Goal: Information Seeking & Learning: Learn about a topic

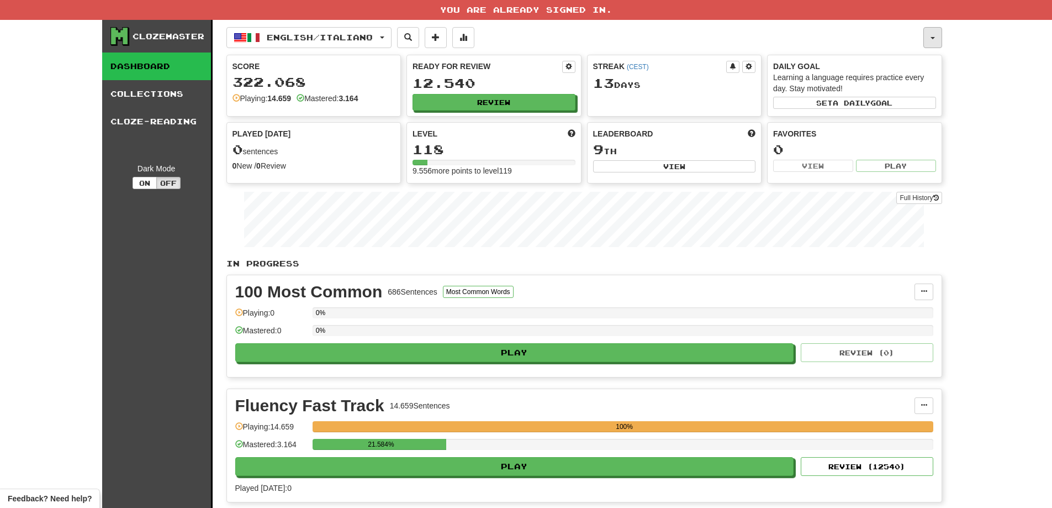
click at [928, 34] on button "button" at bounding box center [933, 37] width 19 height 21
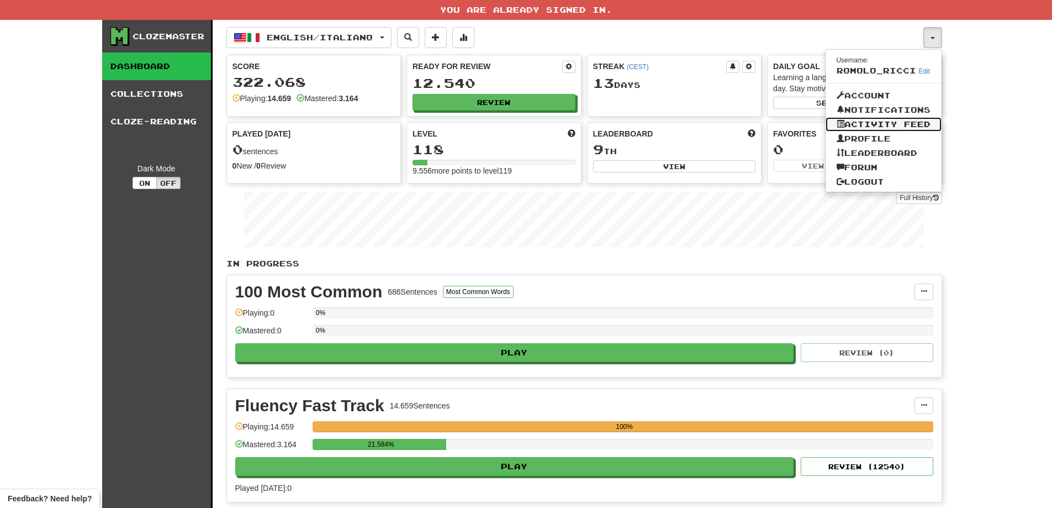
click at [897, 124] on link "Activity Feed" at bounding box center [884, 124] width 116 height 14
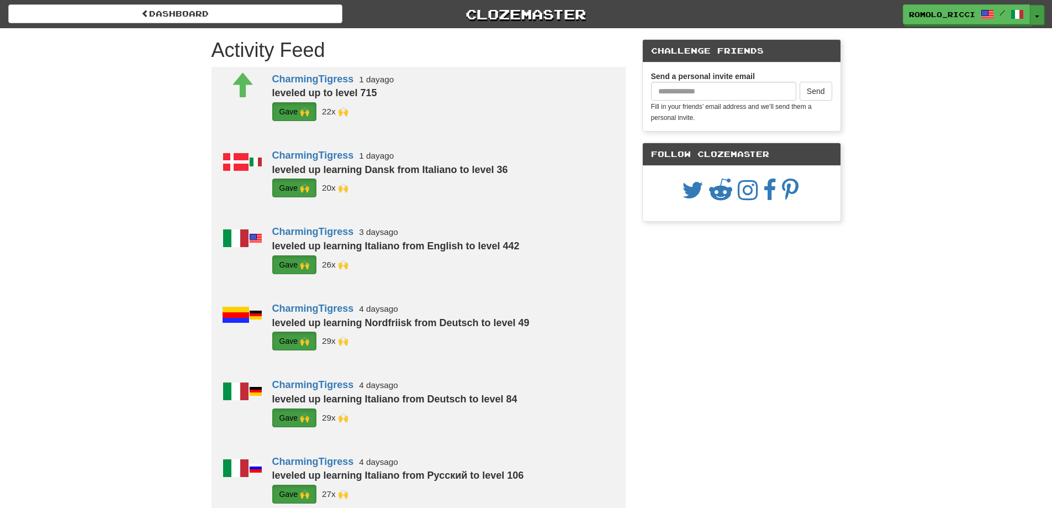
click at [1040, 14] on button "Toggle Dropdown" at bounding box center [1037, 15] width 14 height 20
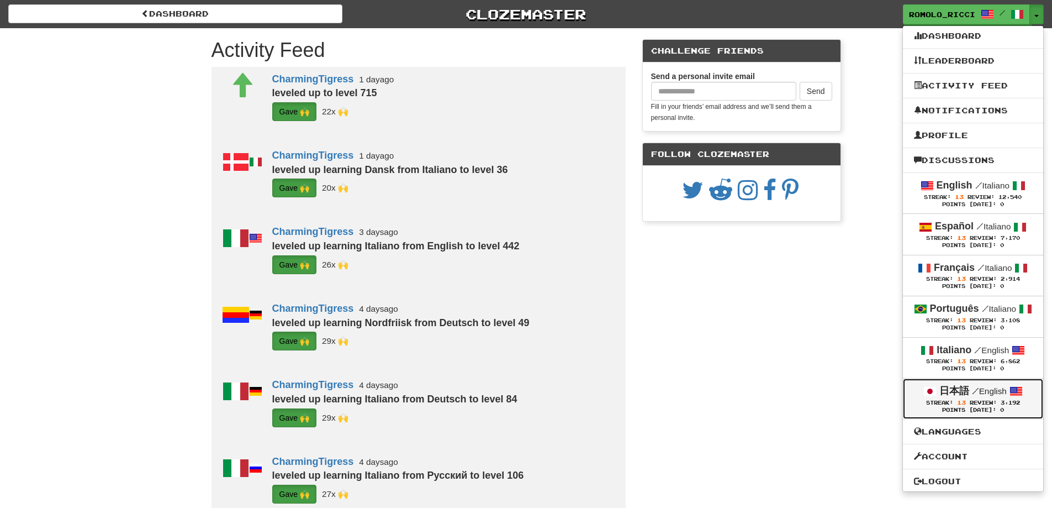
click at [964, 390] on strong "日本語" at bounding box center [955, 390] width 30 height 11
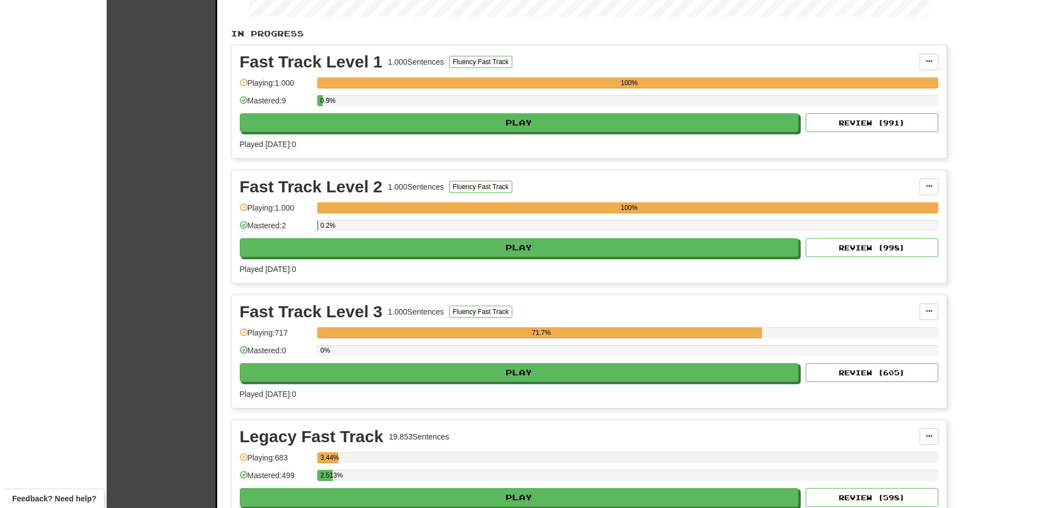
scroll to position [276, 0]
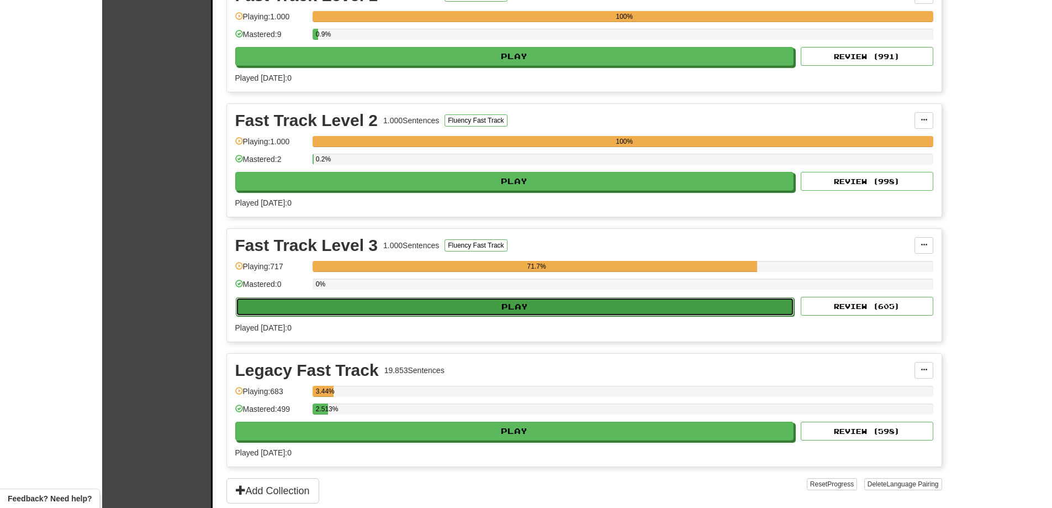
click at [645, 306] on button "Play" at bounding box center [515, 306] width 559 height 19
select select "**"
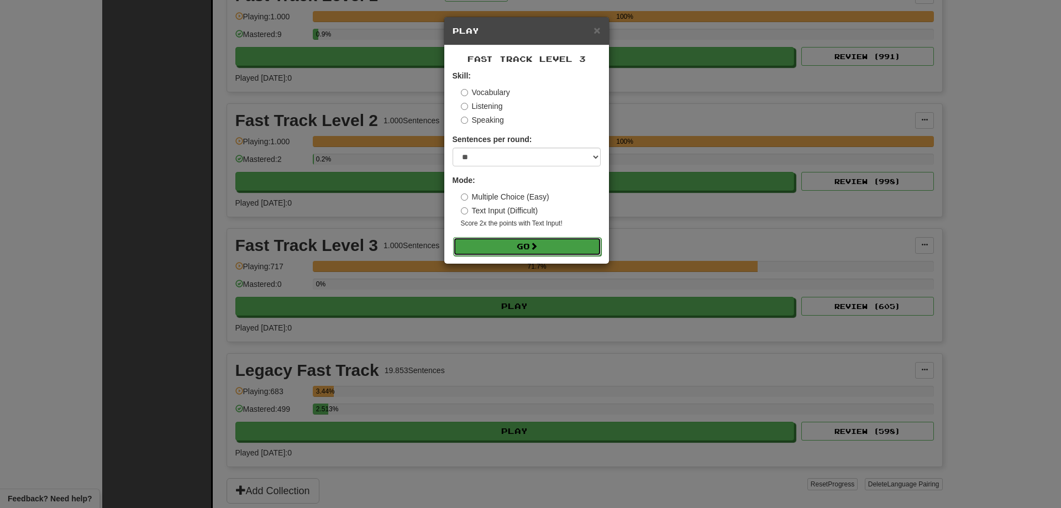
click at [541, 244] on button "Go" at bounding box center [527, 246] width 148 height 19
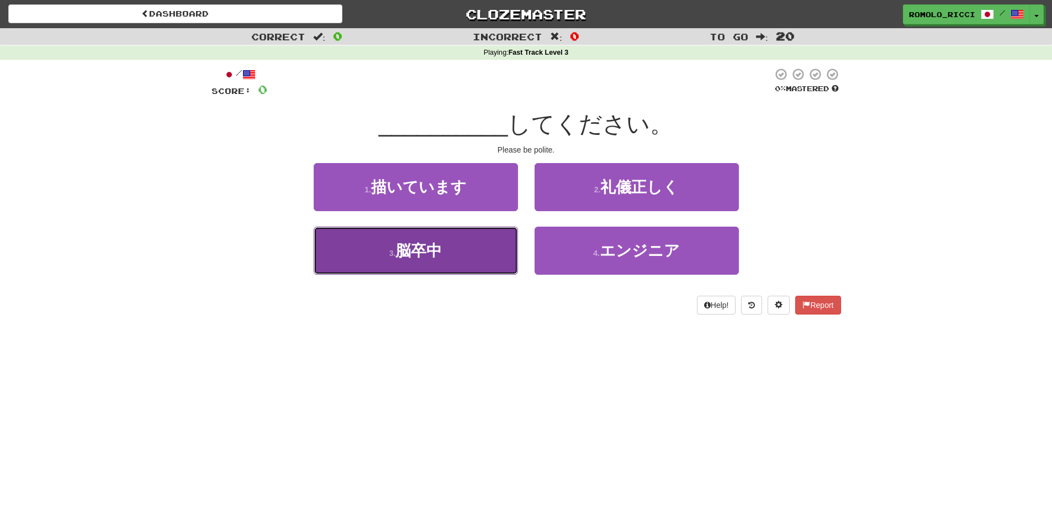
click at [473, 248] on button "3 . 脳卒中" at bounding box center [416, 251] width 204 height 48
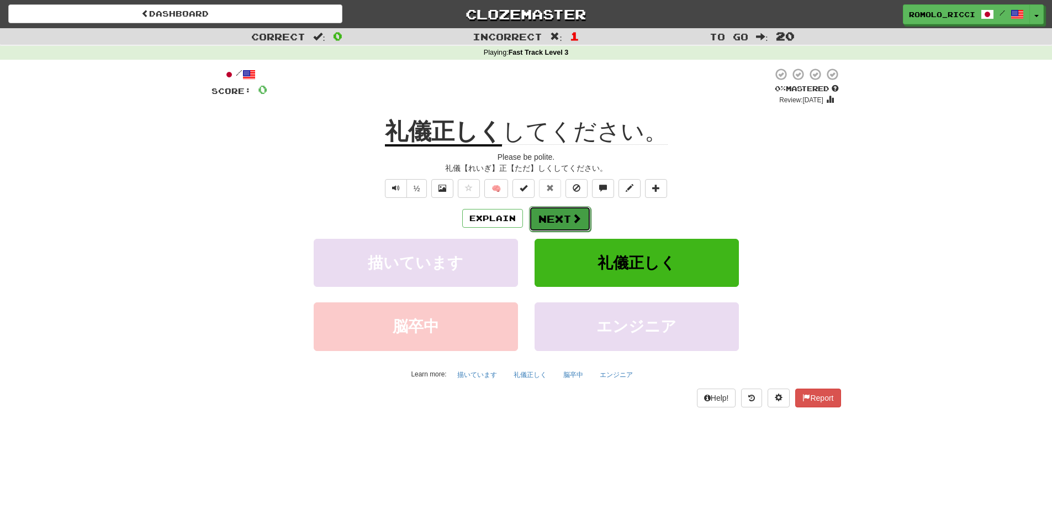
click at [572, 214] on span at bounding box center [577, 218] width 10 height 10
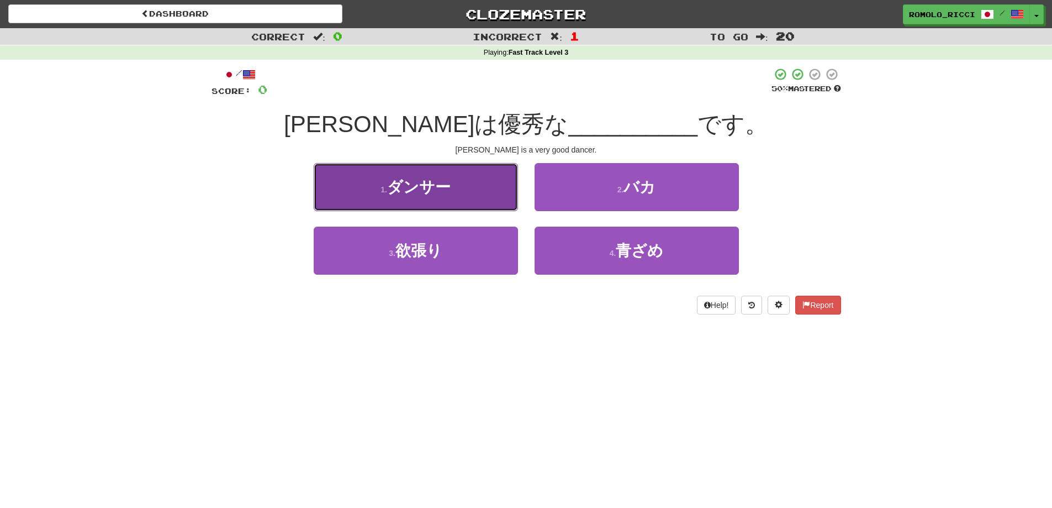
click at [460, 197] on button "1 . ダンサー" at bounding box center [416, 187] width 204 height 48
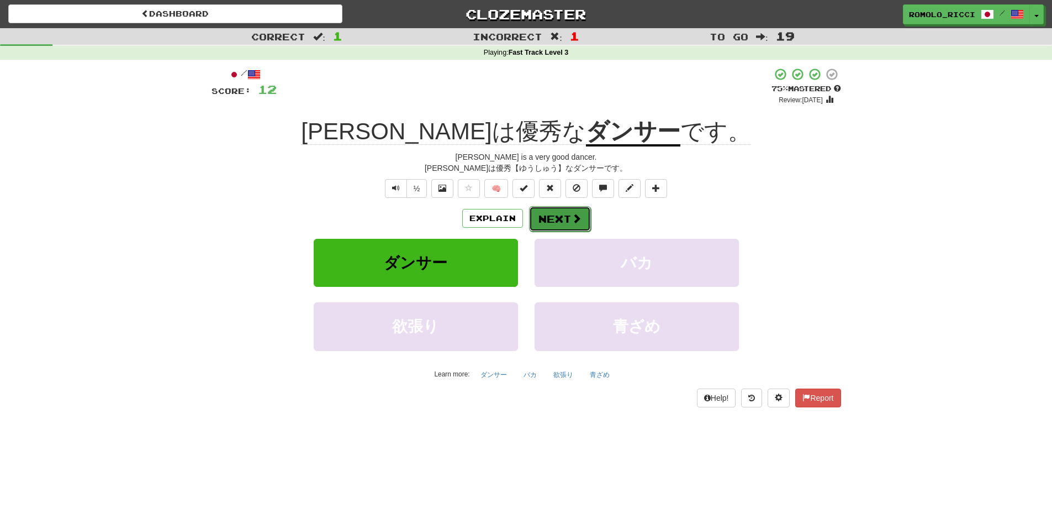
click at [564, 213] on button "Next" at bounding box center [560, 218] width 62 height 25
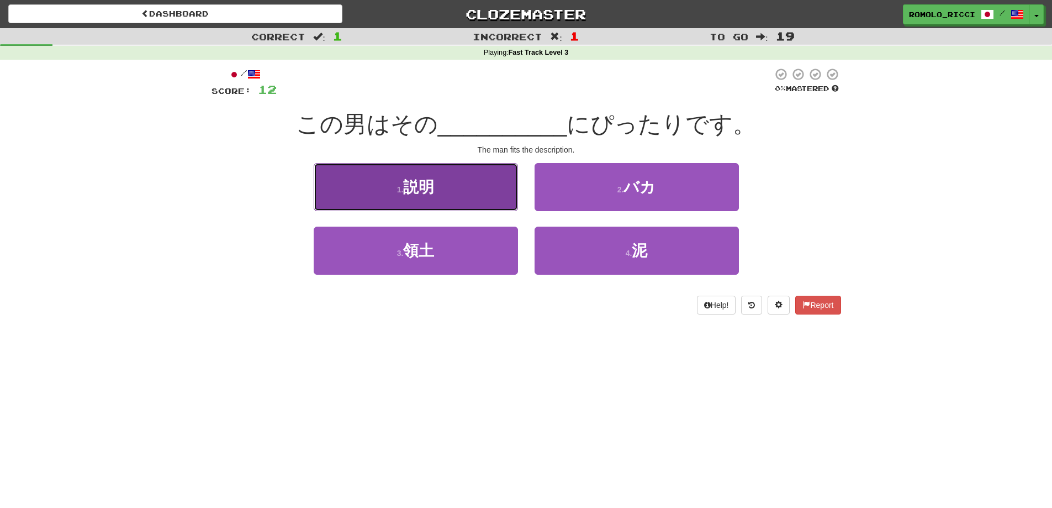
click at [440, 183] on button "1 . 説明" at bounding box center [416, 187] width 204 height 48
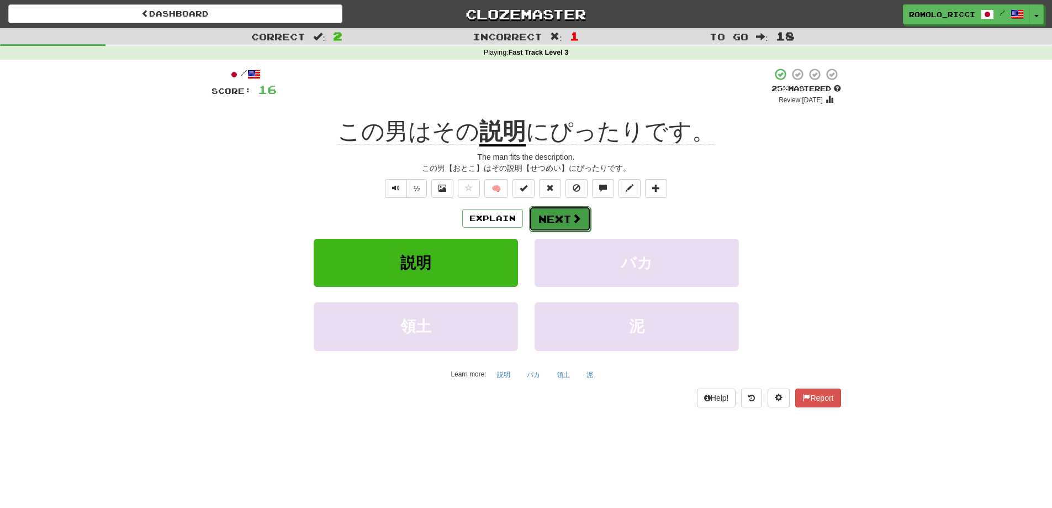
click at [556, 207] on button "Next" at bounding box center [560, 218] width 62 height 25
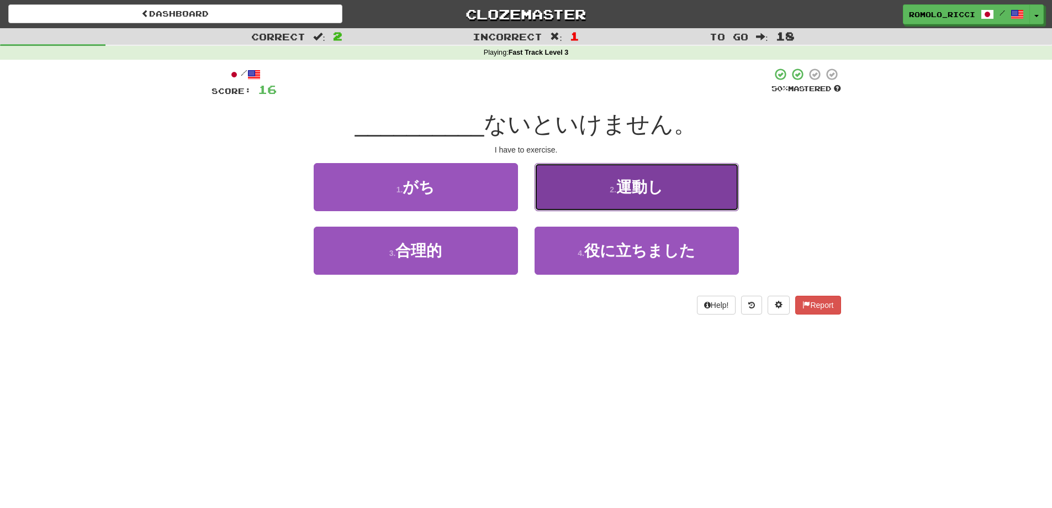
click at [632, 178] on span "運動し" at bounding box center [640, 186] width 47 height 17
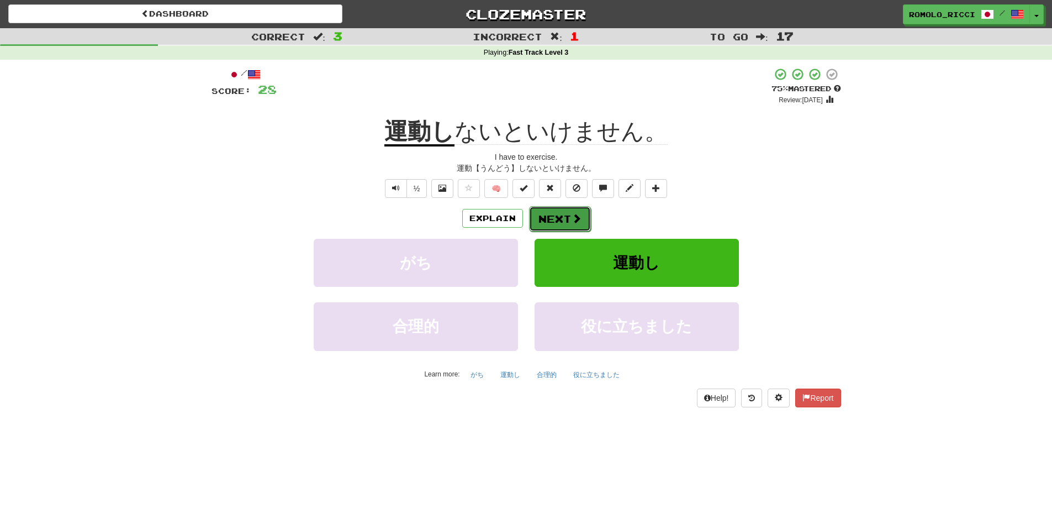
click at [575, 215] on span at bounding box center [577, 218] width 10 height 10
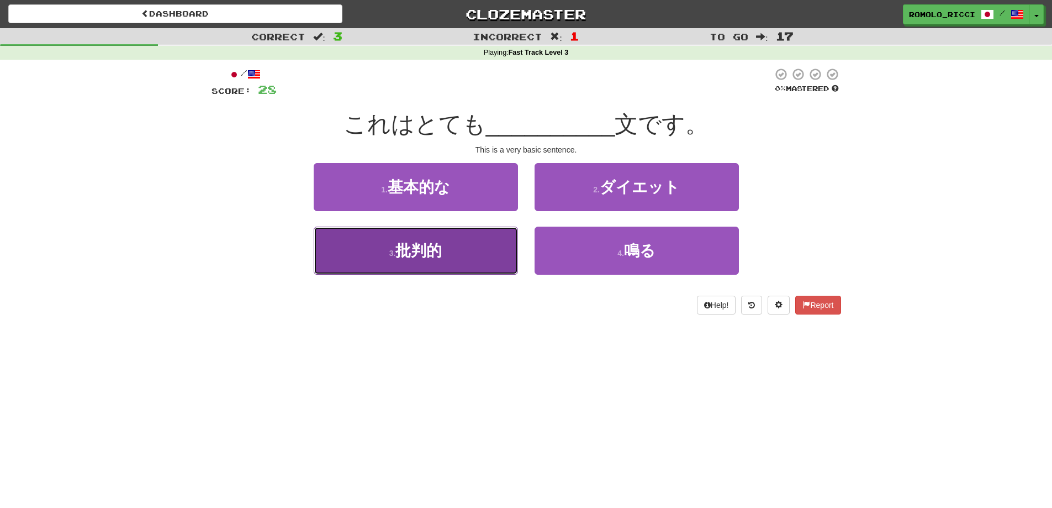
click at [475, 246] on button "3 . 批判的" at bounding box center [416, 251] width 204 height 48
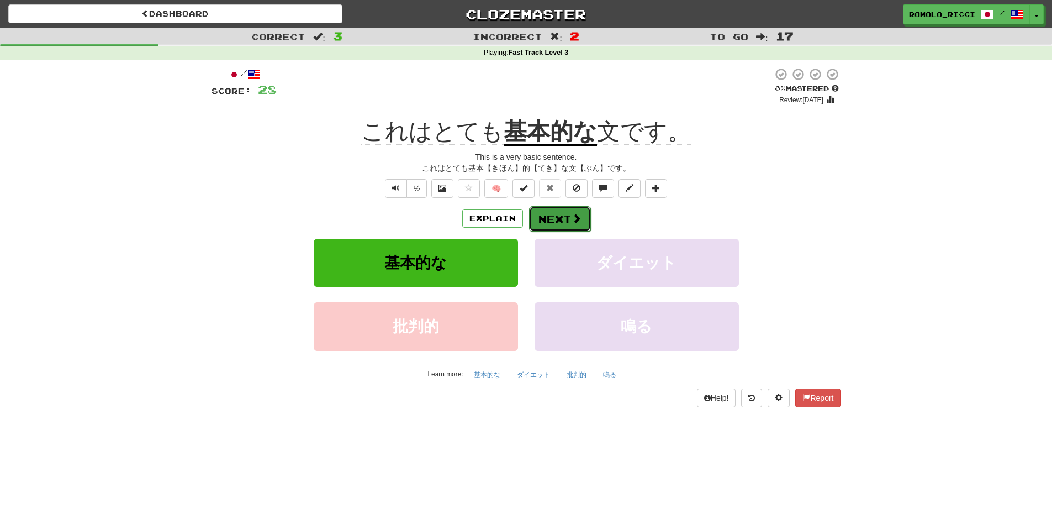
click at [551, 219] on button "Next" at bounding box center [560, 218] width 62 height 25
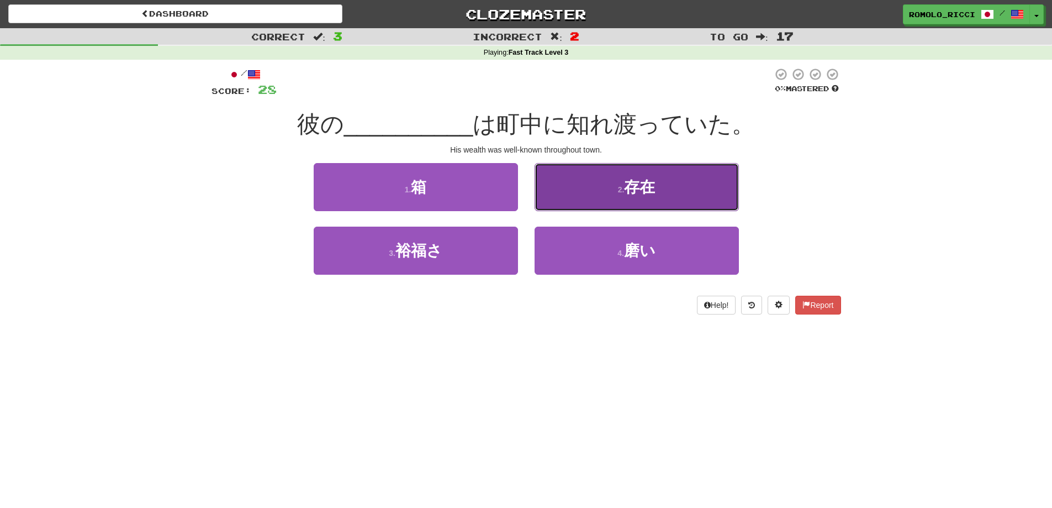
click at [618, 191] on small "2 ." at bounding box center [621, 189] width 7 height 9
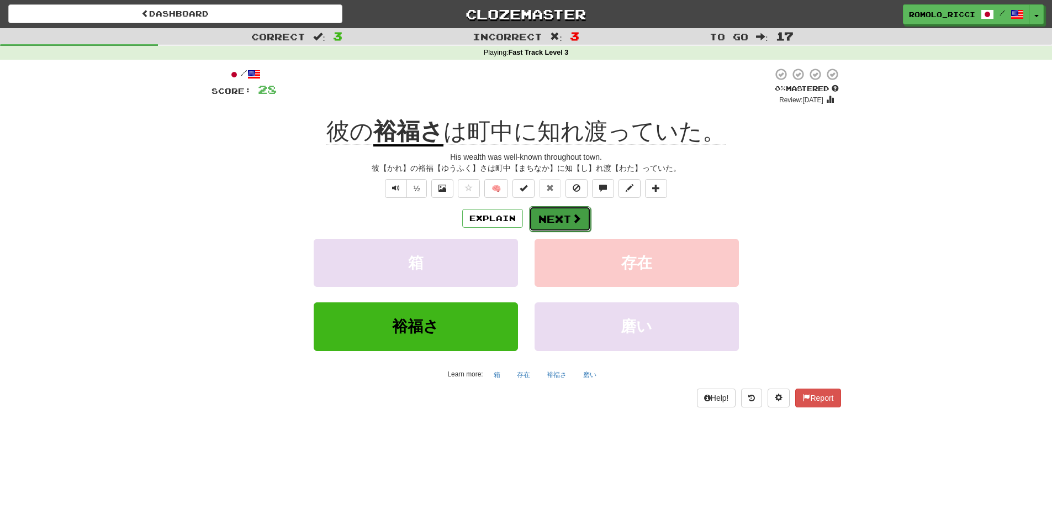
click at [564, 219] on button "Next" at bounding box center [560, 218] width 62 height 25
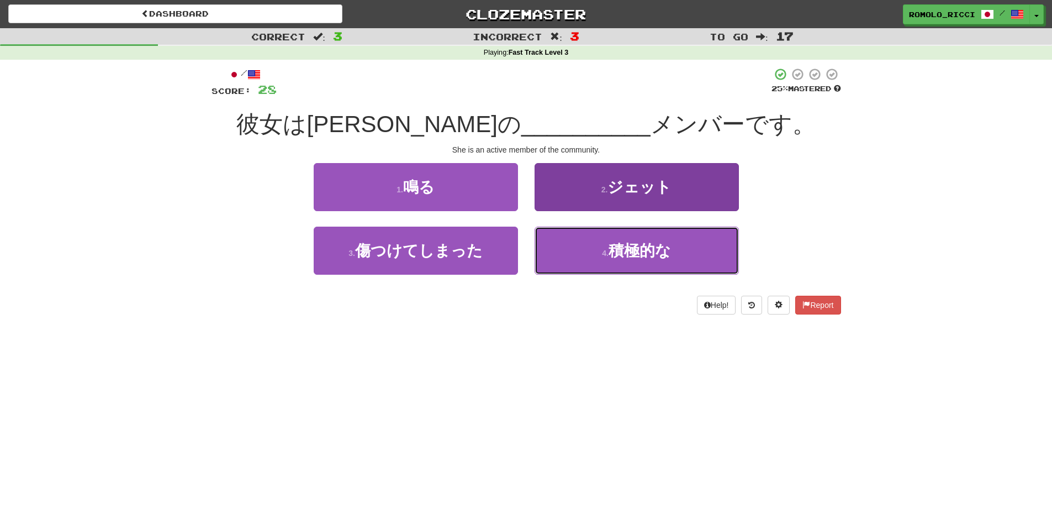
click at [660, 267] on button "4 . 積極的な" at bounding box center [637, 251] width 204 height 48
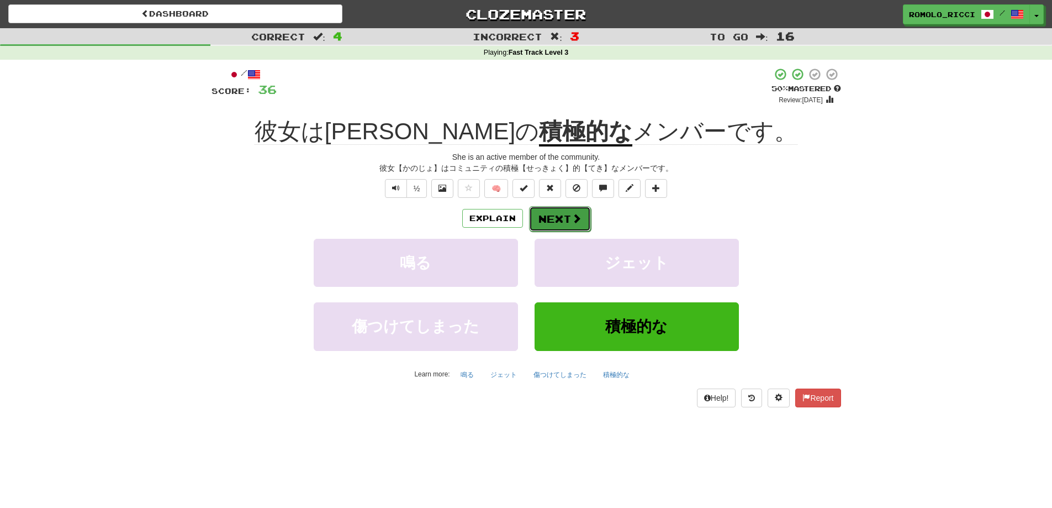
click at [572, 227] on button "Next" at bounding box center [560, 218] width 62 height 25
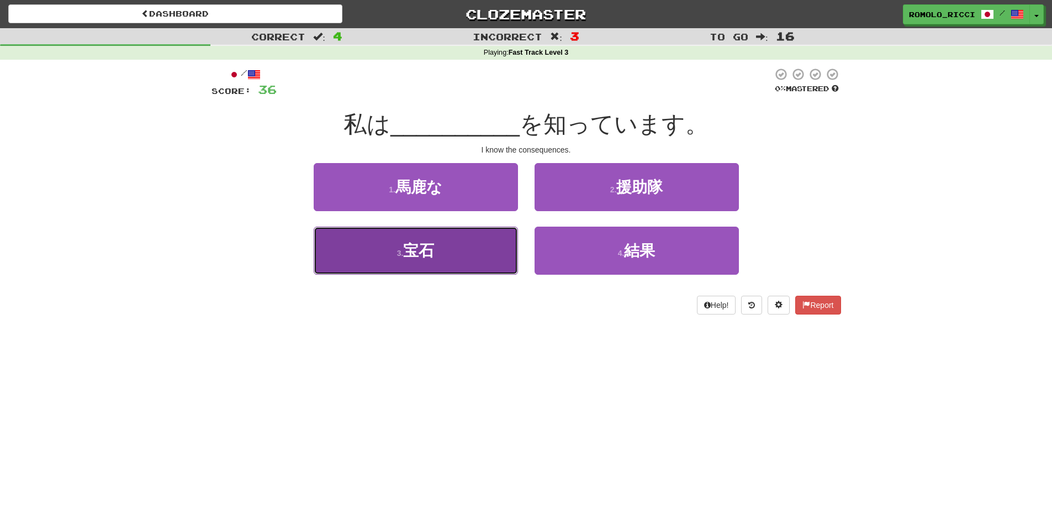
click at [491, 258] on button "3 . 宝石" at bounding box center [416, 251] width 204 height 48
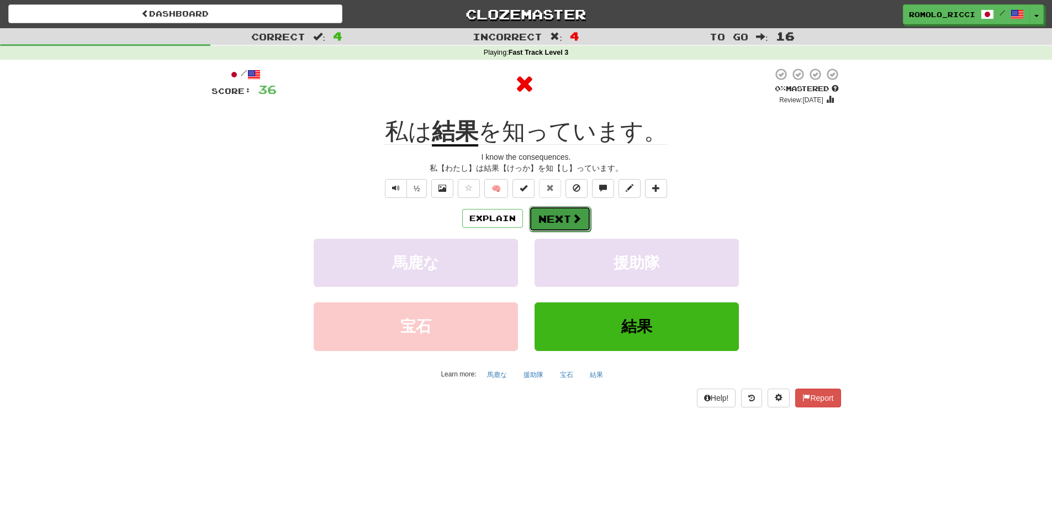
click at [550, 212] on button "Next" at bounding box center [560, 218] width 62 height 25
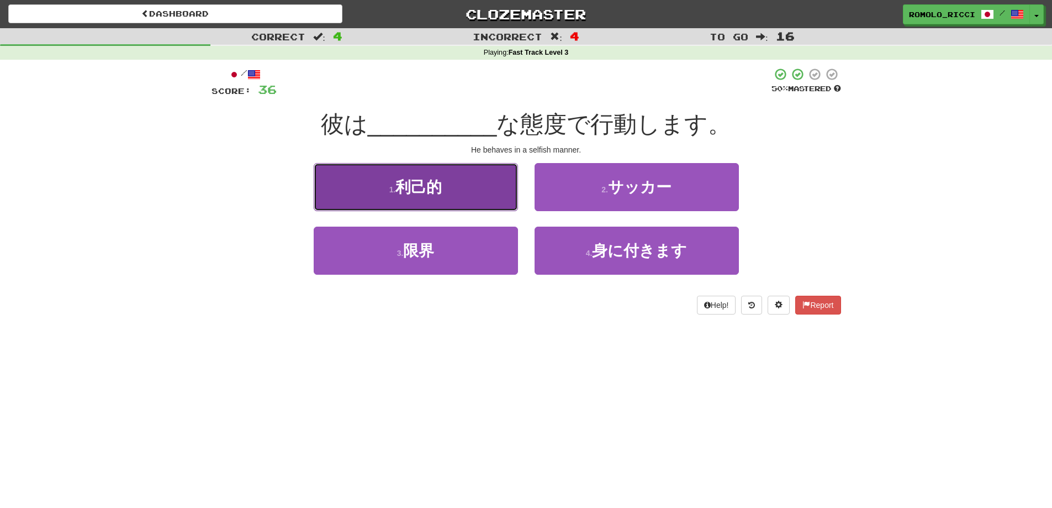
click at [483, 206] on button "1 . 利己的" at bounding box center [416, 187] width 204 height 48
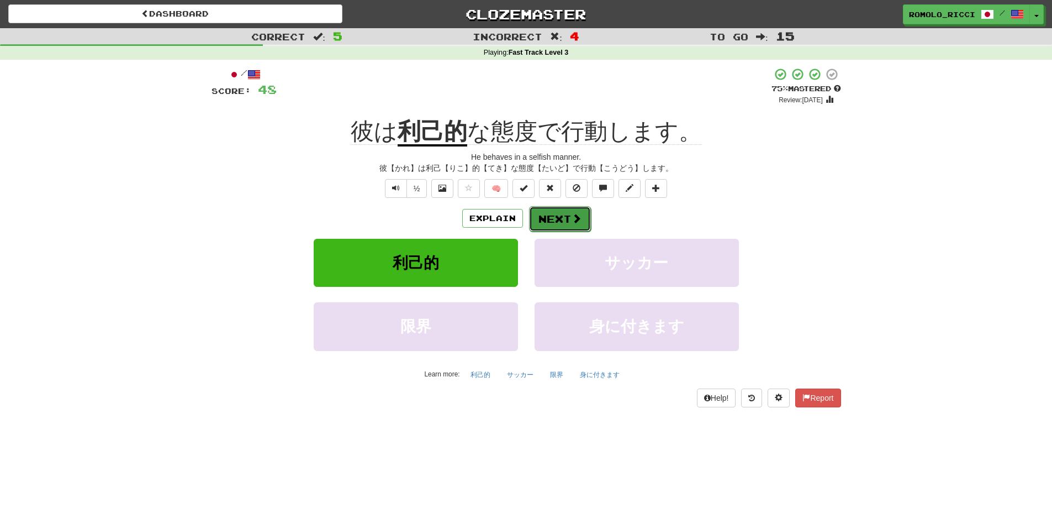
click at [569, 218] on button "Next" at bounding box center [560, 218] width 62 height 25
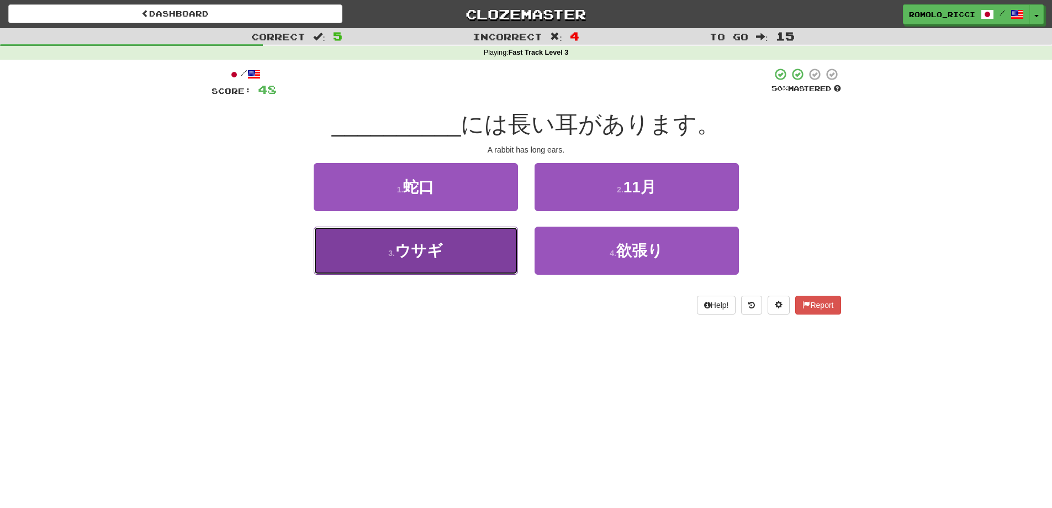
click at [470, 252] on button "3 . ウサギ" at bounding box center [416, 251] width 204 height 48
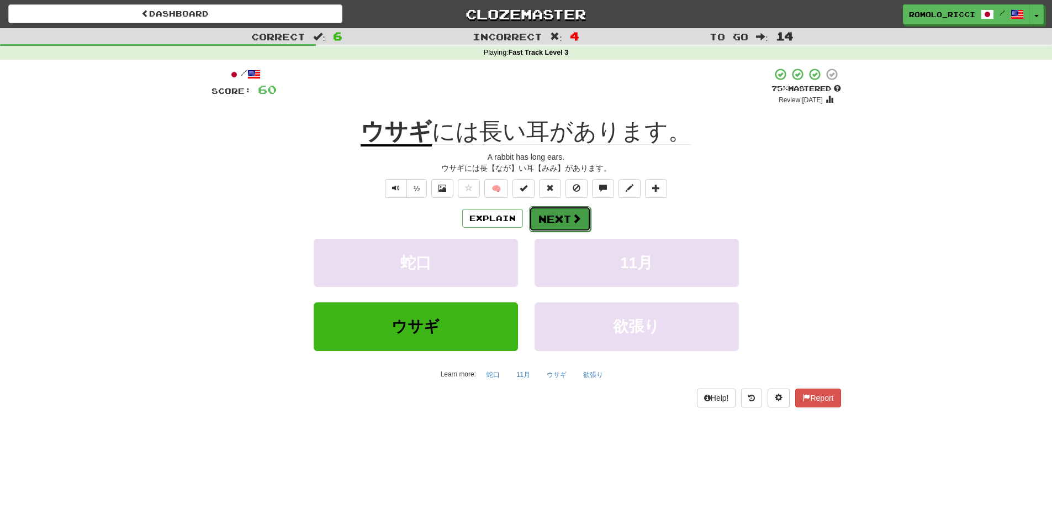
click at [567, 218] on button "Next" at bounding box center [560, 218] width 62 height 25
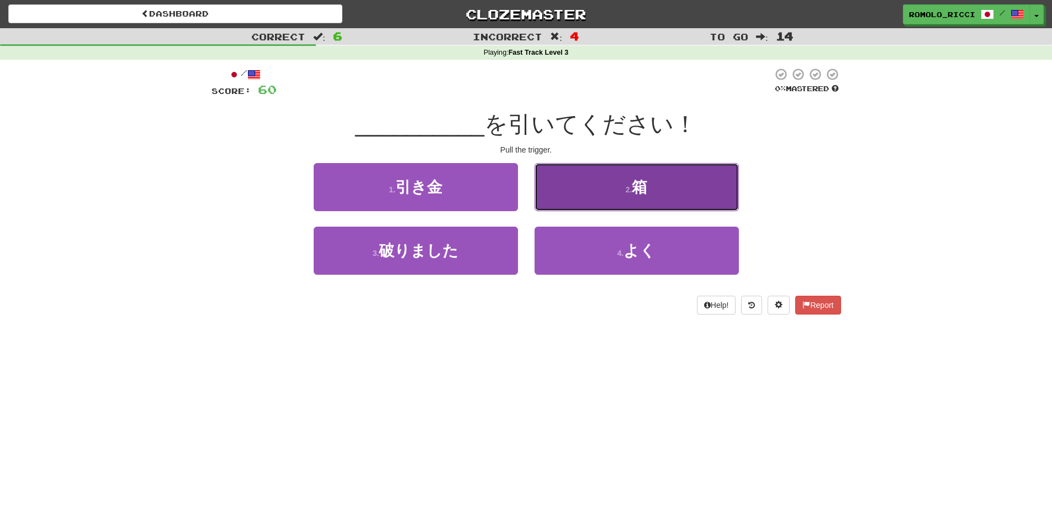
click at [640, 178] on button "2 . 箱" at bounding box center [637, 187] width 204 height 48
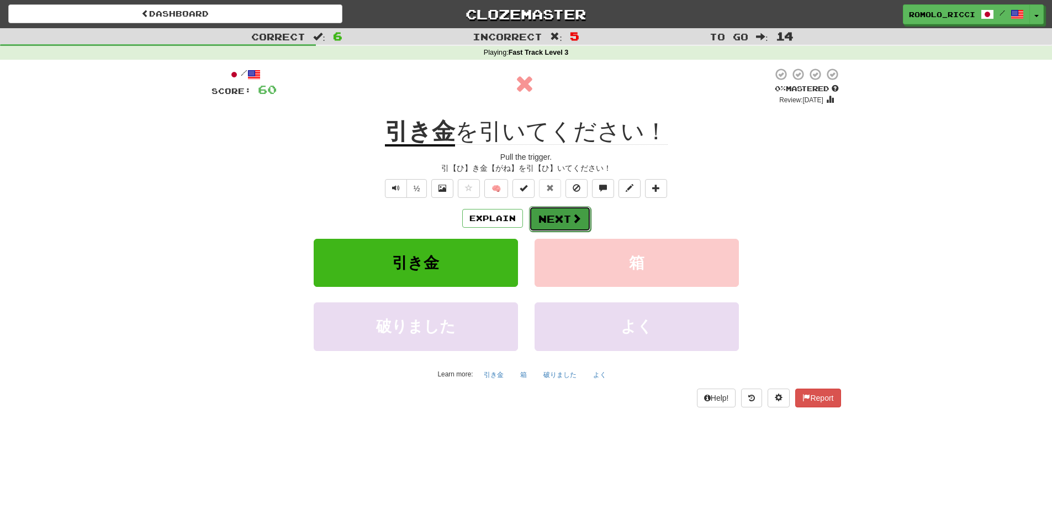
click at [568, 215] on button "Next" at bounding box center [560, 218] width 62 height 25
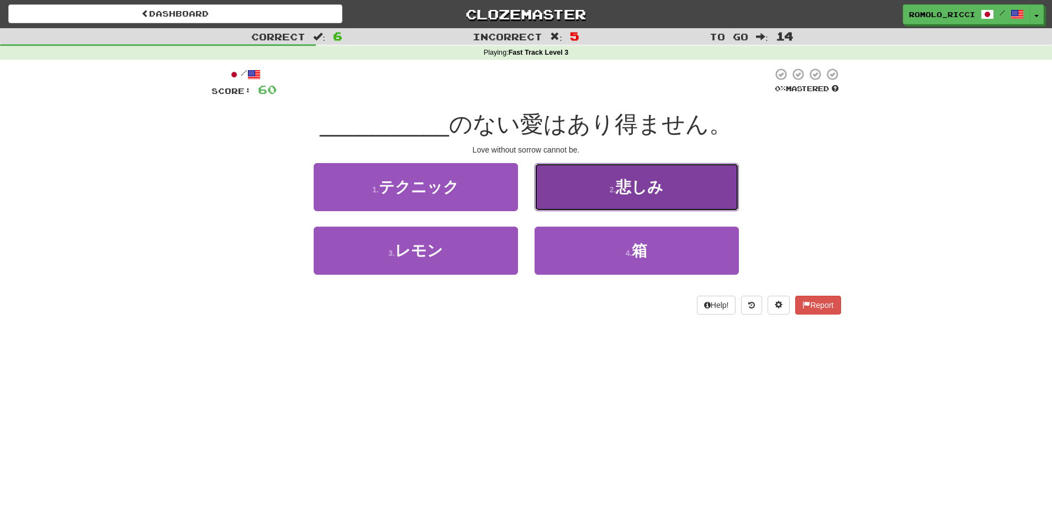
click at [606, 186] on button "2 . 悲しみ" at bounding box center [637, 187] width 204 height 48
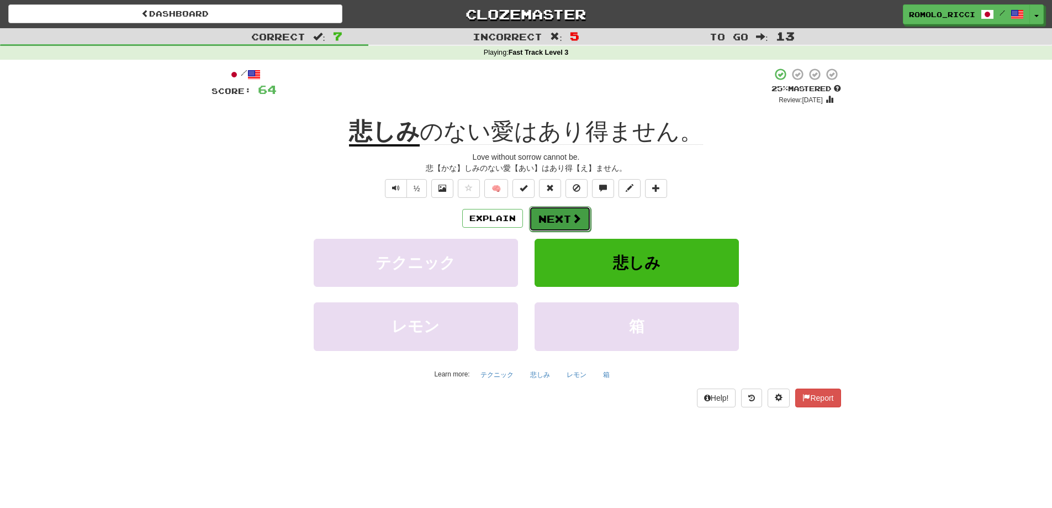
click at [567, 216] on button "Next" at bounding box center [560, 218] width 62 height 25
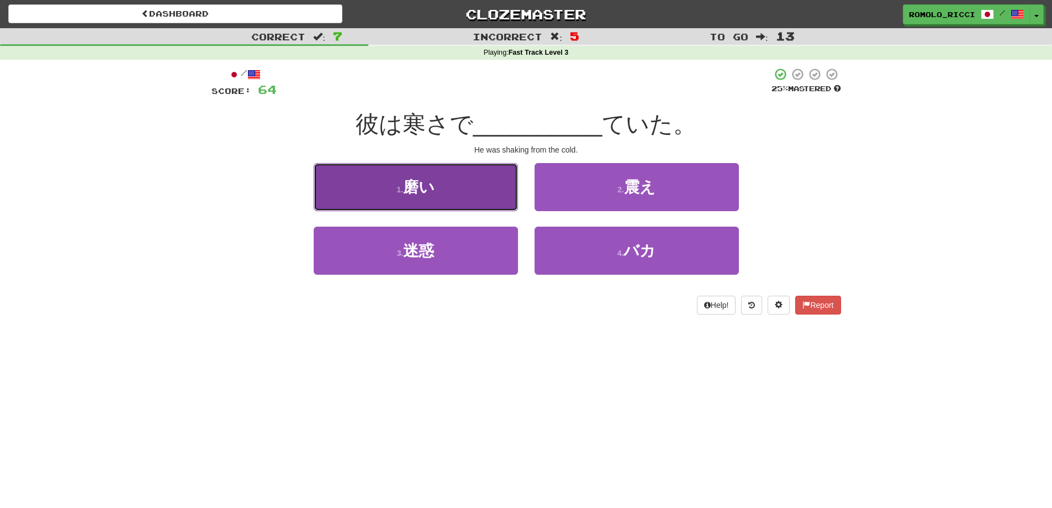
click at [443, 194] on button "1 . 磨い" at bounding box center [416, 187] width 204 height 48
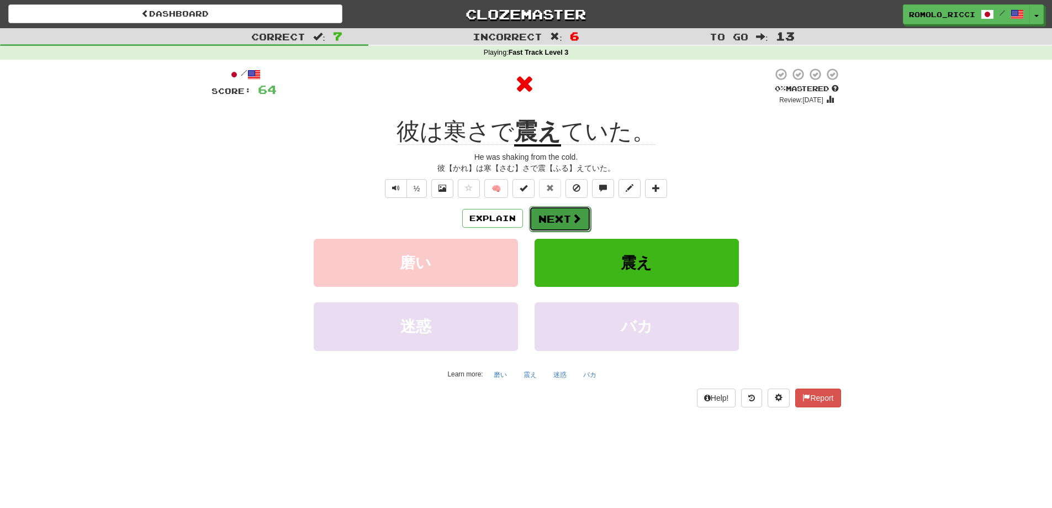
click at [578, 220] on span at bounding box center [577, 218] width 10 height 10
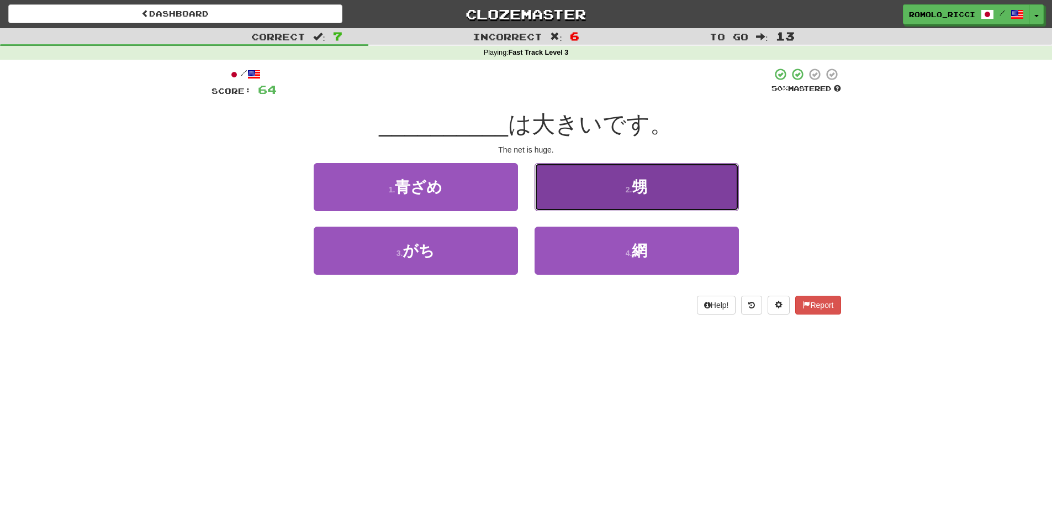
click at [650, 203] on button "2 . 甥" at bounding box center [637, 187] width 204 height 48
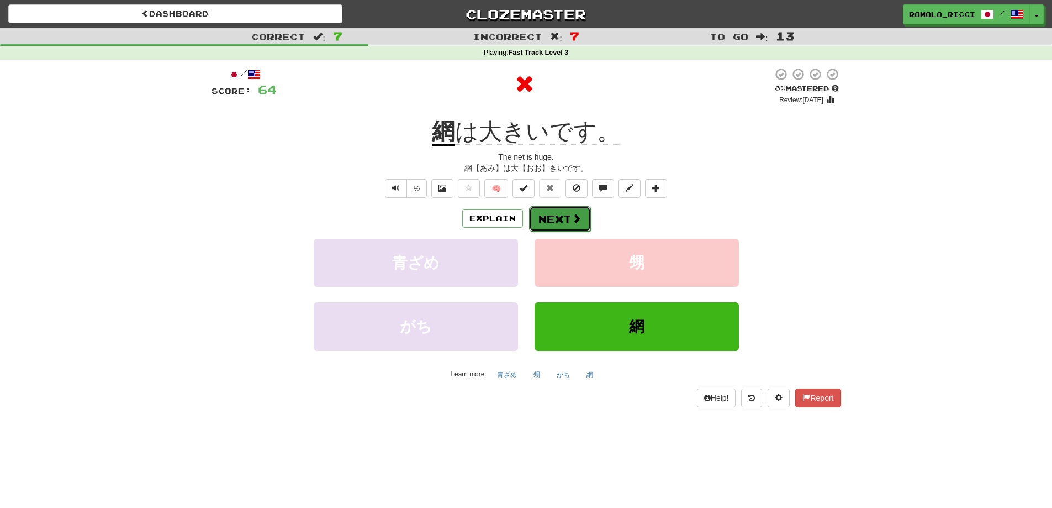
click at [563, 219] on button "Next" at bounding box center [560, 218] width 62 height 25
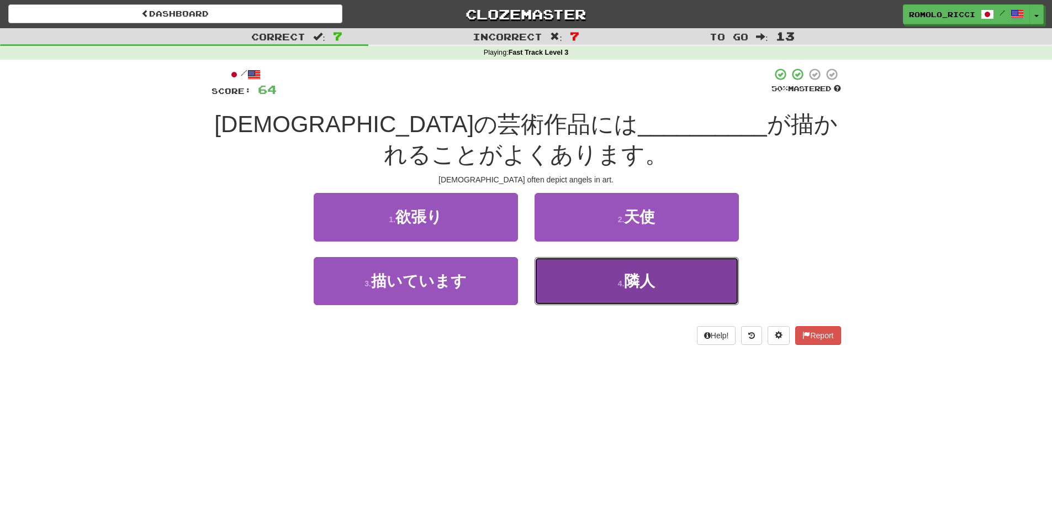
click at [626, 276] on span "隣人" at bounding box center [639, 280] width 31 height 17
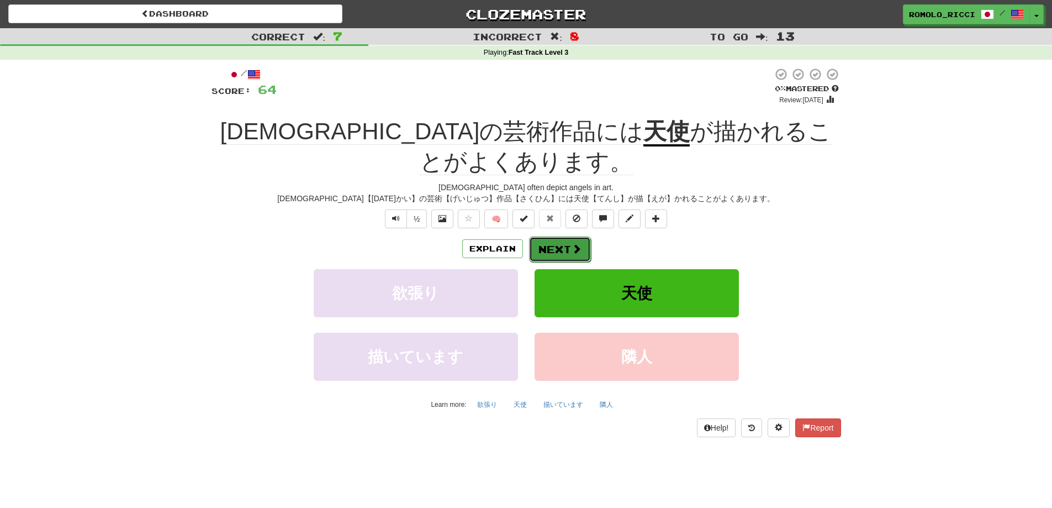
click at [566, 236] on button "Next" at bounding box center [560, 248] width 62 height 25
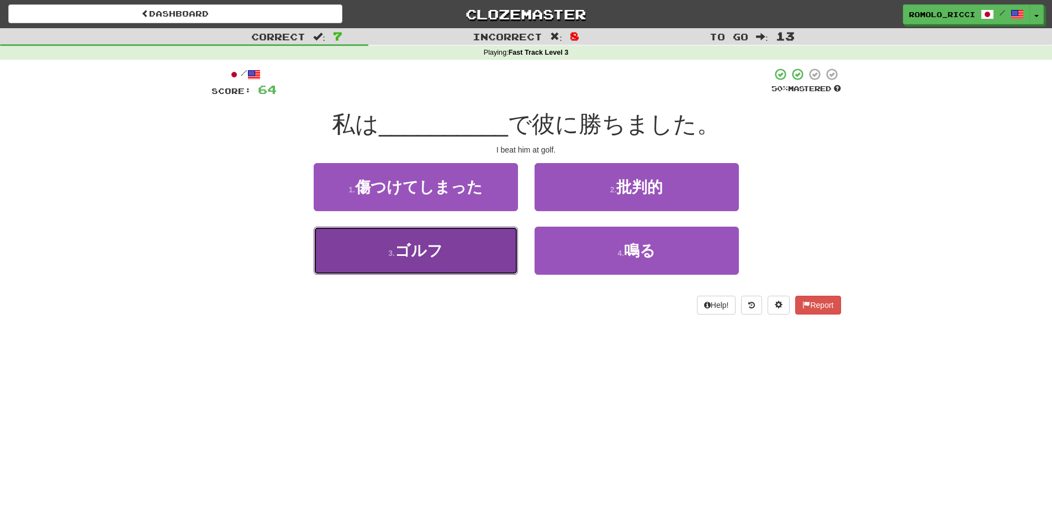
click at [484, 250] on button "3 . ゴルフ" at bounding box center [416, 251] width 204 height 48
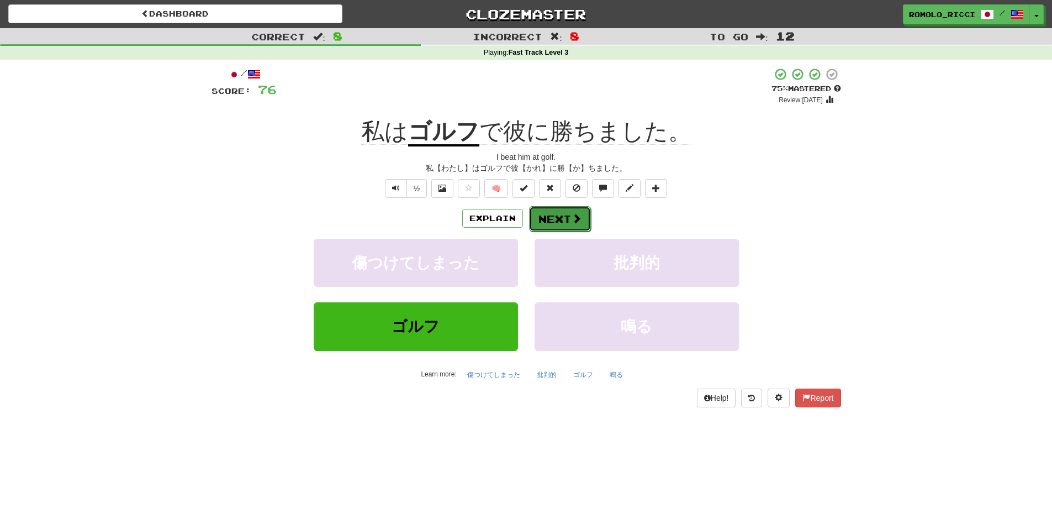
click at [566, 217] on button "Next" at bounding box center [560, 218] width 62 height 25
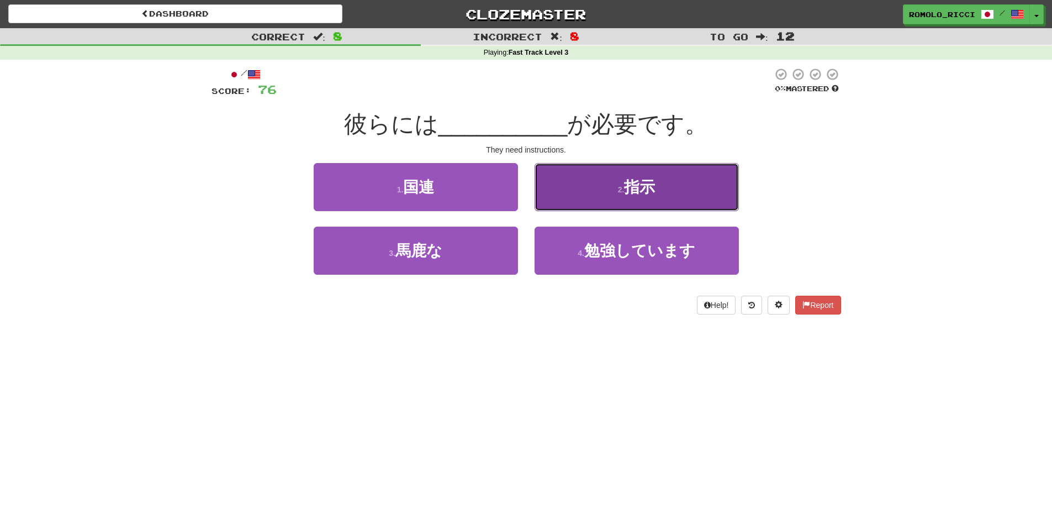
click at [649, 204] on button "2 . 指示" at bounding box center [637, 187] width 204 height 48
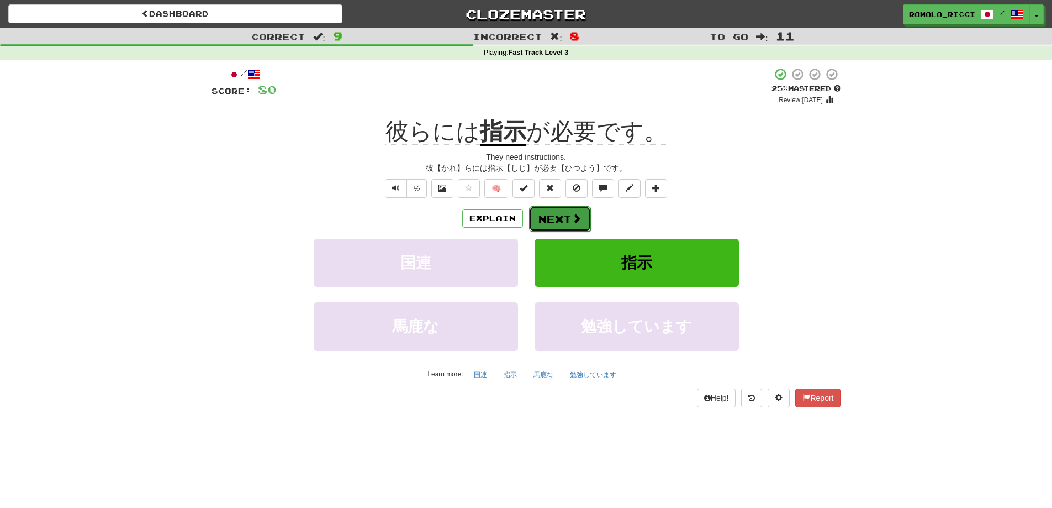
click at [575, 214] on span at bounding box center [577, 218] width 10 height 10
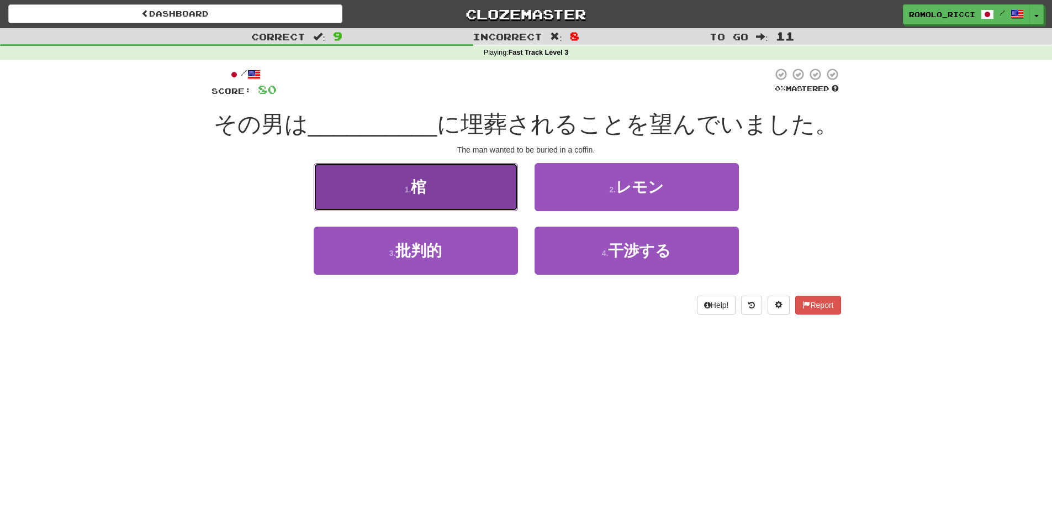
click at [476, 192] on button "1 . 棺" at bounding box center [416, 187] width 204 height 48
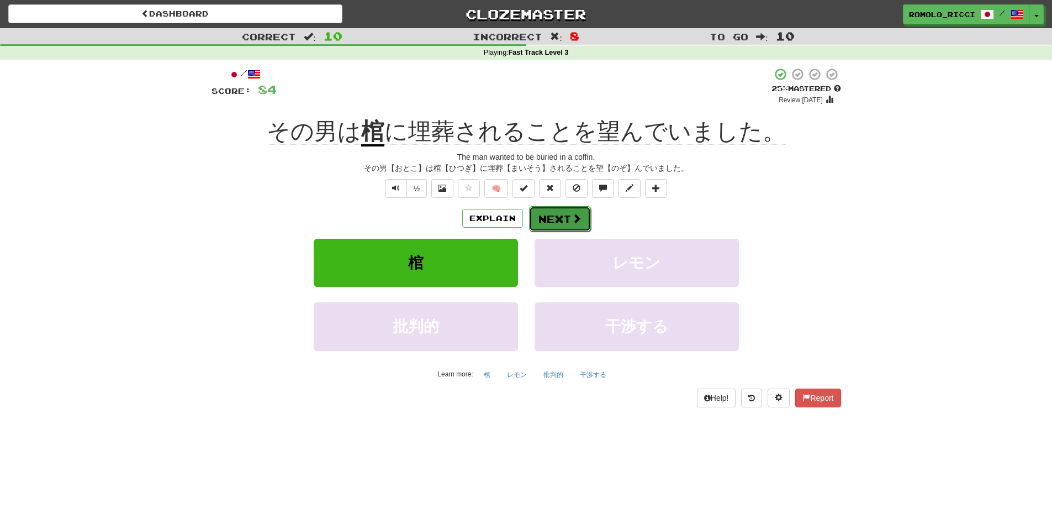
click at [566, 214] on button "Next" at bounding box center [560, 218] width 62 height 25
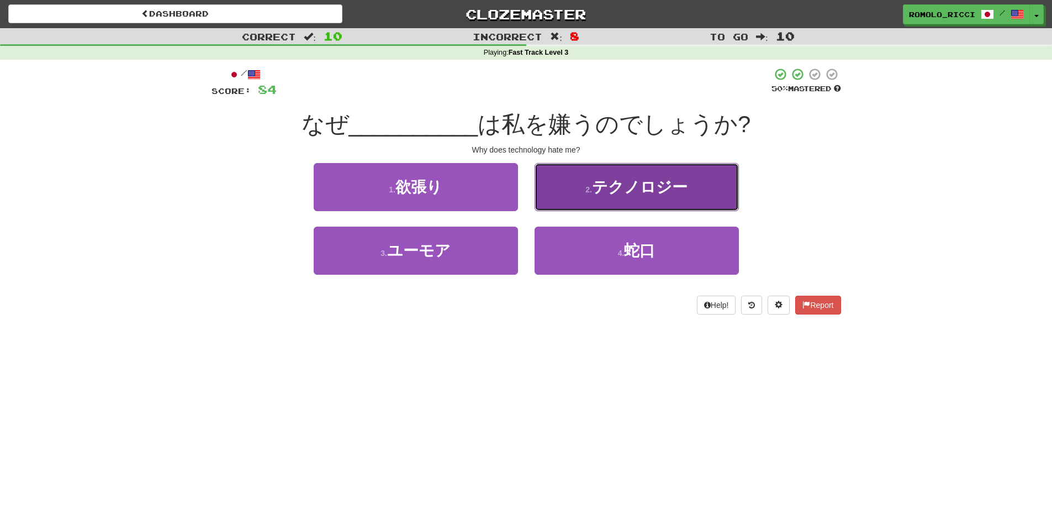
click at [624, 183] on span "テクノロジー" at bounding box center [640, 186] width 96 height 17
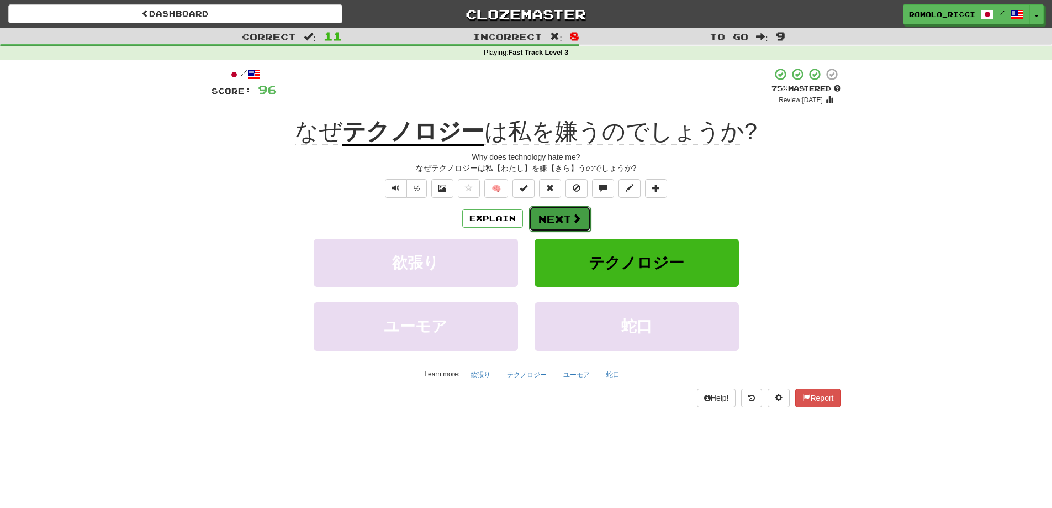
click at [569, 219] on button "Next" at bounding box center [560, 218] width 62 height 25
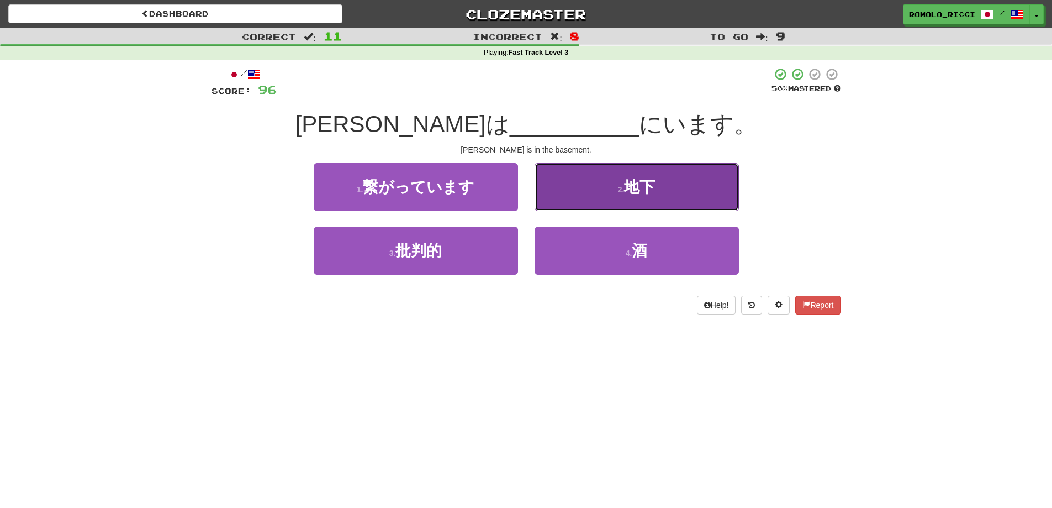
click at [645, 183] on span "地下" at bounding box center [639, 186] width 31 height 17
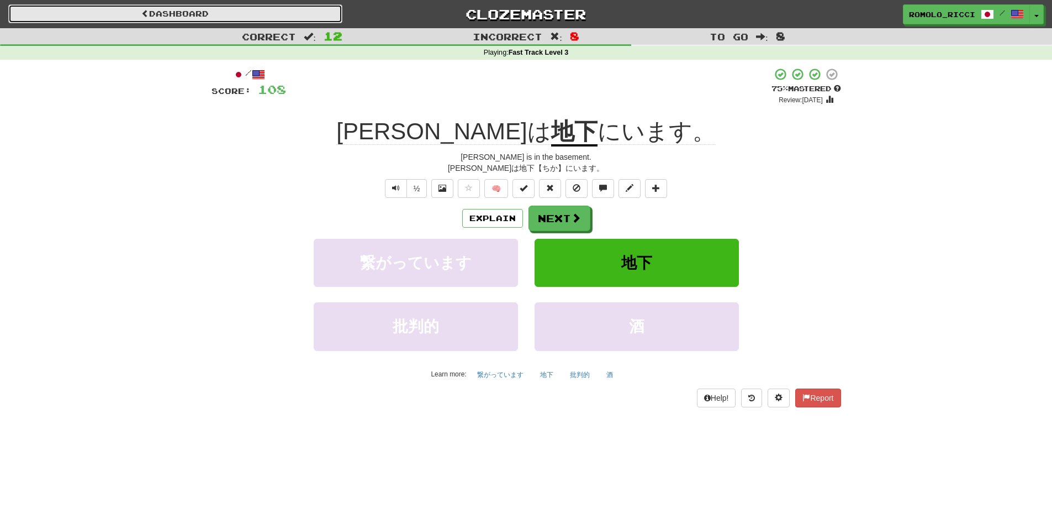
click at [245, 17] on link "Dashboard" at bounding box center [175, 13] width 334 height 19
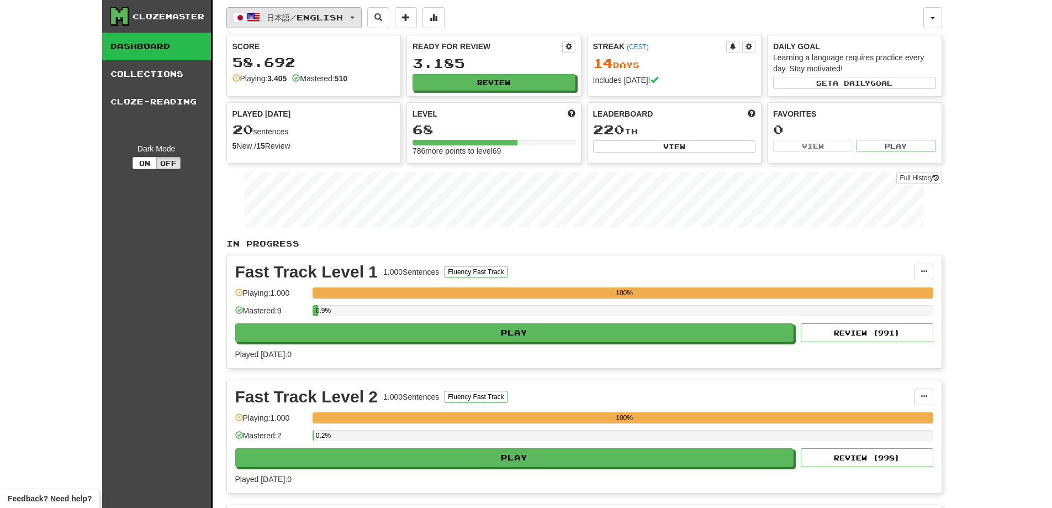
click at [354, 20] on button "日本語 / English" at bounding box center [294, 17] width 135 height 21
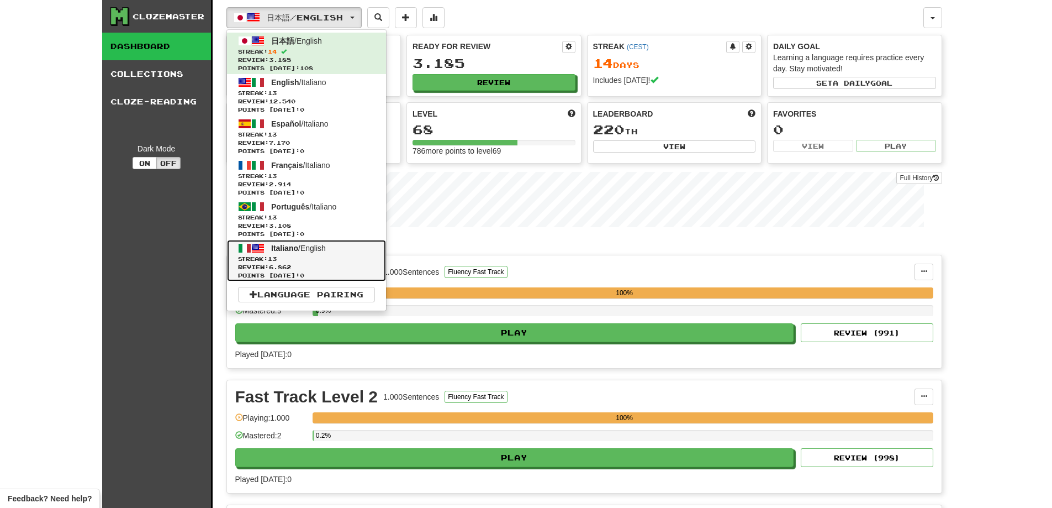
click at [314, 256] on span "Streak: 13" at bounding box center [306, 259] width 137 height 8
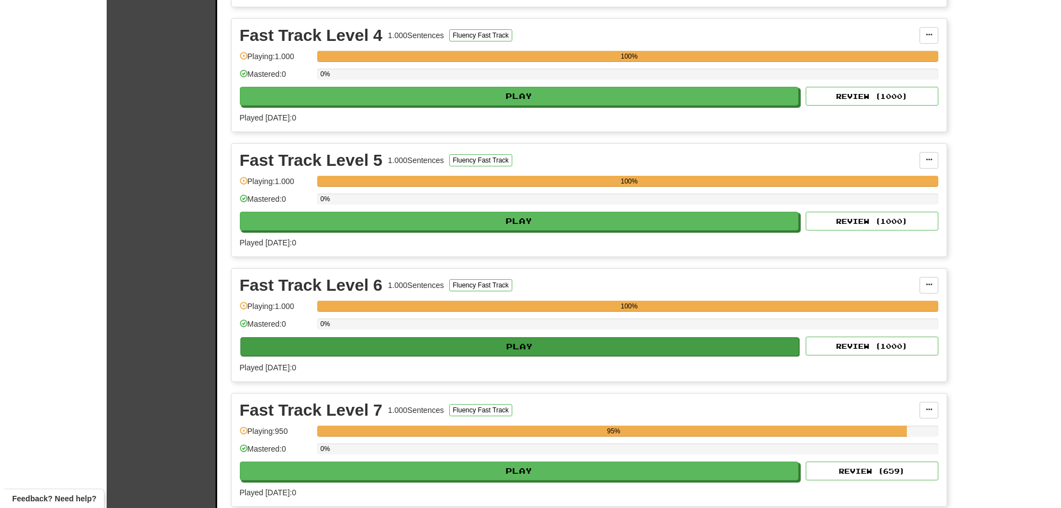
scroll to position [829, 0]
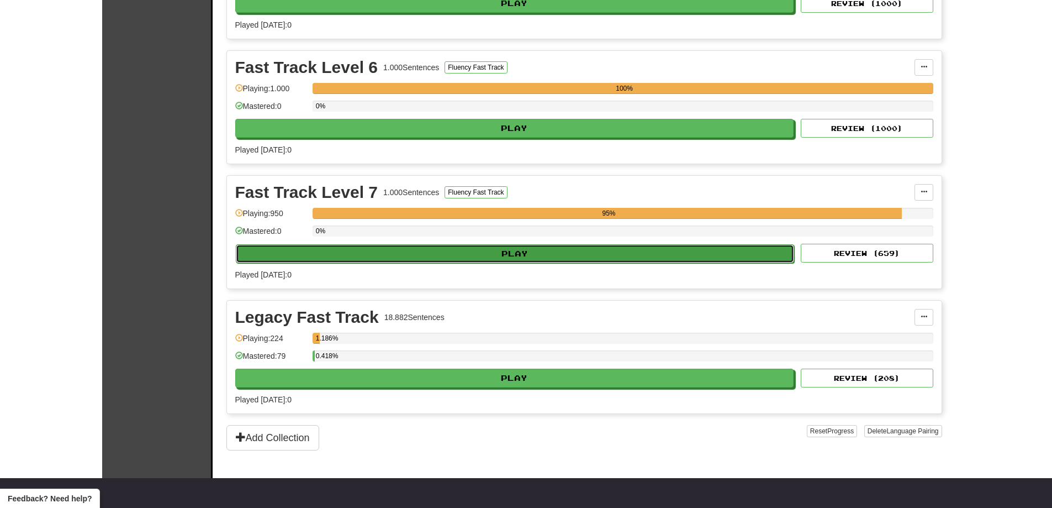
click at [589, 262] on button "Play" at bounding box center [515, 253] width 559 height 19
select select "**"
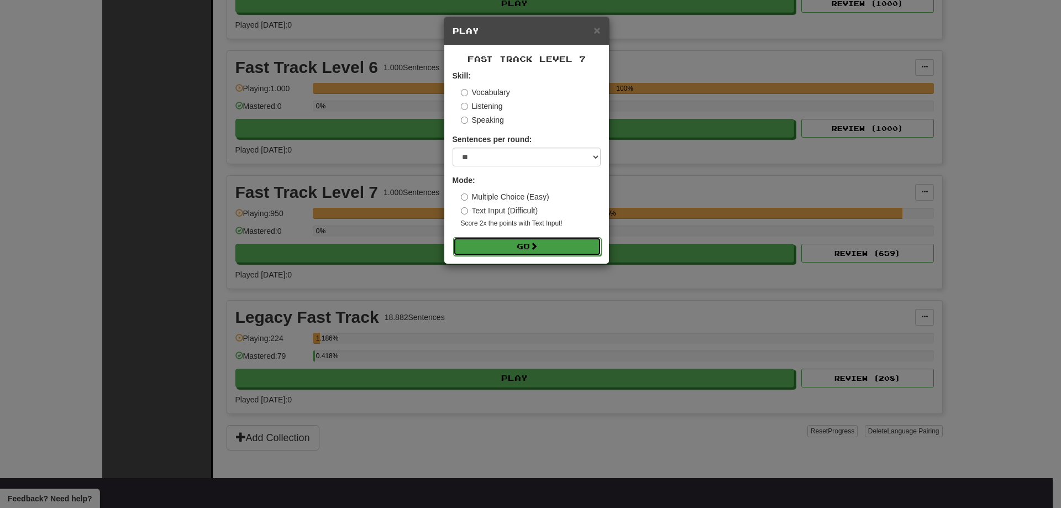
click at [571, 245] on button "Go" at bounding box center [527, 246] width 148 height 19
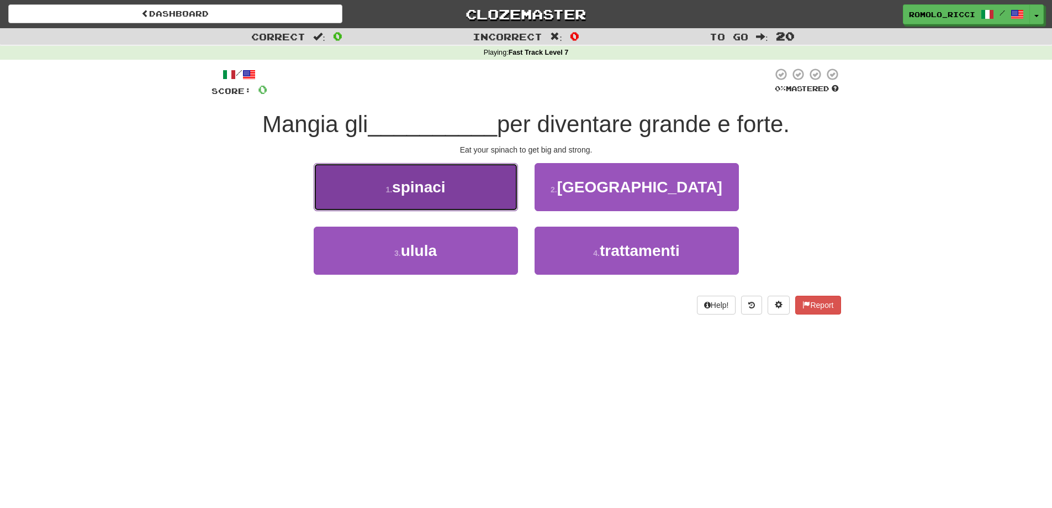
click at [479, 203] on button "1 . spinaci" at bounding box center [416, 187] width 204 height 48
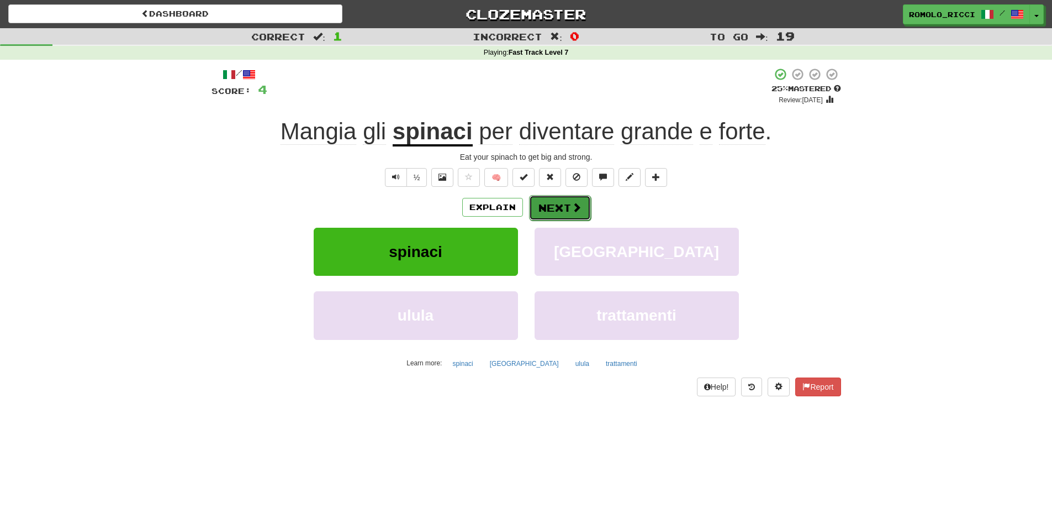
click at [556, 213] on button "Next" at bounding box center [560, 207] width 62 height 25
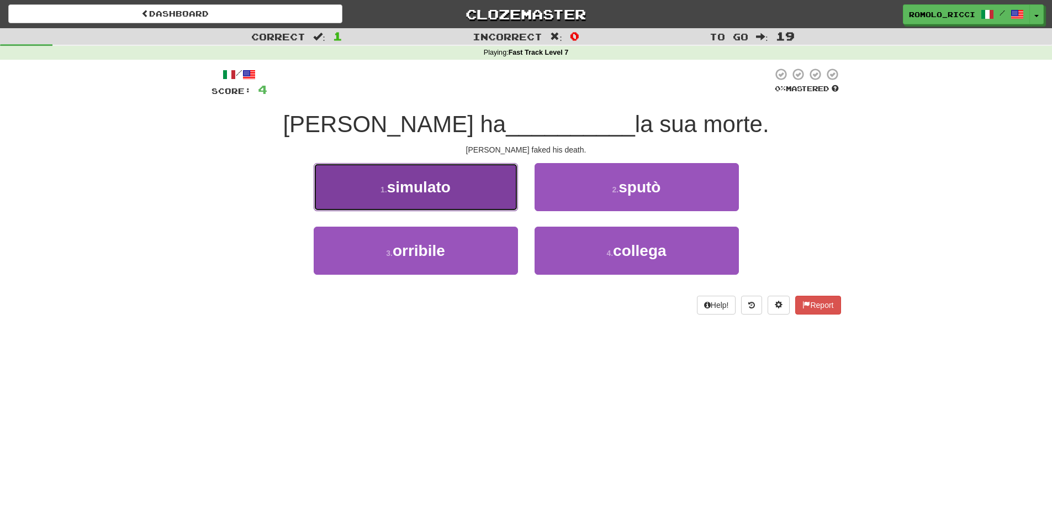
click at [472, 196] on button "1 . simulato" at bounding box center [416, 187] width 204 height 48
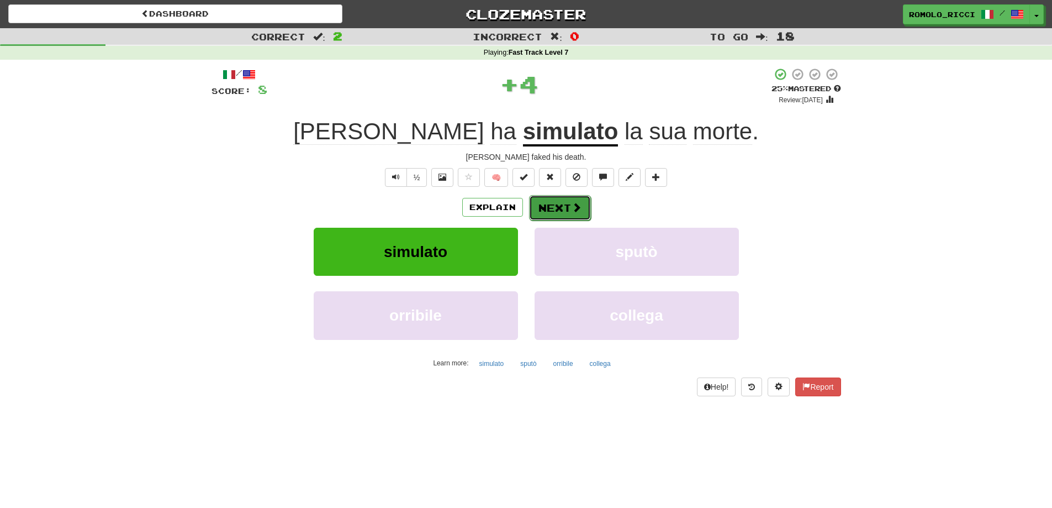
click at [577, 202] on span at bounding box center [577, 207] width 10 height 10
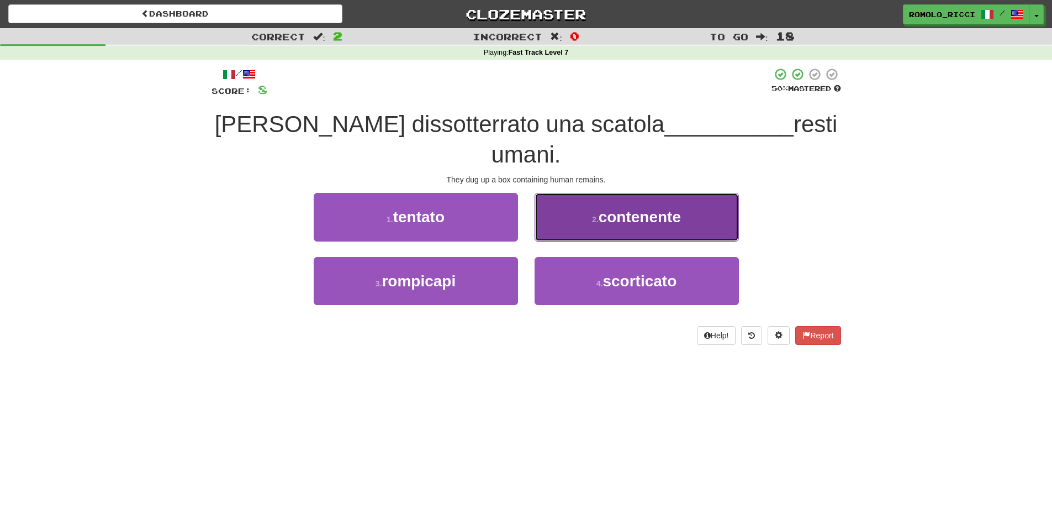
click at [617, 208] on span "contenente" at bounding box center [640, 216] width 82 height 17
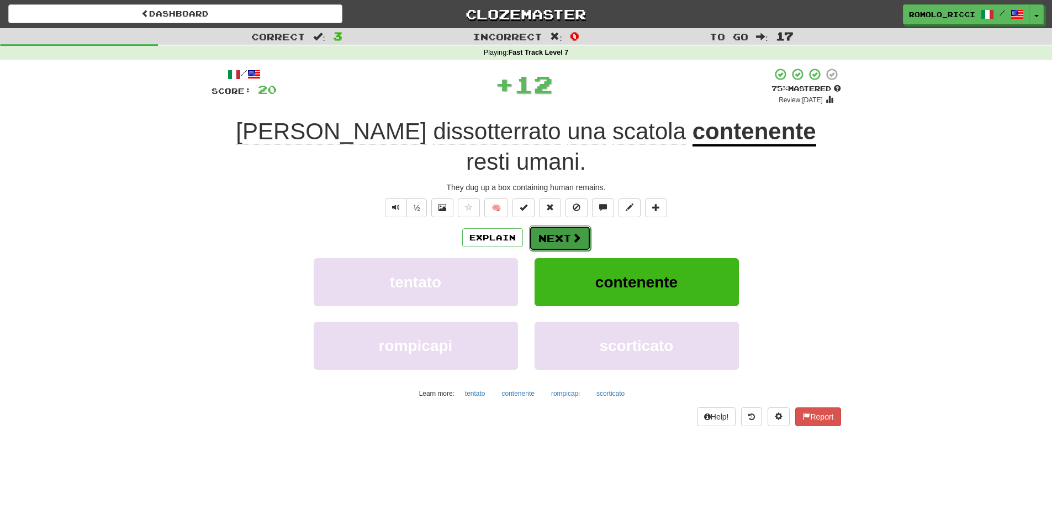
click at [573, 233] on span at bounding box center [577, 238] width 10 height 10
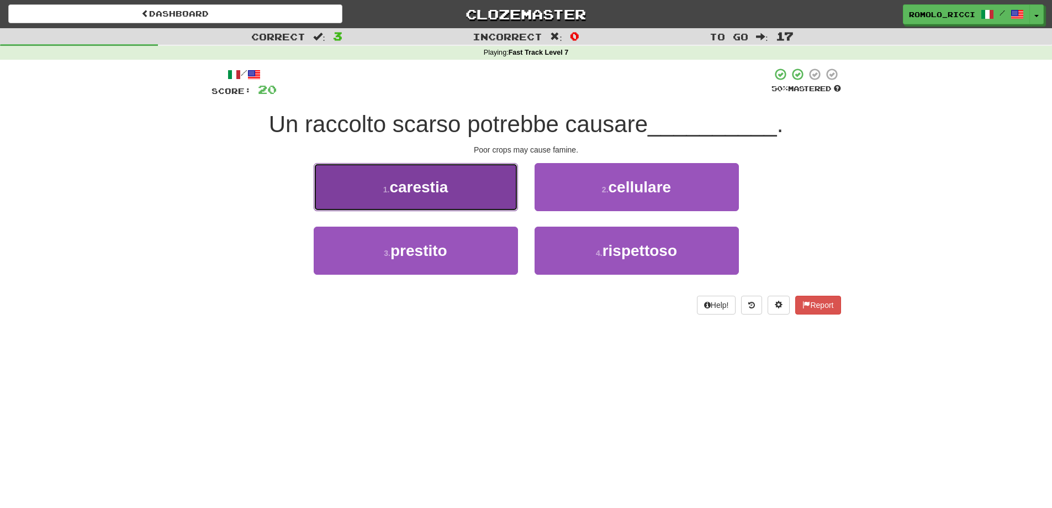
click at [471, 191] on button "1 . carestia" at bounding box center [416, 187] width 204 height 48
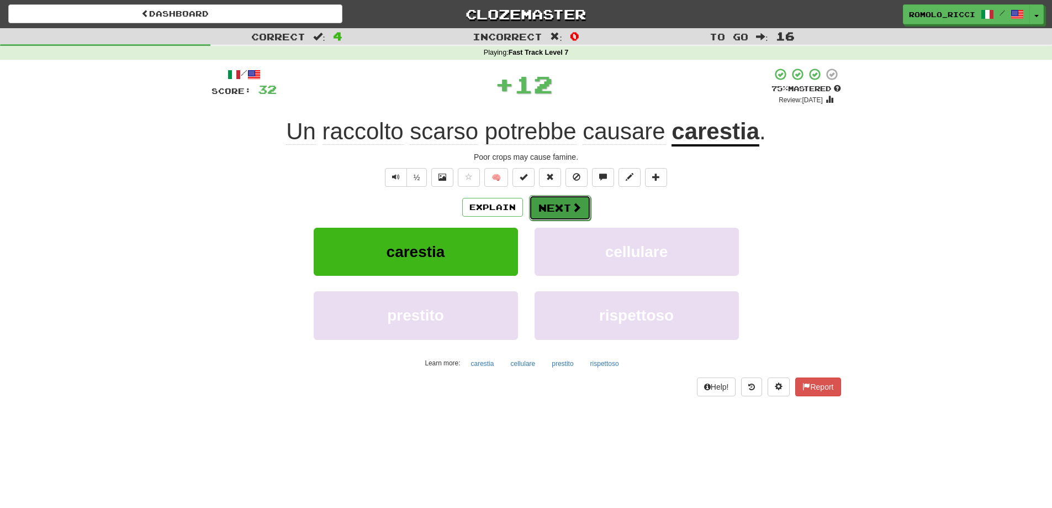
click at [583, 206] on button "Next" at bounding box center [560, 207] width 62 height 25
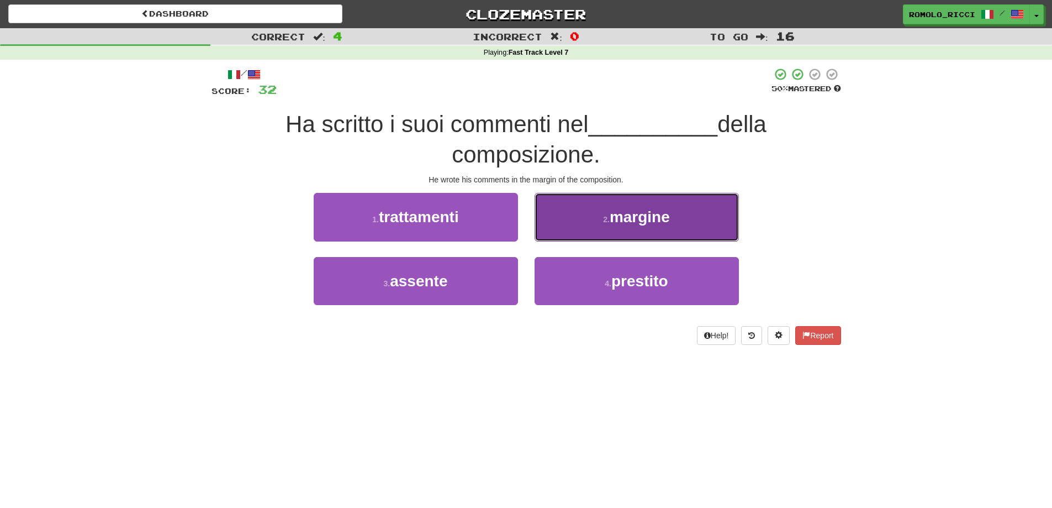
click at [619, 224] on span "margine" at bounding box center [640, 216] width 60 height 17
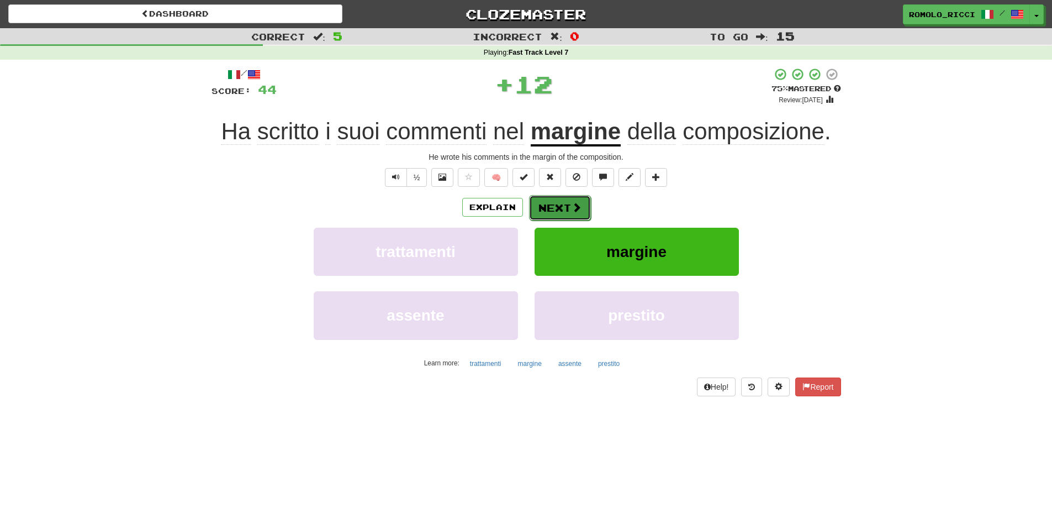
click at [569, 216] on button "Next" at bounding box center [560, 207] width 62 height 25
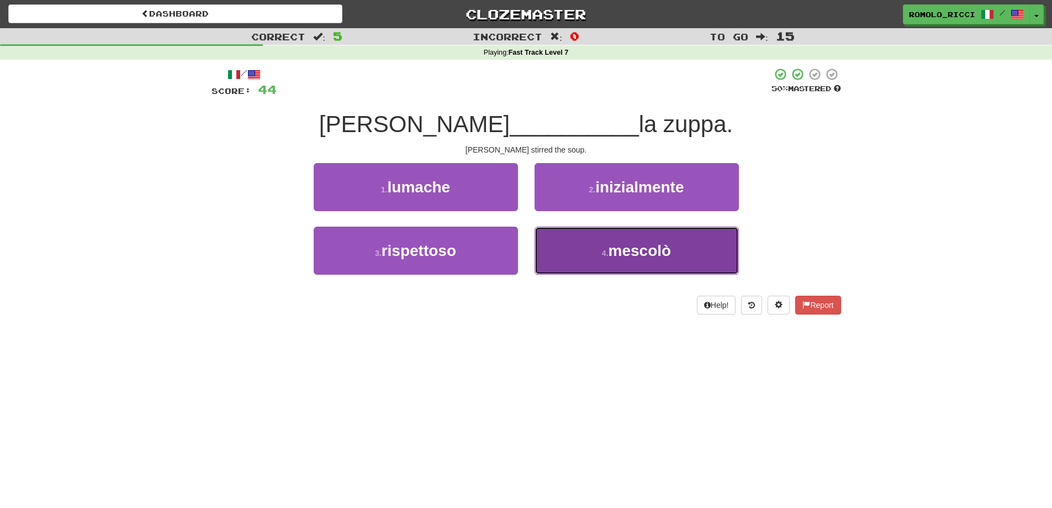
click at [565, 248] on button "4 . mescolò" at bounding box center [637, 251] width 204 height 48
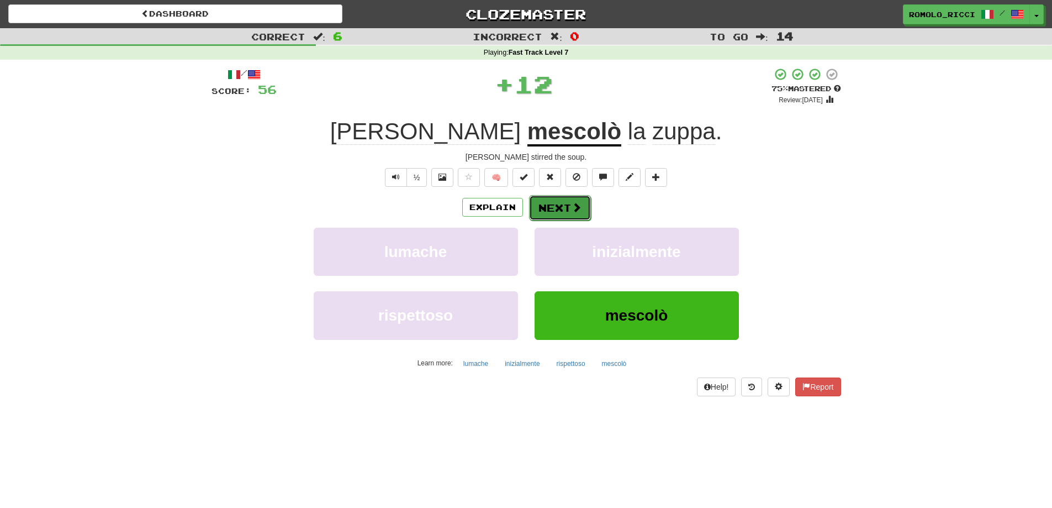
click at [561, 211] on button "Next" at bounding box center [560, 207] width 62 height 25
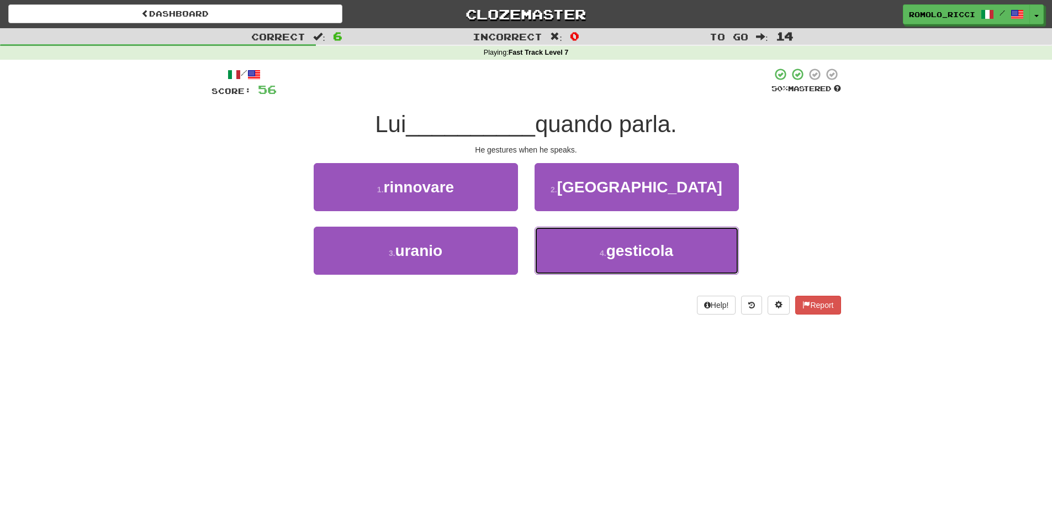
drag, startPoint x: 571, startPoint y: 256, endPoint x: 583, endPoint y: 220, distance: 37.4
click at [572, 255] on button "4 . gesticola" at bounding box center [637, 251] width 204 height 48
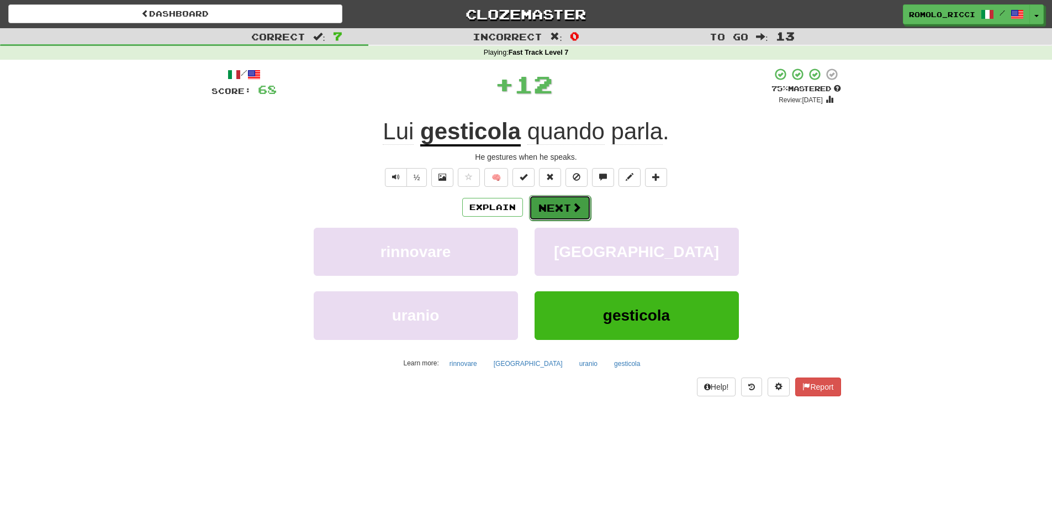
click at [569, 201] on button "Next" at bounding box center [560, 207] width 62 height 25
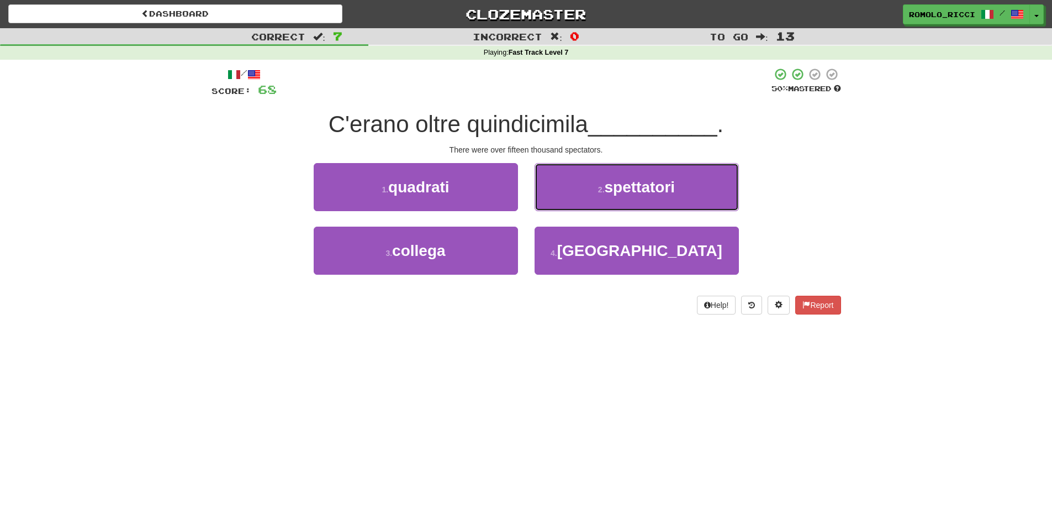
drag, startPoint x: 594, startPoint y: 201, endPoint x: 601, endPoint y: 188, distance: 14.3
click at [595, 198] on button "2 . spettatori" at bounding box center [637, 187] width 204 height 48
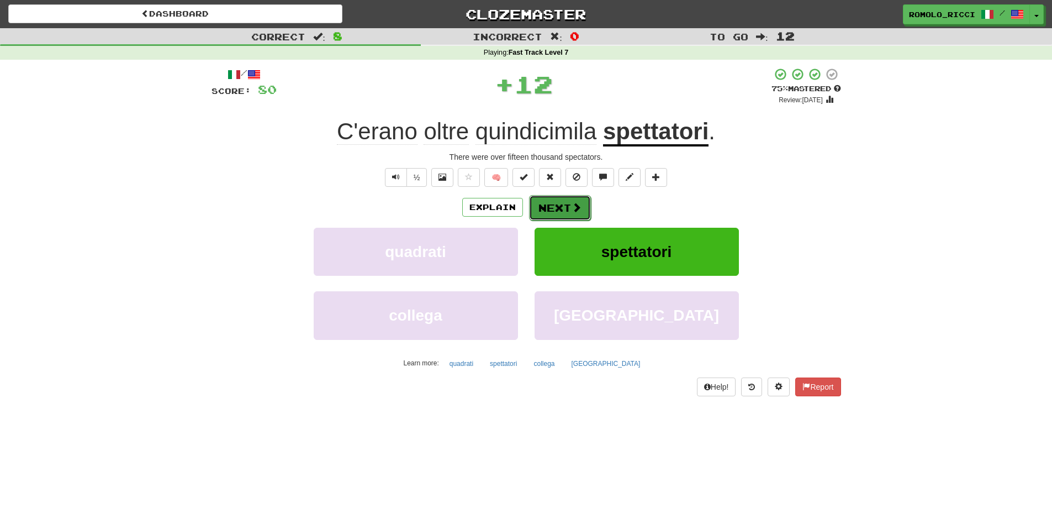
click at [580, 214] on button "Next" at bounding box center [560, 207] width 62 height 25
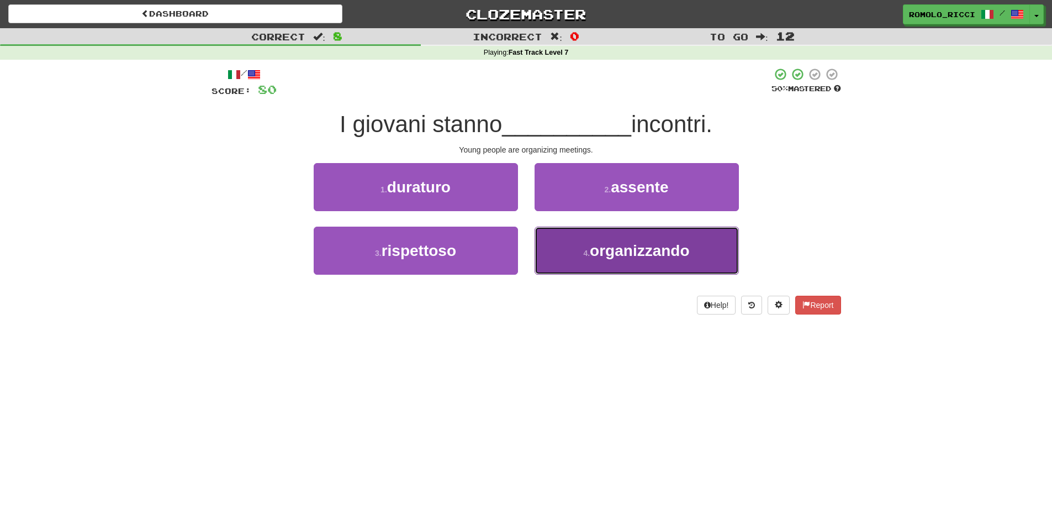
click at [593, 261] on button "4 . organizzando" at bounding box center [637, 251] width 204 height 48
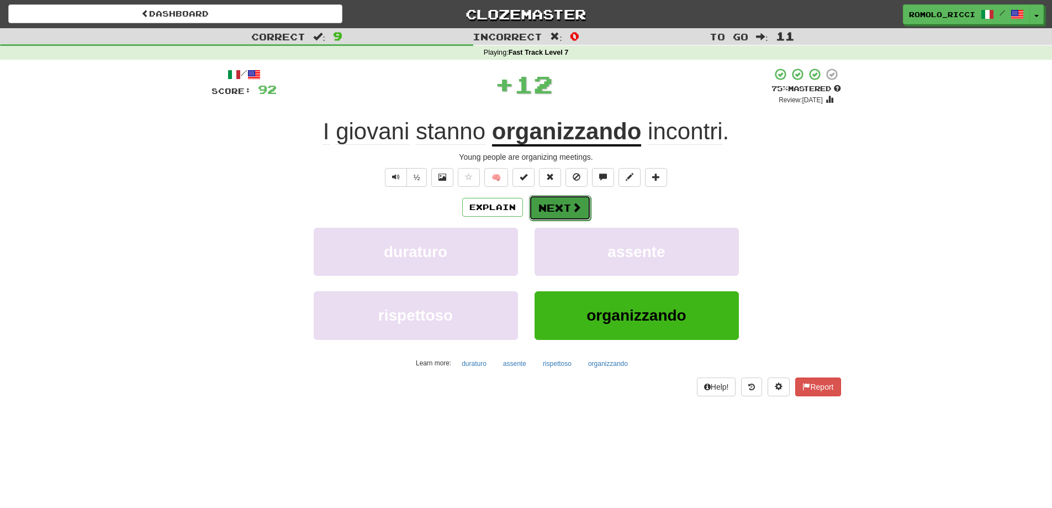
click at [565, 214] on button "Next" at bounding box center [560, 207] width 62 height 25
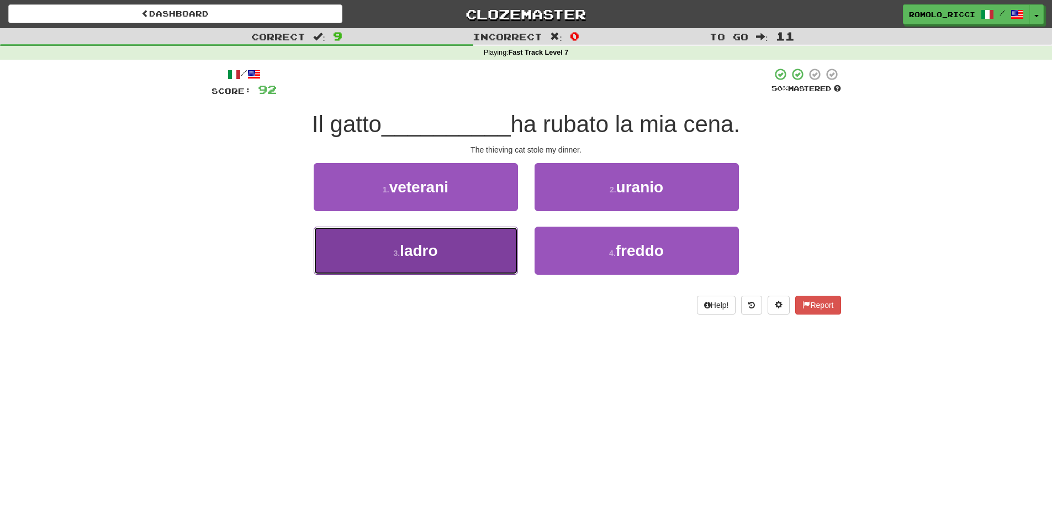
click at [488, 260] on button "3 . ladro" at bounding box center [416, 251] width 204 height 48
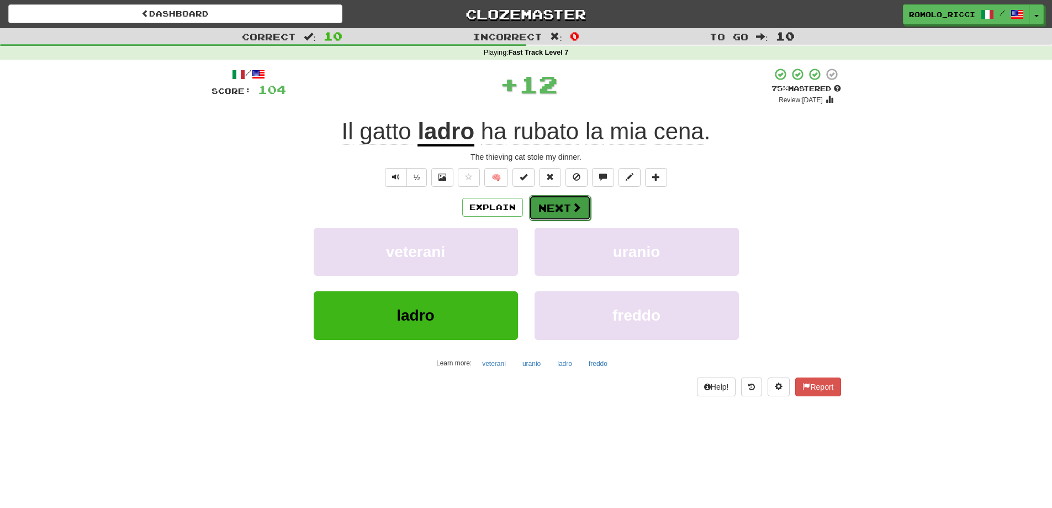
click at [560, 209] on button "Next" at bounding box center [560, 207] width 62 height 25
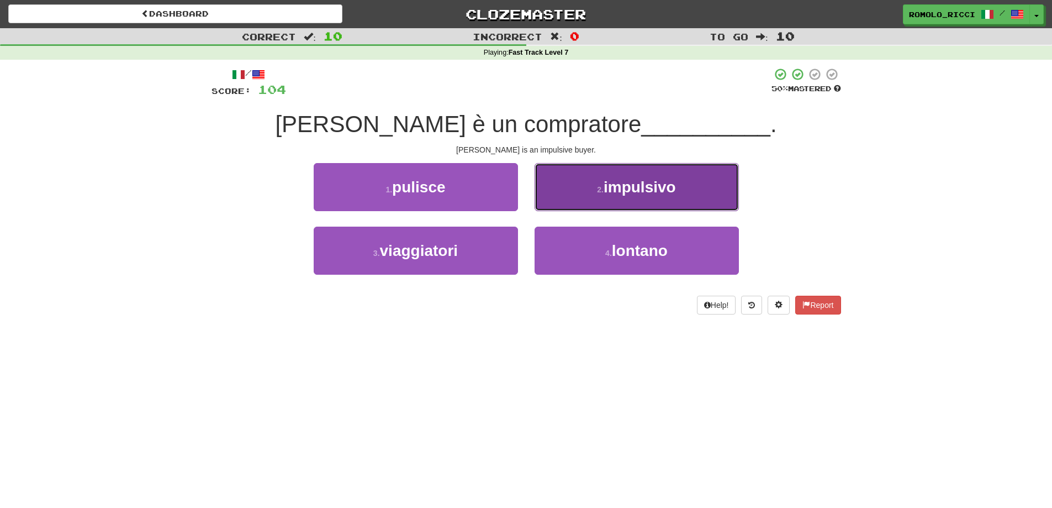
click at [610, 183] on span "impulsivo" at bounding box center [640, 186] width 72 height 17
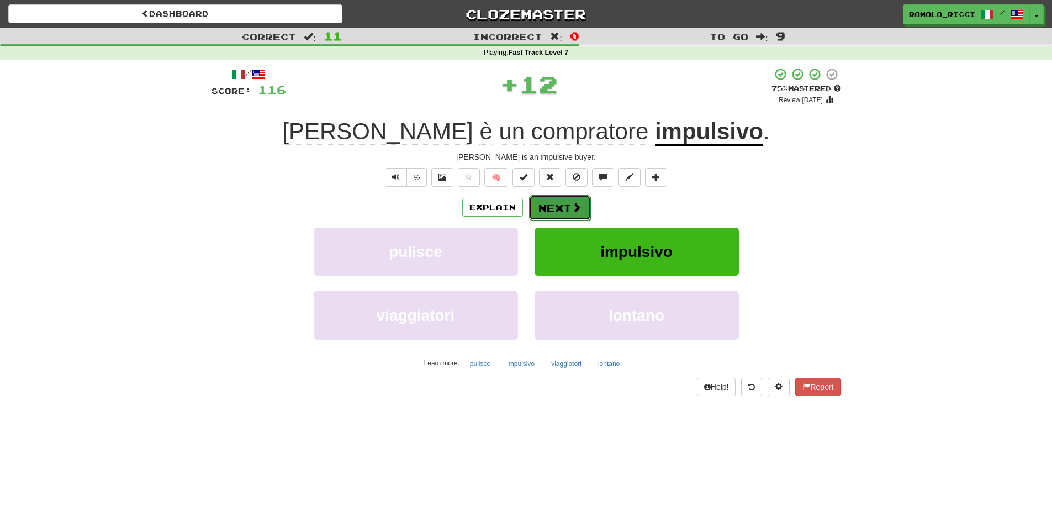
click at [559, 208] on button "Next" at bounding box center [560, 207] width 62 height 25
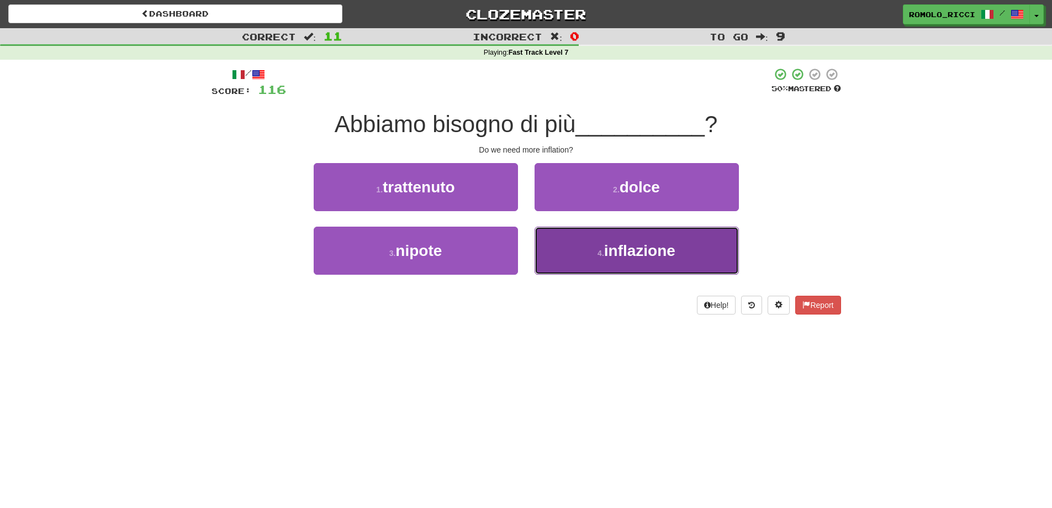
click at [596, 262] on button "4 . inflazione" at bounding box center [637, 251] width 204 height 48
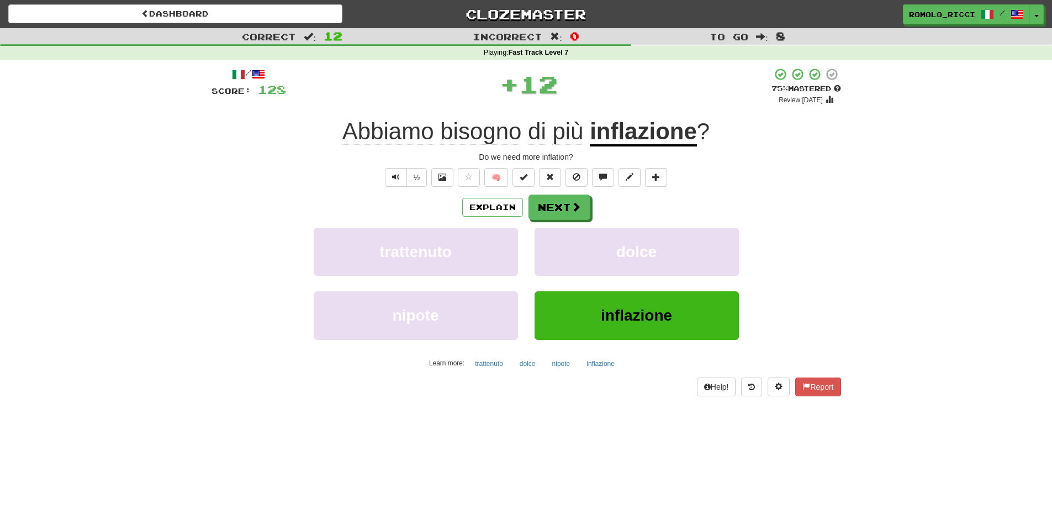
click at [558, 193] on div "/ Score: 128 + 12 75 % Mastered Review: 2025-10-14 Abbiamo bisogno di più infla…" at bounding box center [527, 231] width 630 height 328
click at [556, 204] on button "Next" at bounding box center [560, 207] width 62 height 25
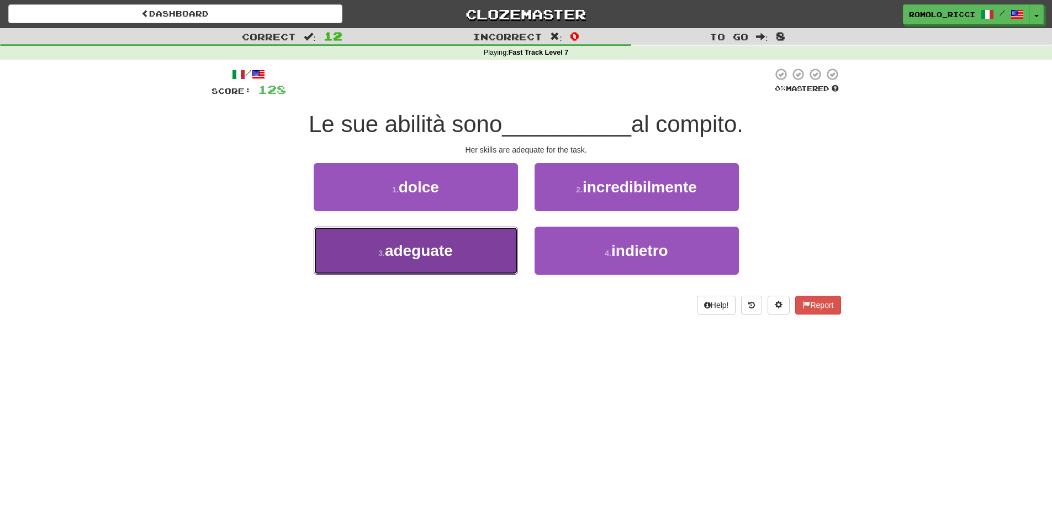
click at [482, 255] on button "3 . adeguate" at bounding box center [416, 251] width 204 height 48
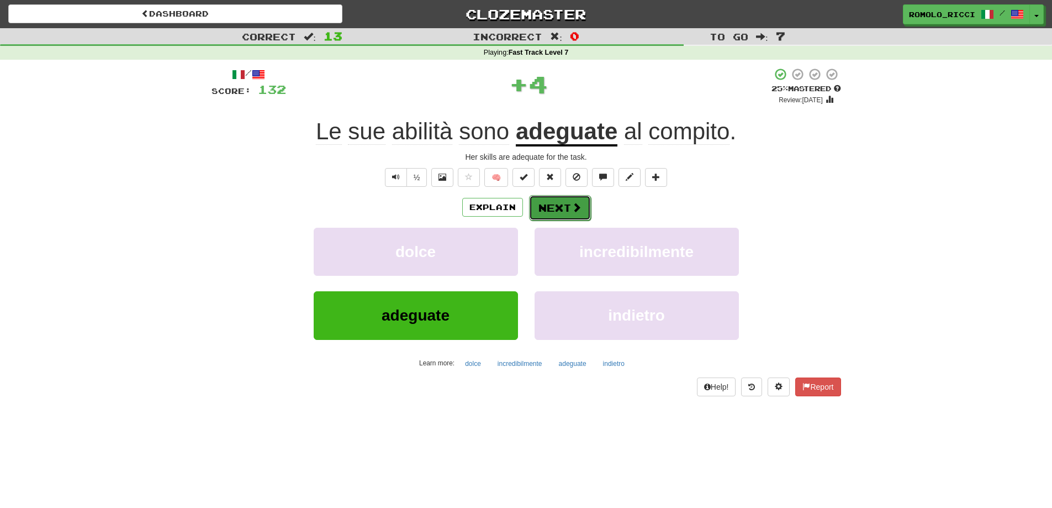
click at [551, 206] on button "Next" at bounding box center [560, 207] width 62 height 25
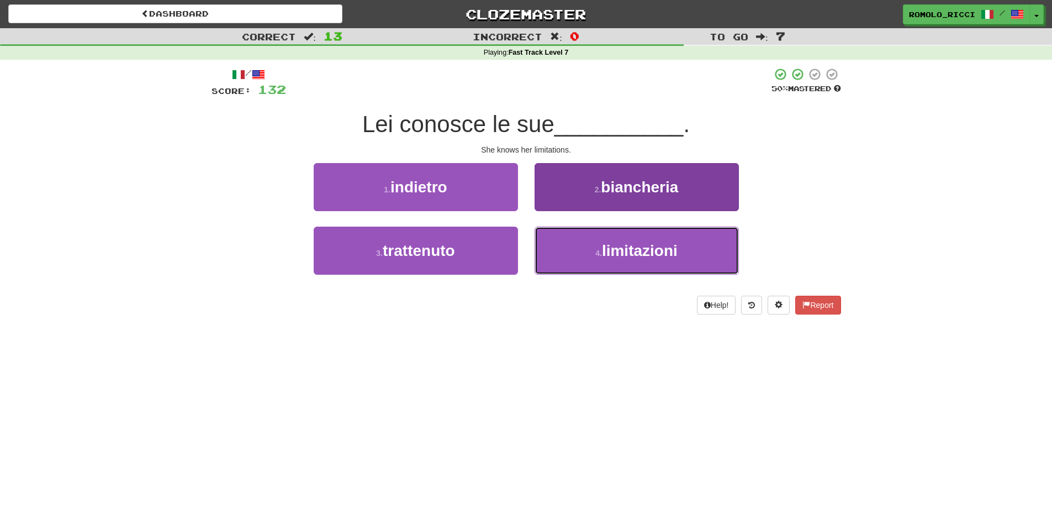
click at [606, 254] on span "limitazioni" at bounding box center [640, 250] width 76 height 17
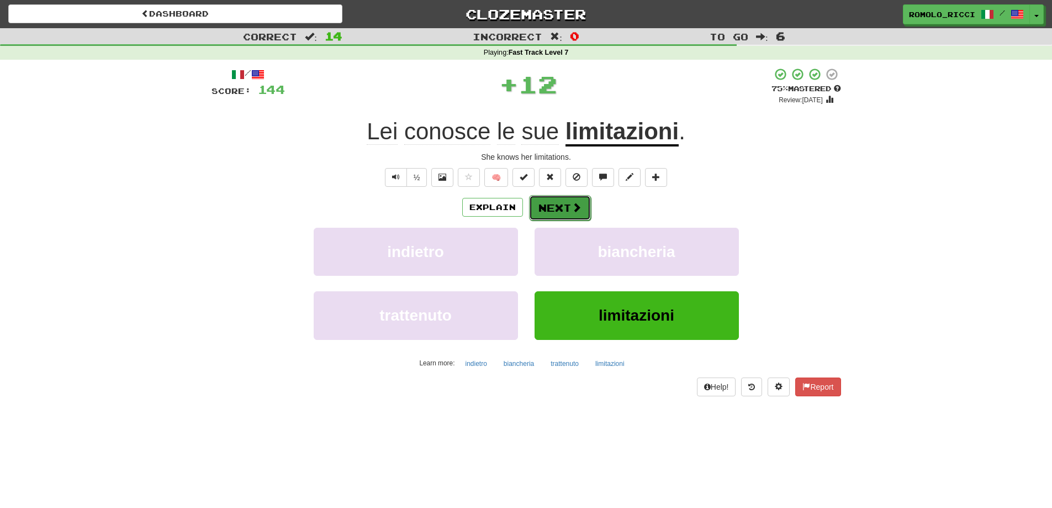
click at [581, 206] on button "Next" at bounding box center [560, 207] width 62 height 25
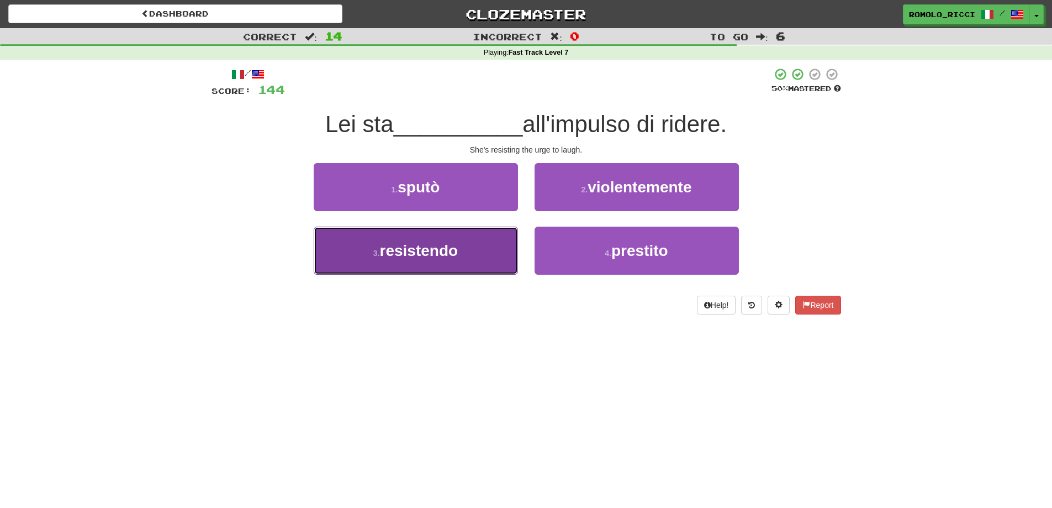
click at [486, 238] on button "3 . resistendo" at bounding box center [416, 251] width 204 height 48
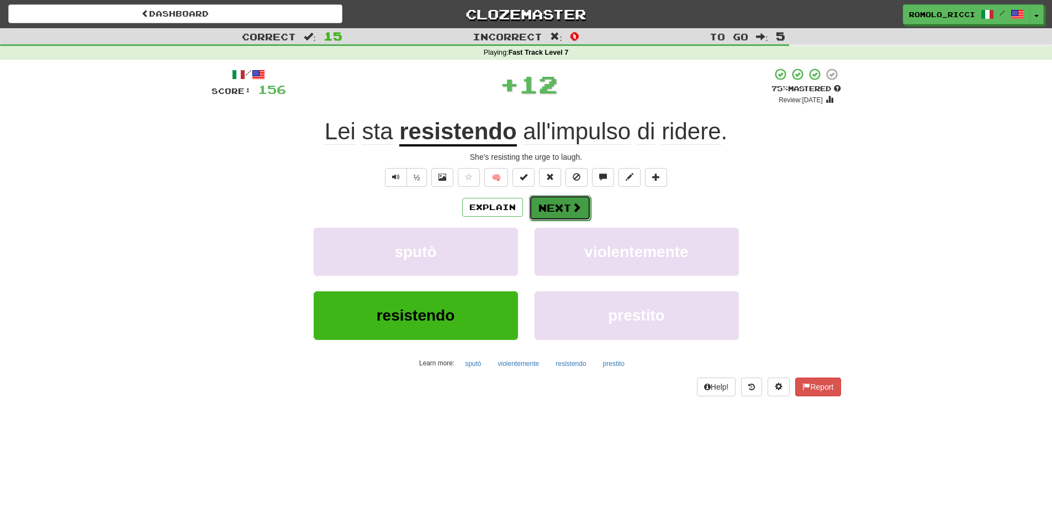
click at [578, 215] on button "Next" at bounding box center [560, 207] width 62 height 25
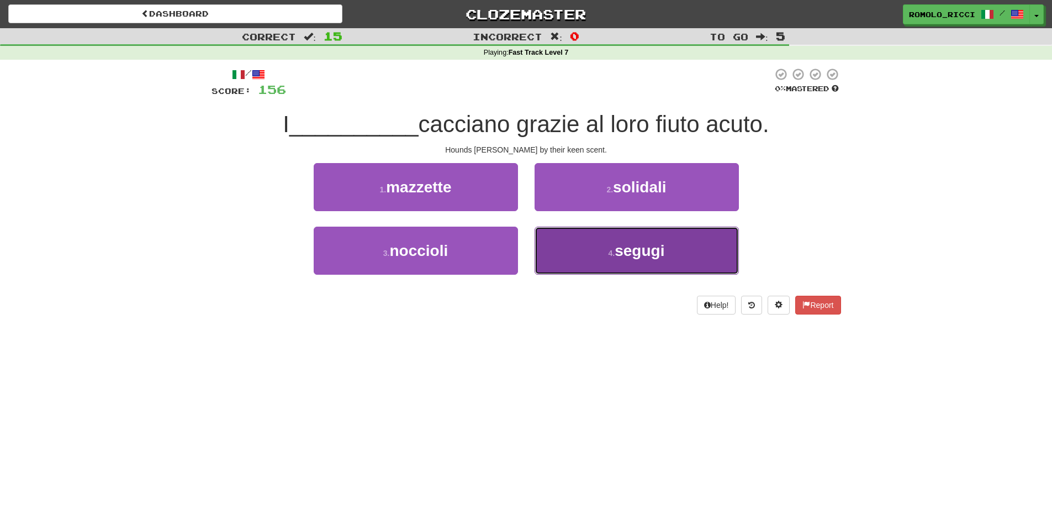
click at [665, 251] on span "segugi" at bounding box center [640, 250] width 50 height 17
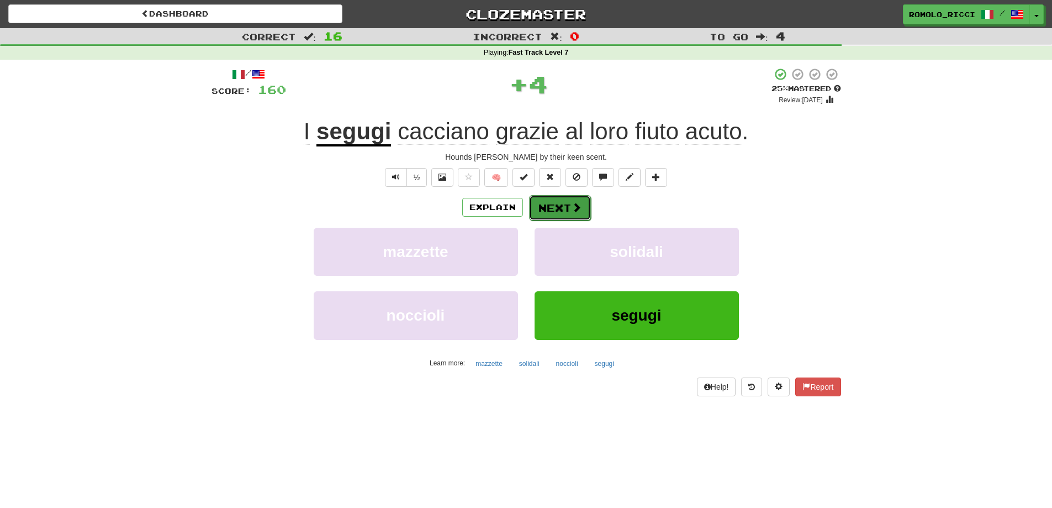
click at [566, 215] on button "Next" at bounding box center [560, 207] width 62 height 25
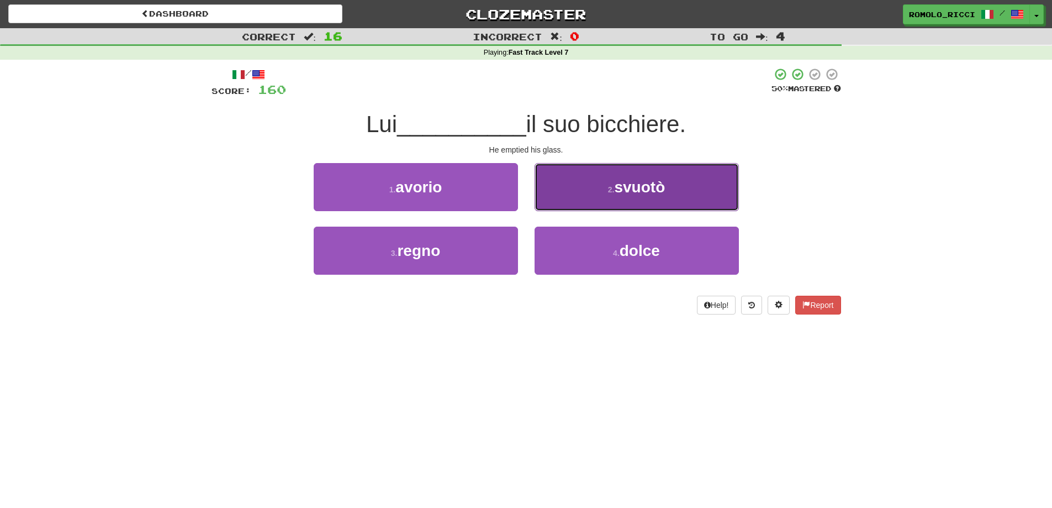
click at [608, 182] on button "2 . svuotò" at bounding box center [637, 187] width 204 height 48
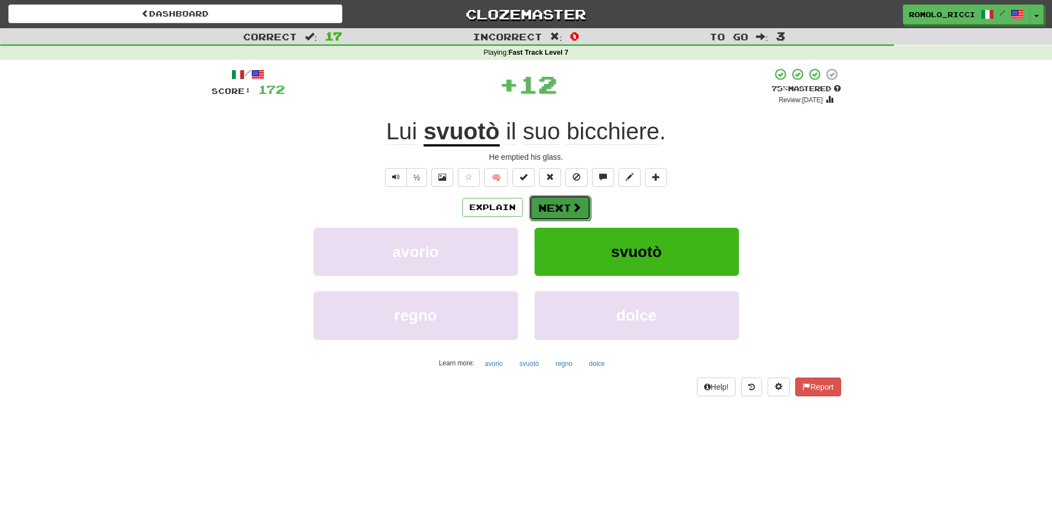
click at [550, 210] on button "Next" at bounding box center [560, 207] width 62 height 25
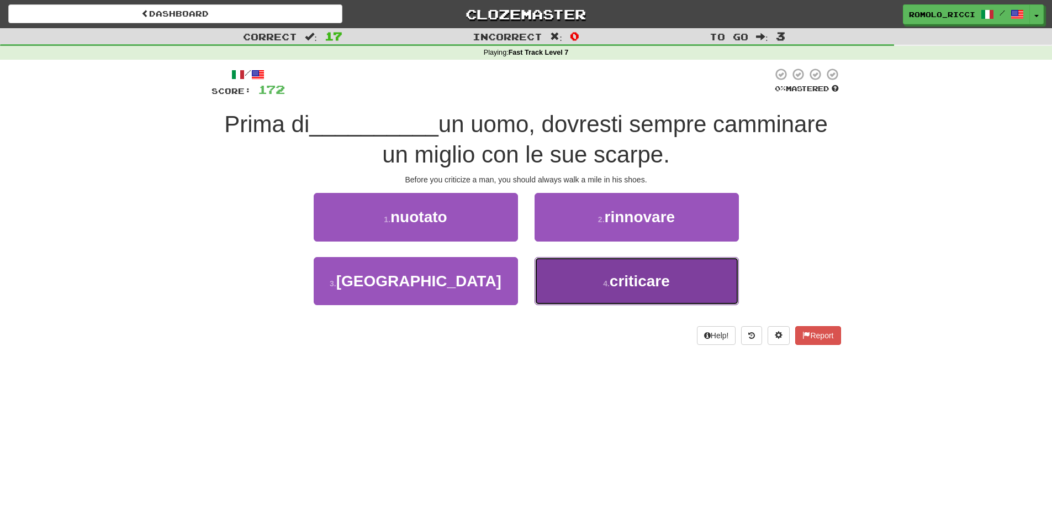
click at [664, 293] on button "4 . criticare" at bounding box center [637, 281] width 204 height 48
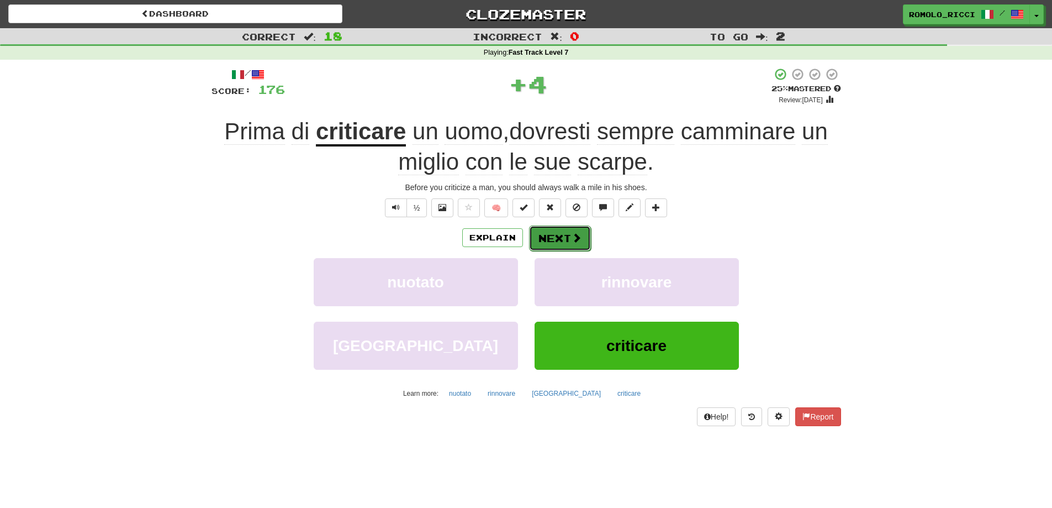
click at [588, 235] on button "Next" at bounding box center [560, 237] width 62 height 25
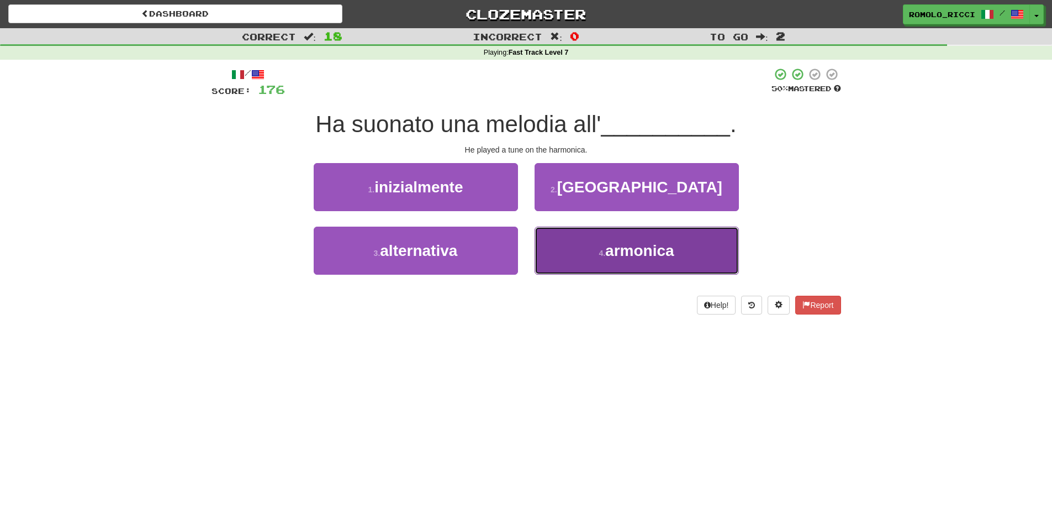
click at [598, 238] on button "4 . armonica" at bounding box center [637, 251] width 204 height 48
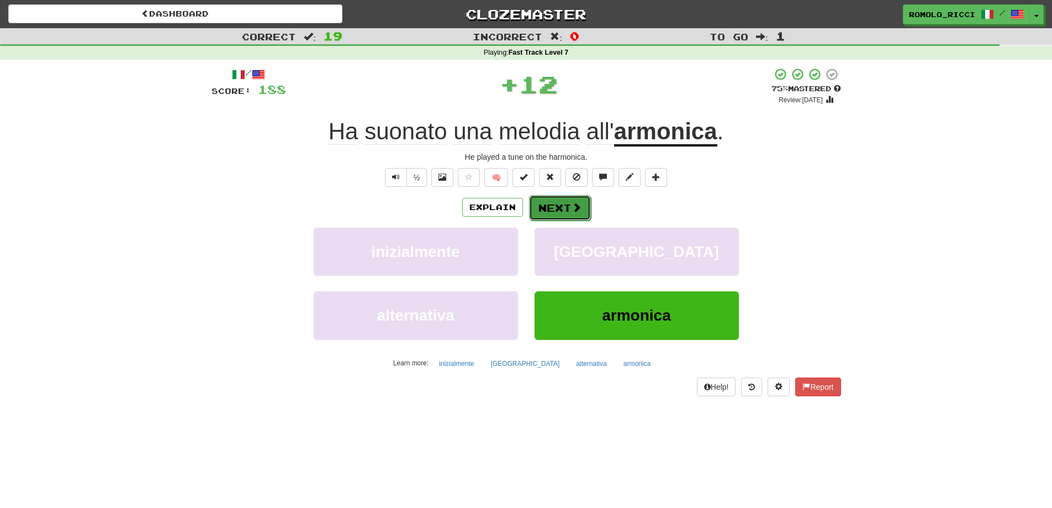
click at [552, 205] on button "Next" at bounding box center [560, 207] width 62 height 25
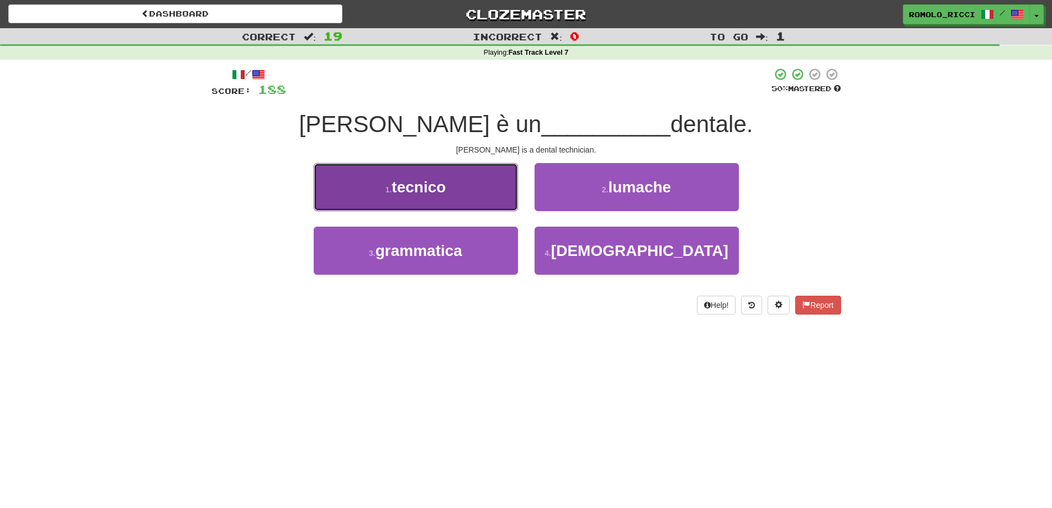
click at [485, 190] on button "1 . tecnico" at bounding box center [416, 187] width 204 height 48
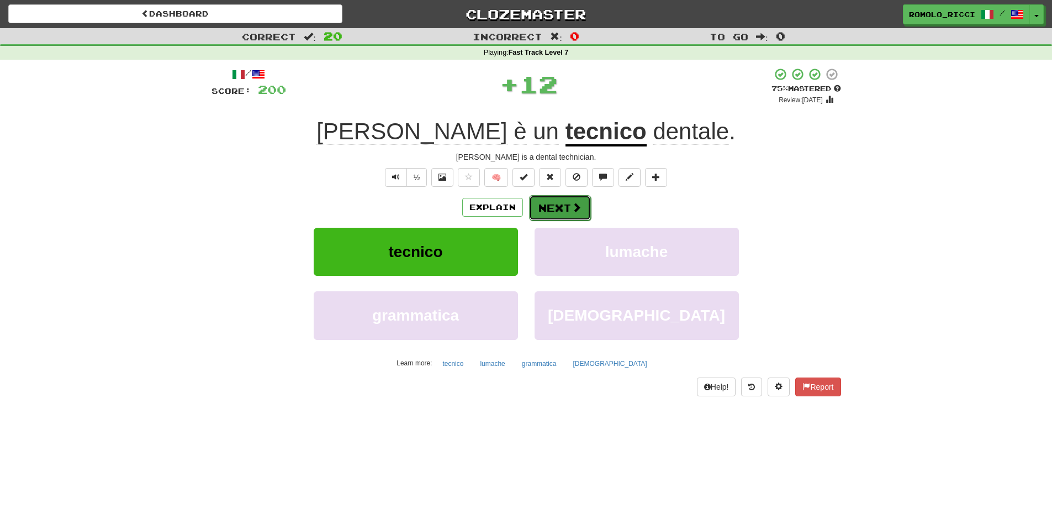
click at [550, 208] on button "Next" at bounding box center [560, 207] width 62 height 25
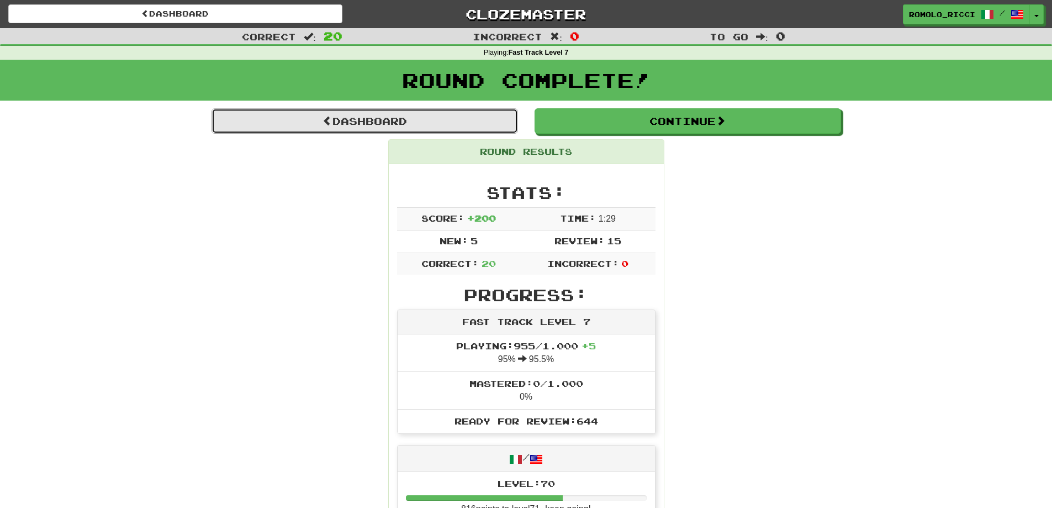
click at [419, 114] on link "Dashboard" at bounding box center [365, 120] width 307 height 25
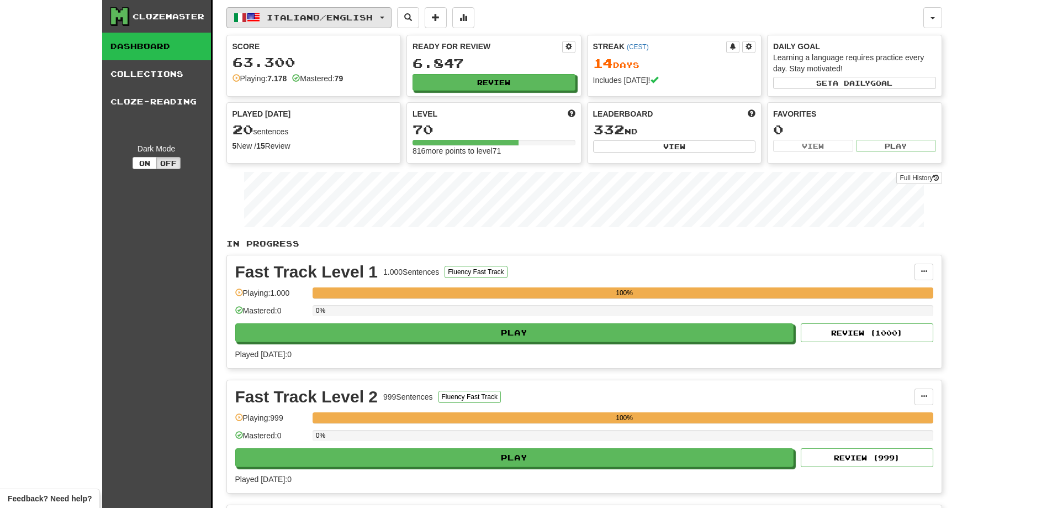
click at [373, 13] on span "Italiano / English" at bounding box center [320, 17] width 106 height 9
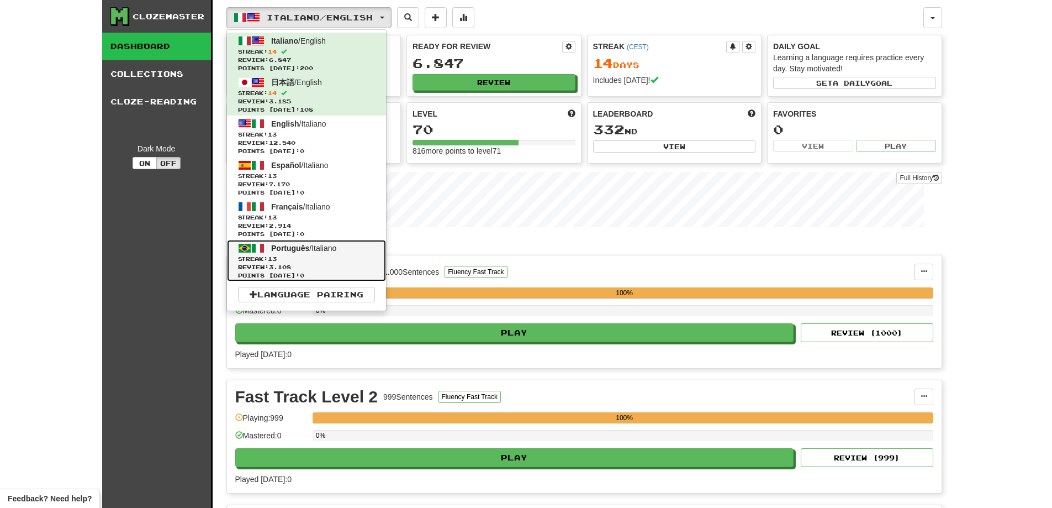
click at [343, 261] on span "Streak: 13" at bounding box center [306, 259] width 137 height 8
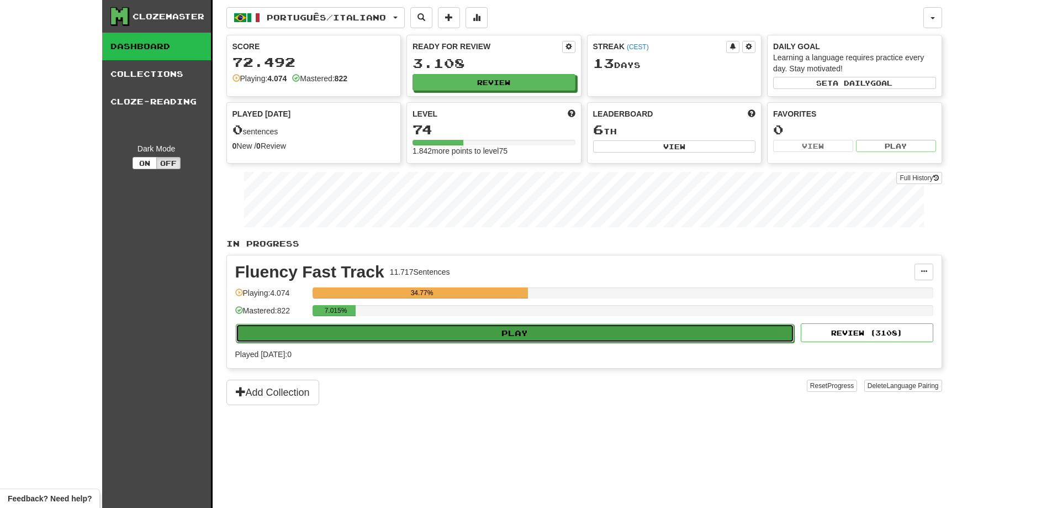
click at [518, 333] on button "Play" at bounding box center [515, 333] width 559 height 19
select select "**"
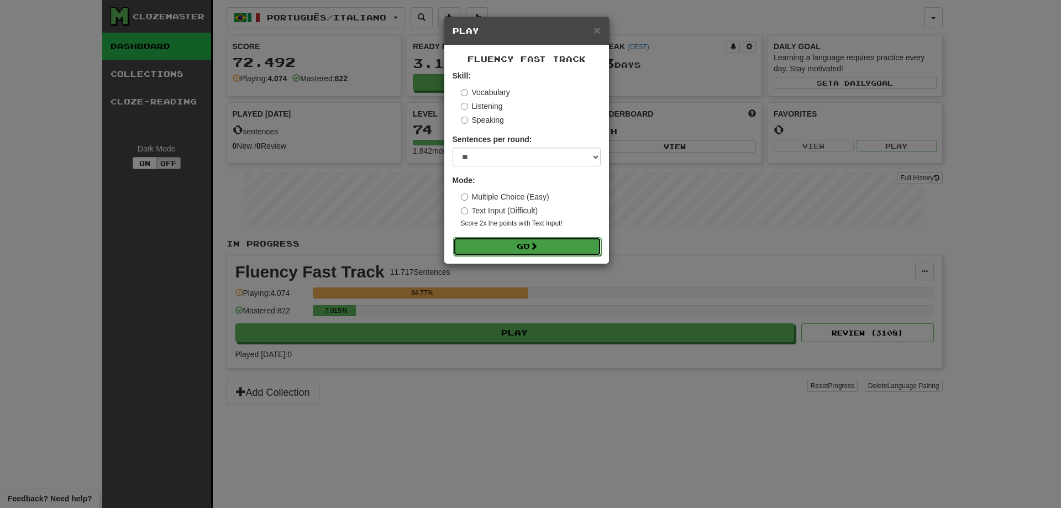
click at [525, 245] on button "Go" at bounding box center [527, 246] width 148 height 19
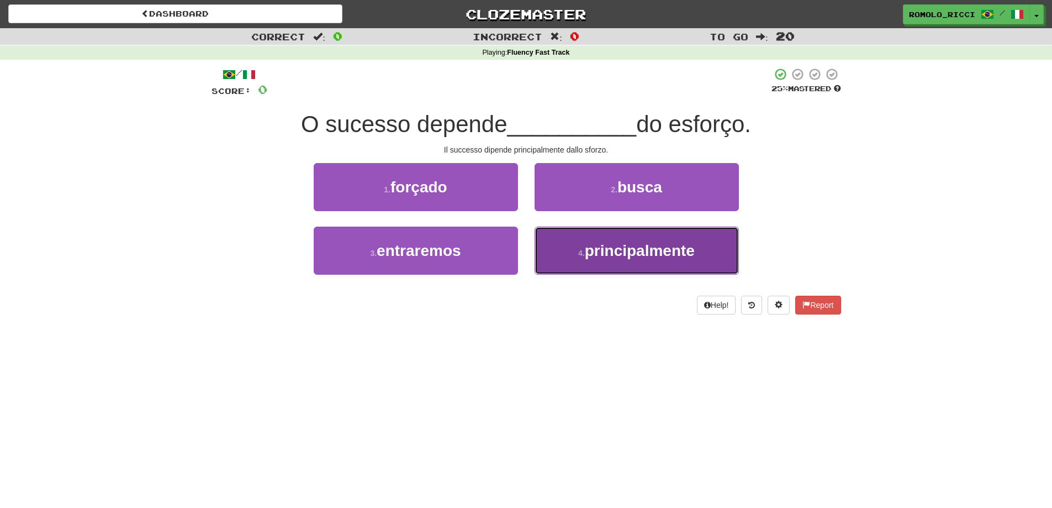
click at [661, 252] on span "principalmente" at bounding box center [640, 250] width 110 height 17
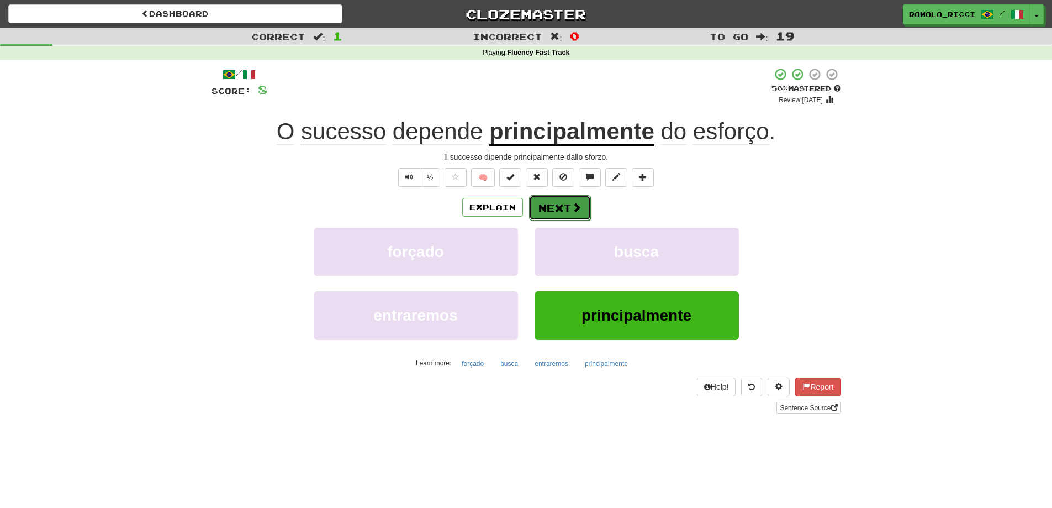
click at [562, 207] on button "Next" at bounding box center [560, 207] width 62 height 25
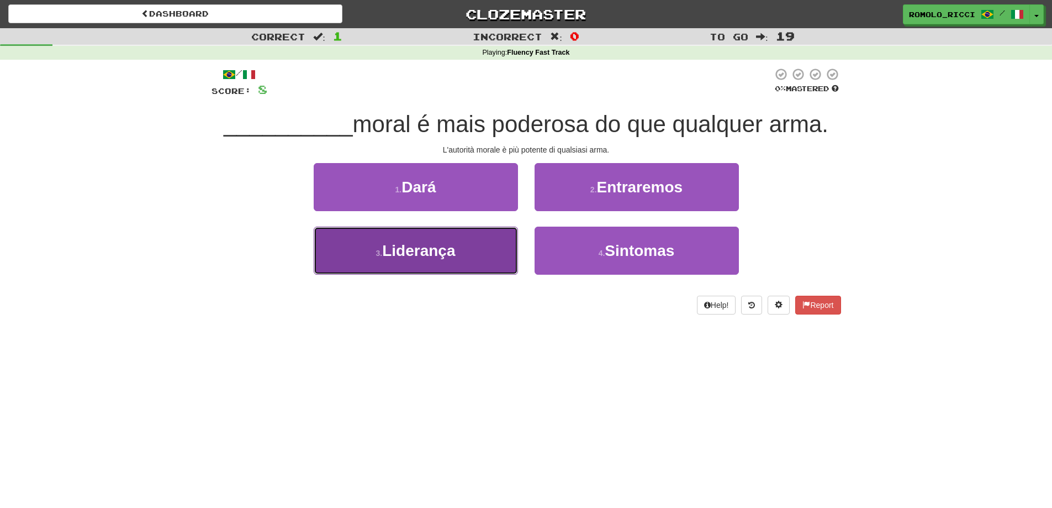
click at [466, 241] on button "3 . Liderança" at bounding box center [416, 251] width 204 height 48
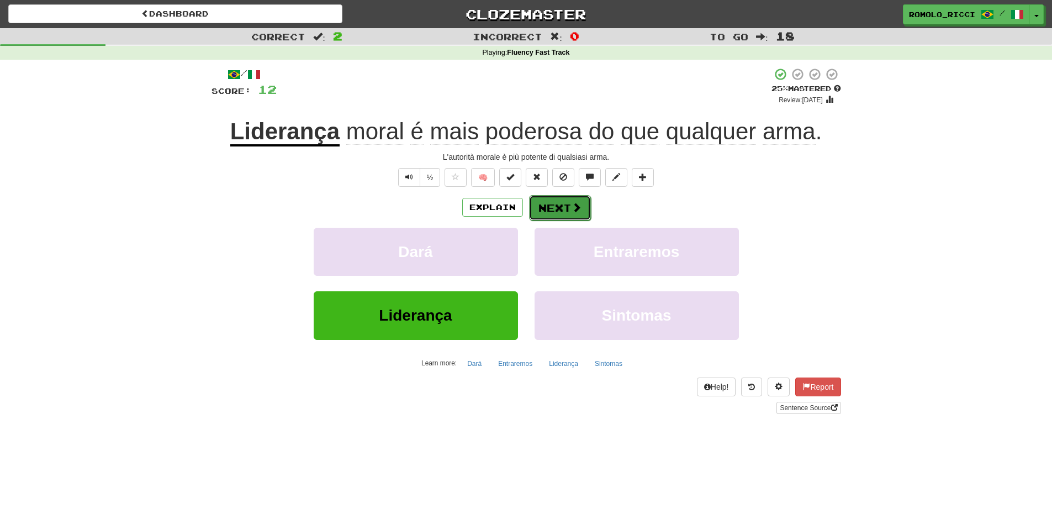
click at [561, 207] on button "Next" at bounding box center [560, 207] width 62 height 25
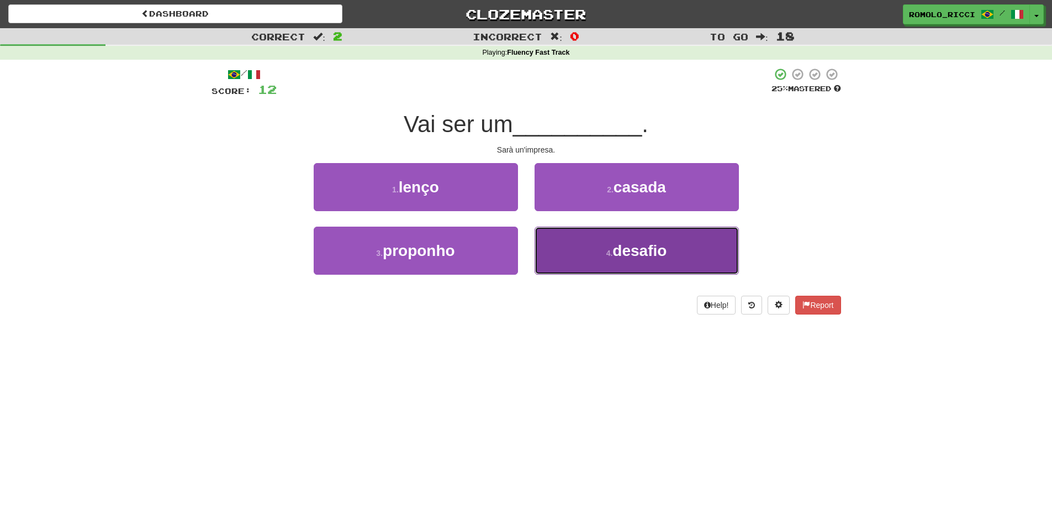
click at [588, 250] on button "4 . desafio" at bounding box center [637, 251] width 204 height 48
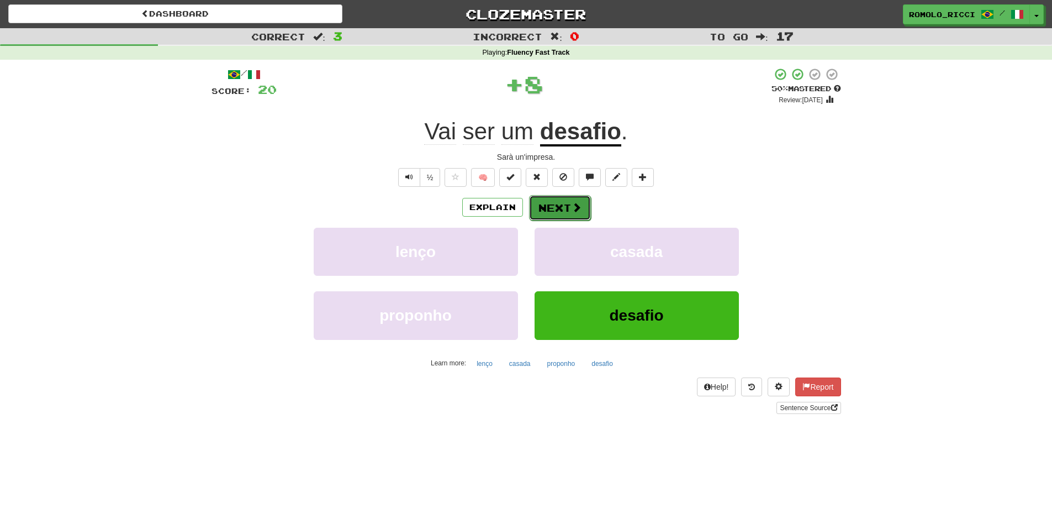
click at [558, 213] on button "Next" at bounding box center [560, 207] width 62 height 25
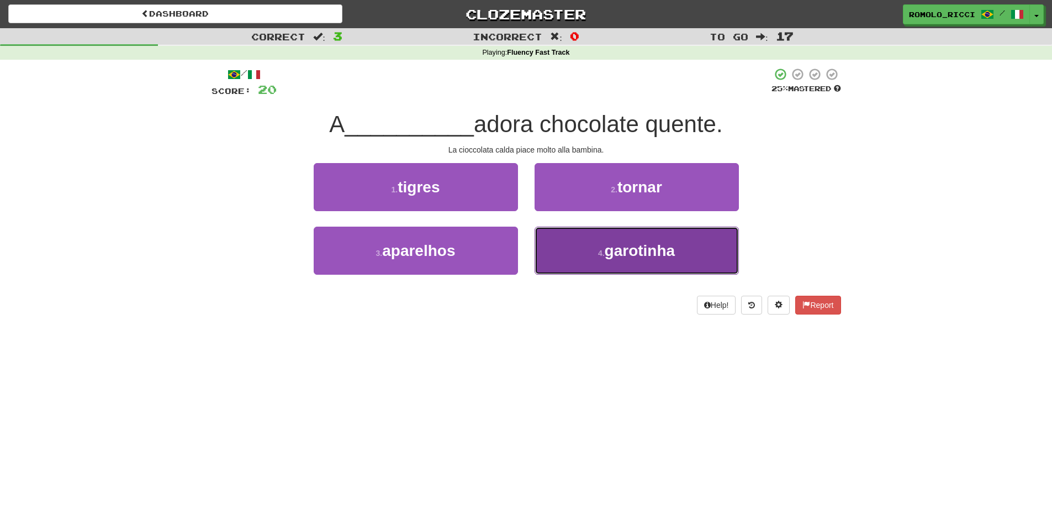
click at [629, 253] on span "garotinha" at bounding box center [640, 250] width 71 height 17
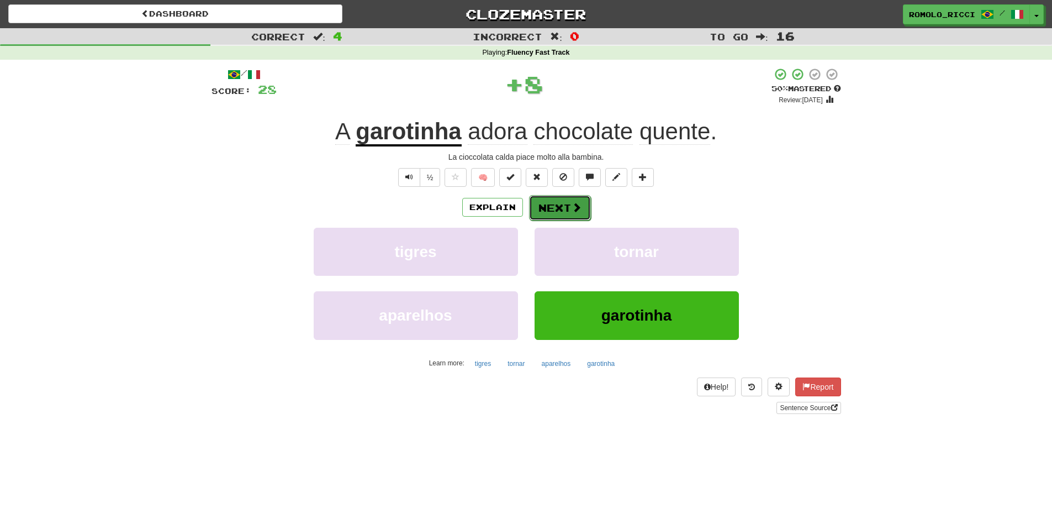
click at [572, 205] on span at bounding box center [577, 207] width 10 height 10
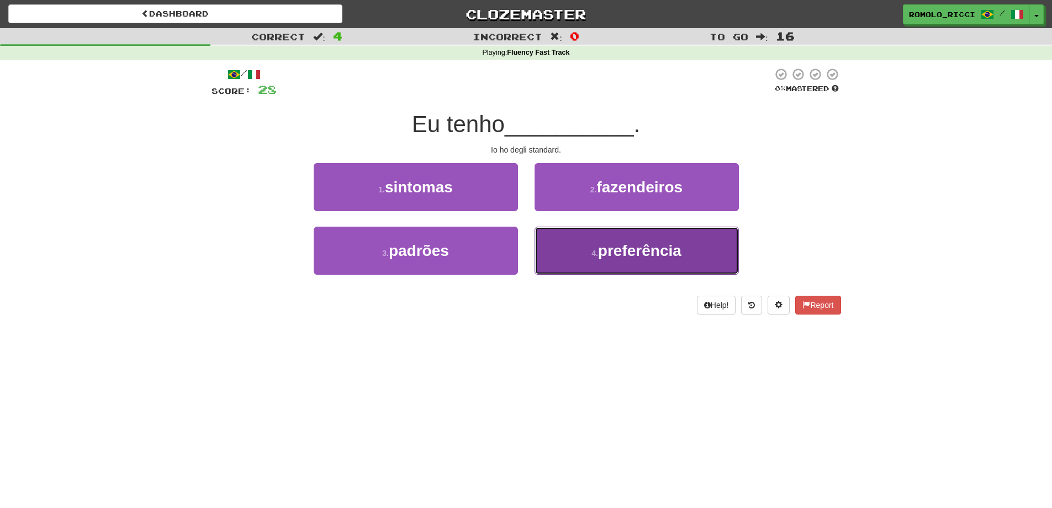
click at [636, 256] on span "preferência" at bounding box center [639, 250] width 83 height 17
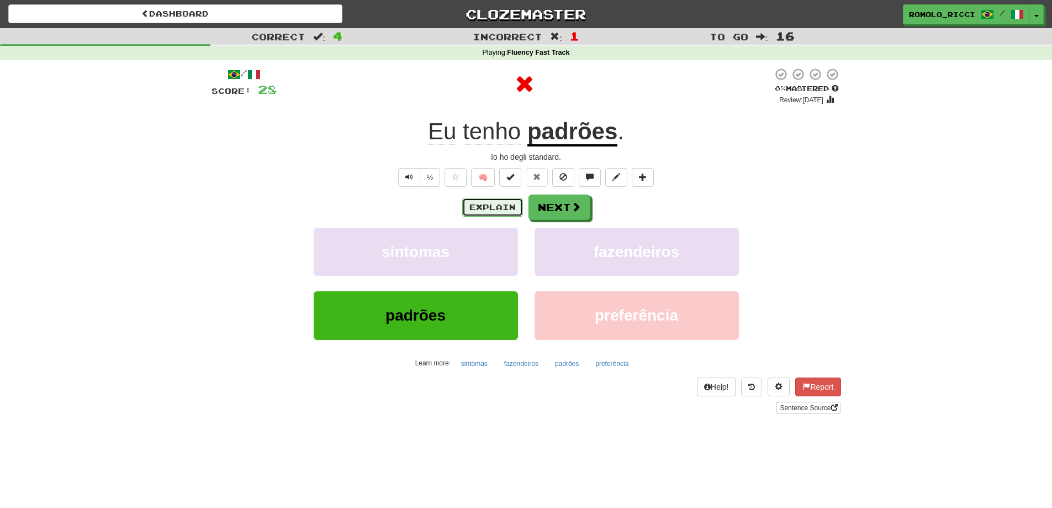
click at [492, 210] on button "Explain" at bounding box center [492, 207] width 61 height 19
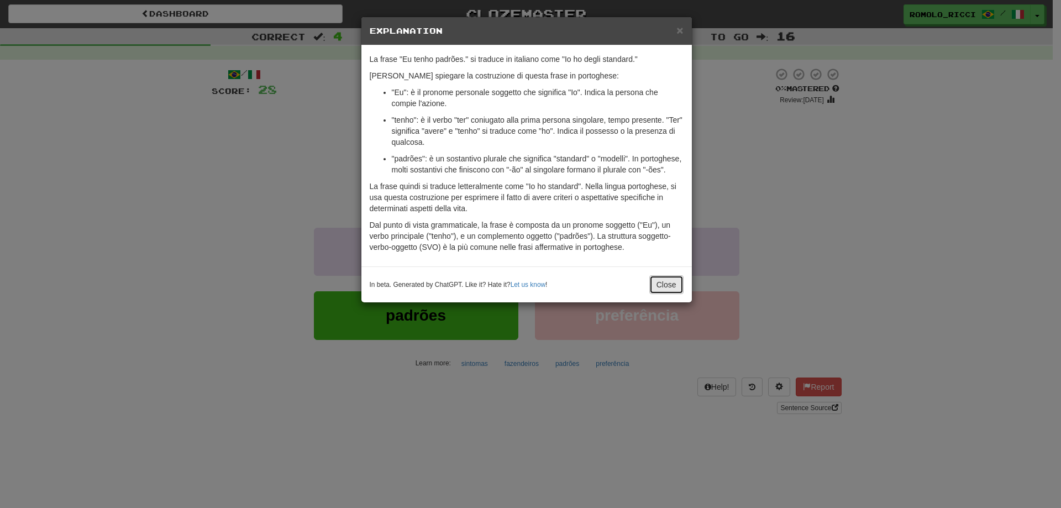
click at [681, 286] on button "Close" at bounding box center [666, 284] width 34 height 19
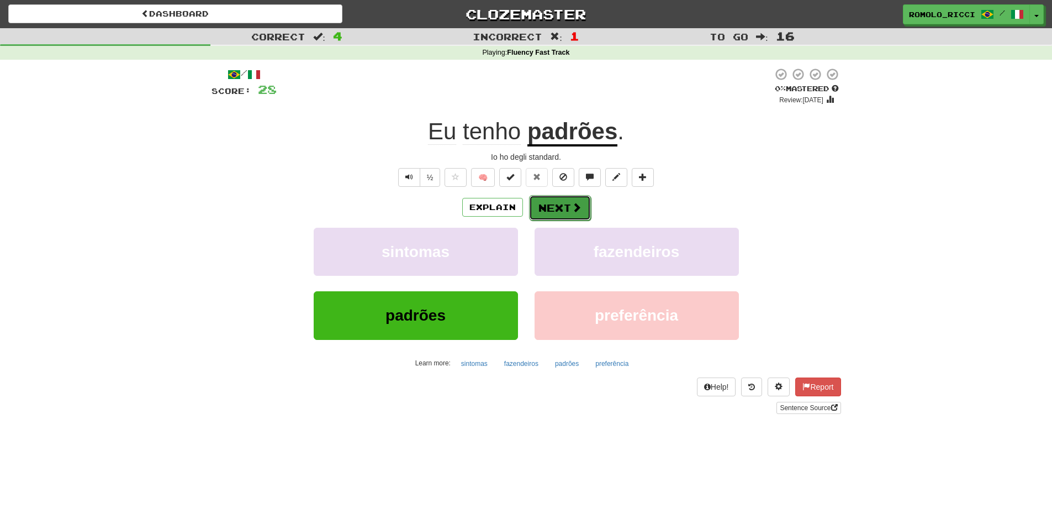
click at [565, 202] on button "Next" at bounding box center [560, 207] width 62 height 25
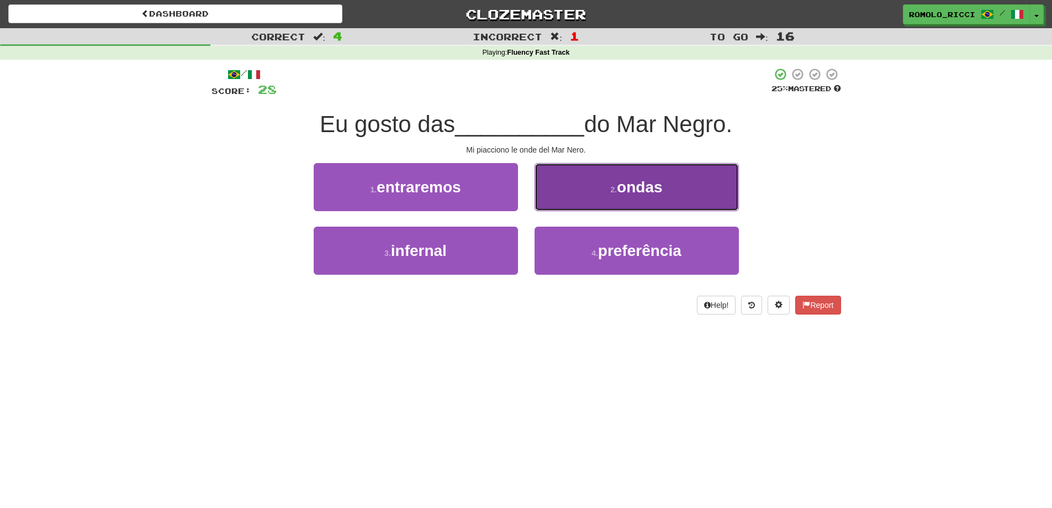
click at [602, 196] on button "2 . ondas" at bounding box center [637, 187] width 204 height 48
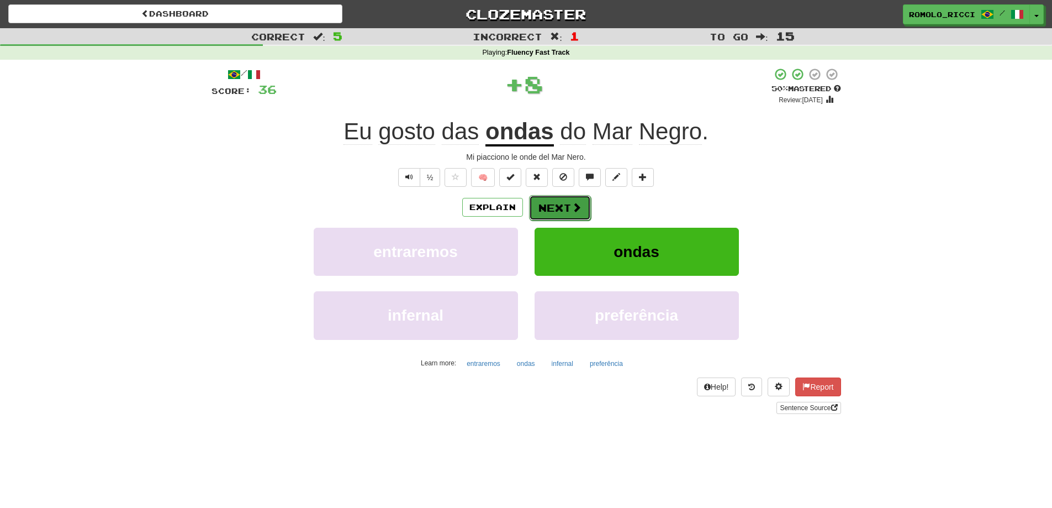
click at [573, 207] on span at bounding box center [577, 207] width 10 height 10
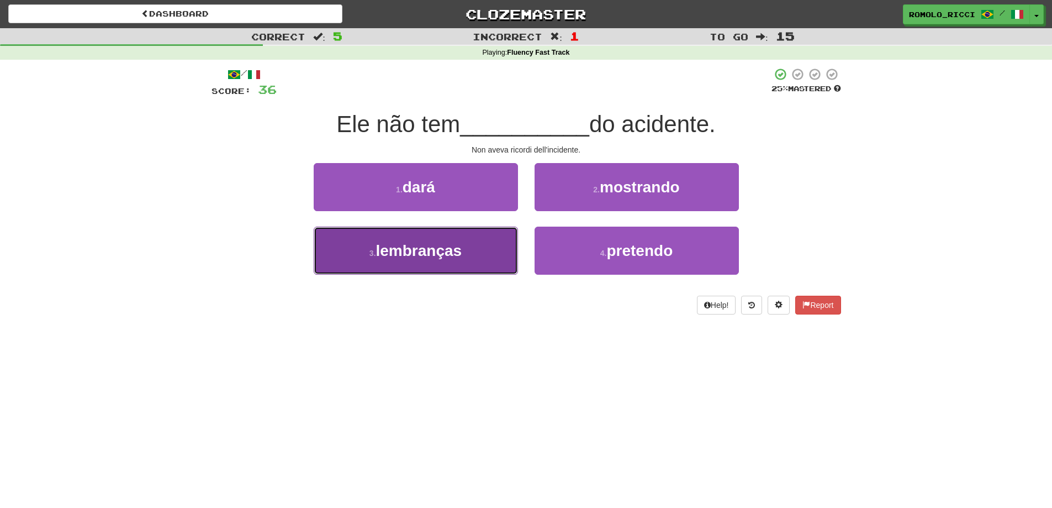
click at [462, 243] on span "lembranças" at bounding box center [419, 250] width 86 height 17
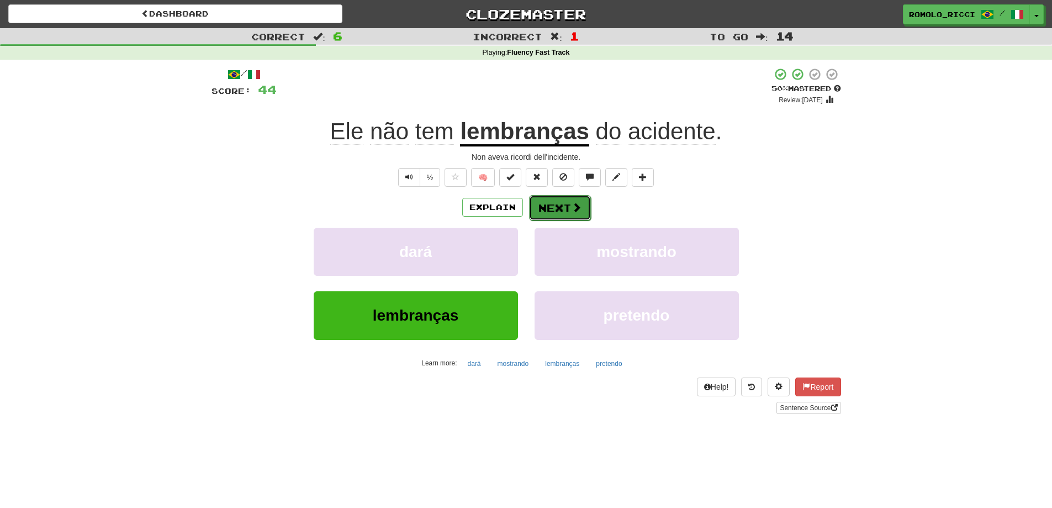
click at [548, 210] on button "Next" at bounding box center [560, 207] width 62 height 25
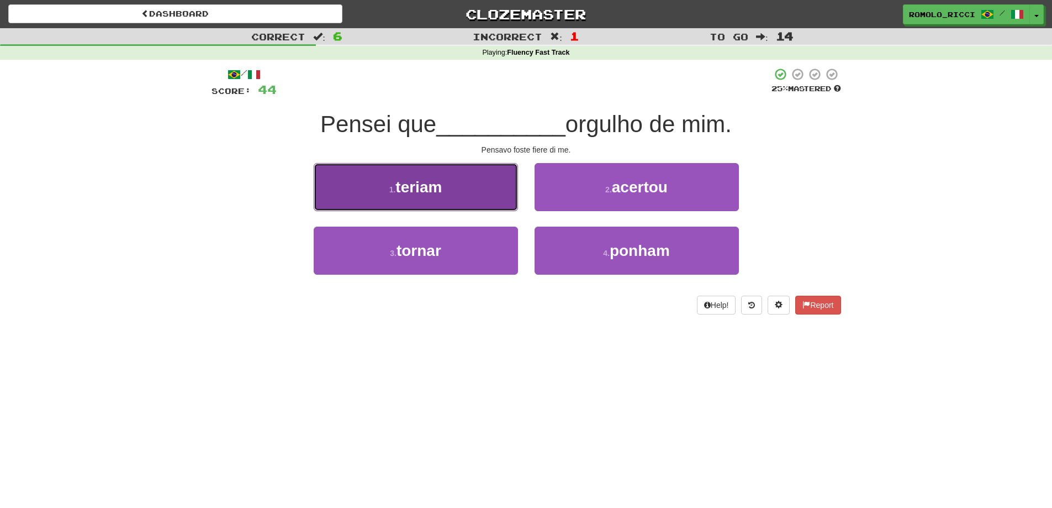
click at [477, 197] on button "1 . teriam" at bounding box center [416, 187] width 204 height 48
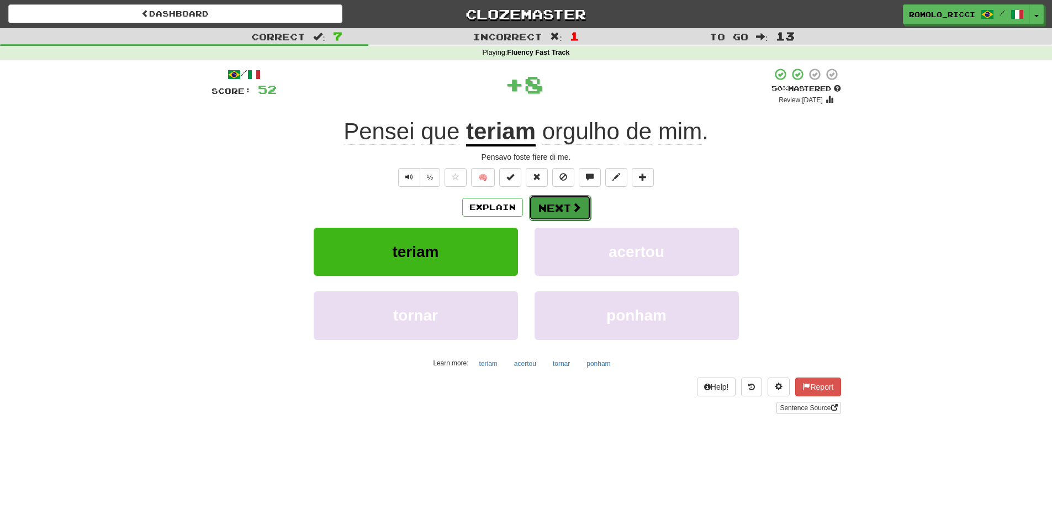
click at [558, 201] on button "Next" at bounding box center [560, 207] width 62 height 25
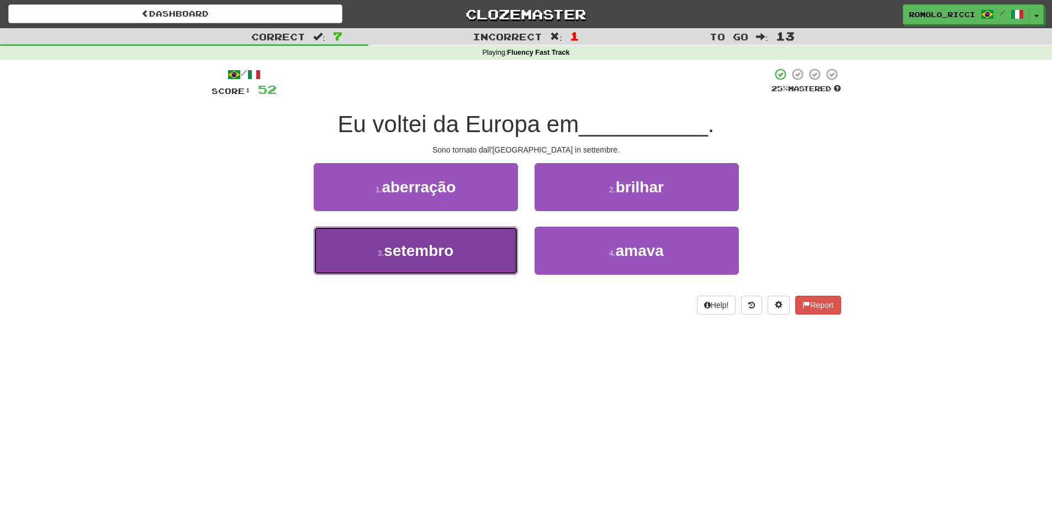
click at [476, 246] on button "3 . setembro" at bounding box center [416, 251] width 204 height 48
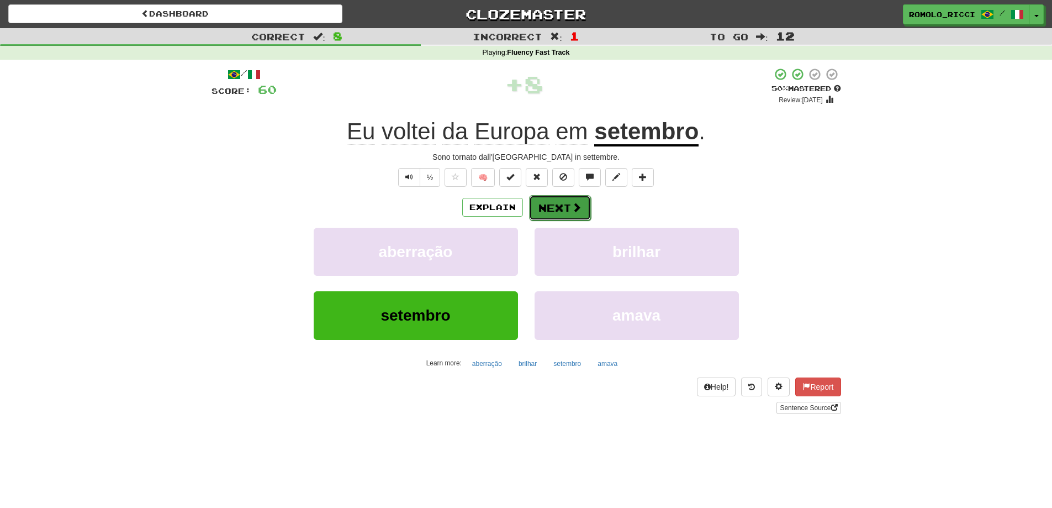
click at [564, 211] on button "Next" at bounding box center [560, 207] width 62 height 25
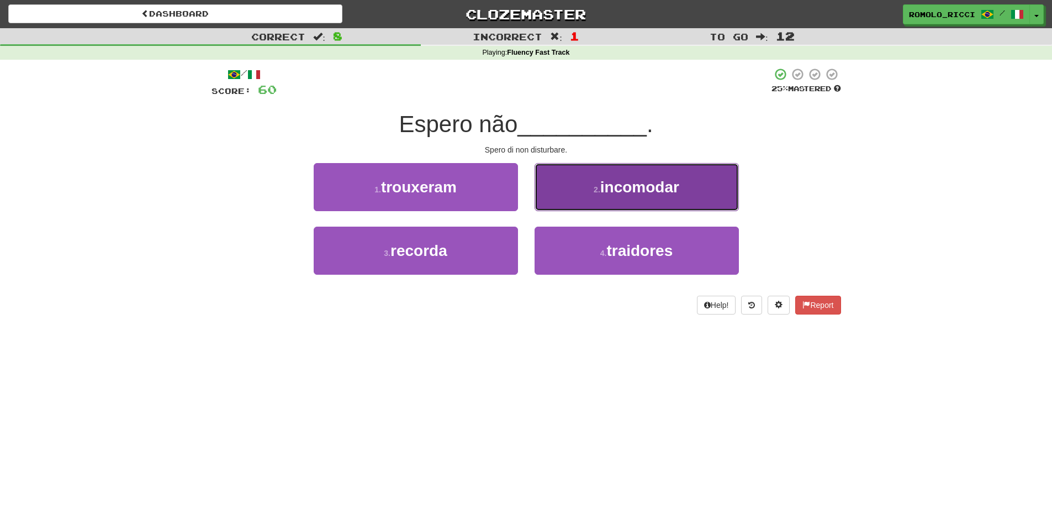
click at [602, 180] on span "incomodar" at bounding box center [640, 186] width 79 height 17
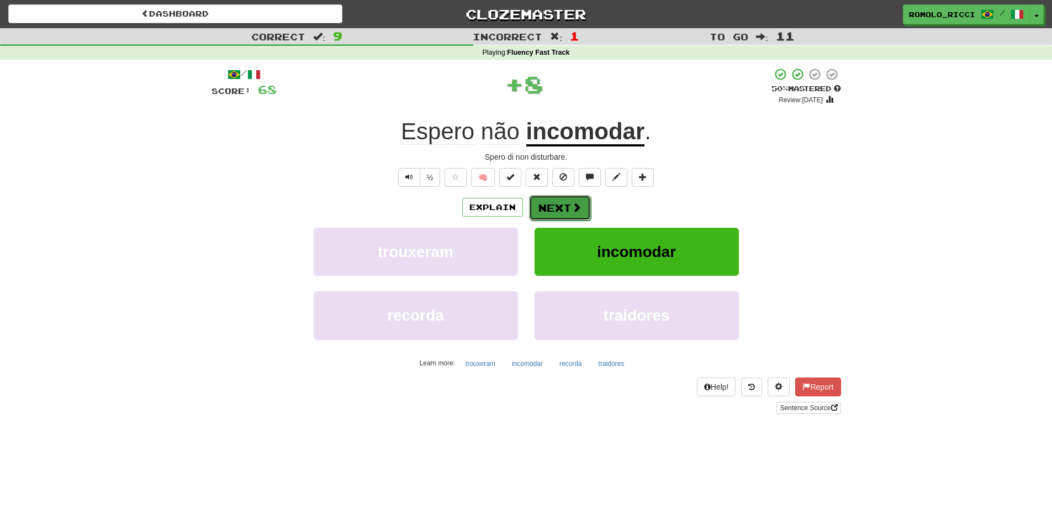
click at [559, 202] on button "Next" at bounding box center [560, 207] width 62 height 25
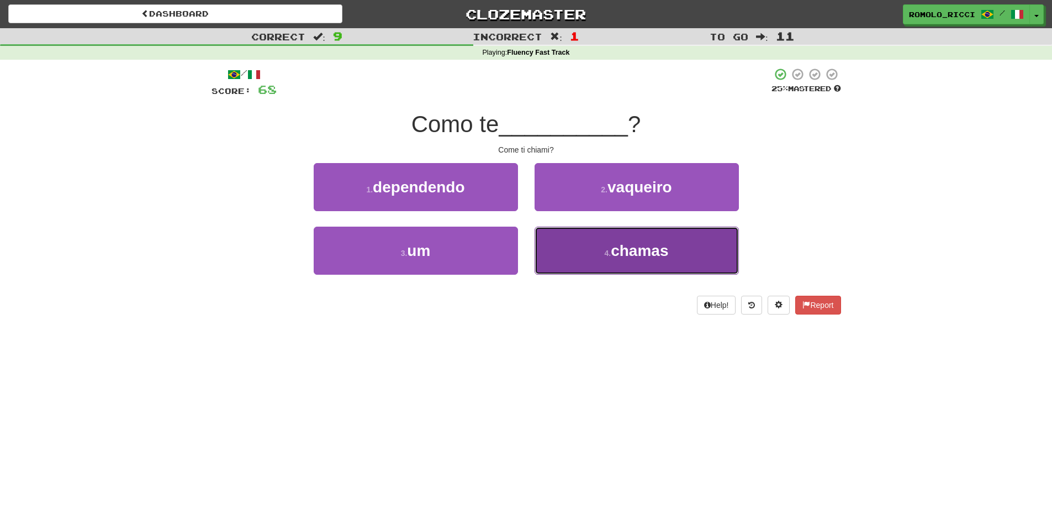
click at [636, 248] on span "chamas" at bounding box center [639, 250] width 57 height 17
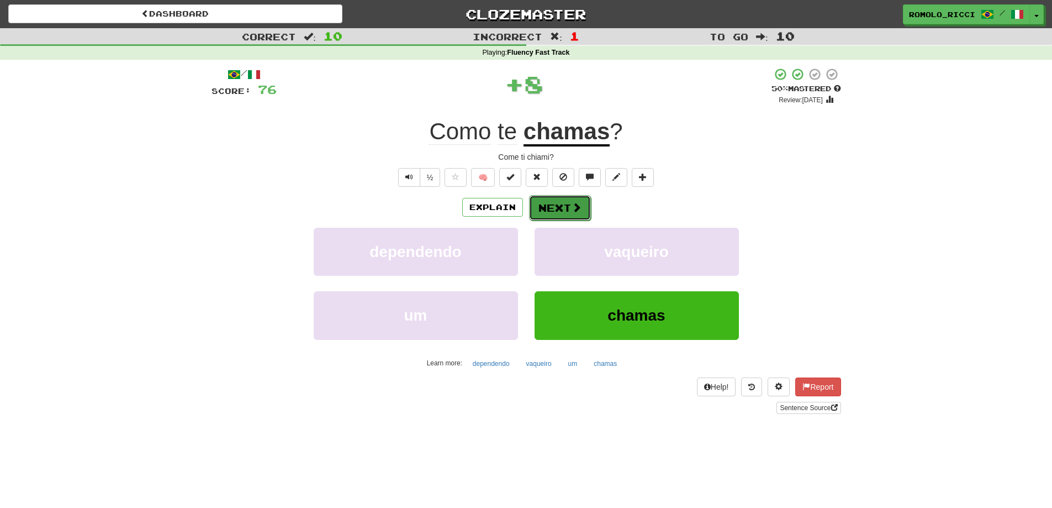
click at [578, 202] on span at bounding box center [577, 207] width 10 height 10
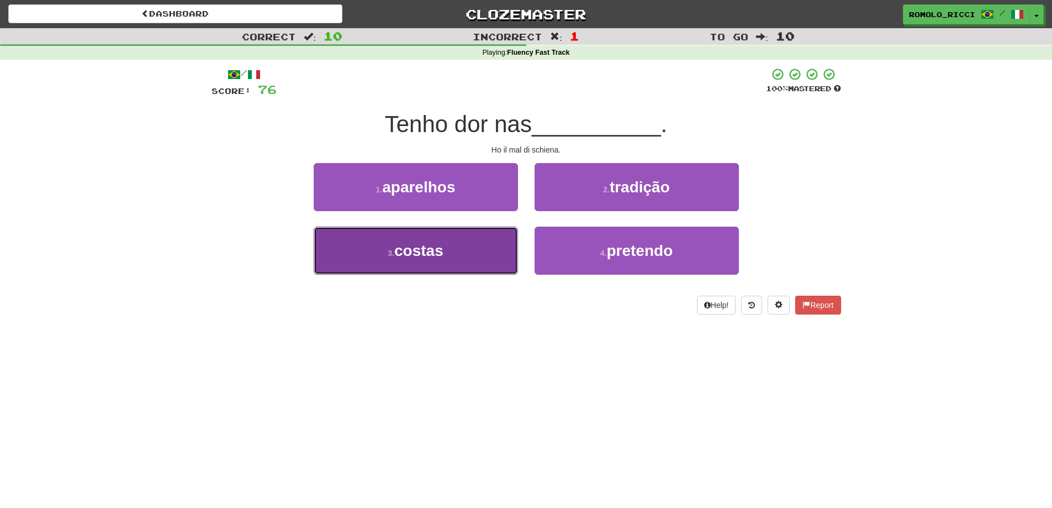
click at [483, 260] on button "3 . costas" at bounding box center [416, 251] width 204 height 48
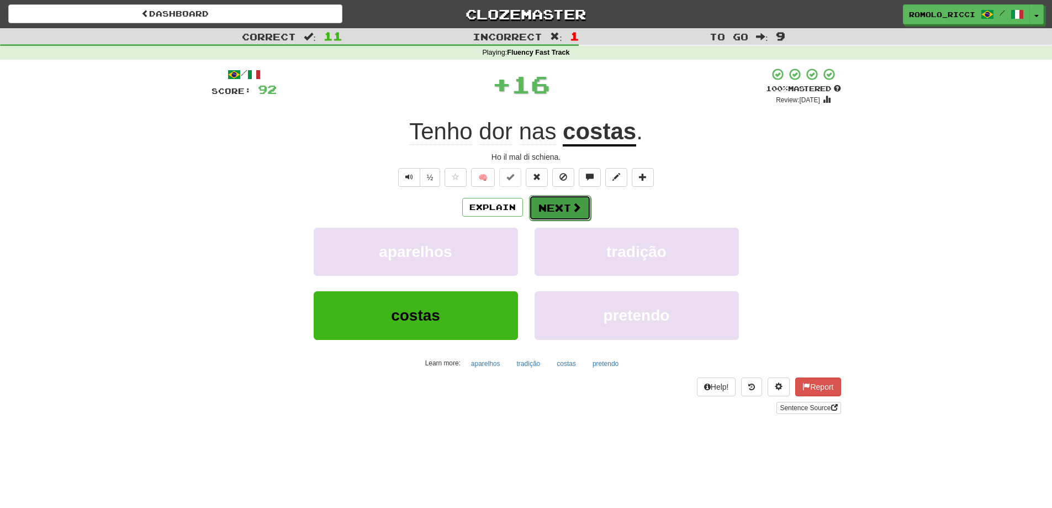
click at [570, 202] on button "Next" at bounding box center [560, 207] width 62 height 25
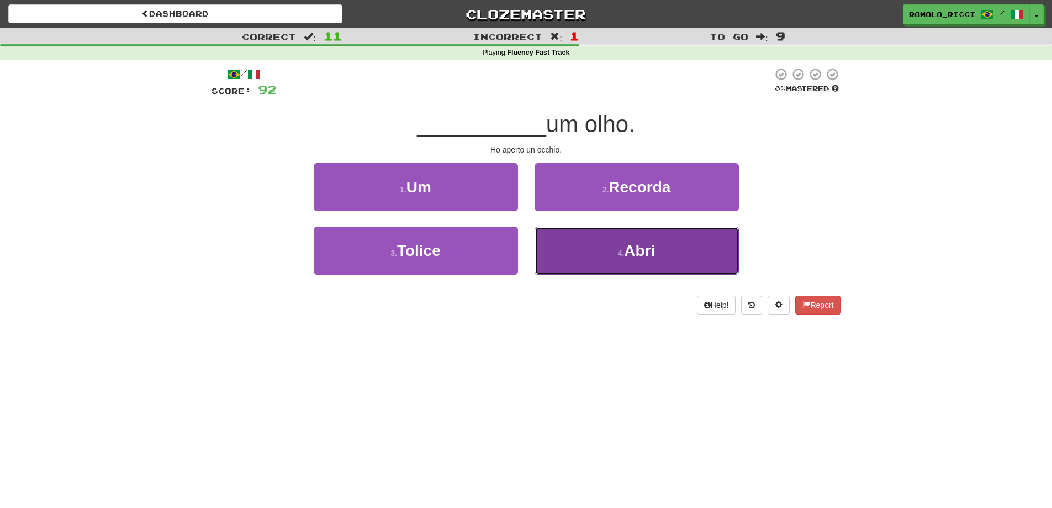
click at [613, 250] on button "4 . Abri" at bounding box center [637, 251] width 204 height 48
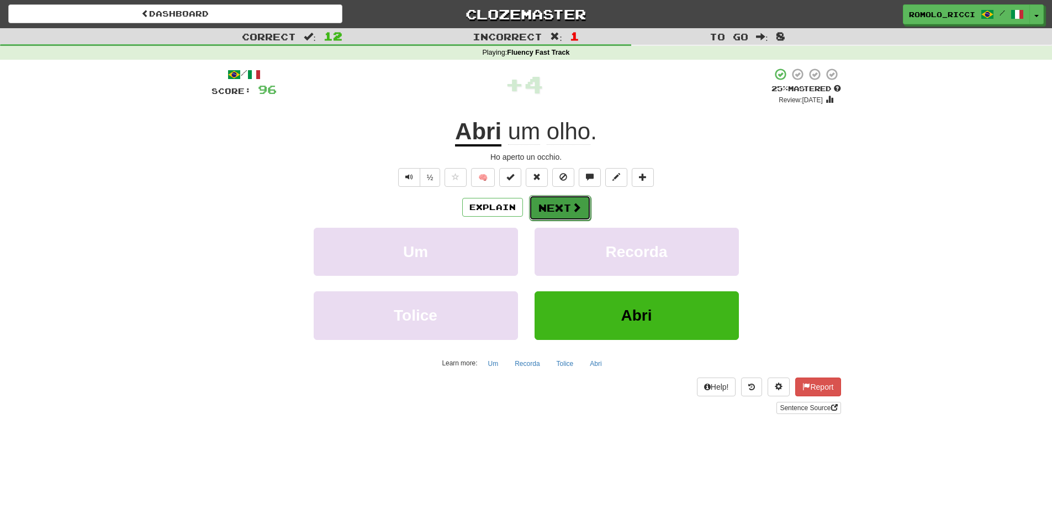
click at [554, 203] on button "Next" at bounding box center [560, 207] width 62 height 25
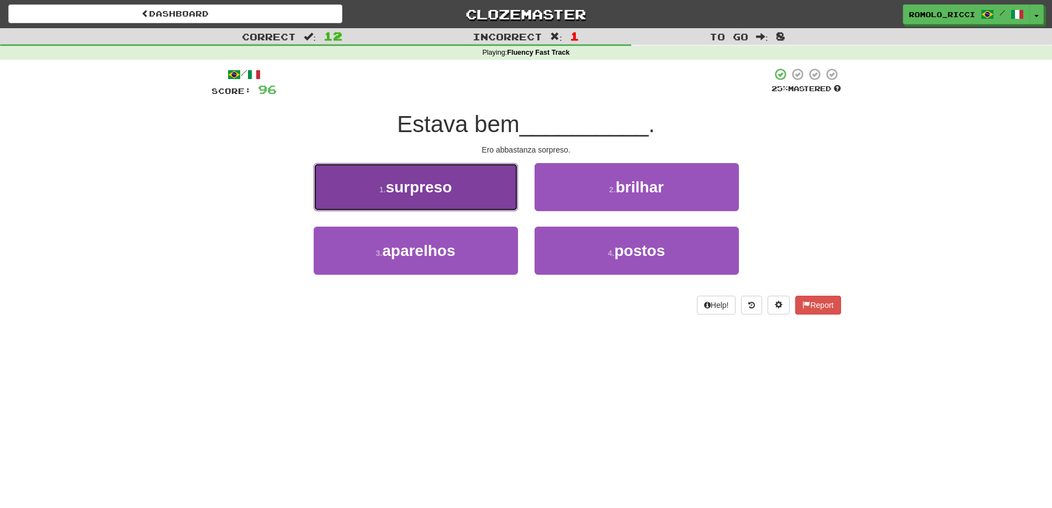
click at [455, 196] on button "1 . surpreso" at bounding box center [416, 187] width 204 height 48
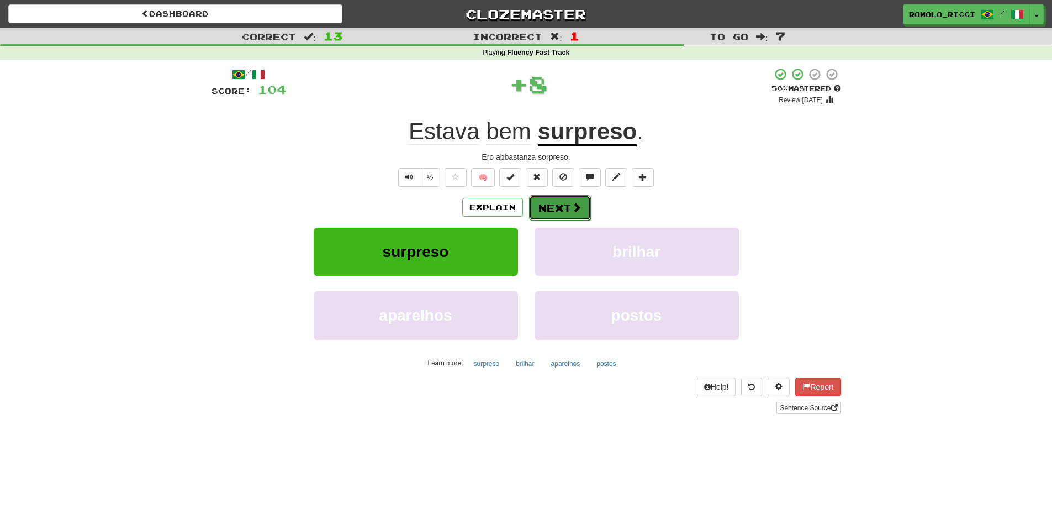
click at [576, 202] on span at bounding box center [577, 207] width 10 height 10
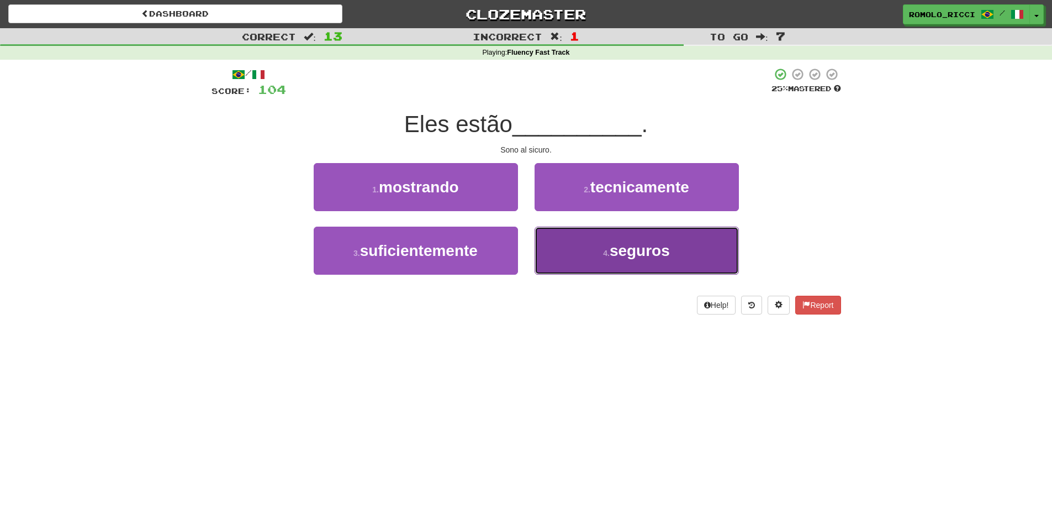
click at [640, 239] on button "4 . seguros" at bounding box center [637, 251] width 204 height 48
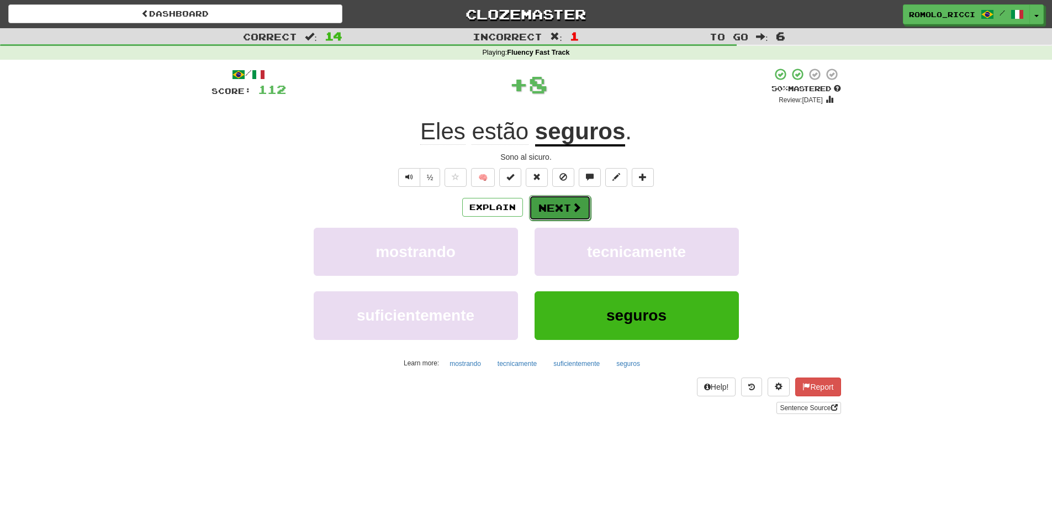
click at [569, 211] on button "Next" at bounding box center [560, 207] width 62 height 25
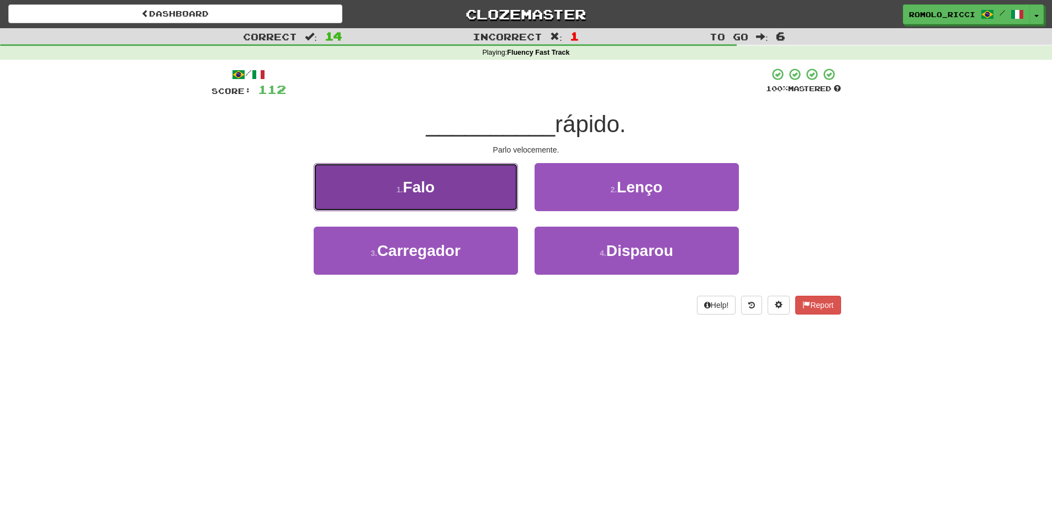
click at [437, 208] on button "1 . Falo" at bounding box center [416, 187] width 204 height 48
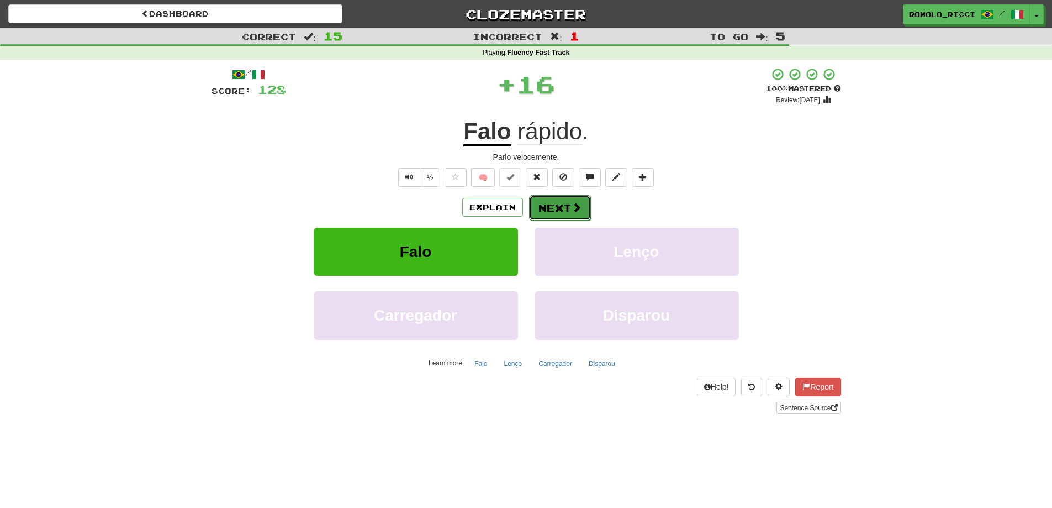
click at [559, 209] on button "Next" at bounding box center [560, 207] width 62 height 25
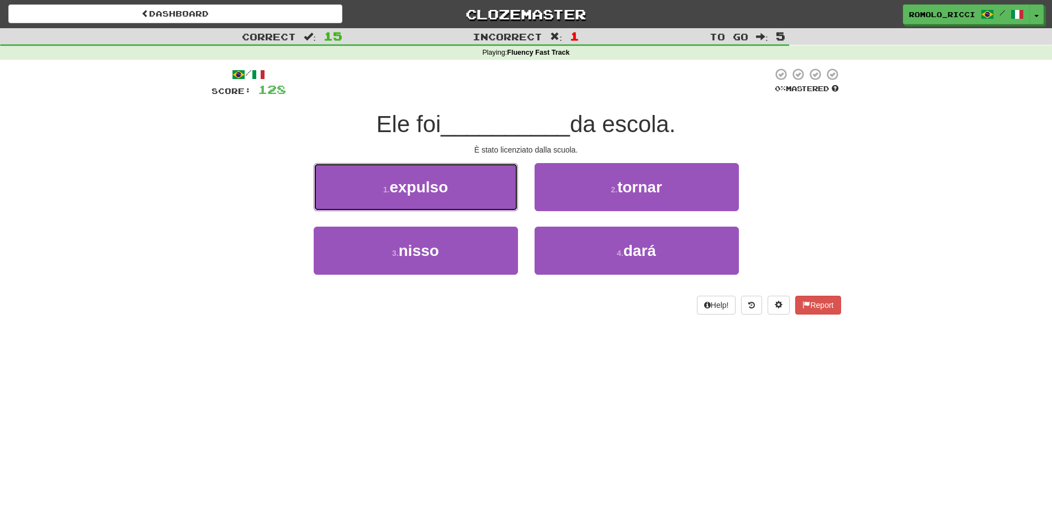
drag, startPoint x: 473, startPoint y: 182, endPoint x: 665, endPoint y: 193, distance: 191.5
click at [477, 181] on button "1 . expulso" at bounding box center [416, 187] width 204 height 48
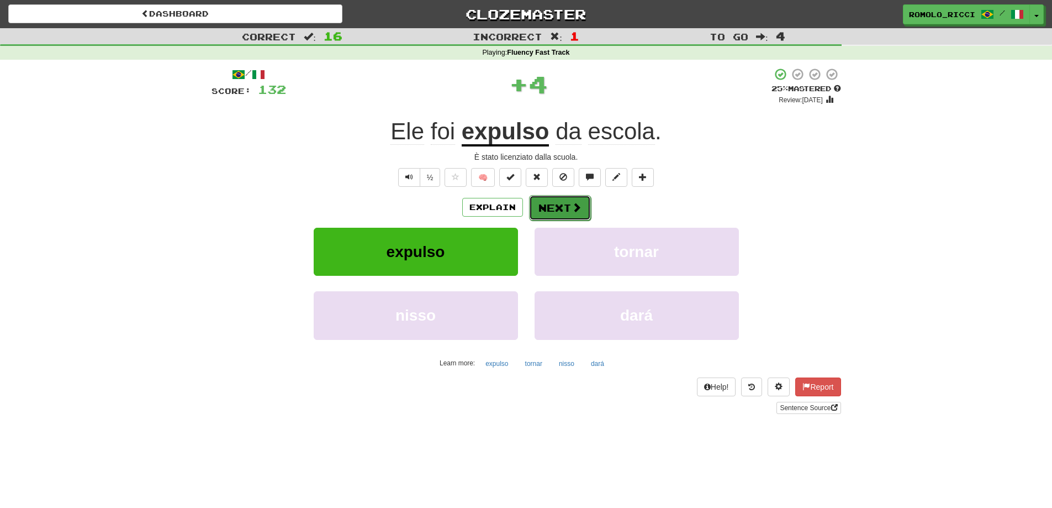
click at [573, 208] on span at bounding box center [577, 207] width 10 height 10
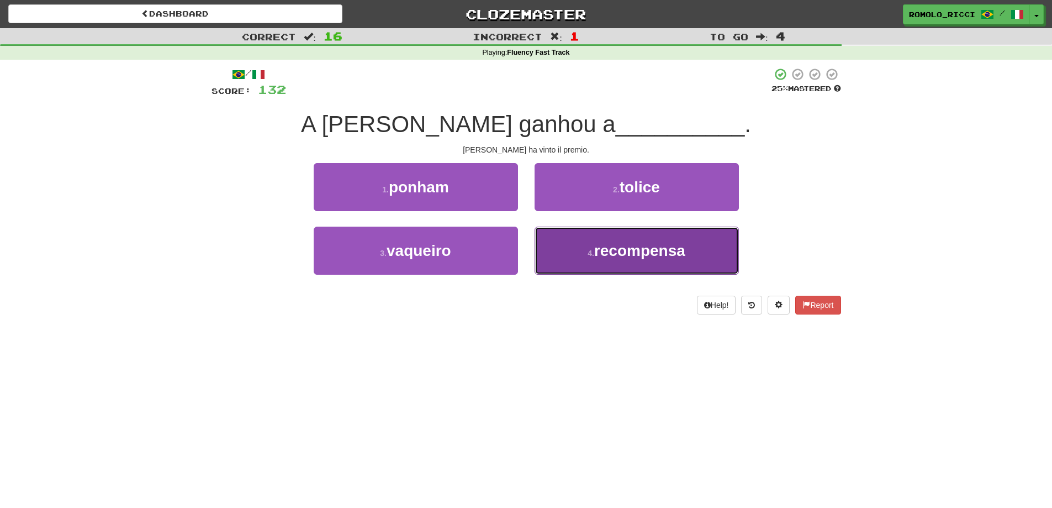
click at [593, 249] on small "4 ." at bounding box center [591, 253] width 7 height 9
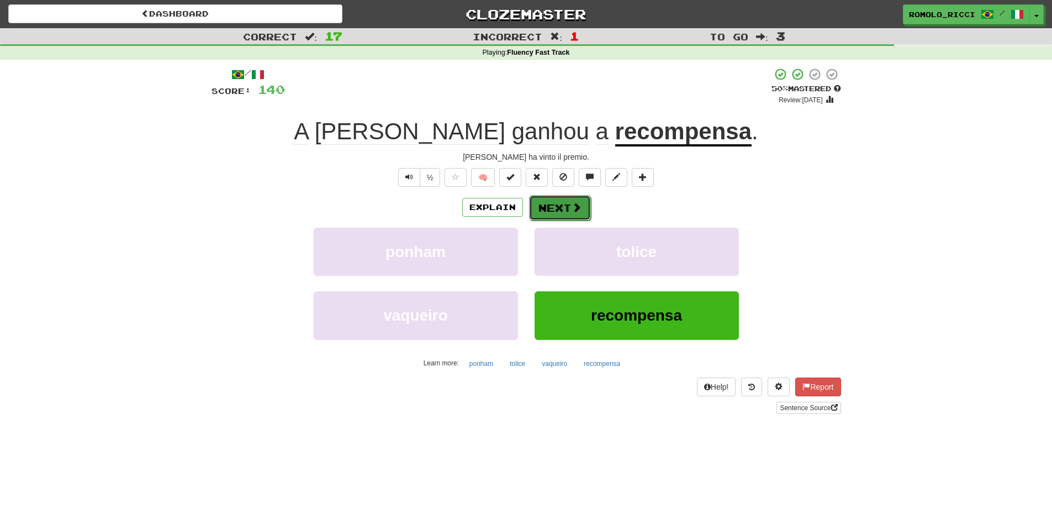
click at [569, 219] on button "Next" at bounding box center [560, 207] width 62 height 25
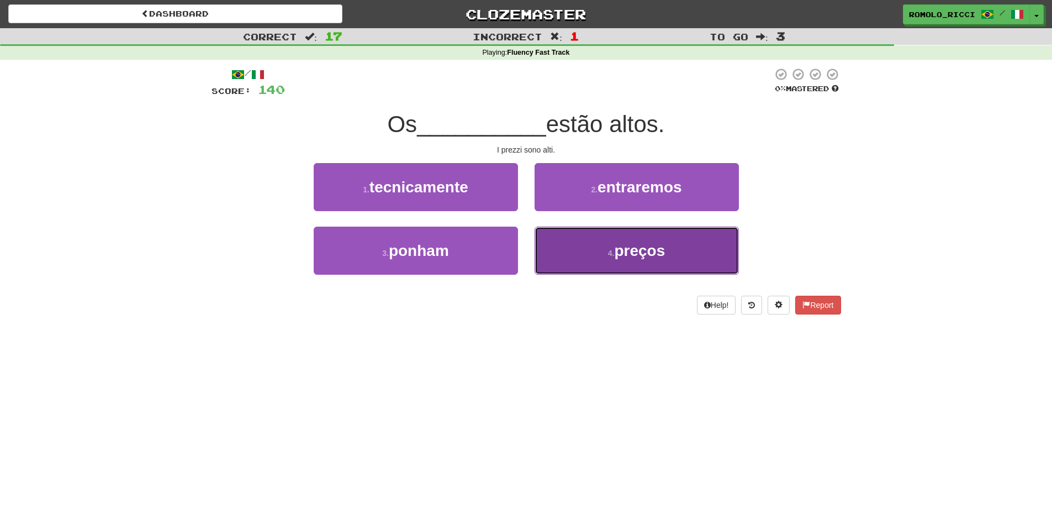
click at [644, 248] on span "preços" at bounding box center [639, 250] width 51 height 17
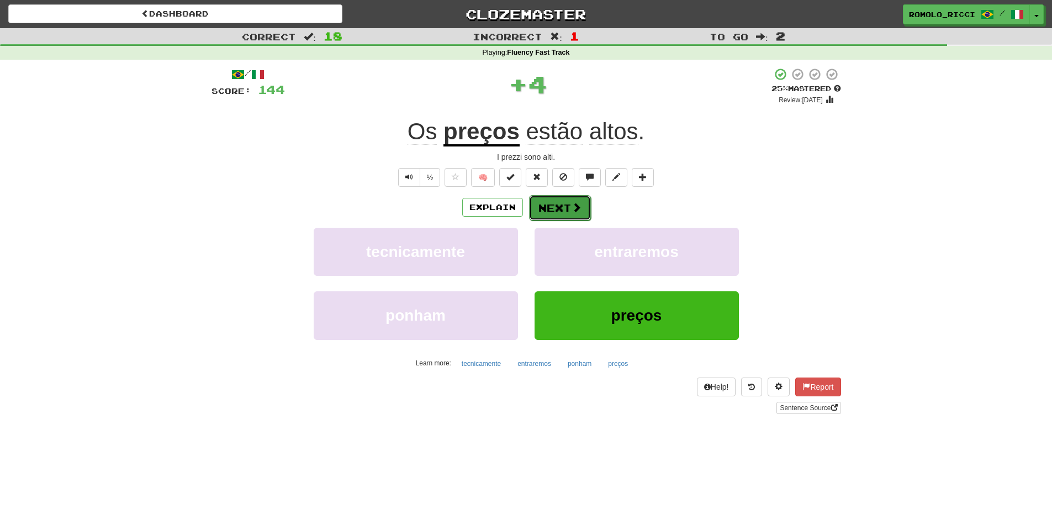
click at [560, 208] on button "Next" at bounding box center [560, 207] width 62 height 25
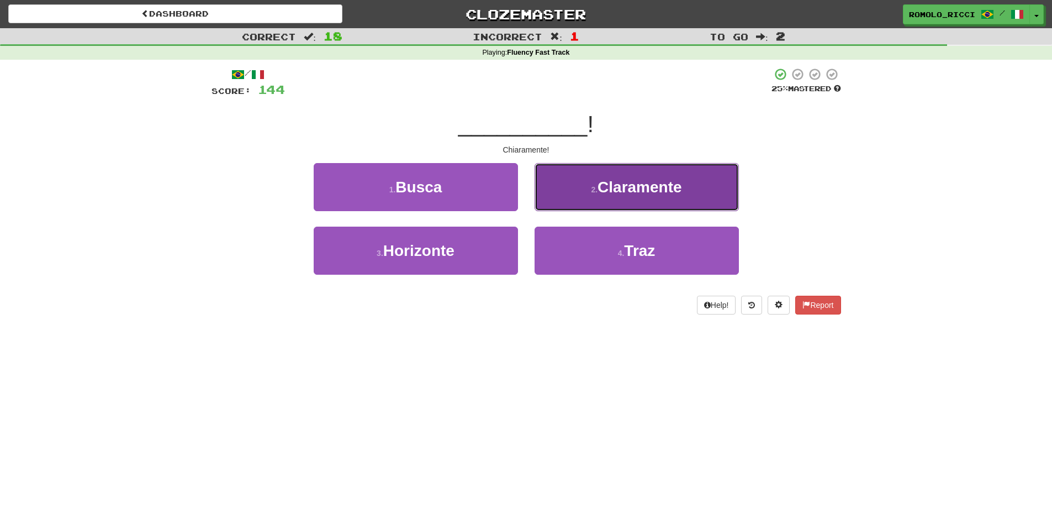
click at [659, 179] on span "Claramente" at bounding box center [640, 186] width 85 height 17
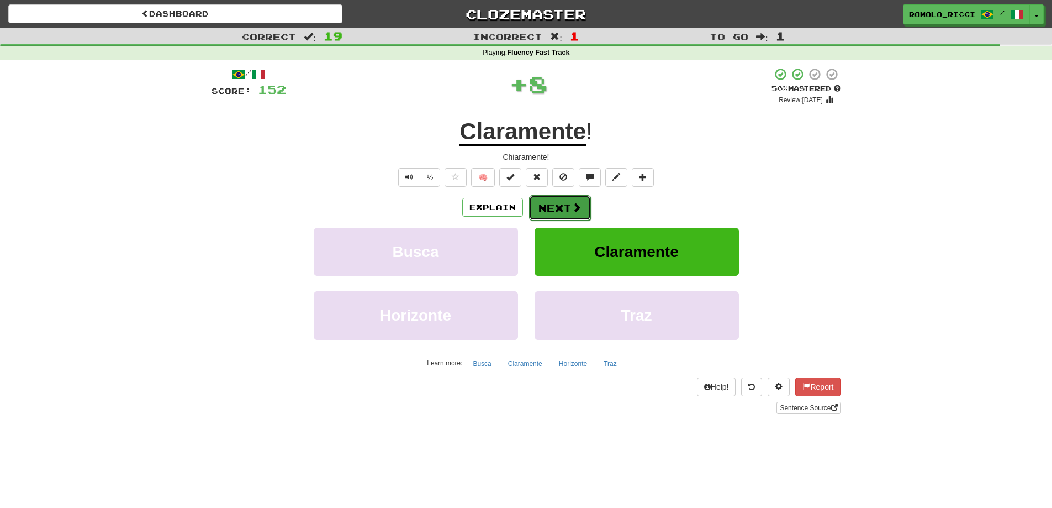
click at [551, 209] on button "Next" at bounding box center [560, 207] width 62 height 25
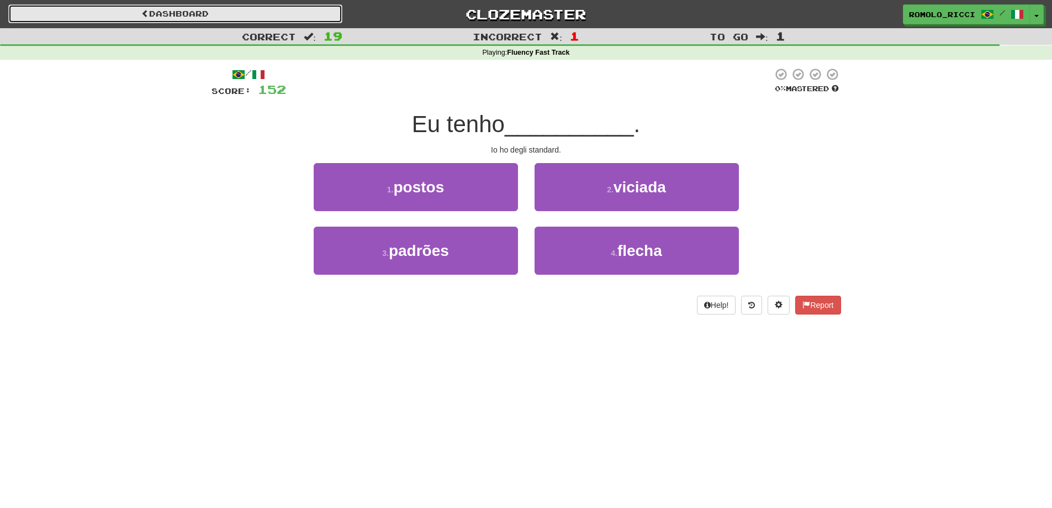
click at [248, 14] on link "Dashboard" at bounding box center [175, 13] width 334 height 19
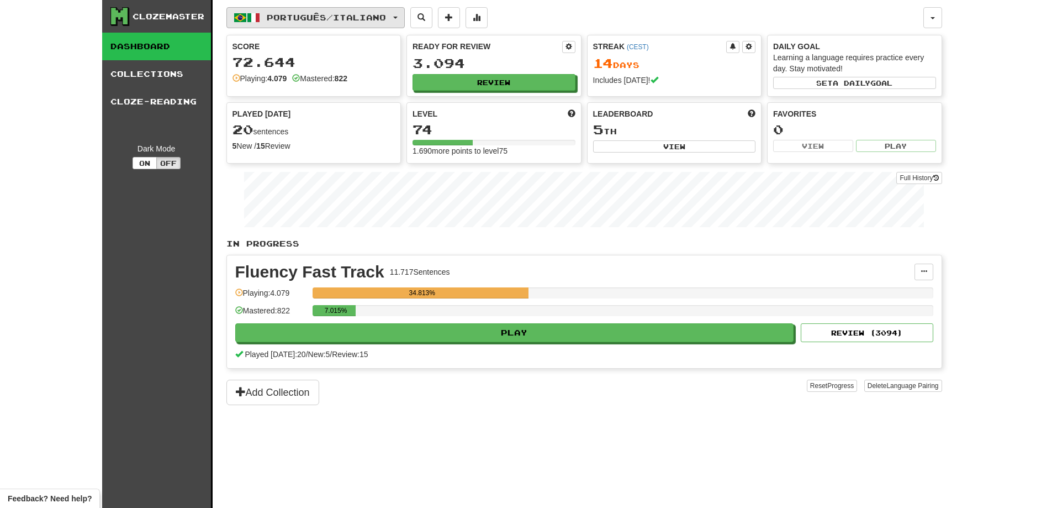
click at [361, 17] on span "Português / Italiano" at bounding box center [326, 17] width 119 height 9
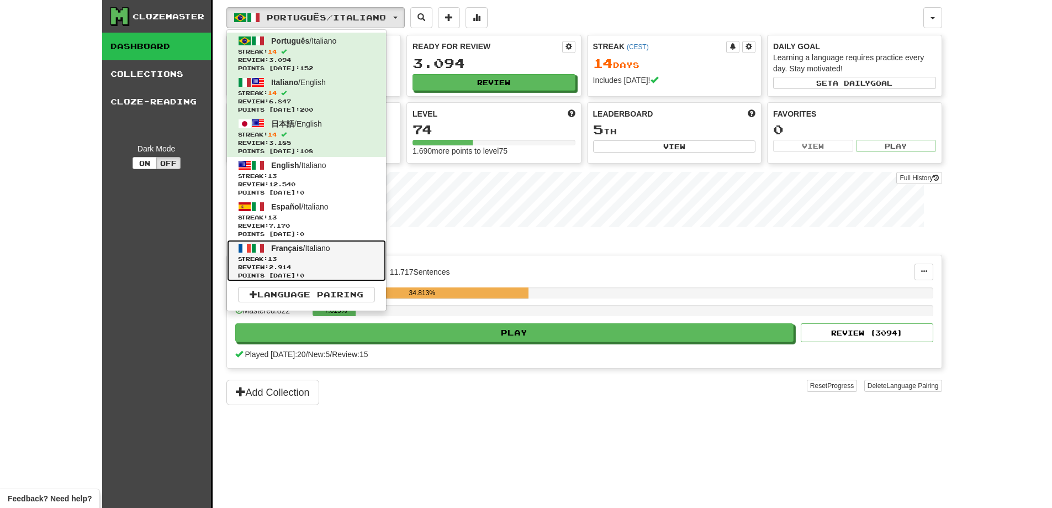
click at [346, 255] on span "Streak: 13" at bounding box center [306, 259] width 137 height 8
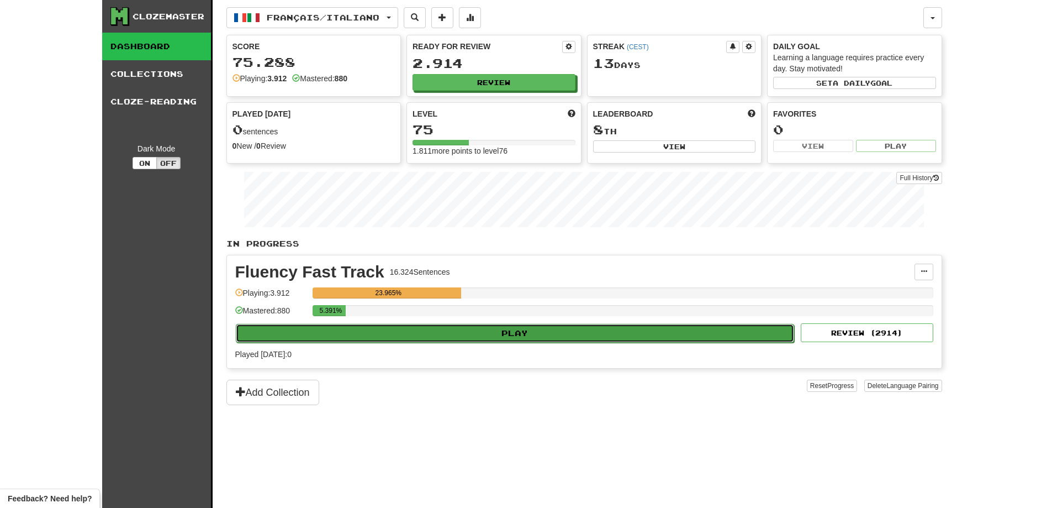
click at [556, 332] on button "Play" at bounding box center [515, 333] width 559 height 19
select select "**"
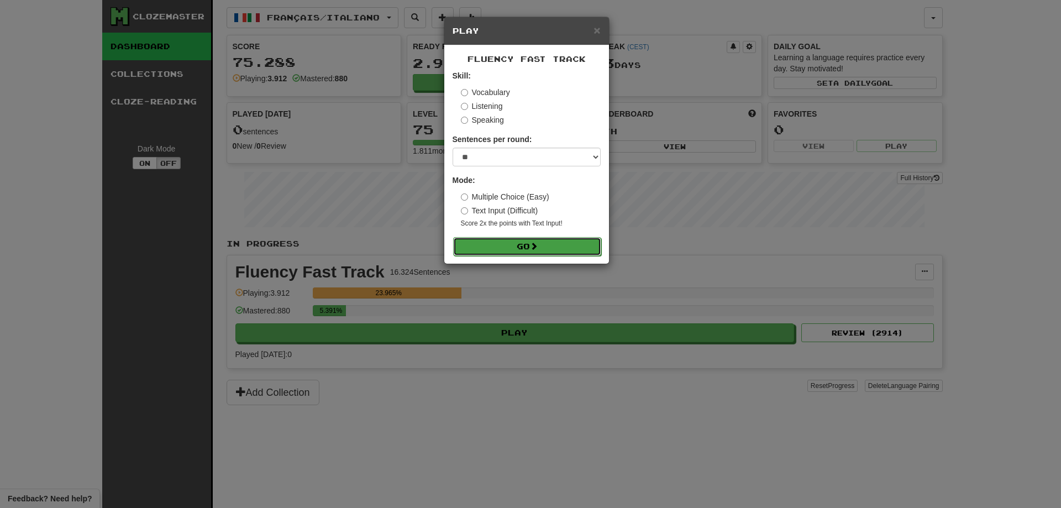
click at [538, 248] on span at bounding box center [534, 246] width 8 height 8
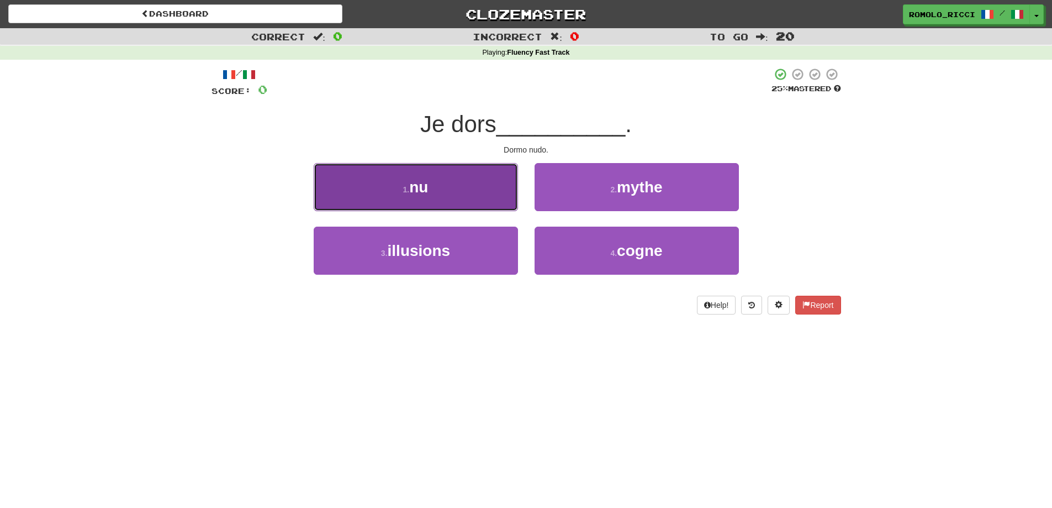
click at [469, 193] on button "1 . nu" at bounding box center [416, 187] width 204 height 48
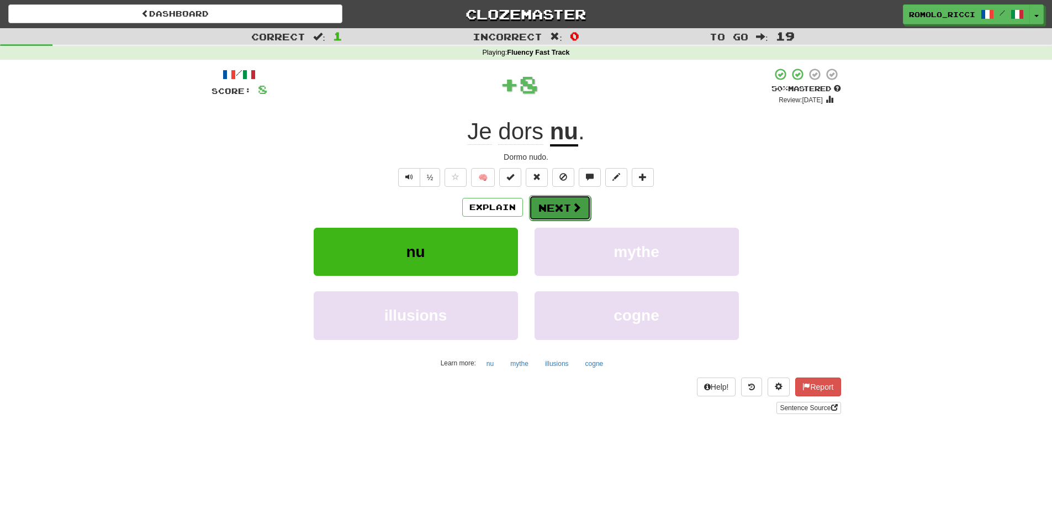
click at [583, 204] on button "Next" at bounding box center [560, 207] width 62 height 25
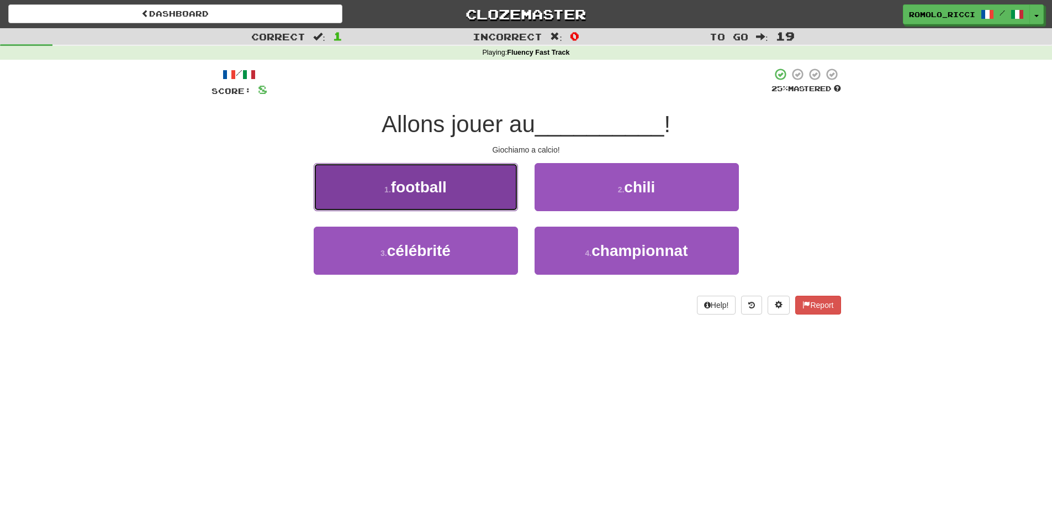
click at [466, 199] on button "1 . football" at bounding box center [416, 187] width 204 height 48
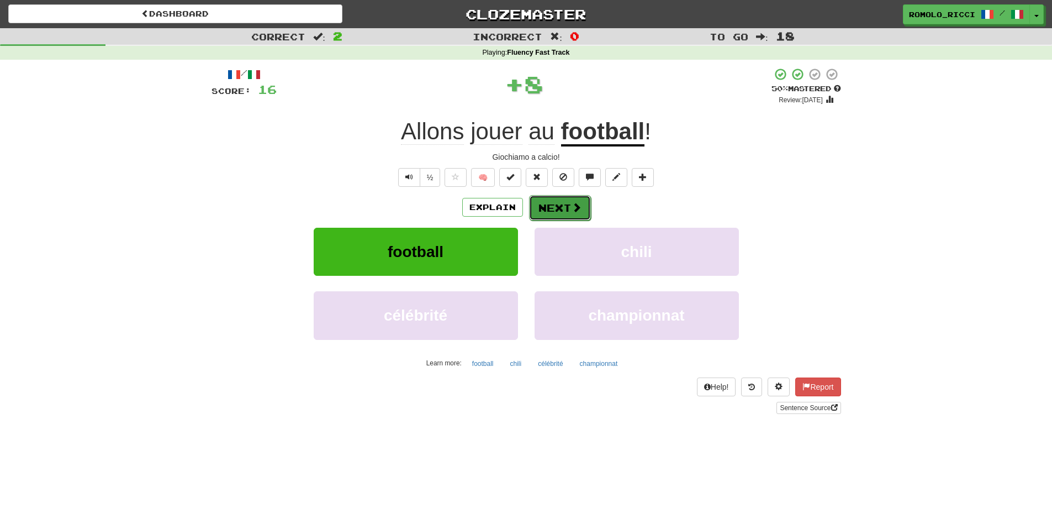
click at [574, 198] on button "Next" at bounding box center [560, 207] width 62 height 25
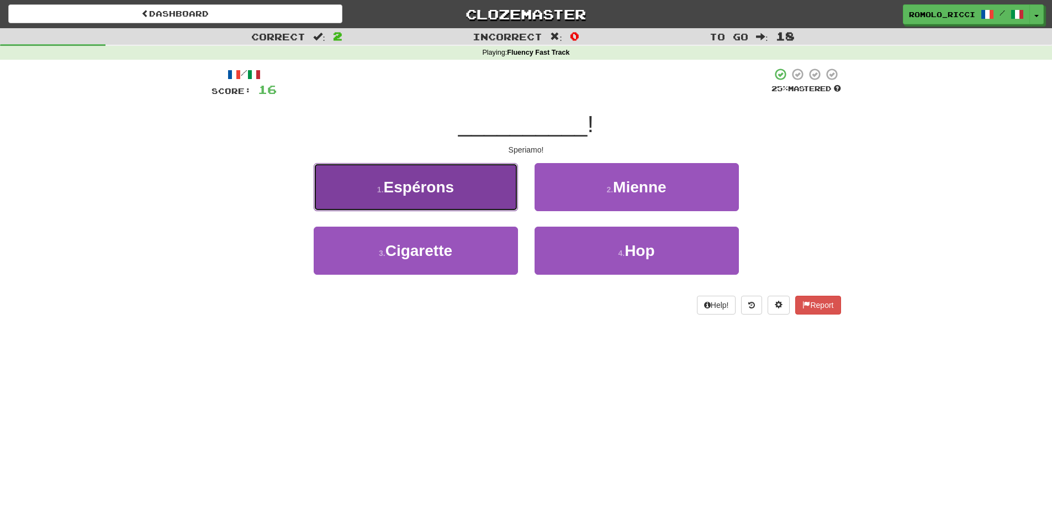
click at [473, 199] on button "1 . Espérons" at bounding box center [416, 187] width 204 height 48
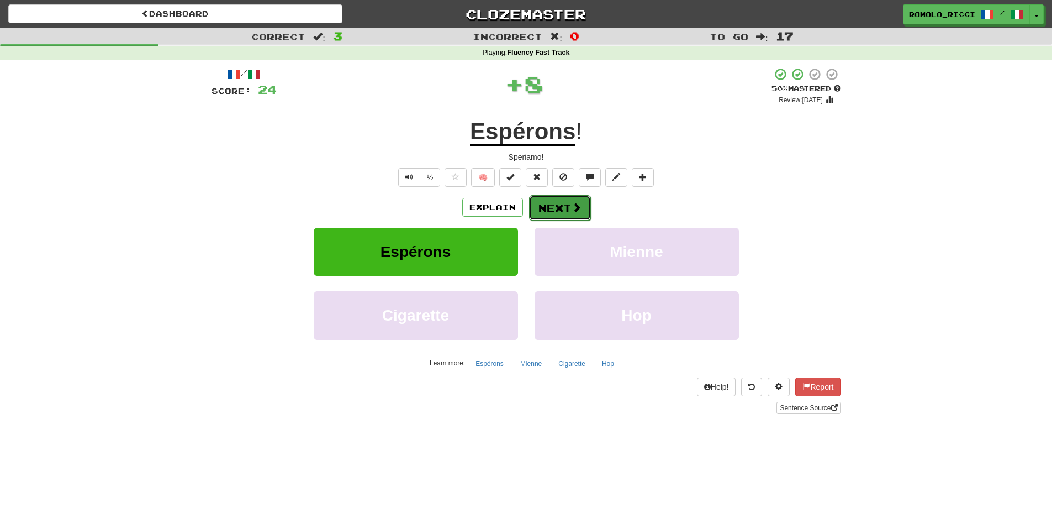
click at [578, 206] on span at bounding box center [577, 207] width 10 height 10
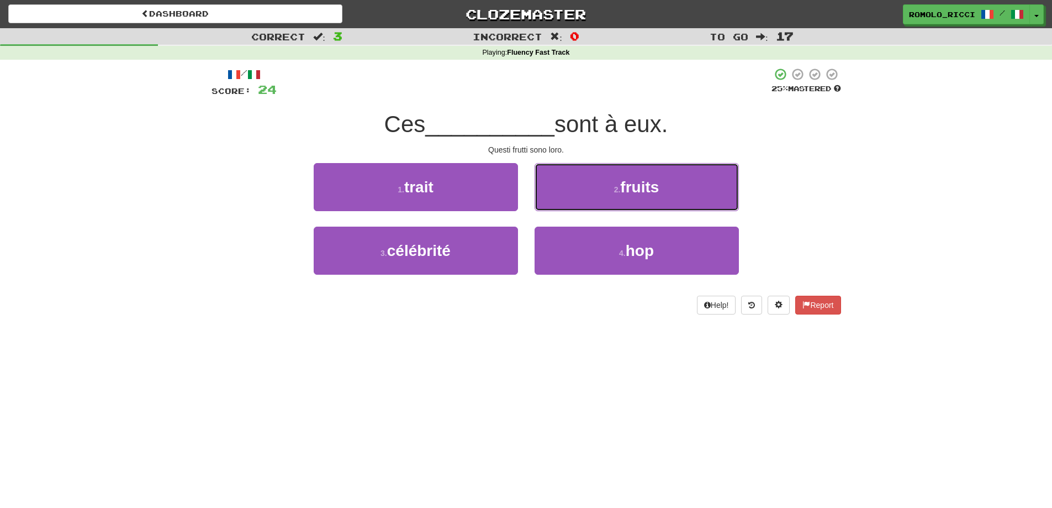
click at [578, 206] on button "2 . fruits" at bounding box center [637, 187] width 204 height 48
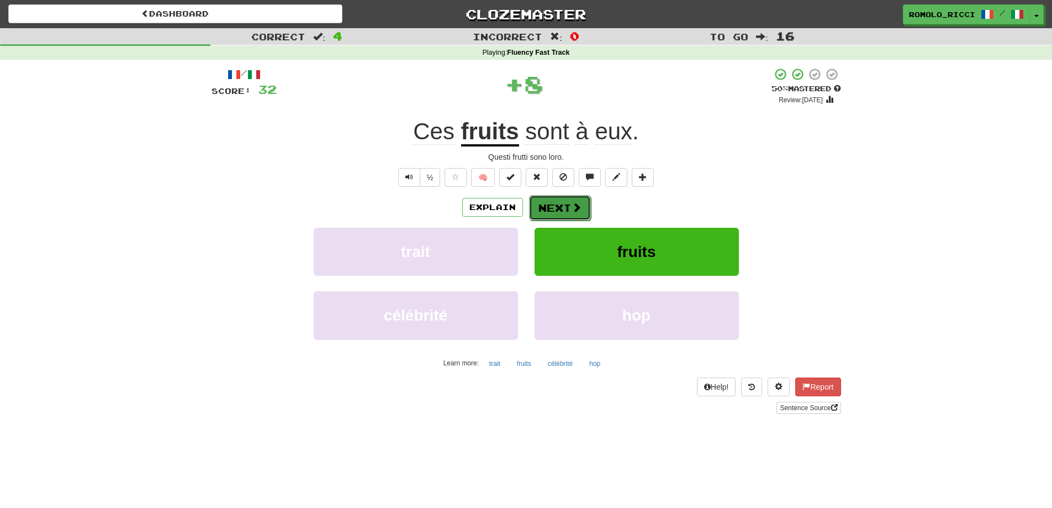
click at [553, 215] on button "Next" at bounding box center [560, 207] width 62 height 25
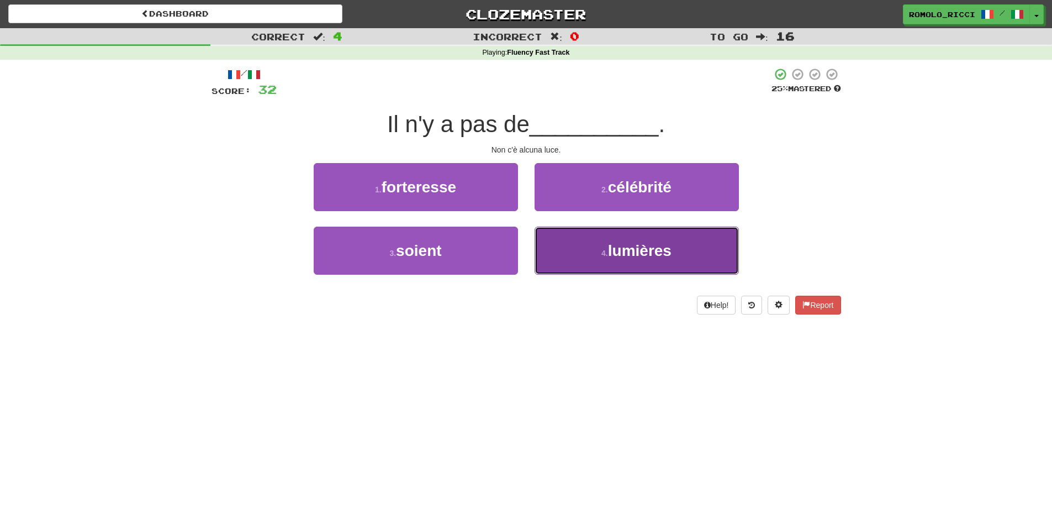
click at [602, 250] on small "4 ." at bounding box center [605, 253] width 7 height 9
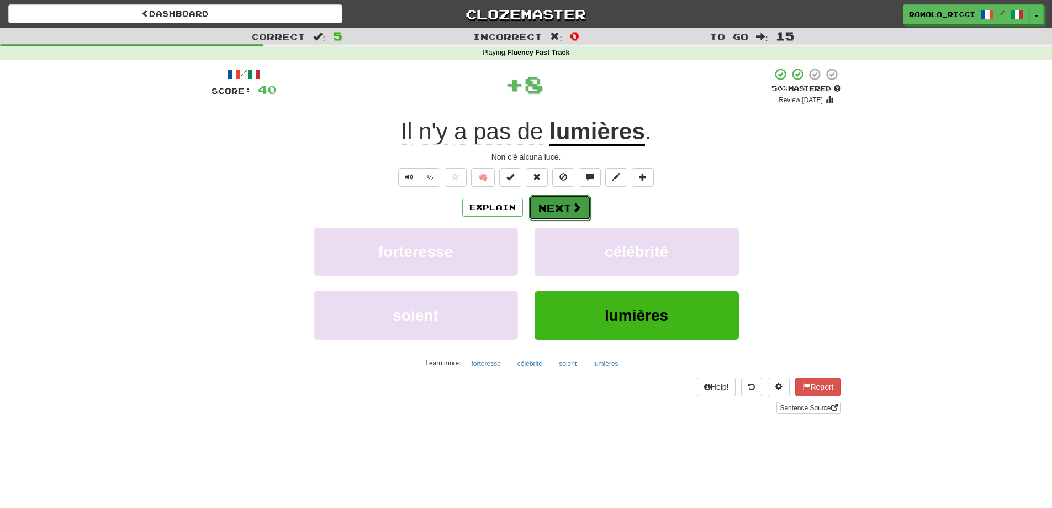
click at [569, 201] on button "Next" at bounding box center [560, 207] width 62 height 25
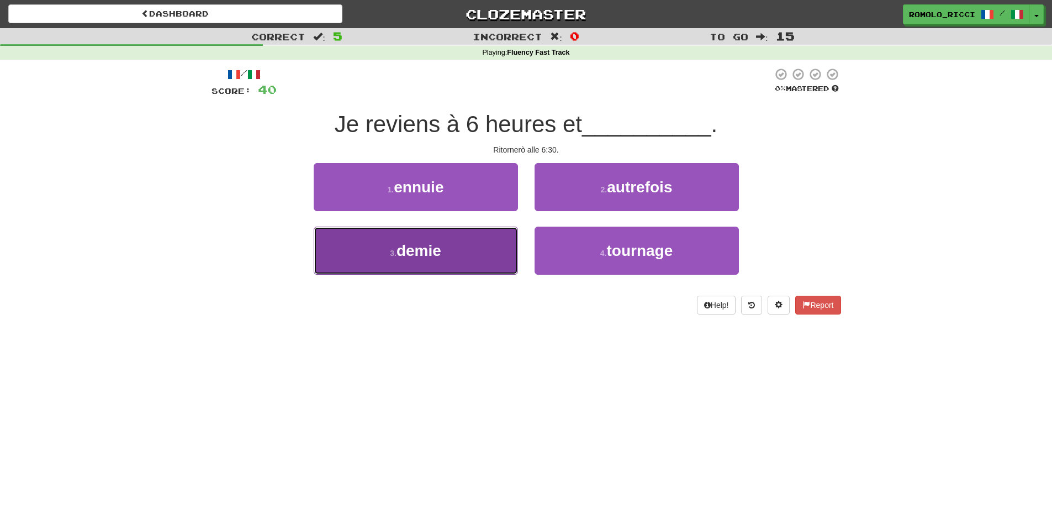
click at [492, 246] on button "3 . demie" at bounding box center [416, 251] width 204 height 48
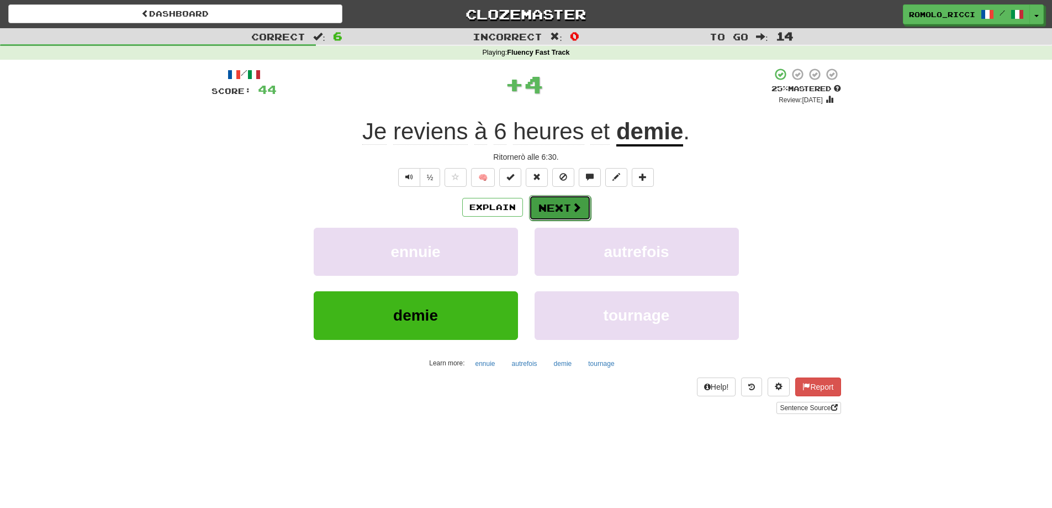
click at [575, 206] on span at bounding box center [577, 207] width 10 height 10
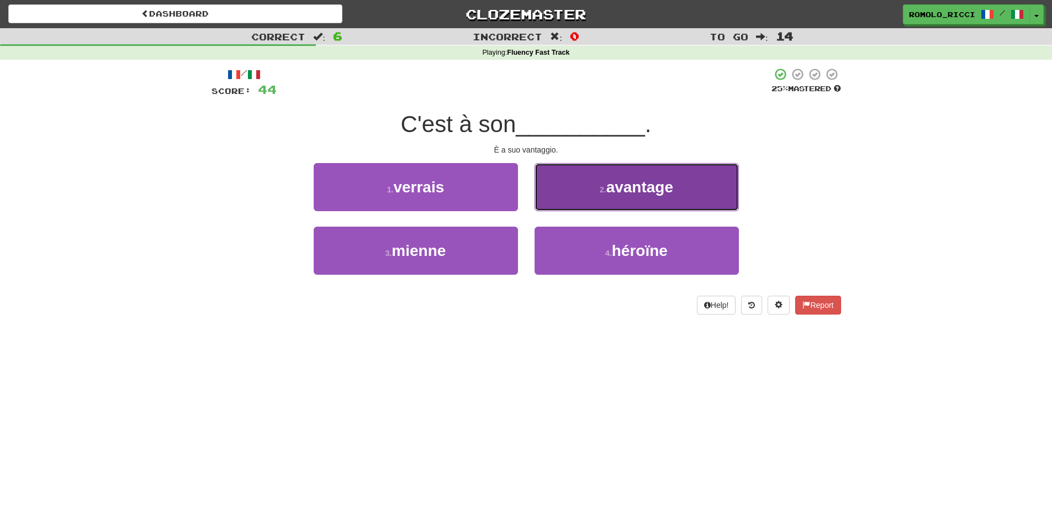
click at [620, 187] on span "avantage" at bounding box center [640, 186] width 67 height 17
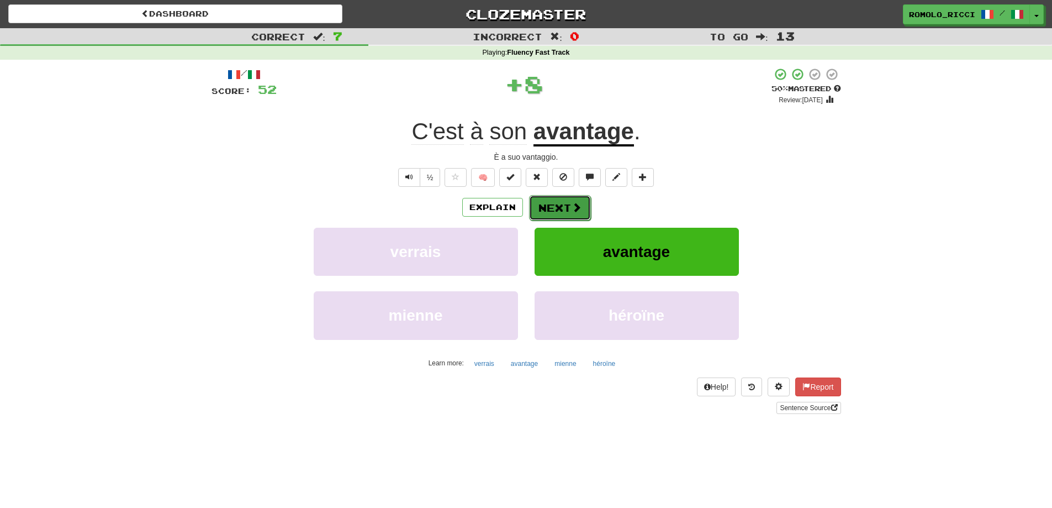
click at [573, 211] on span at bounding box center [577, 207] width 10 height 10
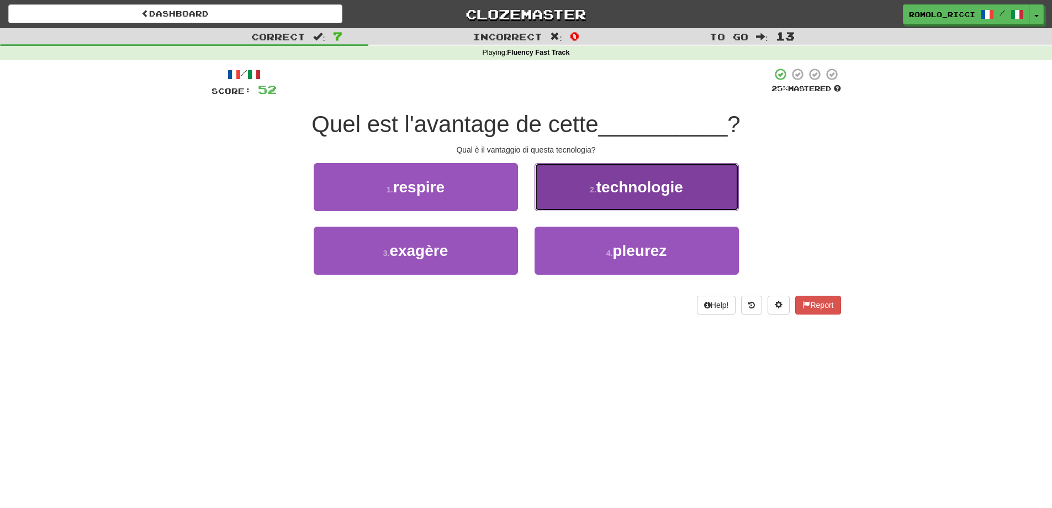
click at [587, 176] on button "2 . technologie" at bounding box center [637, 187] width 204 height 48
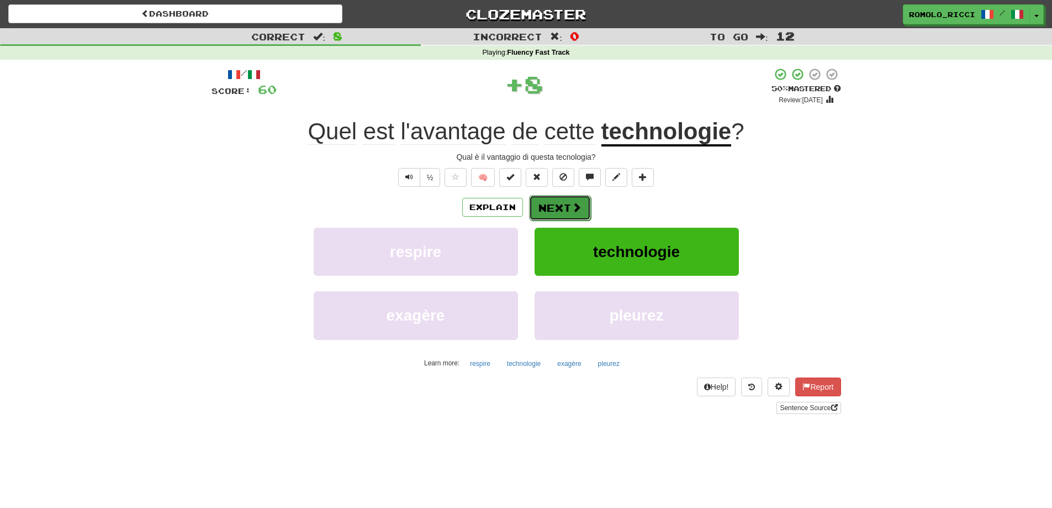
click at [544, 207] on button "Next" at bounding box center [560, 207] width 62 height 25
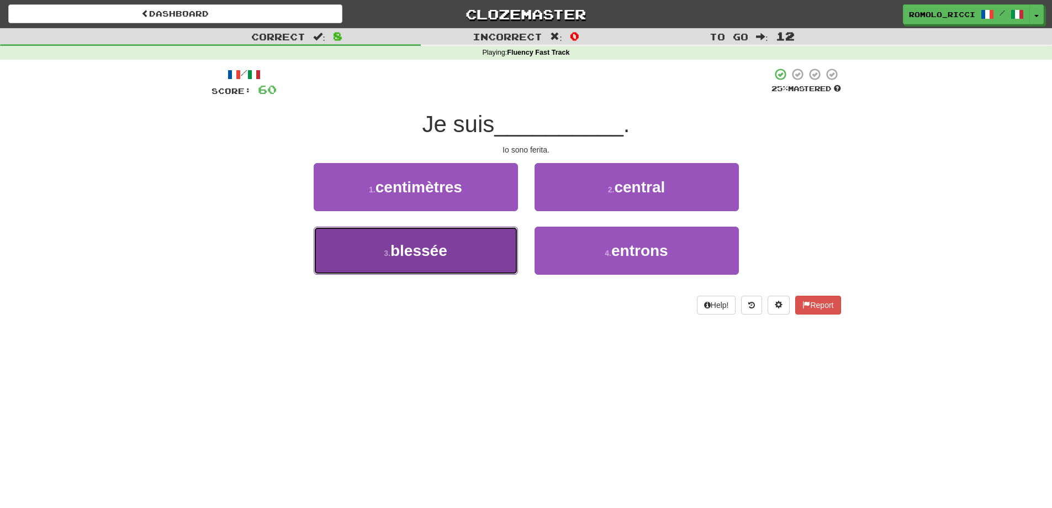
click at [449, 261] on button "3 . blessée" at bounding box center [416, 251] width 204 height 48
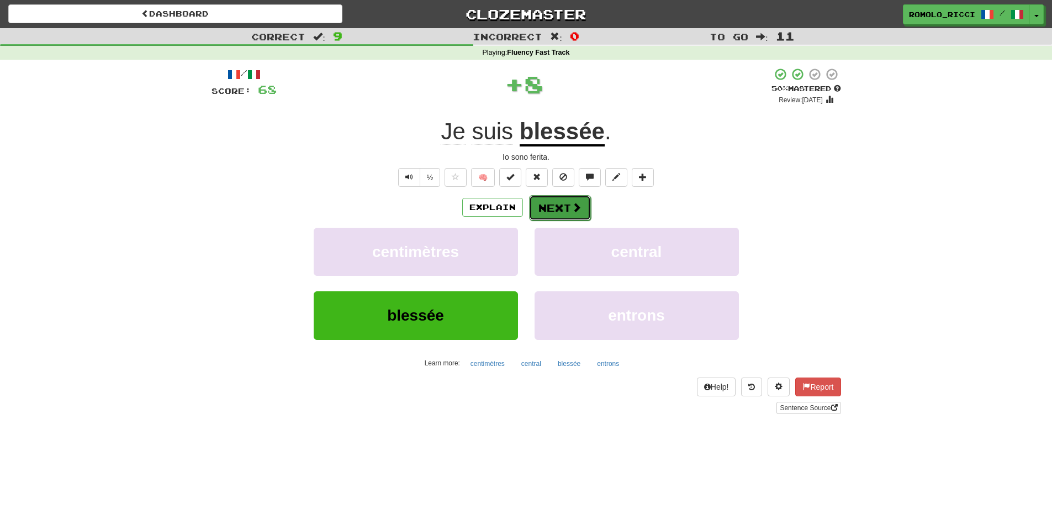
click at [554, 208] on button "Next" at bounding box center [560, 207] width 62 height 25
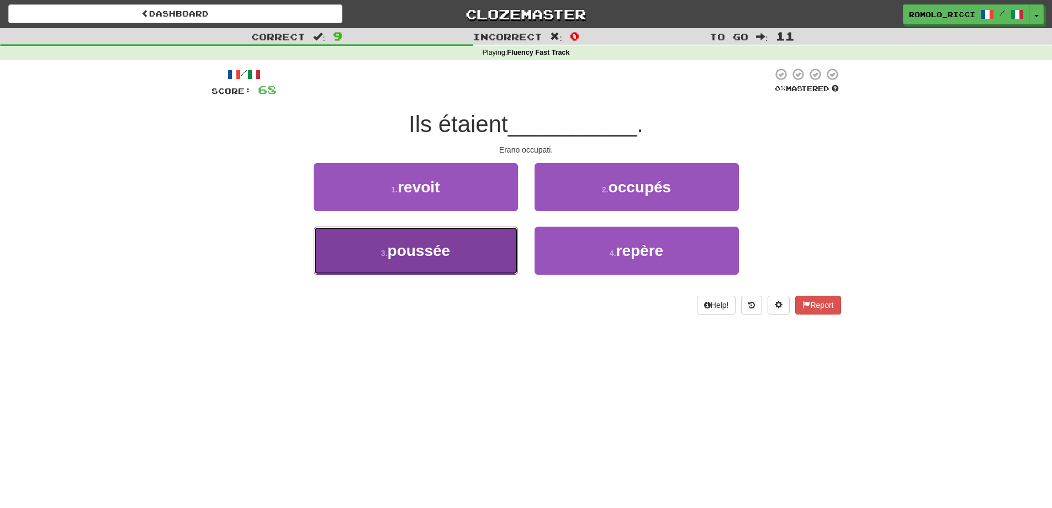
click at [493, 271] on button "3 . poussée" at bounding box center [416, 251] width 204 height 48
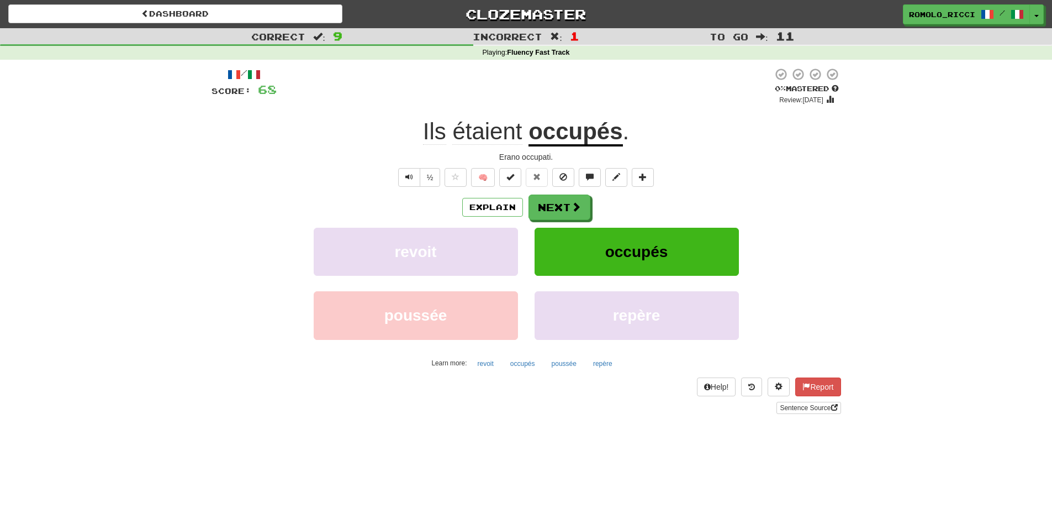
click at [561, 193] on div "/ Score: 68 0 % Mastered Review: 2025-09-14 Ils étaient occupés . Erano occupat…" at bounding box center [527, 240] width 630 height 346
click at [557, 199] on button "Next" at bounding box center [560, 207] width 62 height 25
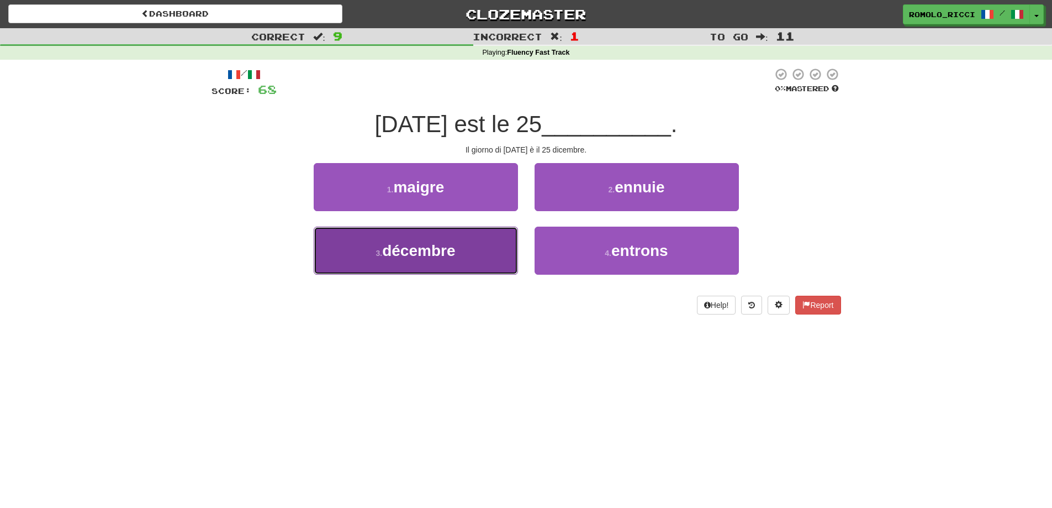
click at [435, 257] on span "décembre" at bounding box center [418, 250] width 73 height 17
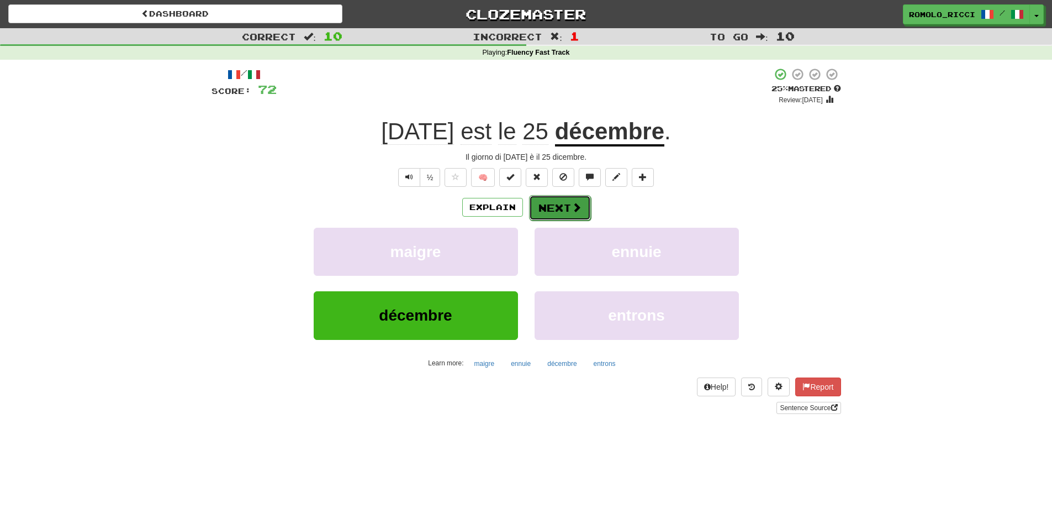
click at [552, 212] on button "Next" at bounding box center [560, 207] width 62 height 25
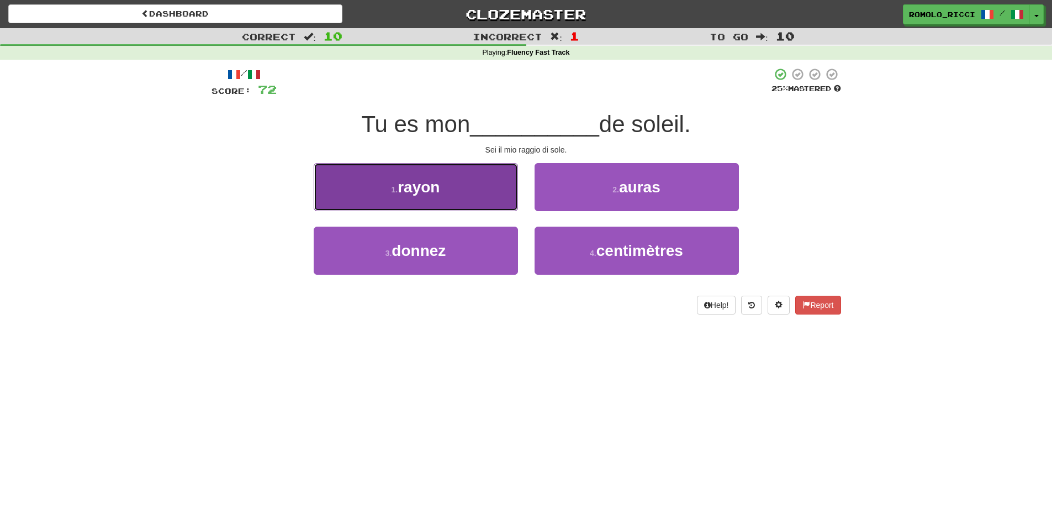
click at [376, 188] on button "1 . rayon" at bounding box center [416, 187] width 204 height 48
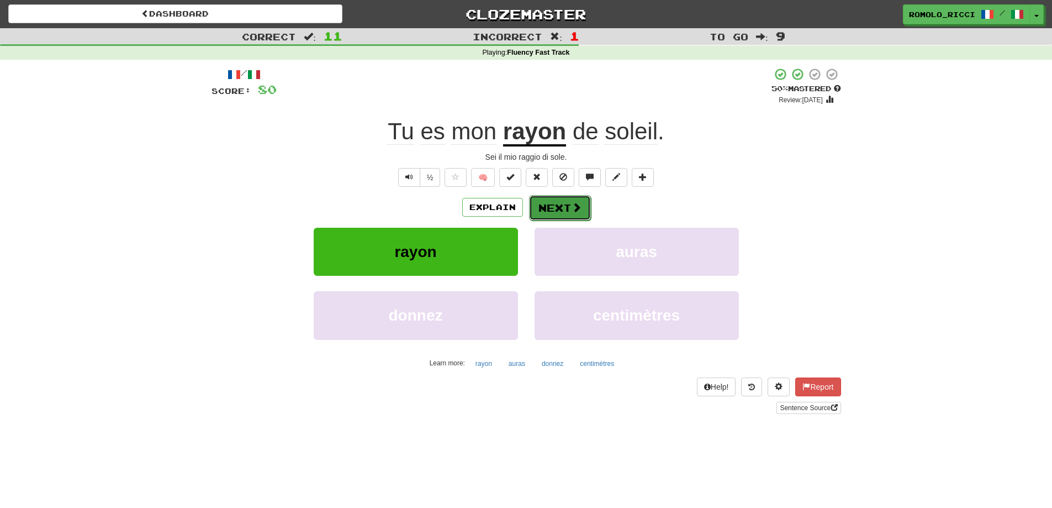
click at [543, 207] on button "Next" at bounding box center [560, 207] width 62 height 25
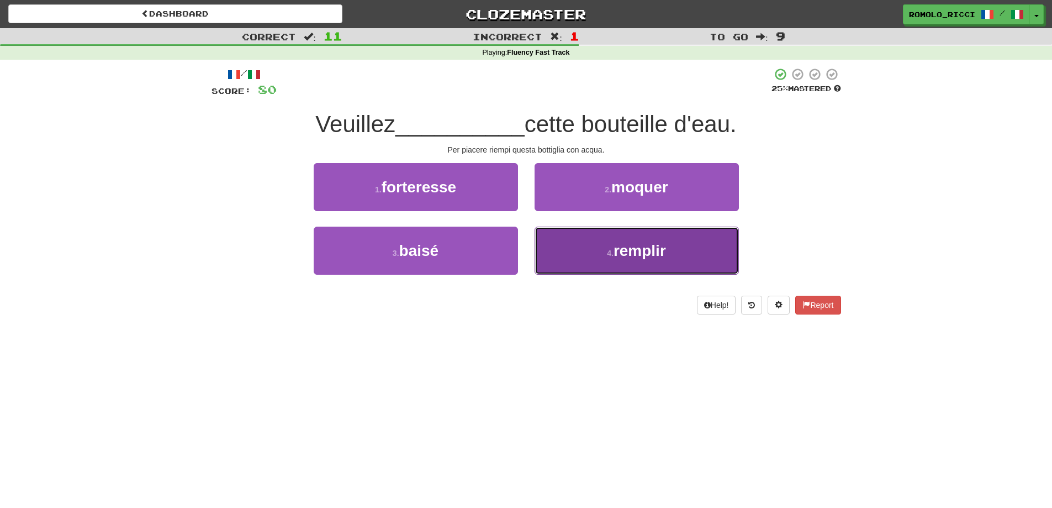
click at [688, 257] on button "4 . remplir" at bounding box center [637, 251] width 204 height 48
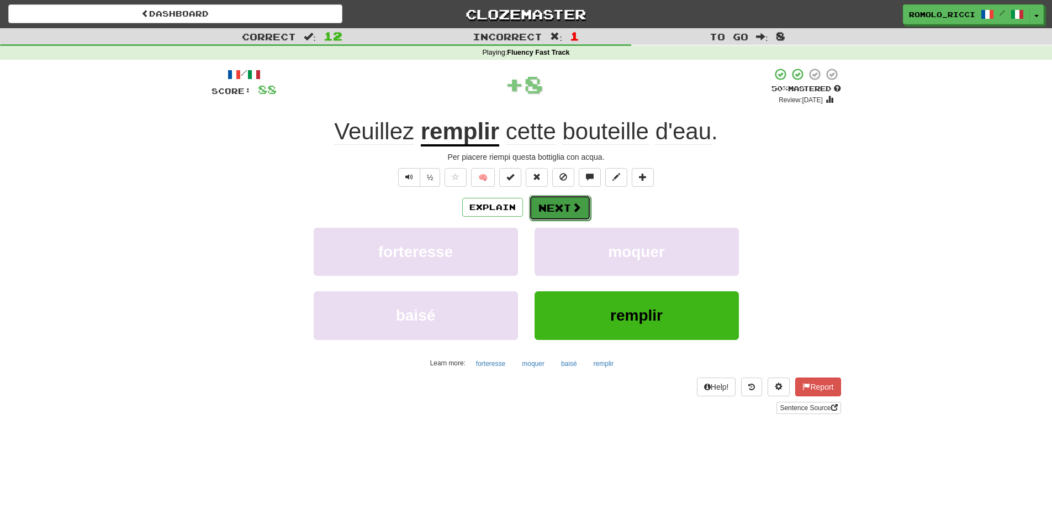
click at [565, 213] on button "Next" at bounding box center [560, 207] width 62 height 25
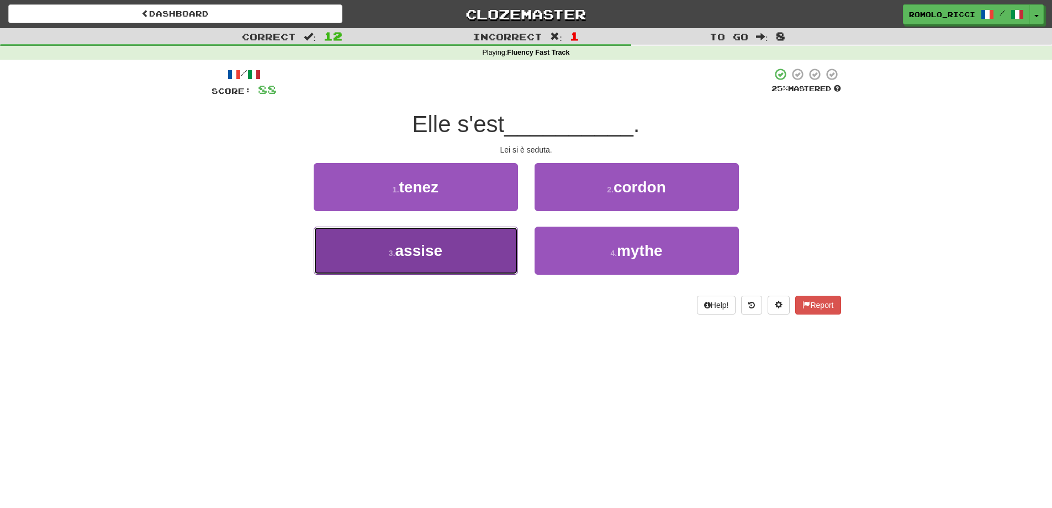
click at [467, 260] on button "3 . assise" at bounding box center [416, 251] width 204 height 48
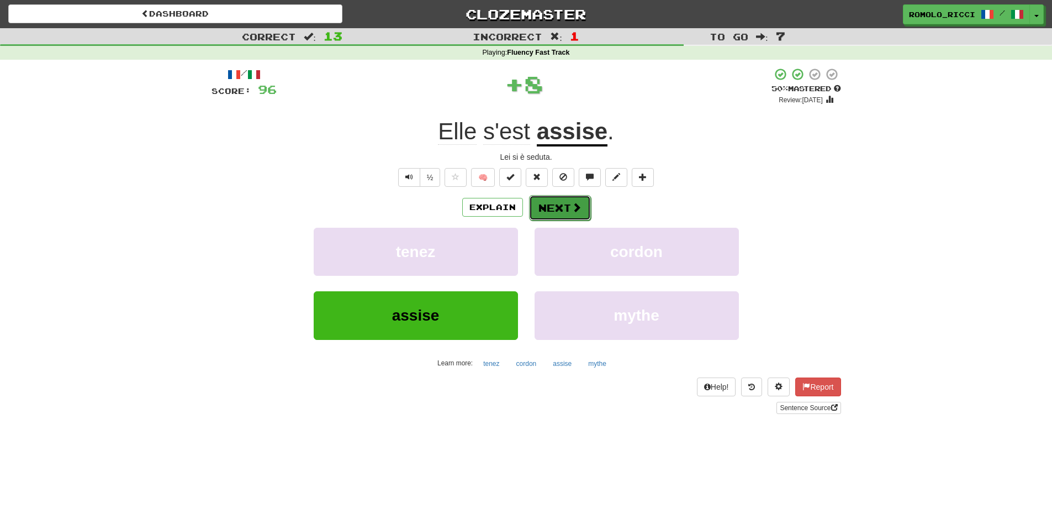
click at [554, 208] on button "Next" at bounding box center [560, 207] width 62 height 25
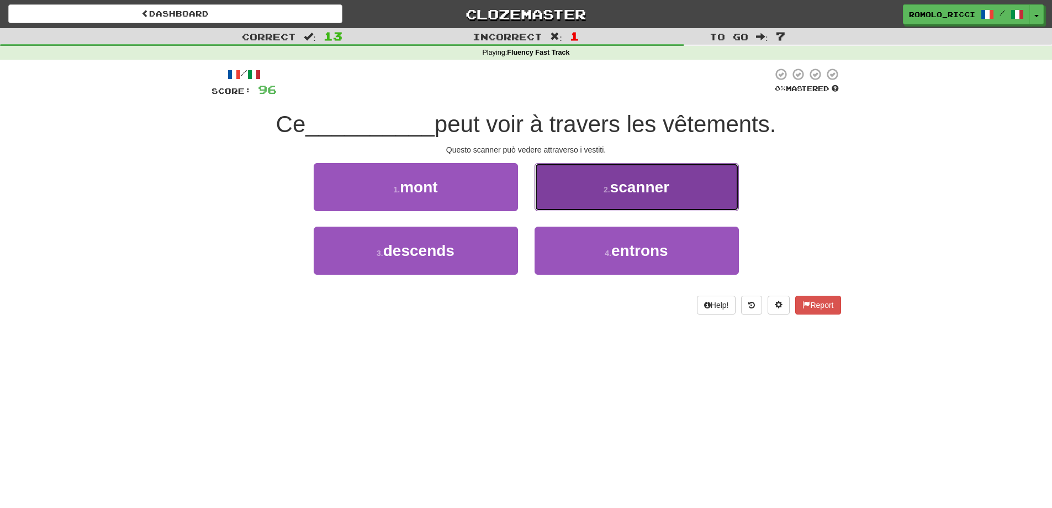
click at [628, 190] on span "scanner" at bounding box center [639, 186] width 59 height 17
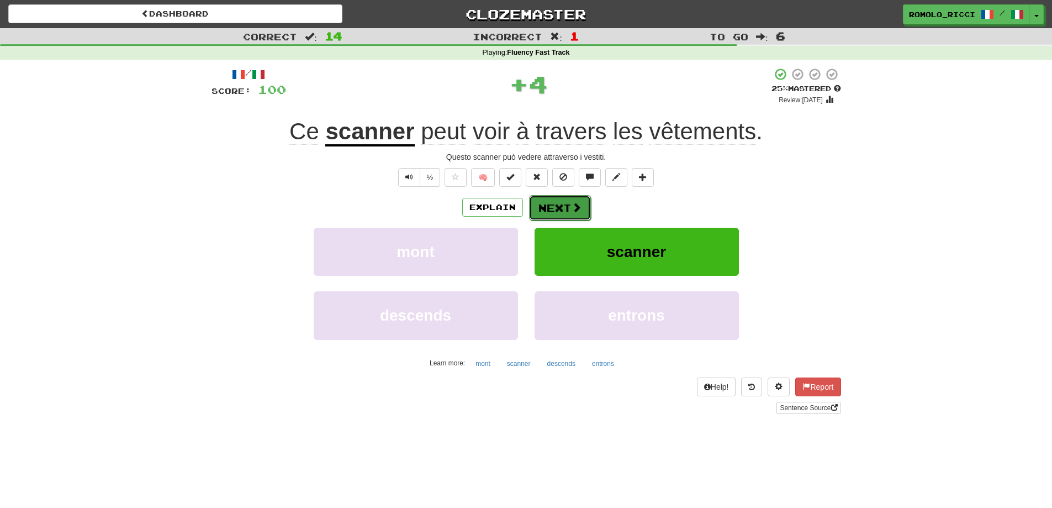
click at [572, 203] on span at bounding box center [577, 207] width 10 height 10
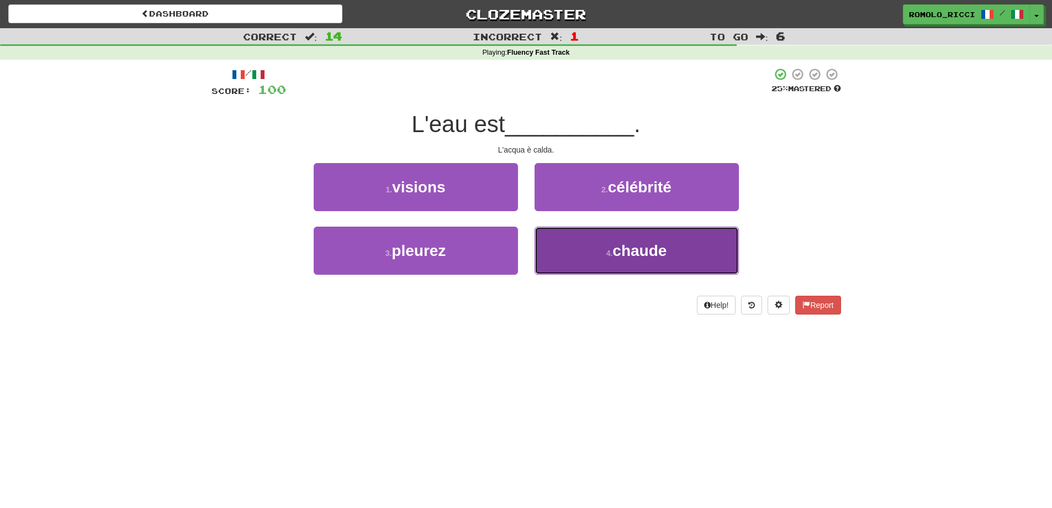
click at [666, 252] on span "chaude" at bounding box center [640, 250] width 54 height 17
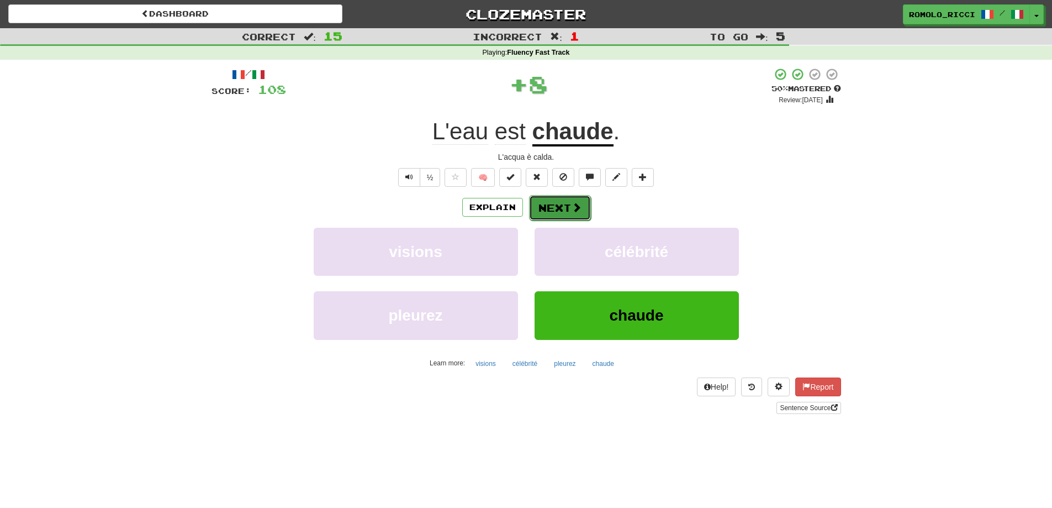
click at [561, 207] on button "Next" at bounding box center [560, 207] width 62 height 25
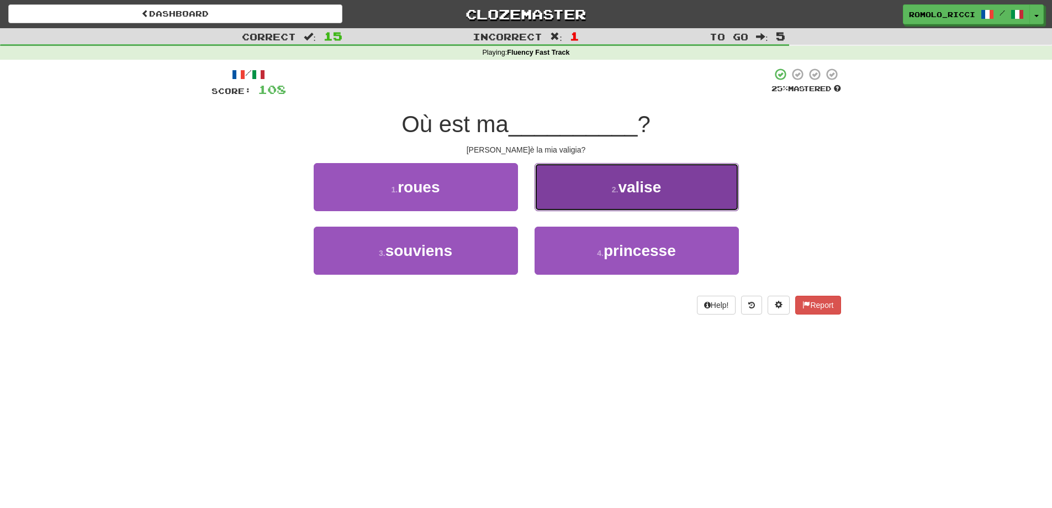
click at [602, 203] on button "2 . valise" at bounding box center [637, 187] width 204 height 48
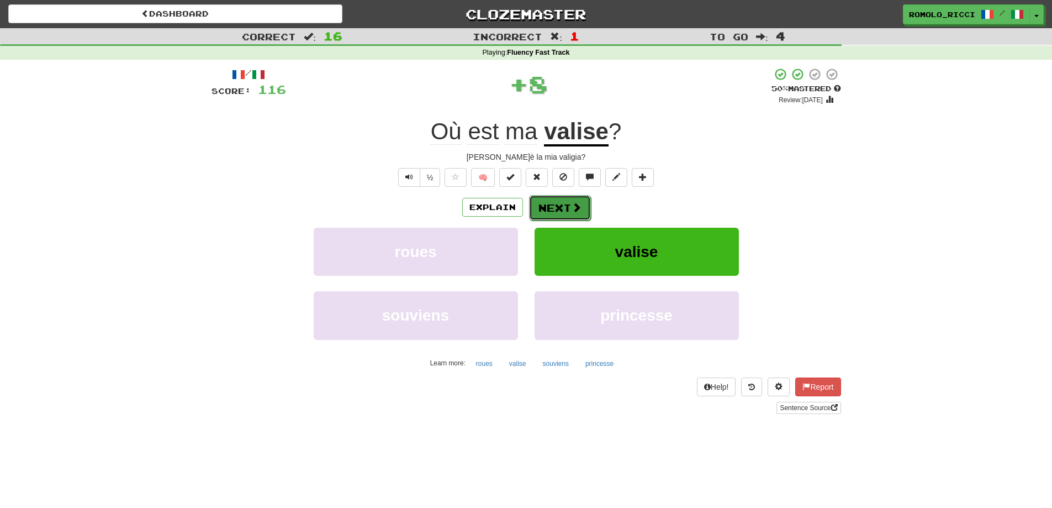
click at [567, 202] on button "Next" at bounding box center [560, 207] width 62 height 25
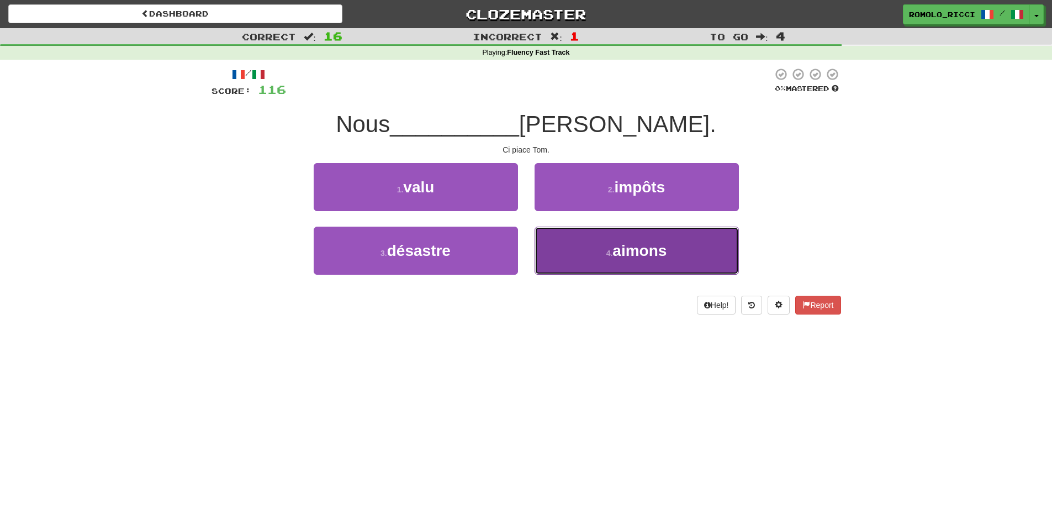
click at [656, 256] on span "aimons" at bounding box center [640, 250] width 54 height 17
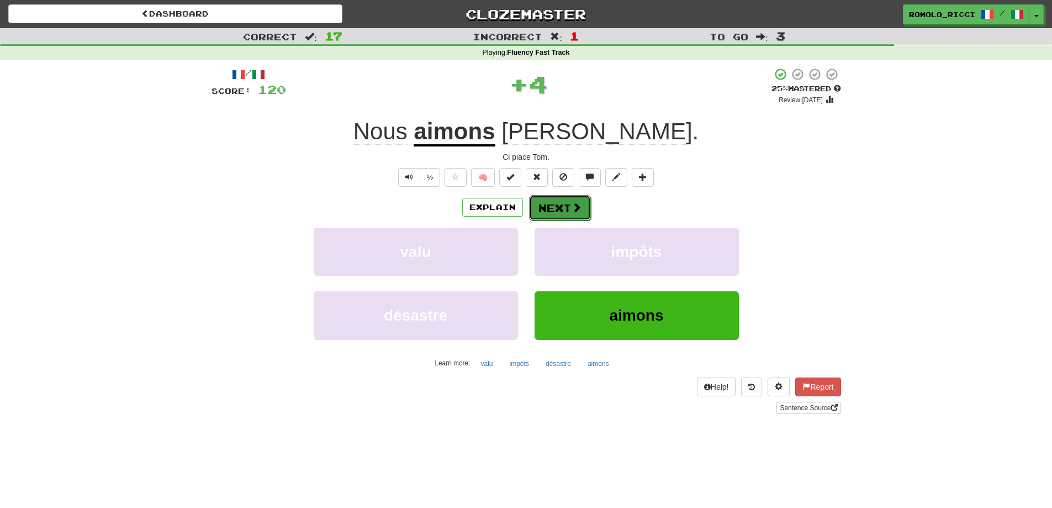
click at [576, 200] on button "Next" at bounding box center [560, 207] width 62 height 25
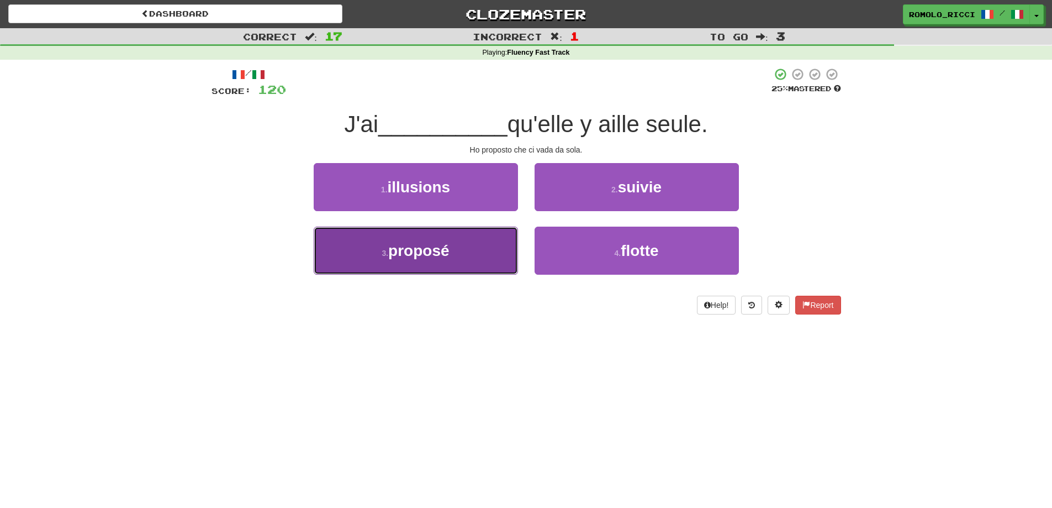
click at [482, 255] on button "3 . proposé" at bounding box center [416, 251] width 204 height 48
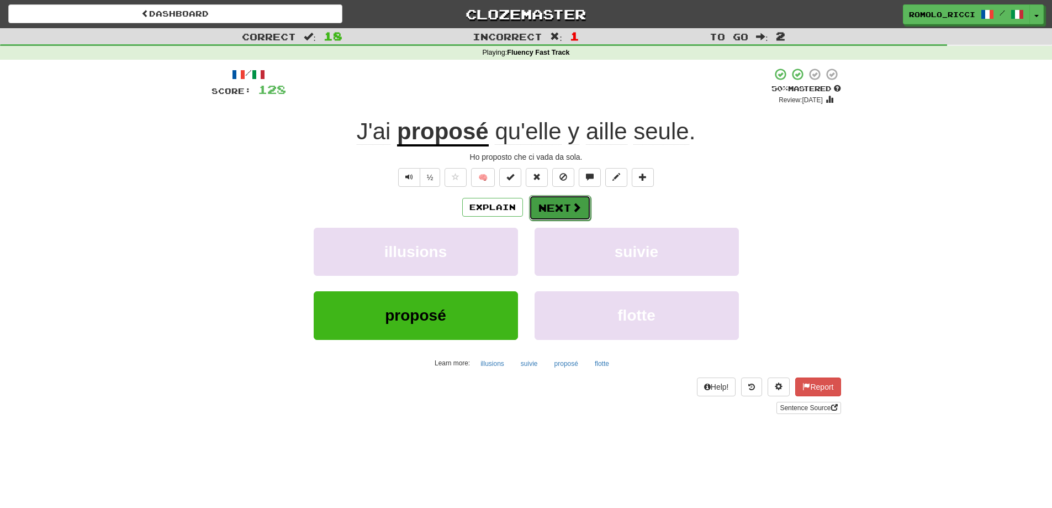
click at [570, 200] on button "Next" at bounding box center [560, 207] width 62 height 25
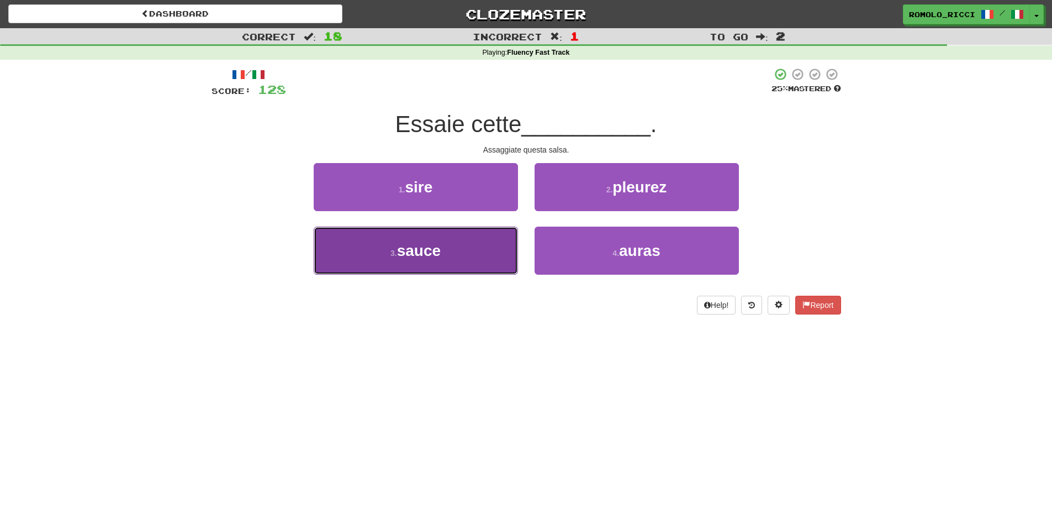
click at [482, 259] on button "3 . sauce" at bounding box center [416, 251] width 204 height 48
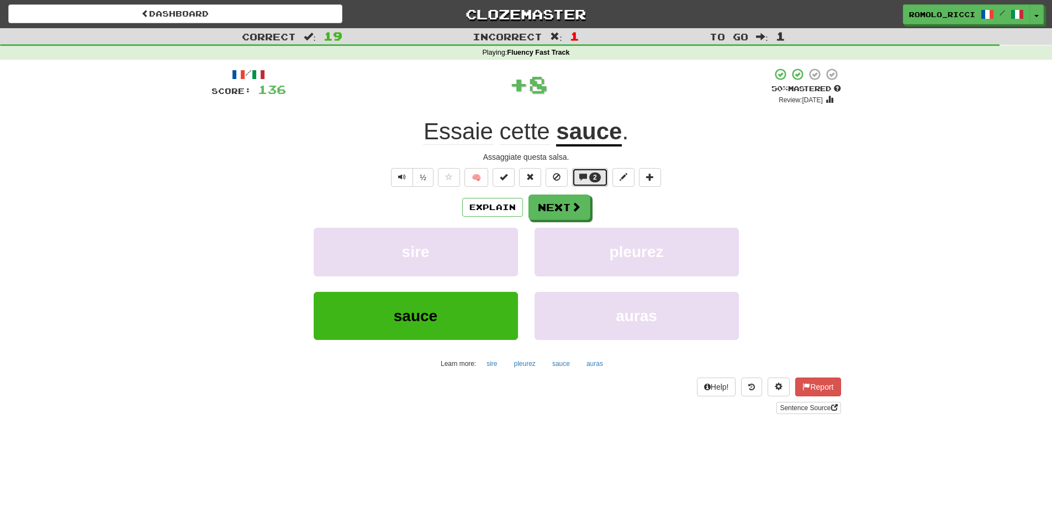
click at [594, 181] on span "2" at bounding box center [595, 177] width 4 height 8
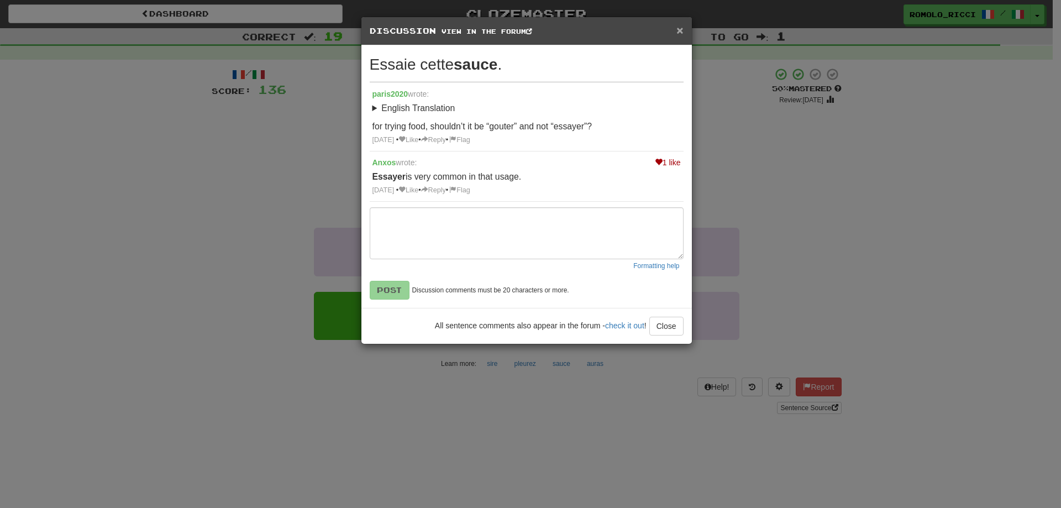
click at [677, 30] on div "× Discussion View in the forum" at bounding box center [526, 31] width 330 height 28
click at [679, 30] on span "×" at bounding box center [679, 30] width 7 height 13
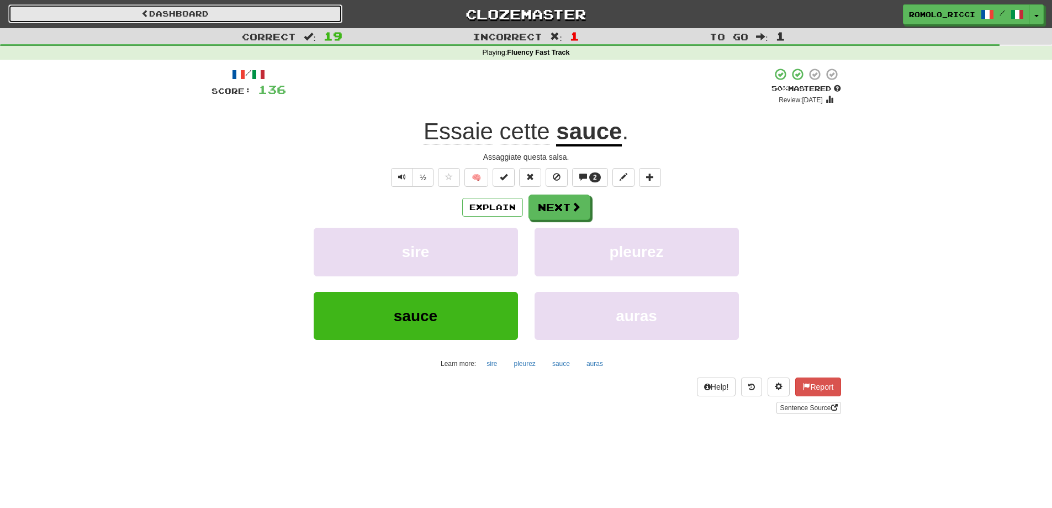
click at [239, 12] on link "Dashboard" at bounding box center [175, 13] width 334 height 19
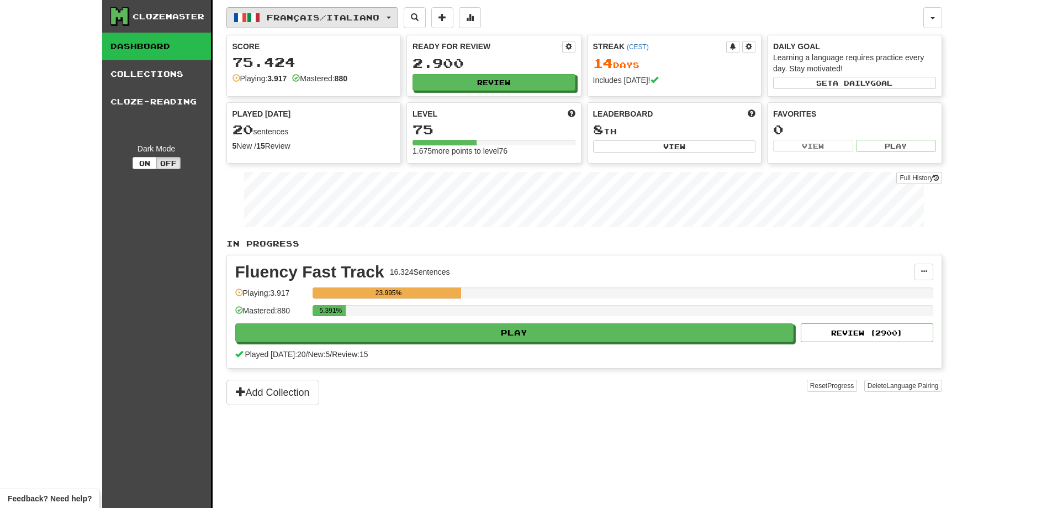
click at [315, 18] on span "Français / Italiano" at bounding box center [323, 17] width 113 height 9
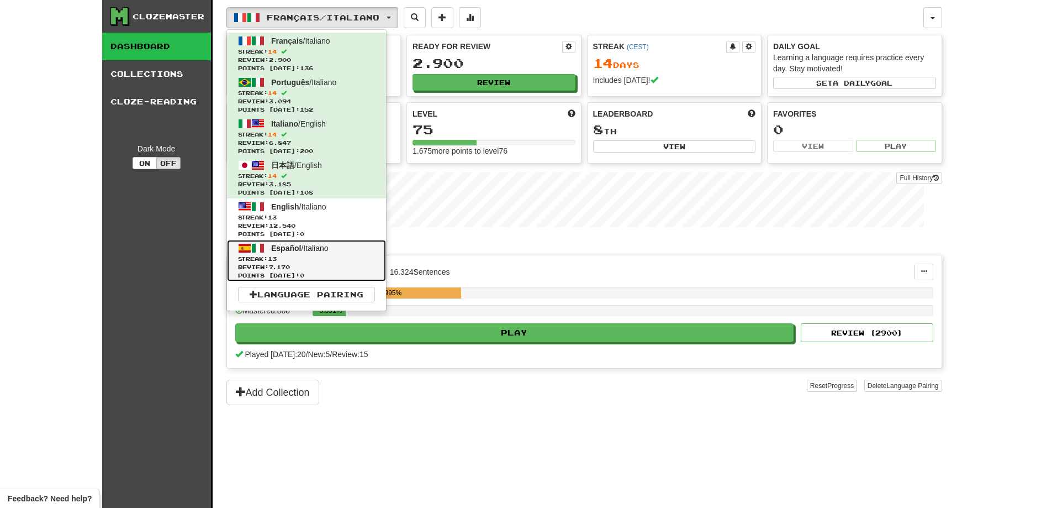
click at [328, 273] on span "Points today: 0" at bounding box center [306, 275] width 137 height 8
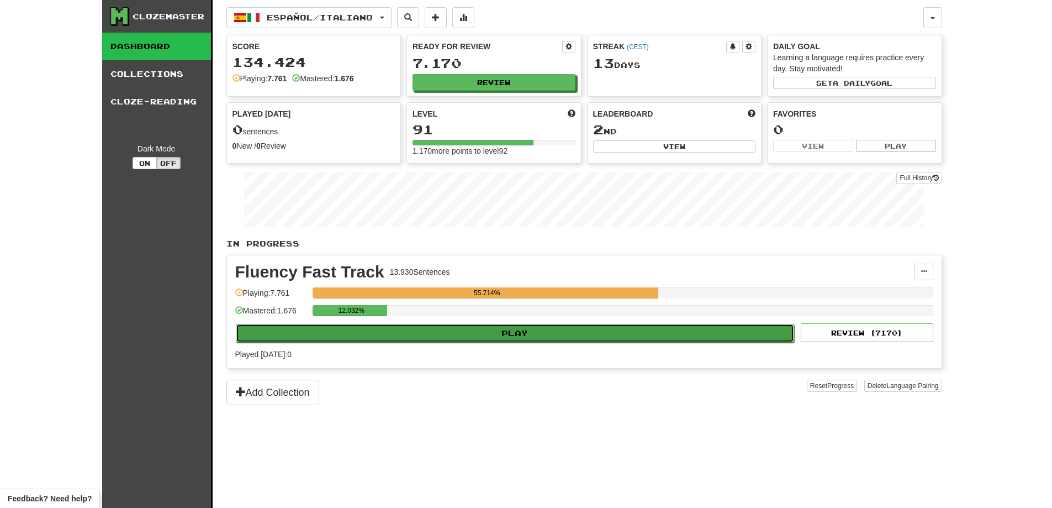
click at [462, 334] on button "Play" at bounding box center [515, 333] width 559 height 19
select select "**"
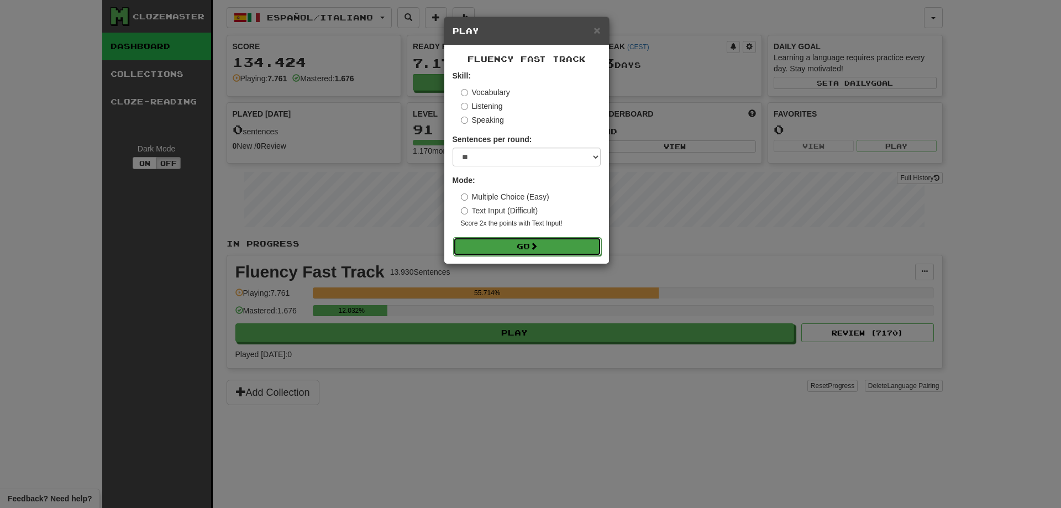
click at [525, 248] on button "Go" at bounding box center [527, 246] width 148 height 19
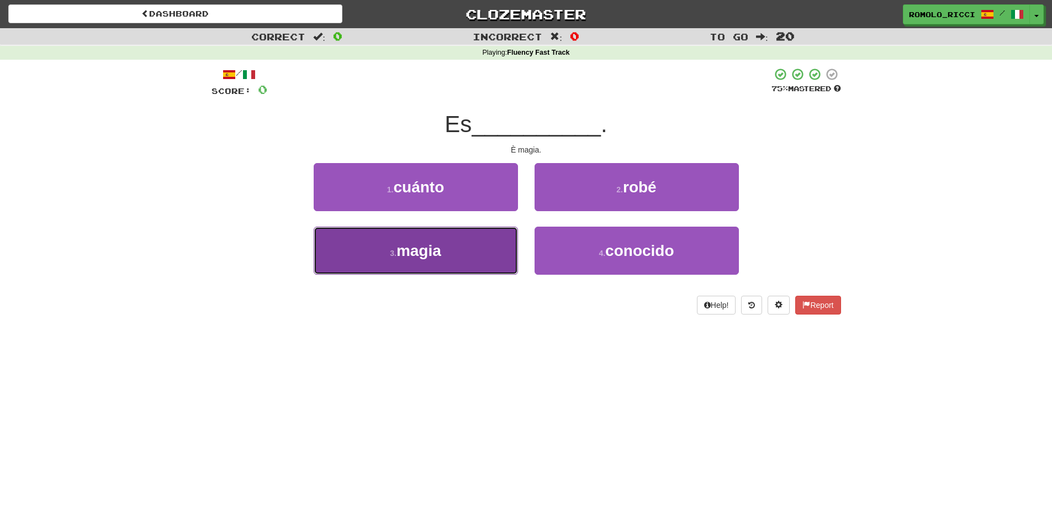
click at [491, 227] on button "3 . magia" at bounding box center [416, 251] width 204 height 48
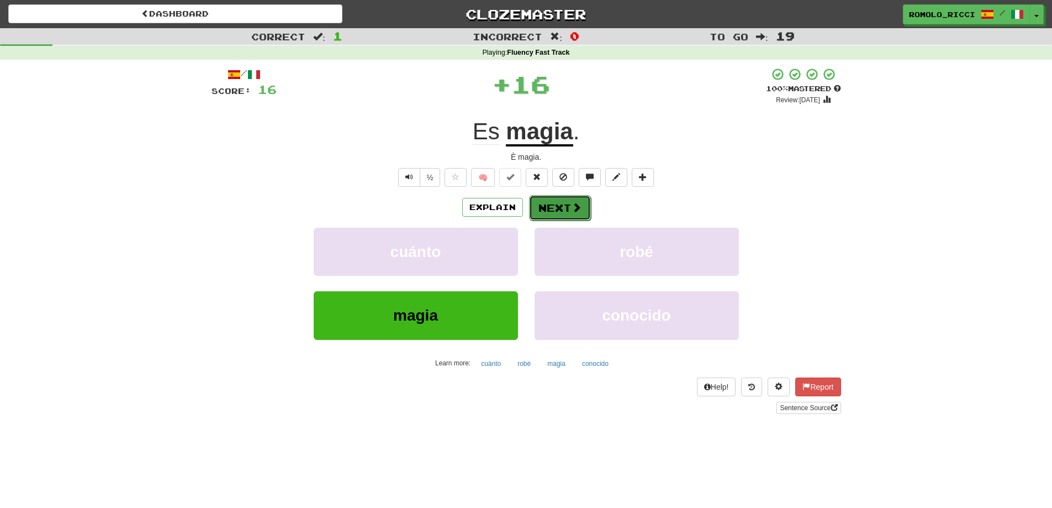
click at [560, 212] on button "Next" at bounding box center [560, 207] width 62 height 25
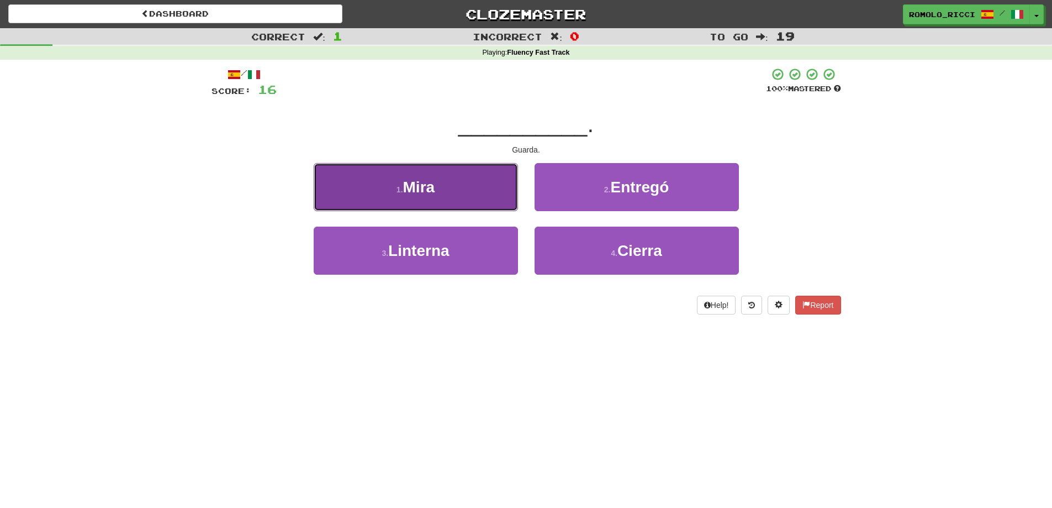
click at [462, 178] on button "1 . Mira" at bounding box center [416, 187] width 204 height 48
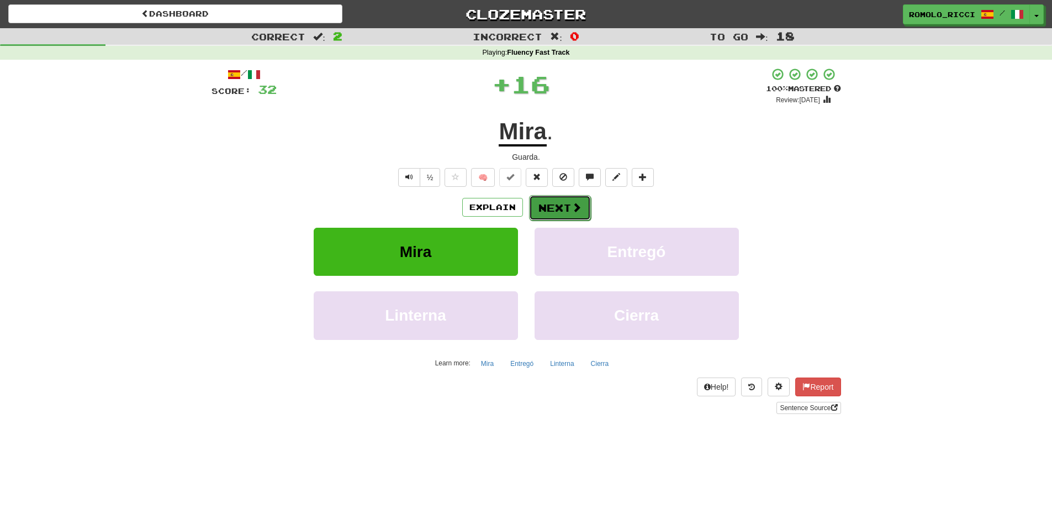
click at [572, 202] on span at bounding box center [577, 207] width 10 height 10
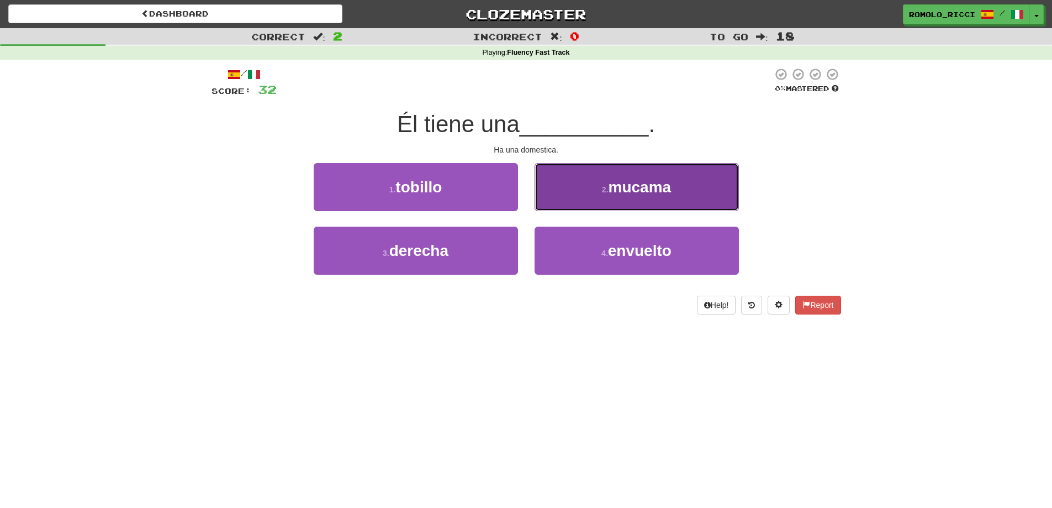
click at [566, 195] on button "2 . [GEOGRAPHIC_DATA]" at bounding box center [637, 187] width 204 height 48
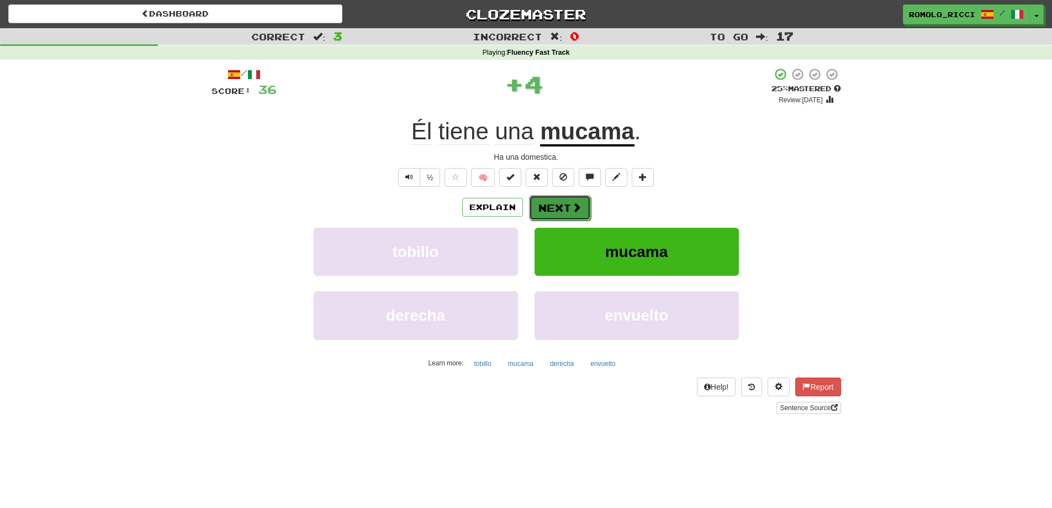
click at [554, 212] on button "Next" at bounding box center [560, 207] width 62 height 25
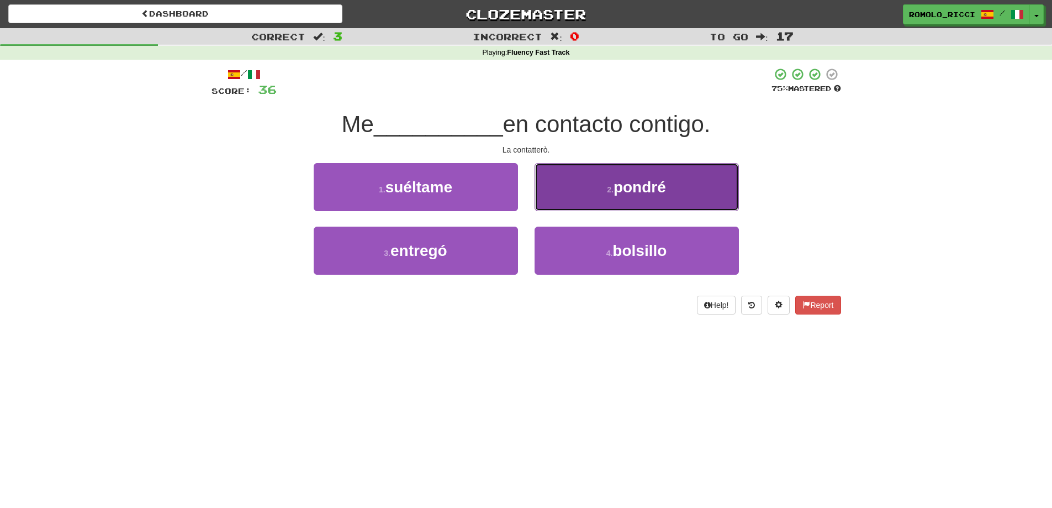
click at [608, 201] on button "2 . [GEOGRAPHIC_DATA]" at bounding box center [637, 187] width 204 height 48
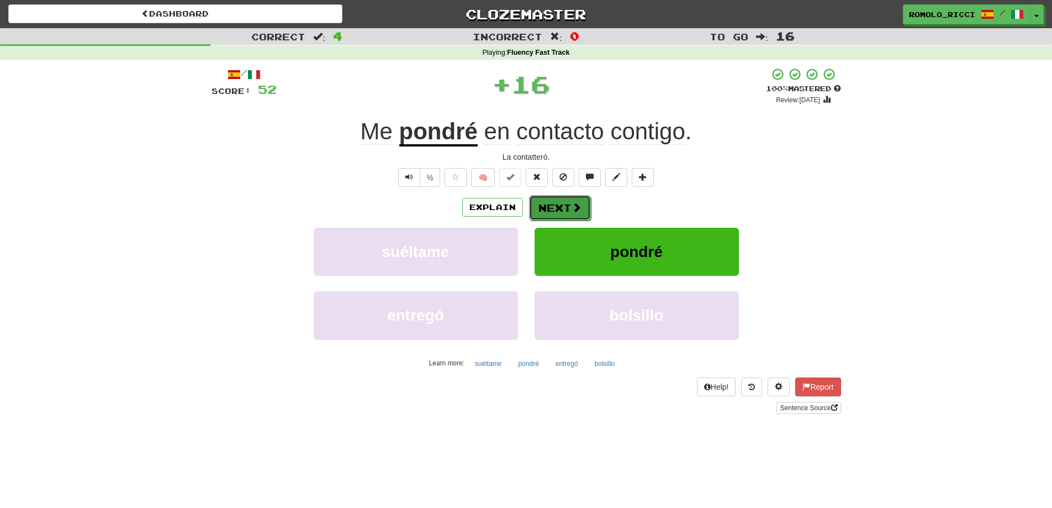
click at [551, 206] on button "Next" at bounding box center [560, 207] width 62 height 25
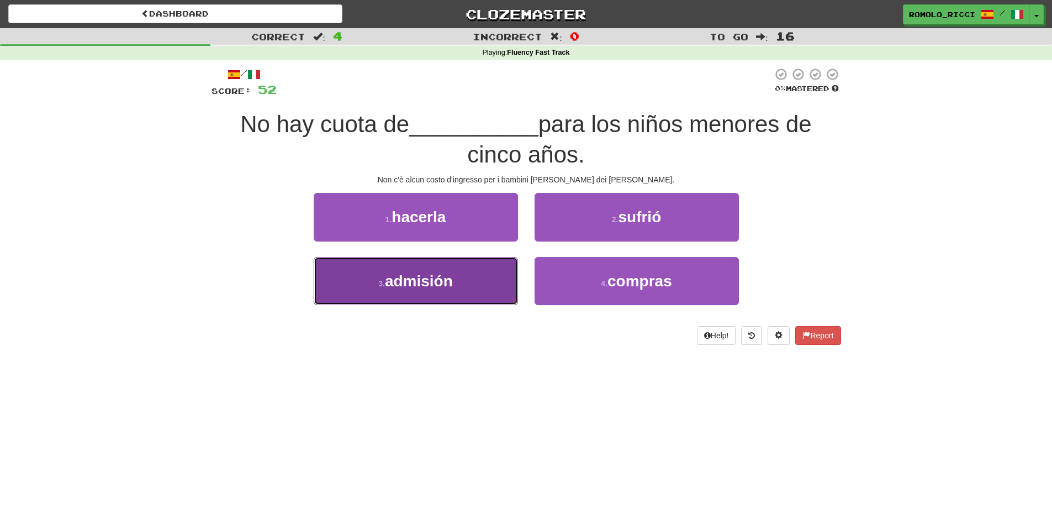
click at [484, 289] on button "3 . admisión" at bounding box center [416, 281] width 204 height 48
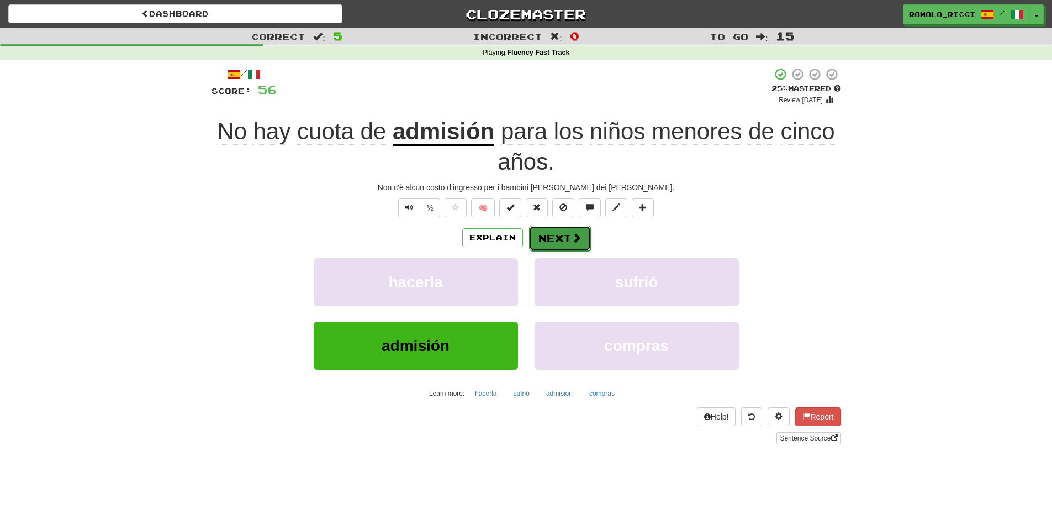
click at [546, 245] on button "Next" at bounding box center [560, 237] width 62 height 25
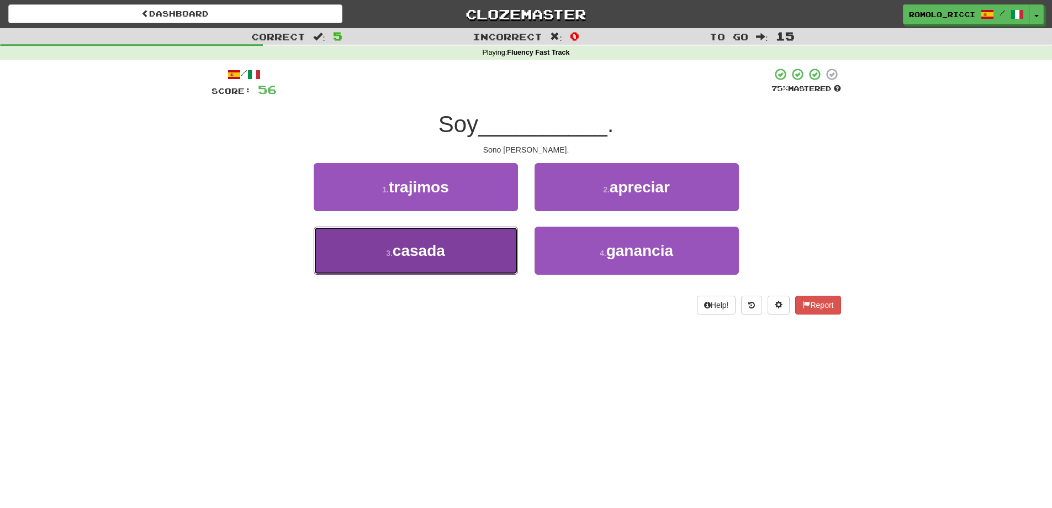
click at [457, 259] on button "3 . [PERSON_NAME]" at bounding box center [416, 251] width 204 height 48
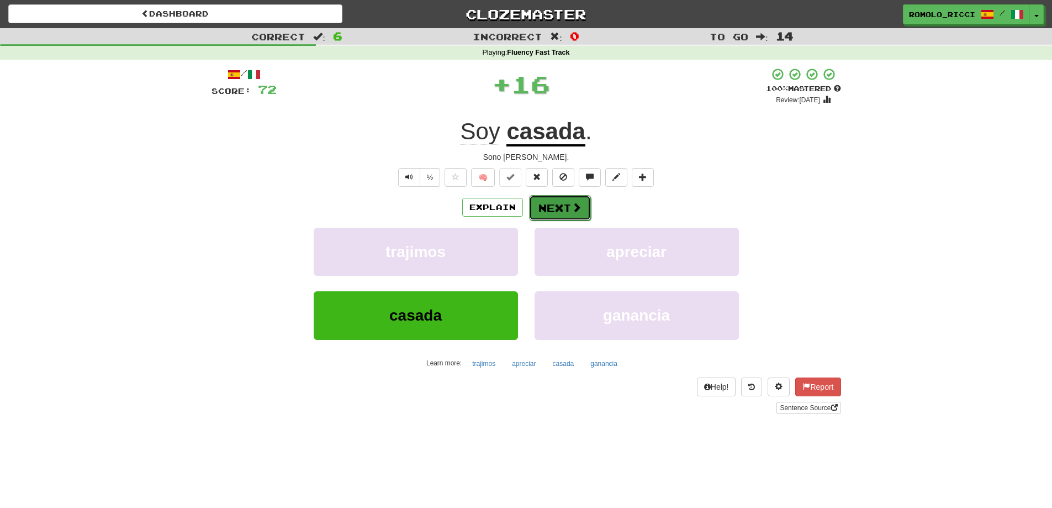
click at [539, 212] on button "Next" at bounding box center [560, 207] width 62 height 25
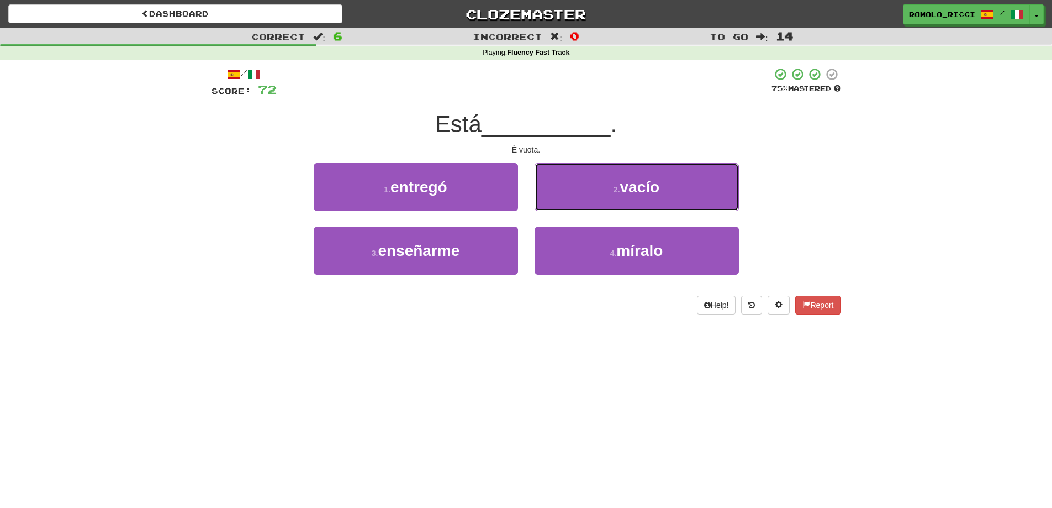
click at [625, 195] on button "2 . vacío" at bounding box center [637, 187] width 204 height 48
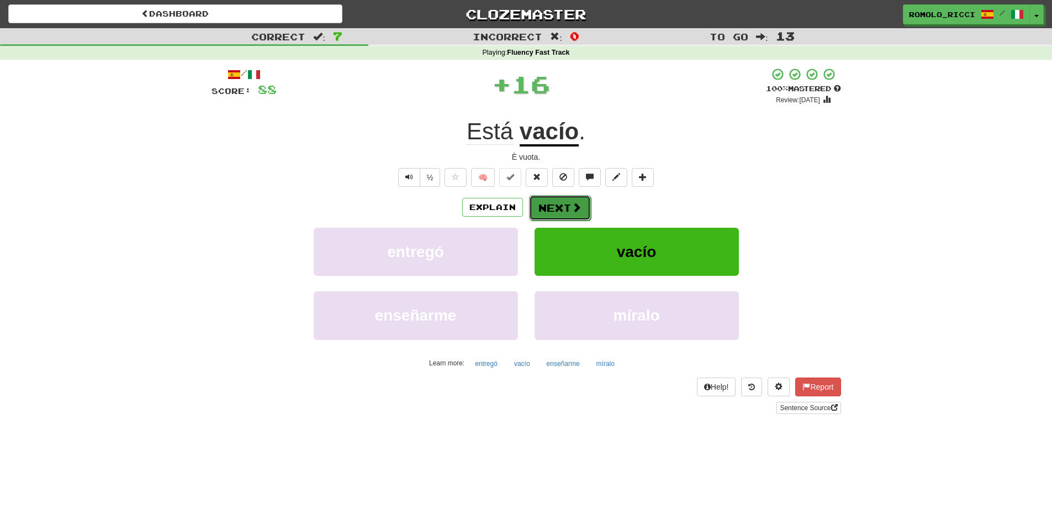
click at [554, 210] on button "Next" at bounding box center [560, 207] width 62 height 25
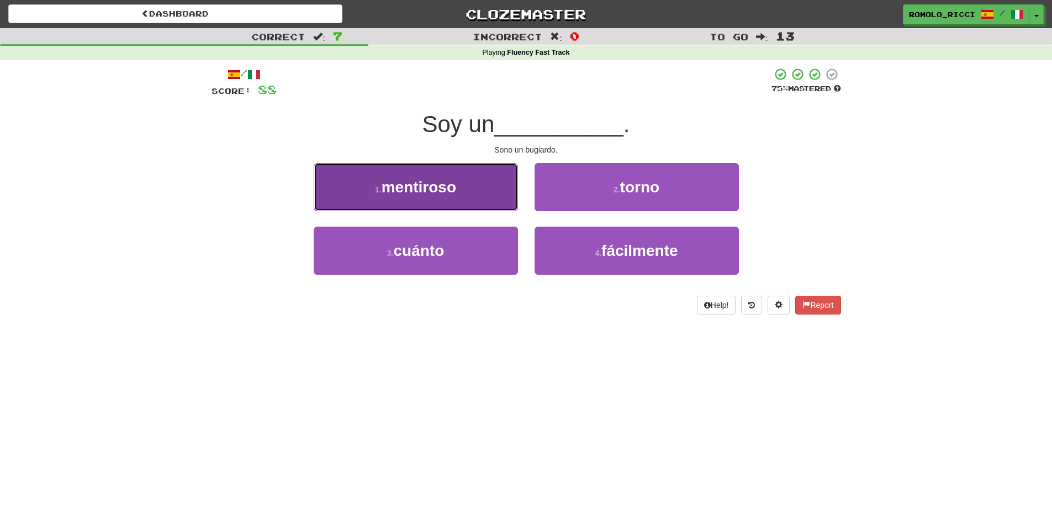
click at [479, 201] on button "1 . mentiroso" at bounding box center [416, 187] width 204 height 48
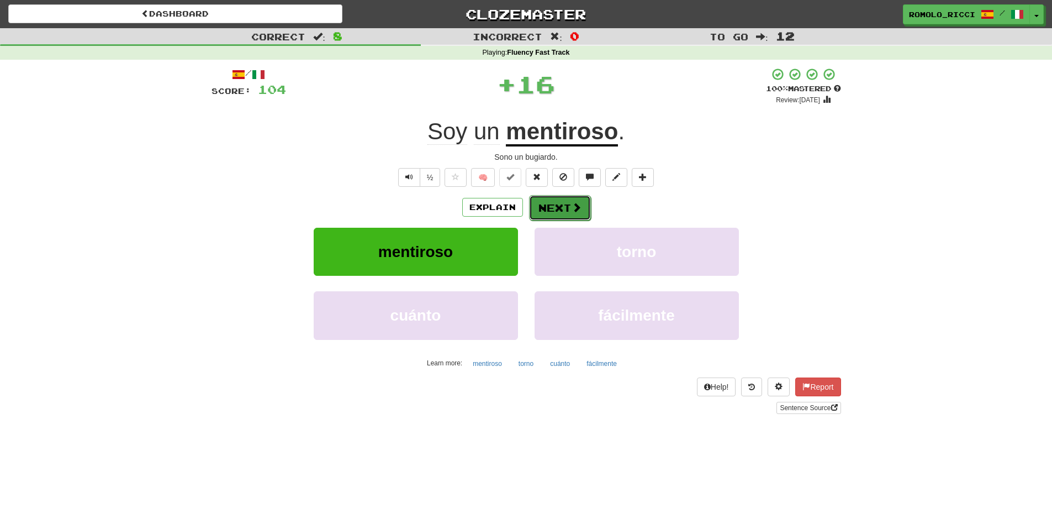
click at [557, 211] on button "Next" at bounding box center [560, 207] width 62 height 25
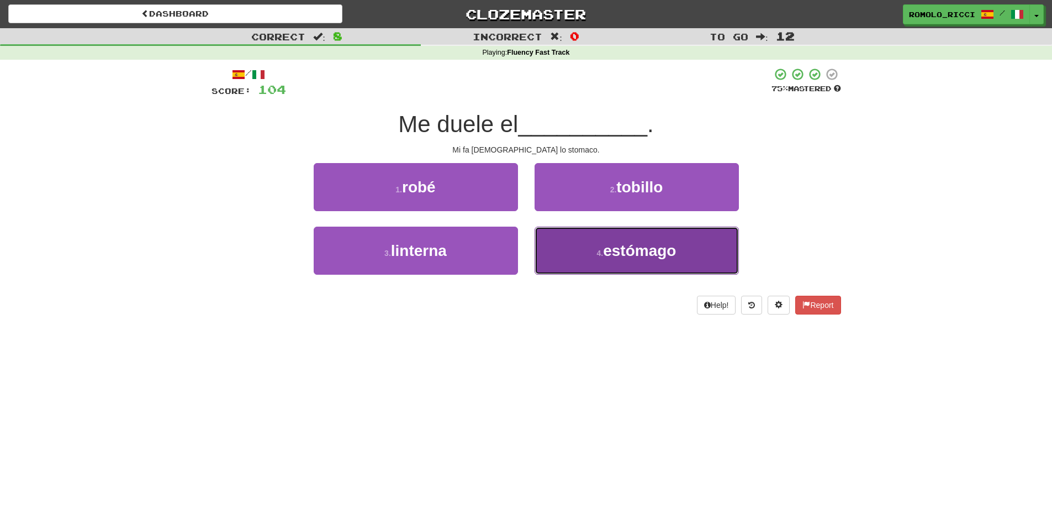
click at [583, 250] on button "4 . estómago" at bounding box center [637, 251] width 204 height 48
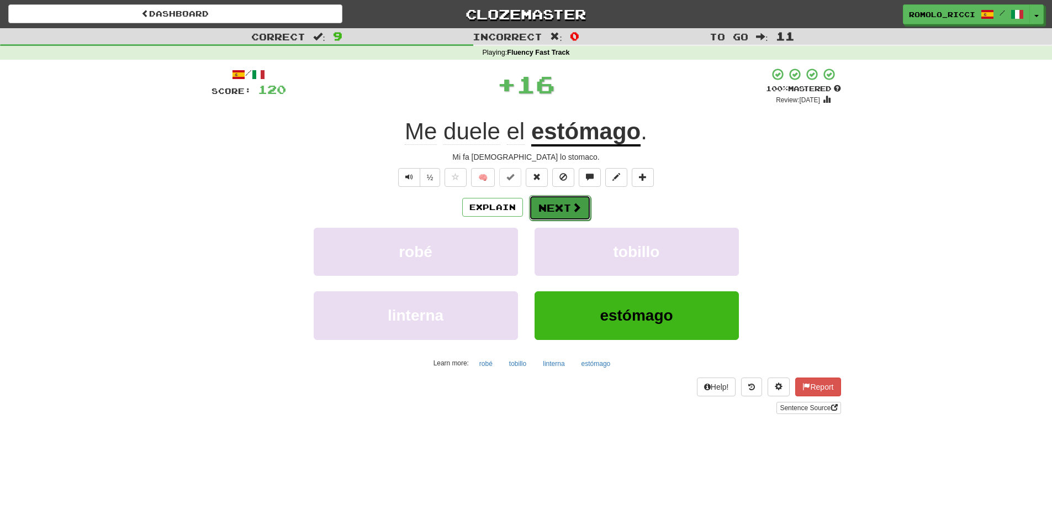
click at [556, 210] on button "Next" at bounding box center [560, 207] width 62 height 25
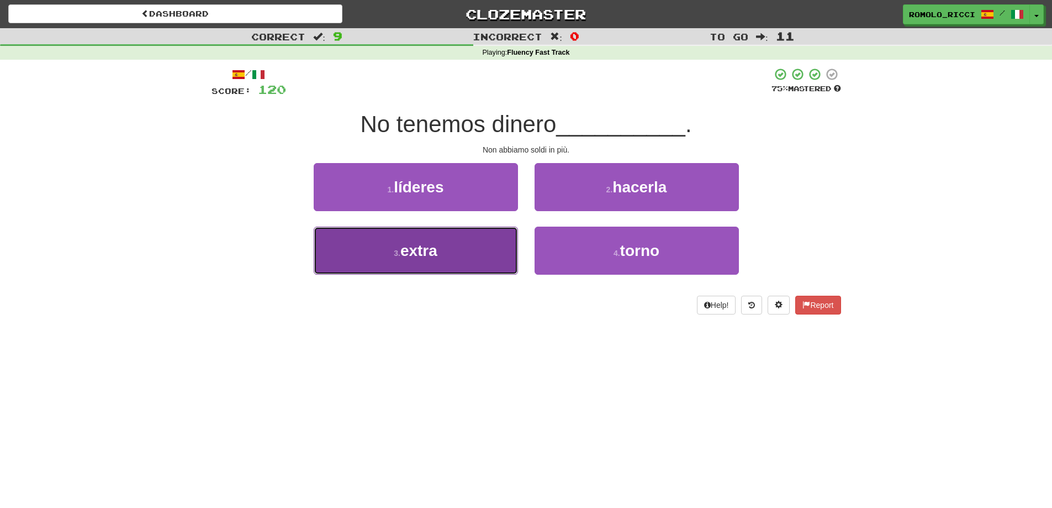
click at [486, 253] on button "3 . extra" at bounding box center [416, 251] width 204 height 48
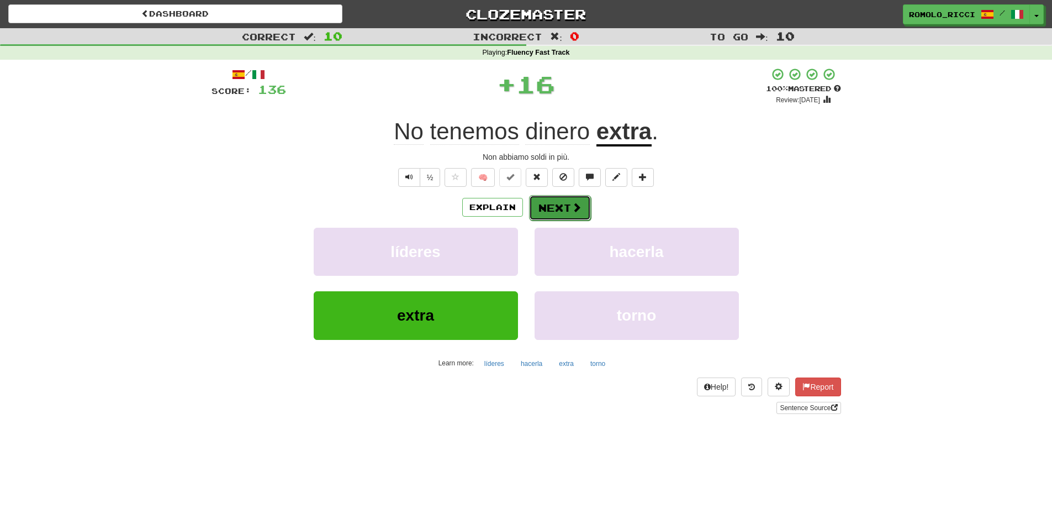
click at [568, 209] on button "Next" at bounding box center [560, 207] width 62 height 25
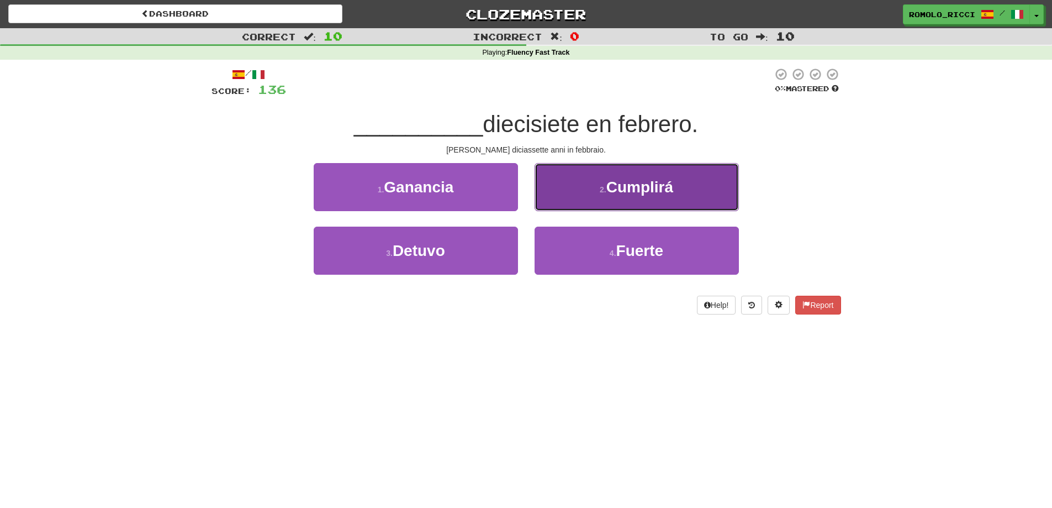
click at [601, 192] on small "2 ." at bounding box center [603, 189] width 7 height 9
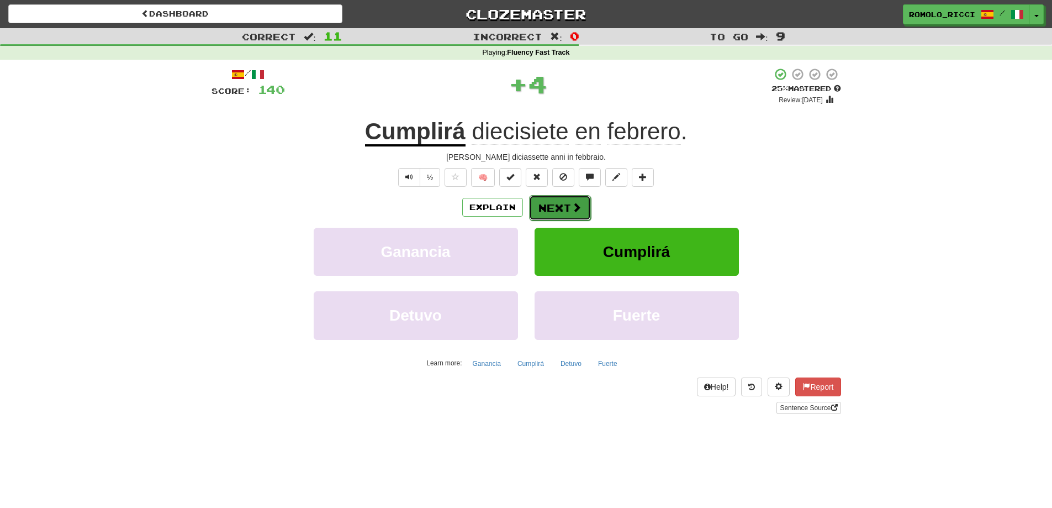
click at [560, 208] on button "Next" at bounding box center [560, 207] width 62 height 25
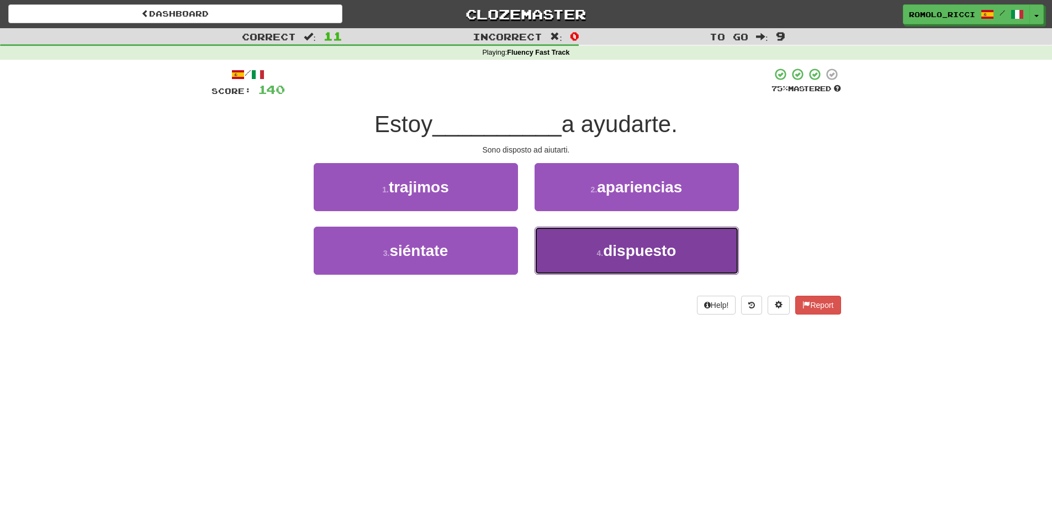
click at [647, 244] on span "dispuesto" at bounding box center [639, 250] width 73 height 17
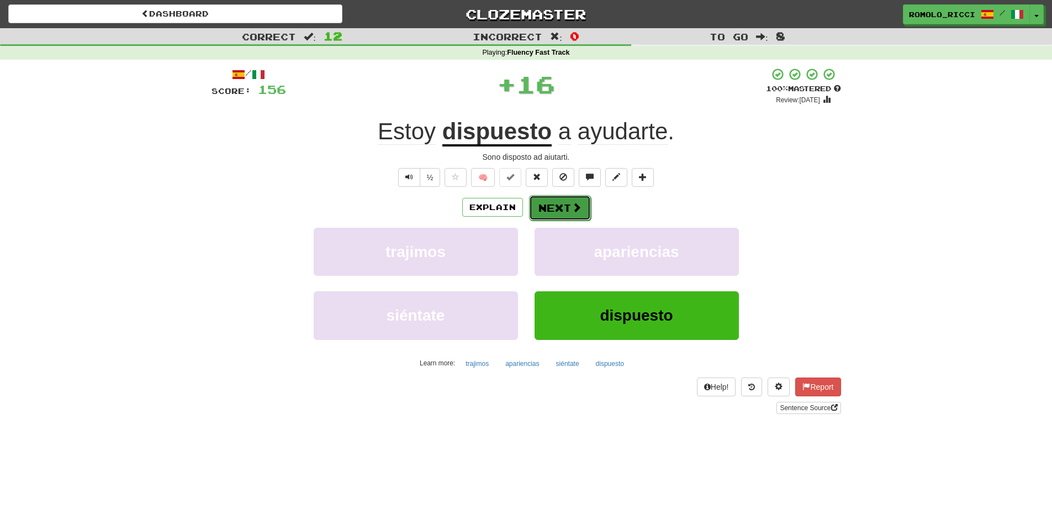
click at [550, 207] on button "Next" at bounding box center [560, 207] width 62 height 25
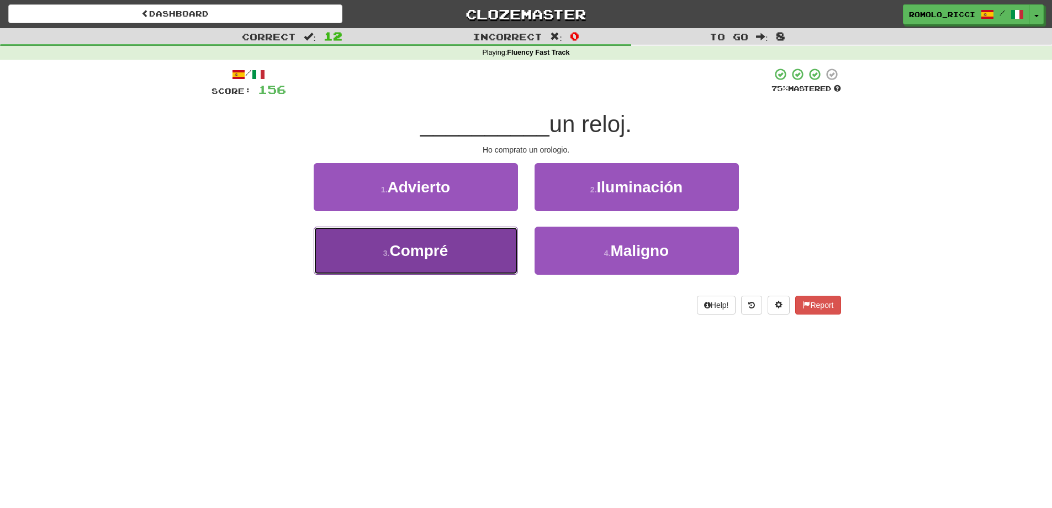
click at [482, 235] on button "3 . Compré" at bounding box center [416, 251] width 204 height 48
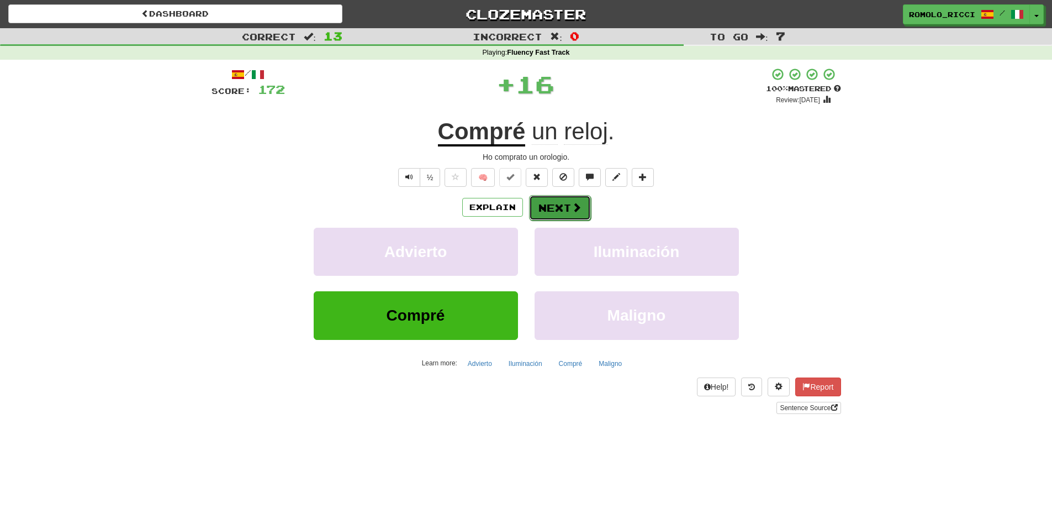
click at [572, 206] on span at bounding box center [577, 207] width 10 height 10
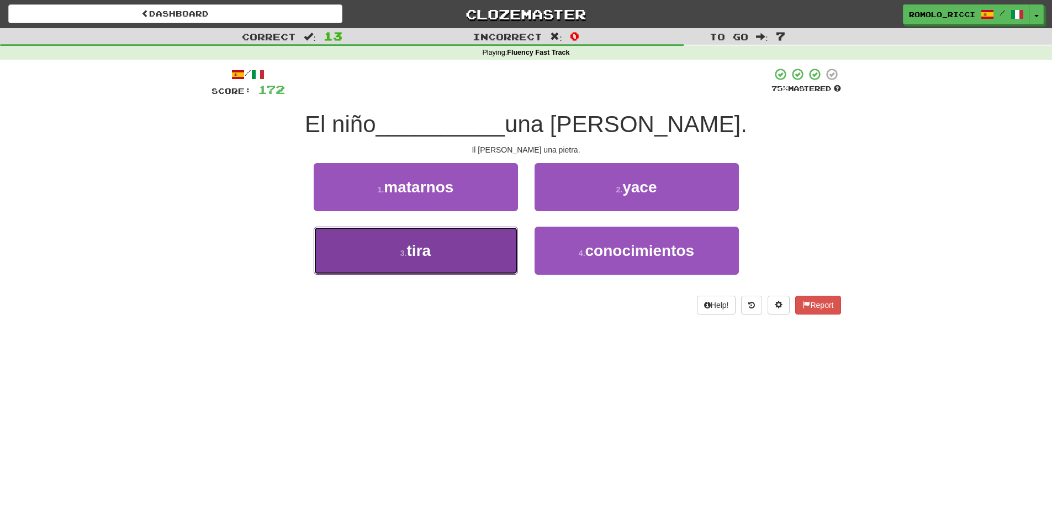
click at [478, 255] on button "3 . tira" at bounding box center [416, 251] width 204 height 48
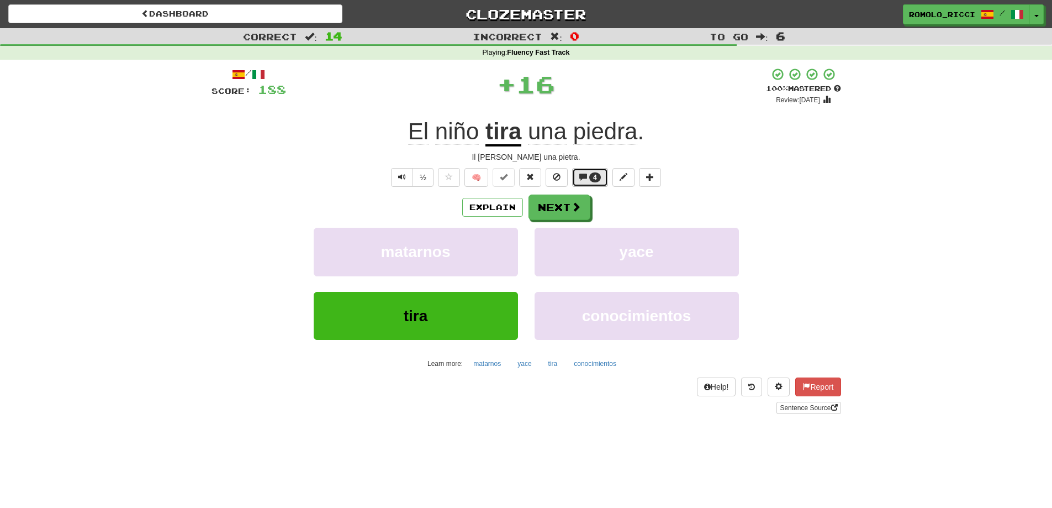
click at [589, 177] on button "4" at bounding box center [590, 177] width 36 height 19
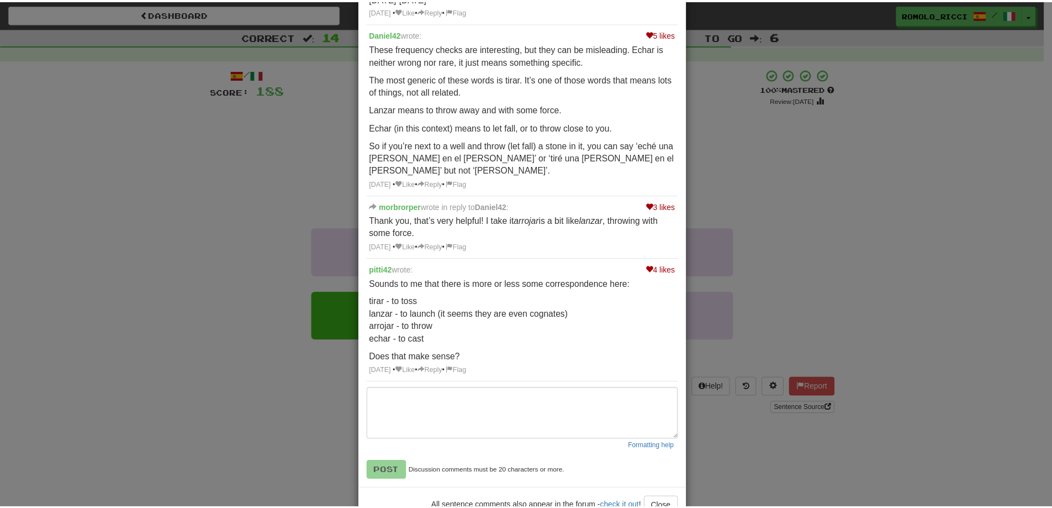
scroll to position [245, 0]
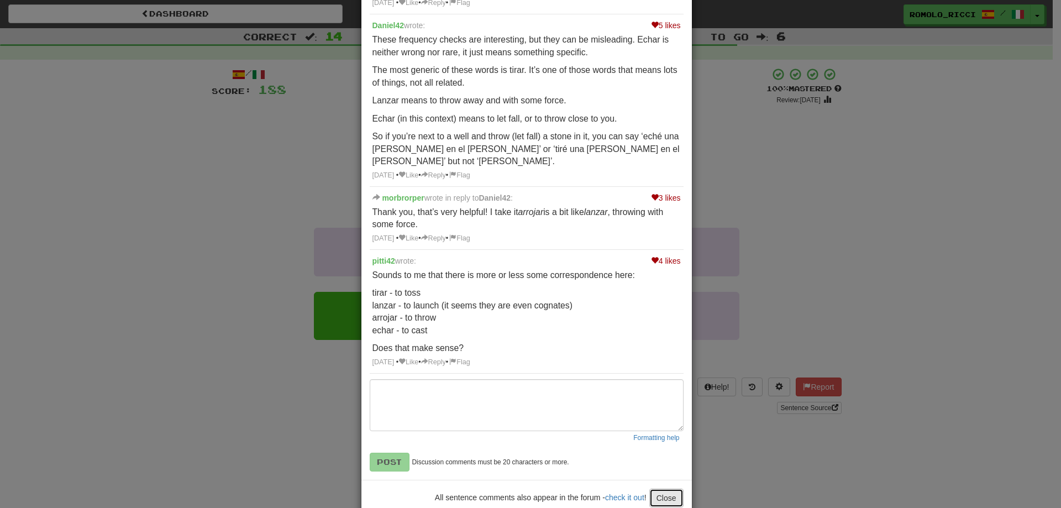
click at [667, 488] on button "Close" at bounding box center [666, 497] width 34 height 19
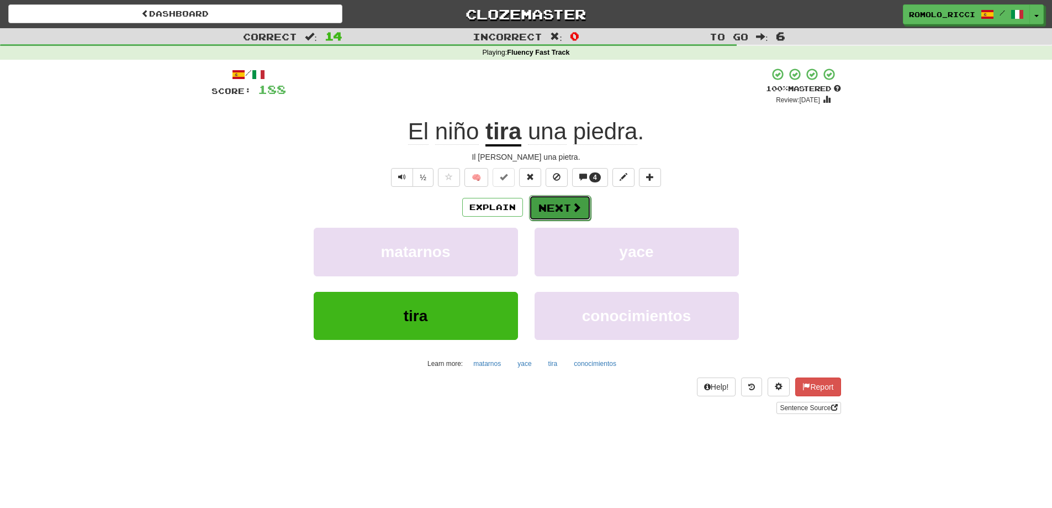
click at [565, 204] on button "Next" at bounding box center [560, 207] width 62 height 25
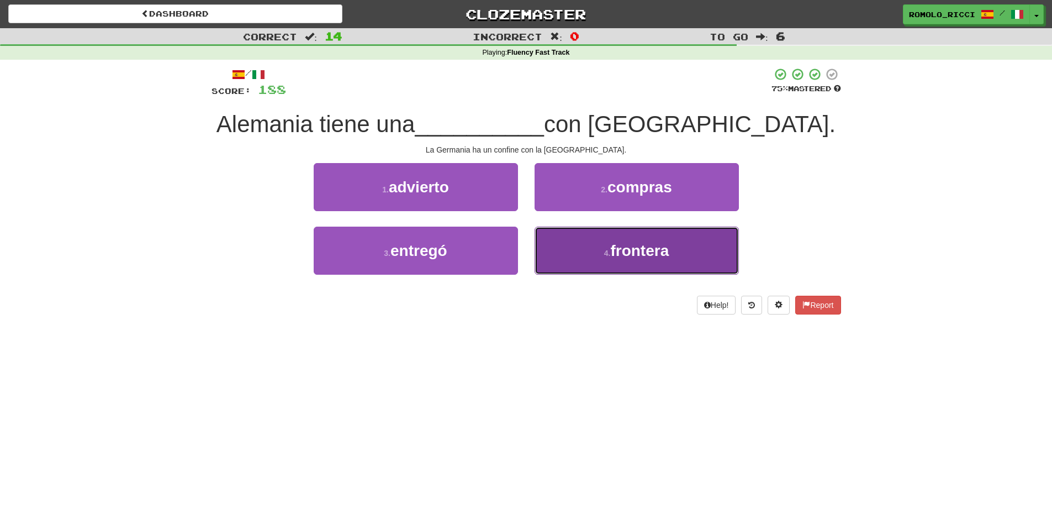
click at [612, 252] on span "frontera" at bounding box center [639, 250] width 59 height 17
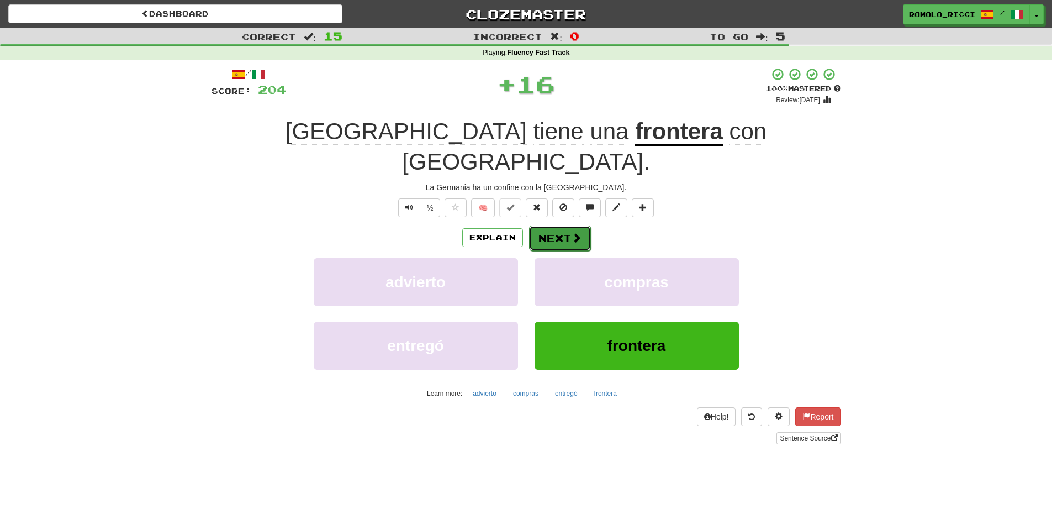
click at [567, 225] on button "Next" at bounding box center [560, 237] width 62 height 25
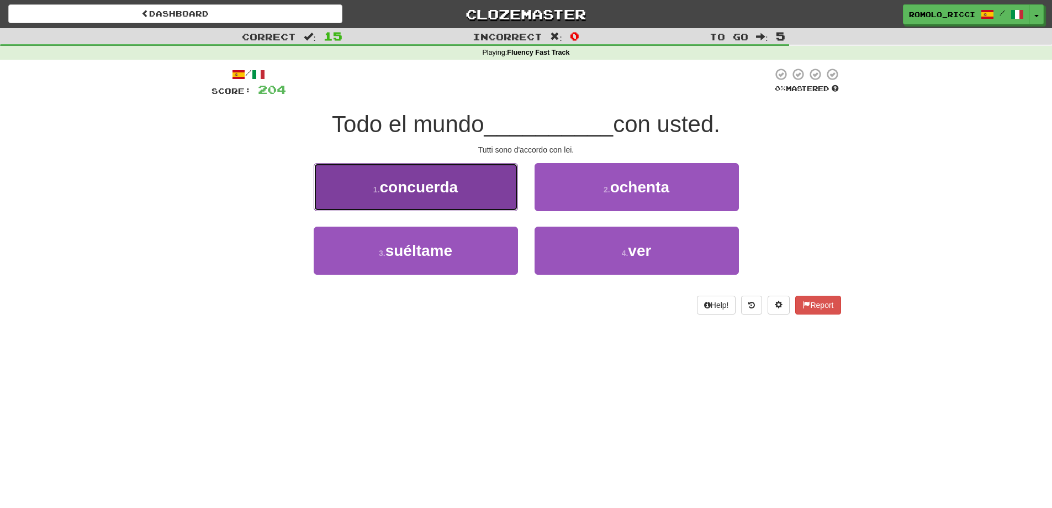
click at [467, 187] on button "1 . concuerda" at bounding box center [416, 187] width 204 height 48
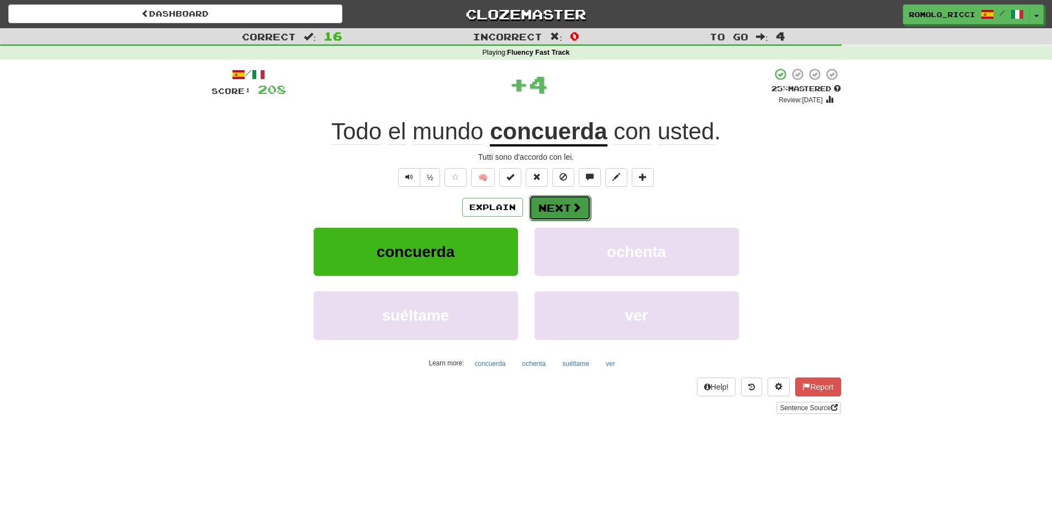
click at [568, 206] on button "Next" at bounding box center [560, 207] width 62 height 25
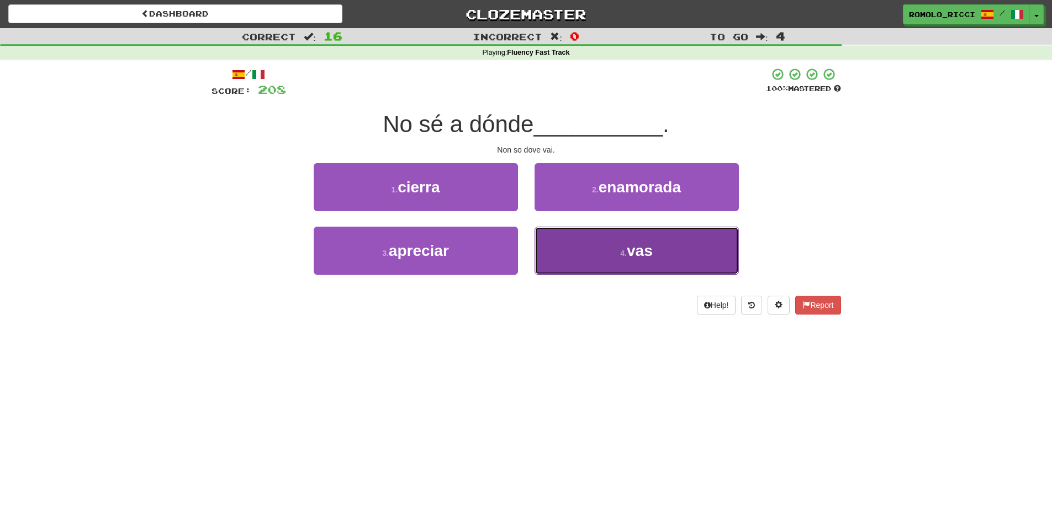
click at [630, 255] on span "vas" at bounding box center [640, 250] width 26 height 17
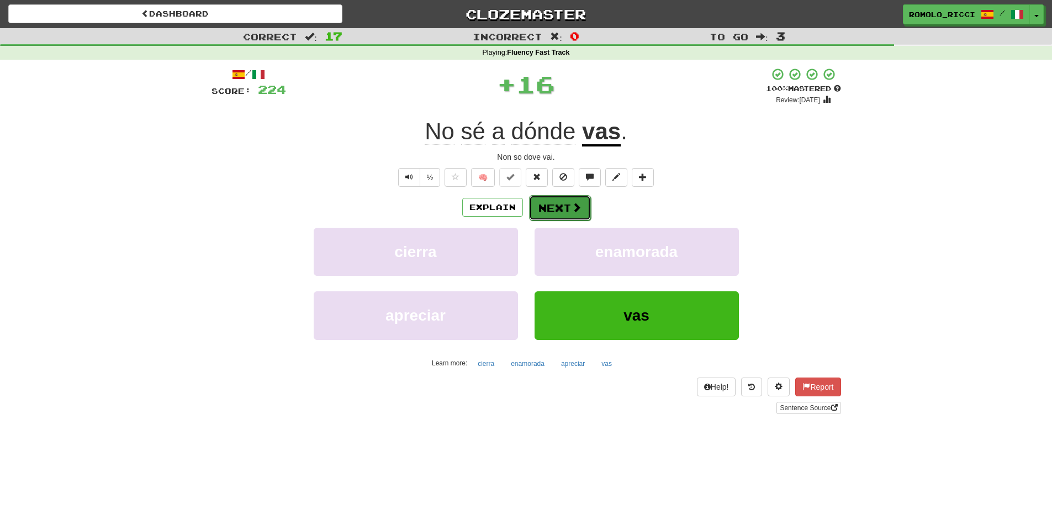
click at [577, 209] on span at bounding box center [577, 207] width 10 height 10
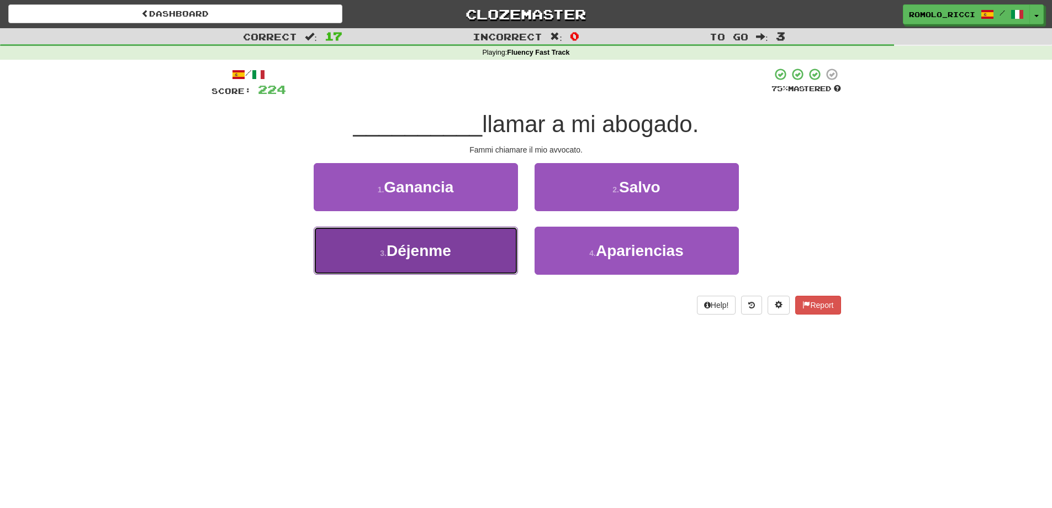
click at [496, 250] on button "3 . Déjenme" at bounding box center [416, 251] width 204 height 48
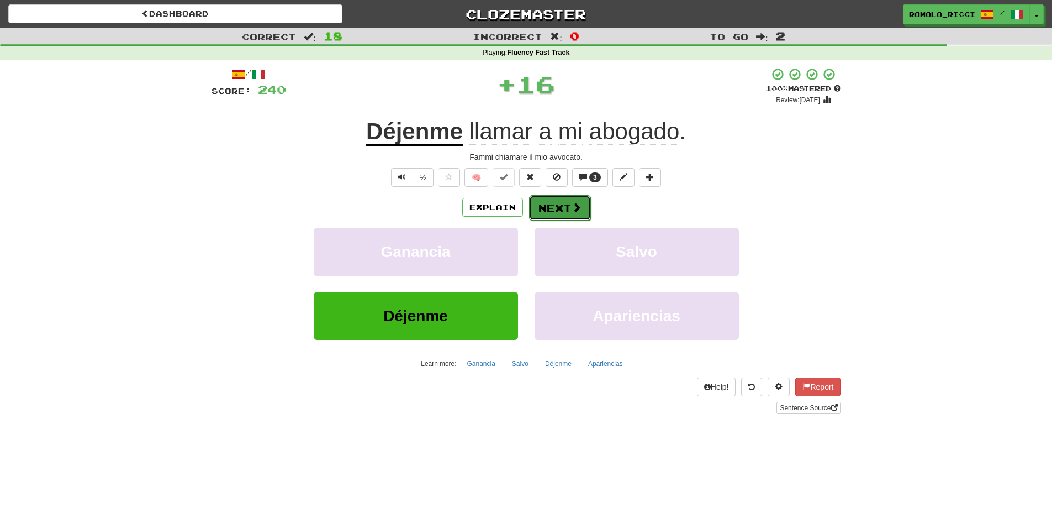
click at [555, 215] on button "Next" at bounding box center [560, 207] width 62 height 25
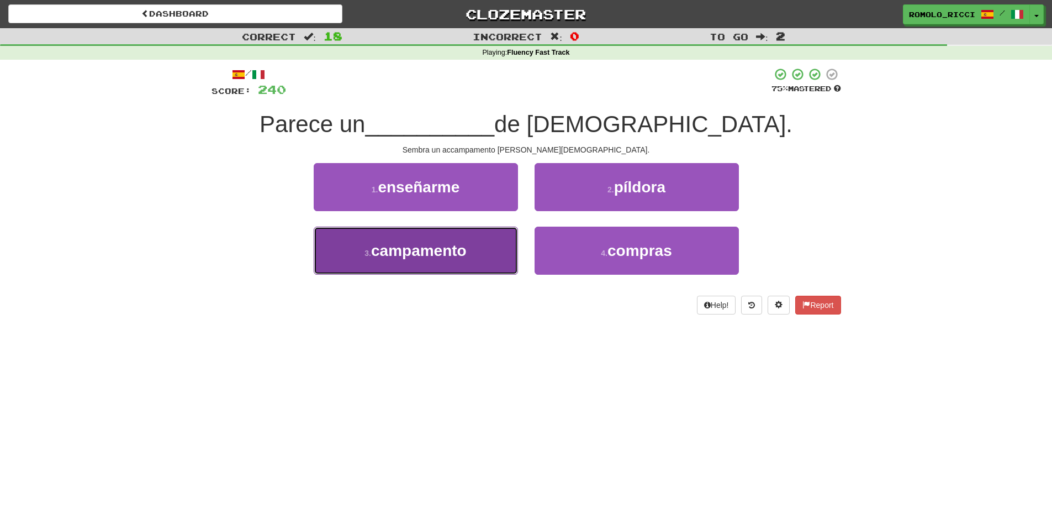
click at [493, 251] on button "3 . campamento" at bounding box center [416, 251] width 204 height 48
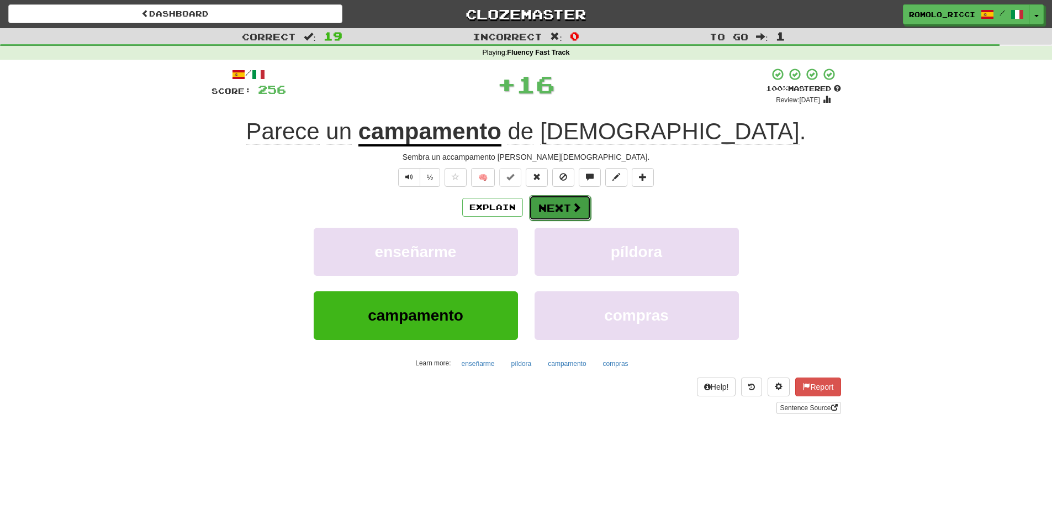
click at [554, 212] on button "Next" at bounding box center [560, 207] width 62 height 25
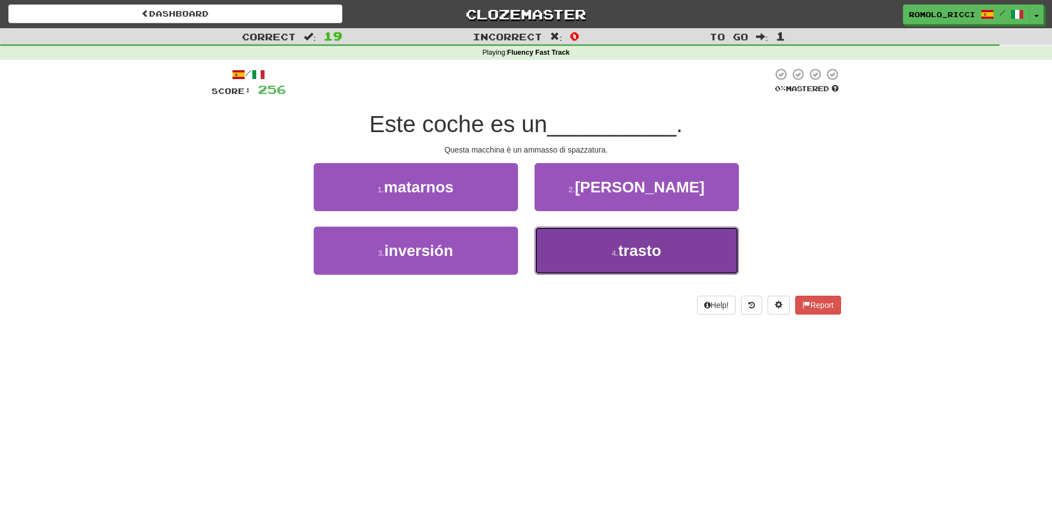
click at [636, 240] on button "4 . trasto" at bounding box center [637, 251] width 204 height 48
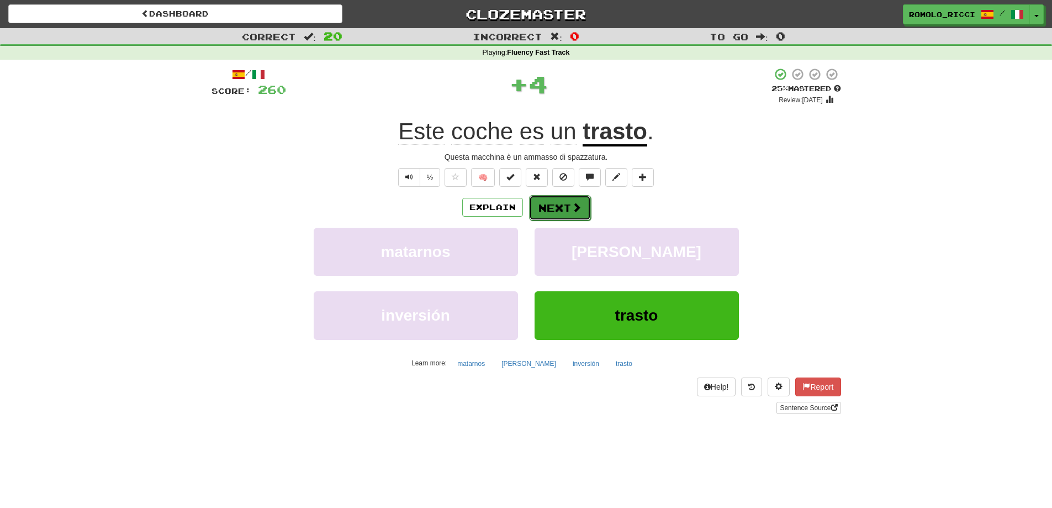
click at [561, 212] on button "Next" at bounding box center [560, 207] width 62 height 25
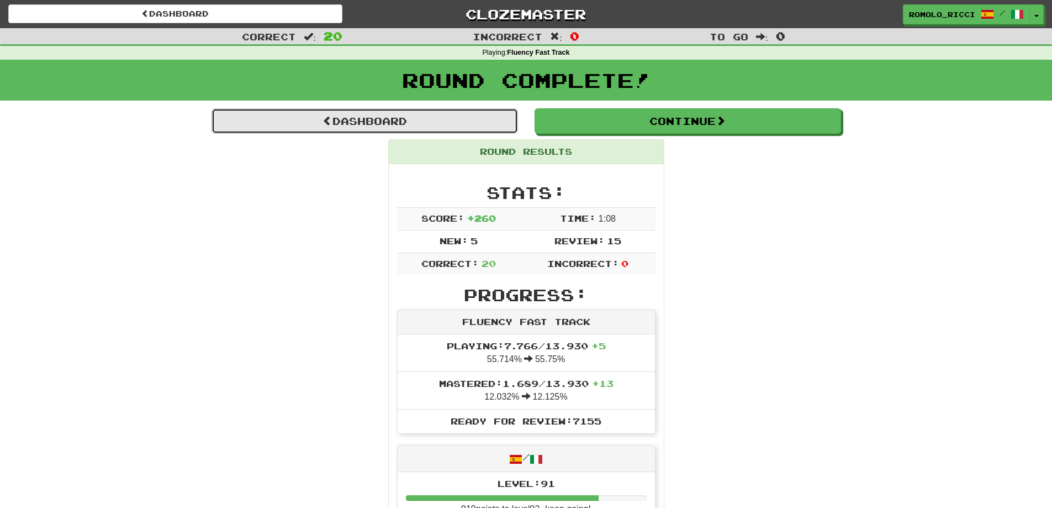
click at [285, 131] on link "Dashboard" at bounding box center [365, 120] width 307 height 25
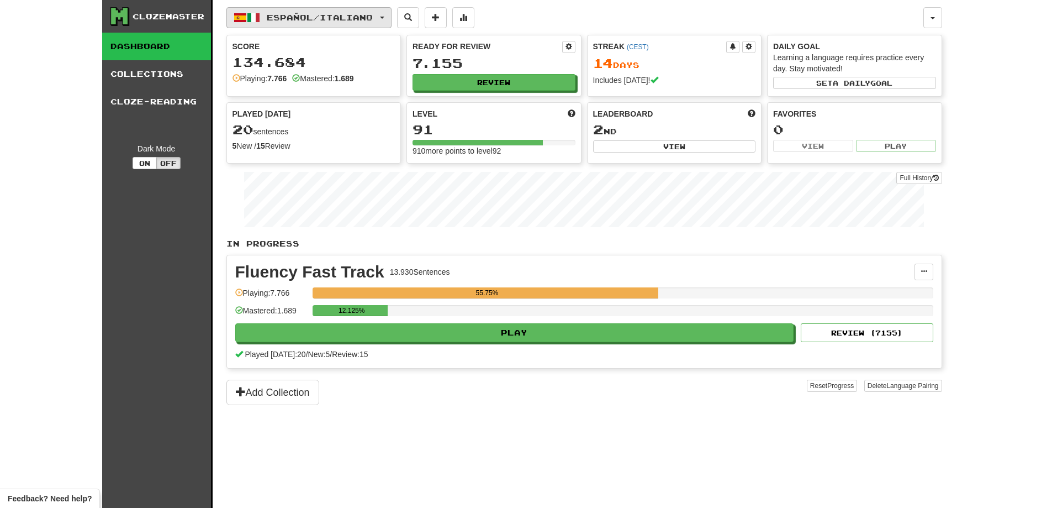
click at [385, 17] on span "button" at bounding box center [382, 18] width 4 height 2
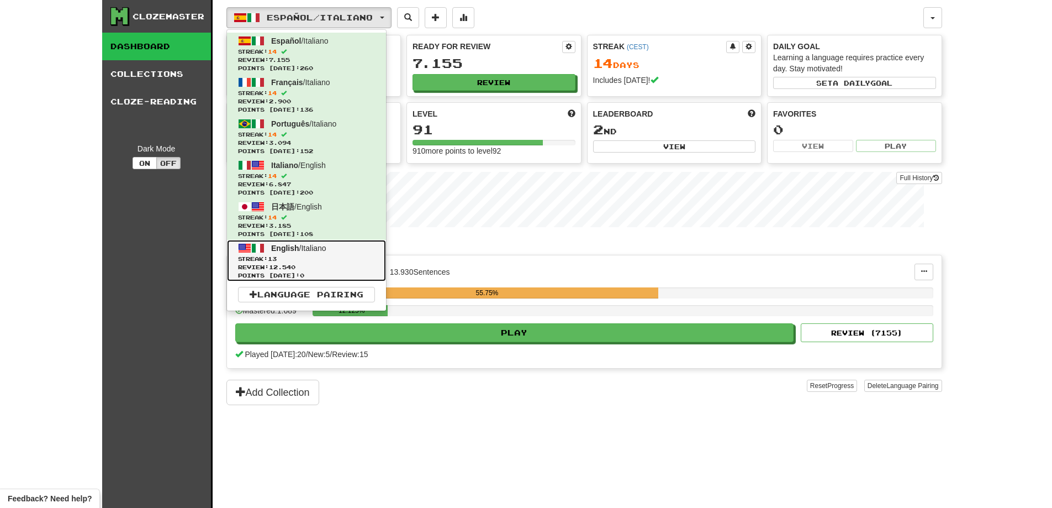
click at [351, 260] on span "Streak: 13" at bounding box center [306, 259] width 137 height 8
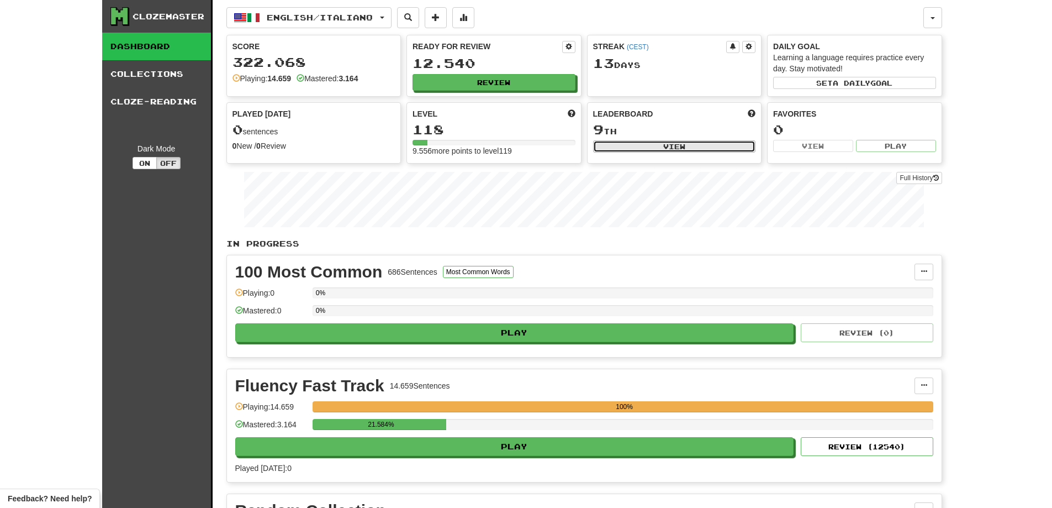
click at [699, 149] on button "View" at bounding box center [674, 146] width 163 height 12
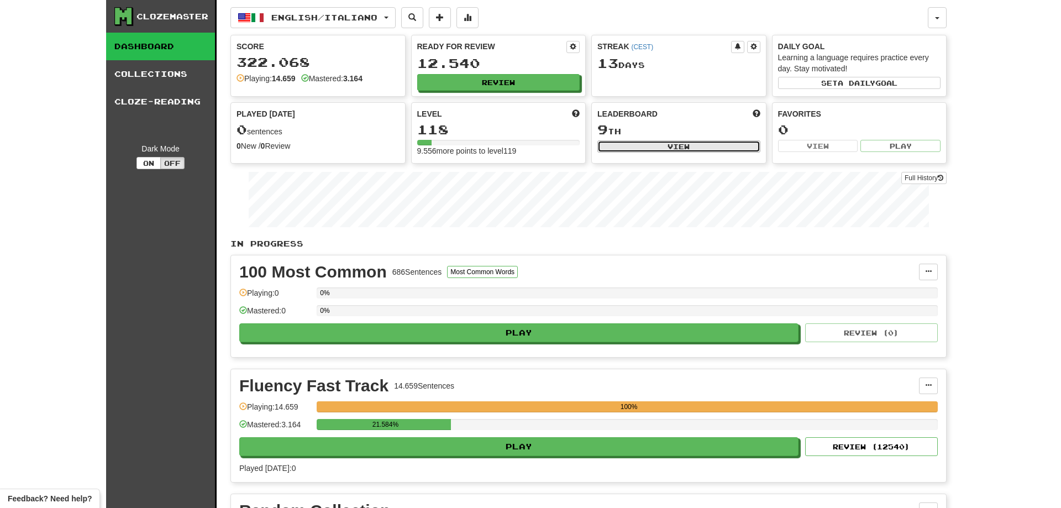
select select "**********"
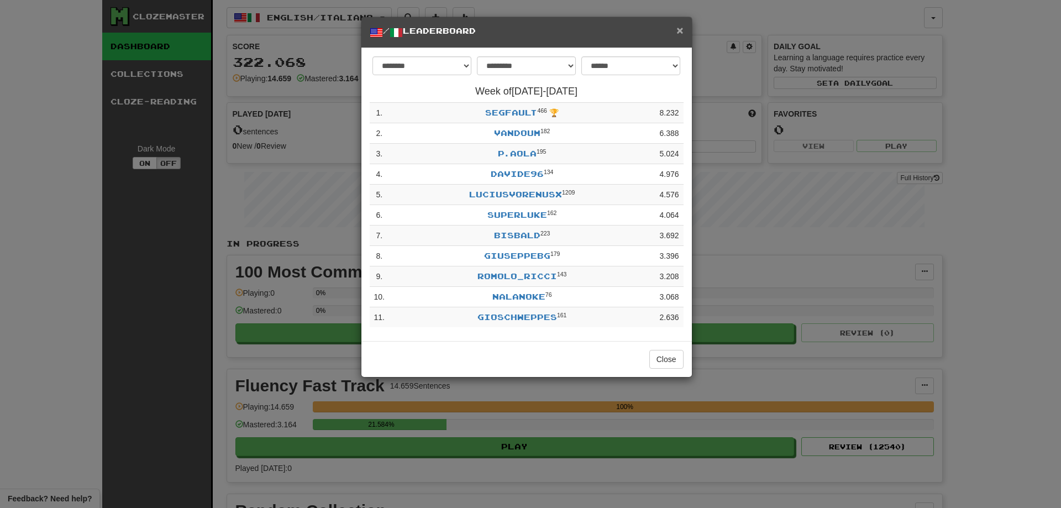
click at [682, 31] on span "×" at bounding box center [679, 30] width 7 height 13
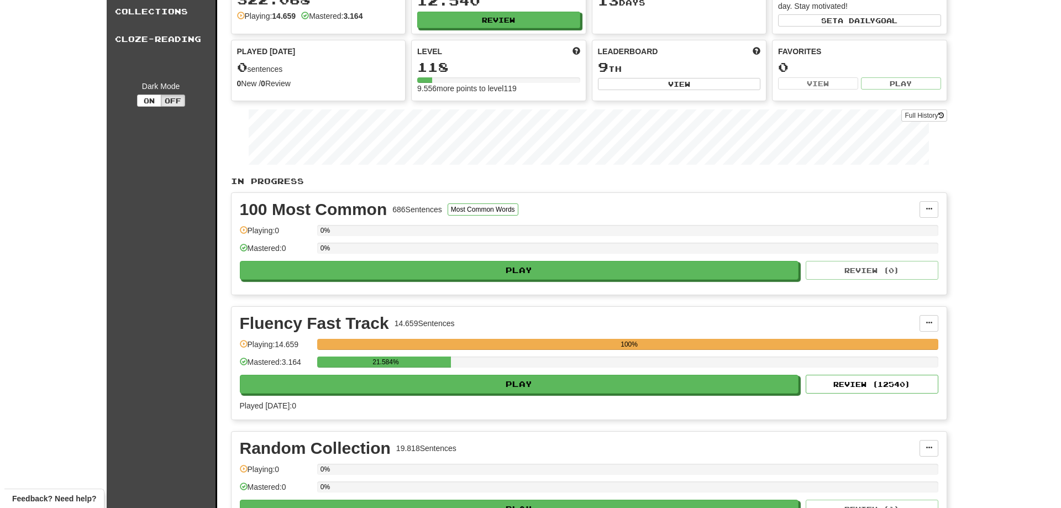
scroll to position [110, 0]
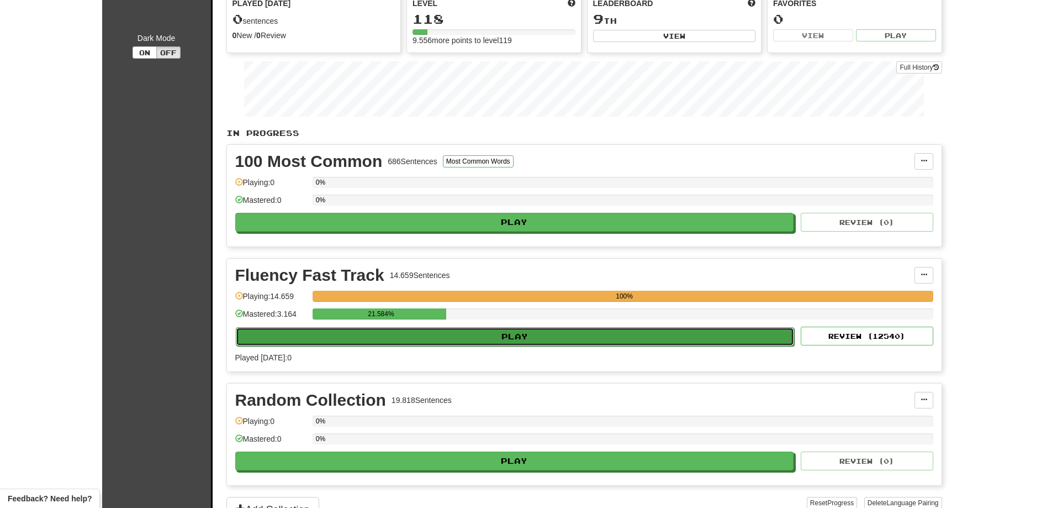
click at [561, 344] on button "Play" at bounding box center [515, 336] width 559 height 19
select select "**"
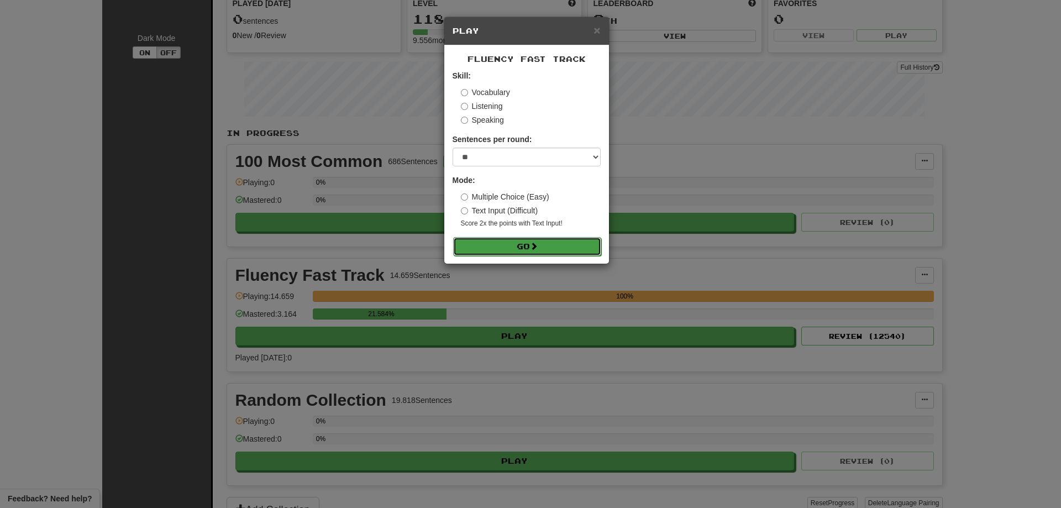
click at [510, 238] on button "Go" at bounding box center [527, 246] width 148 height 19
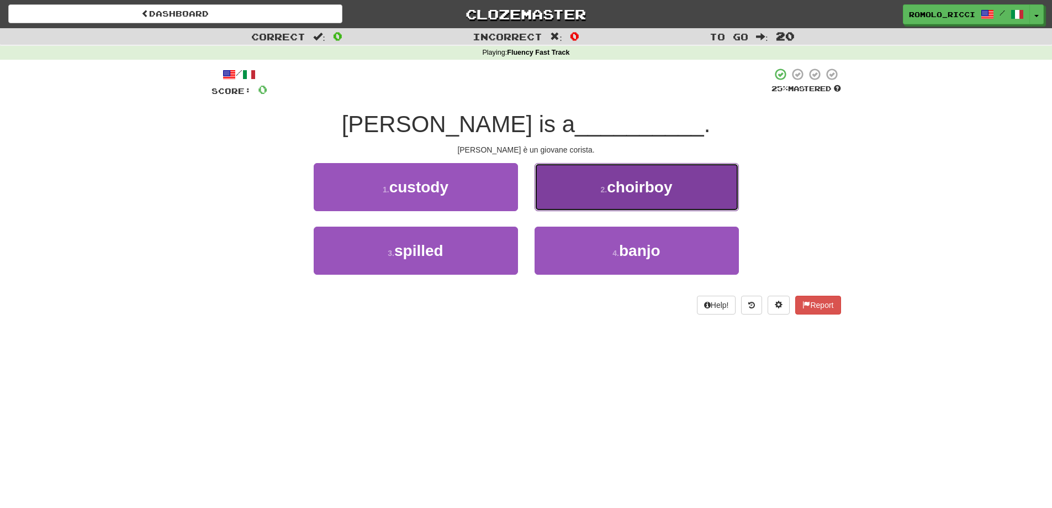
click at [578, 195] on button "2 . choirboy" at bounding box center [637, 187] width 204 height 48
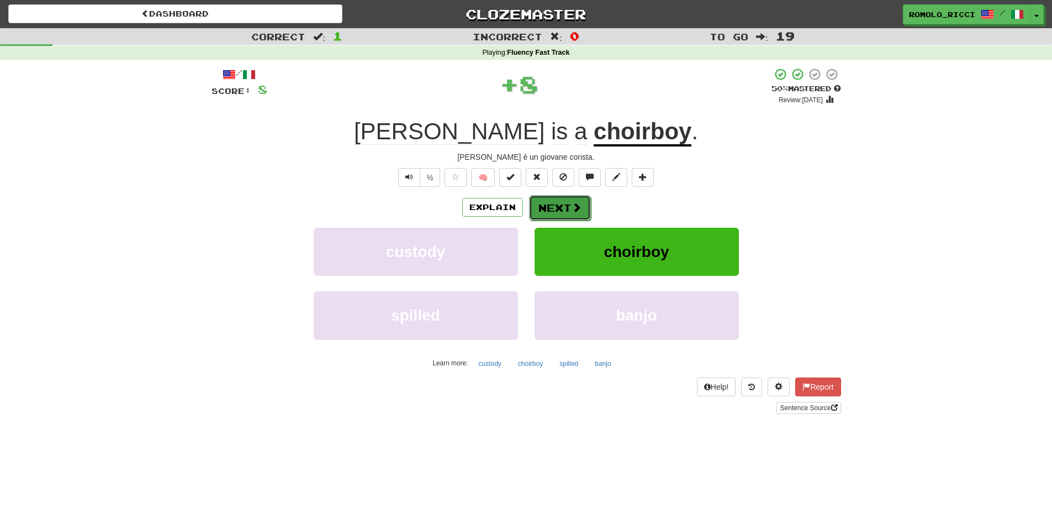
click at [551, 206] on button "Next" at bounding box center [560, 207] width 62 height 25
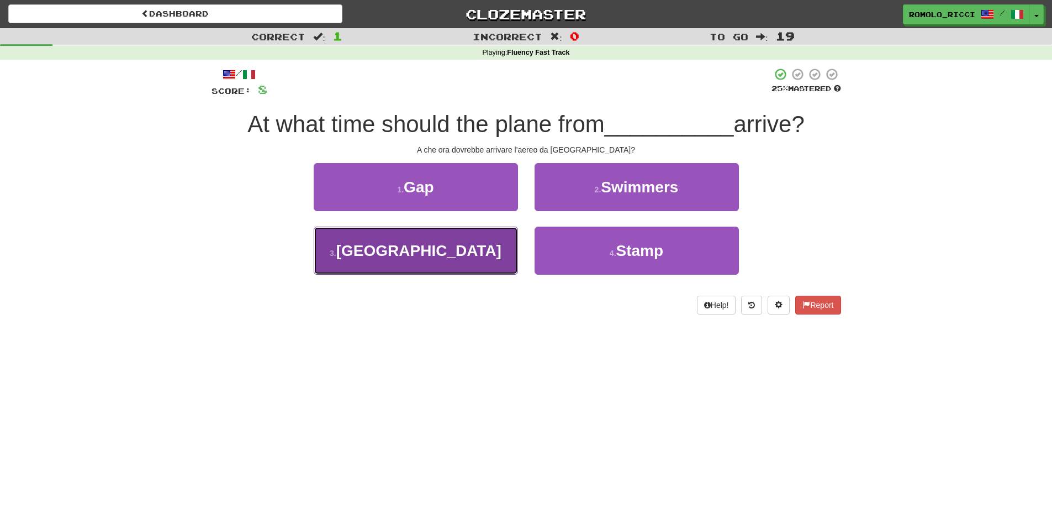
click at [481, 257] on button "3 . Guadalajara" at bounding box center [416, 251] width 204 height 48
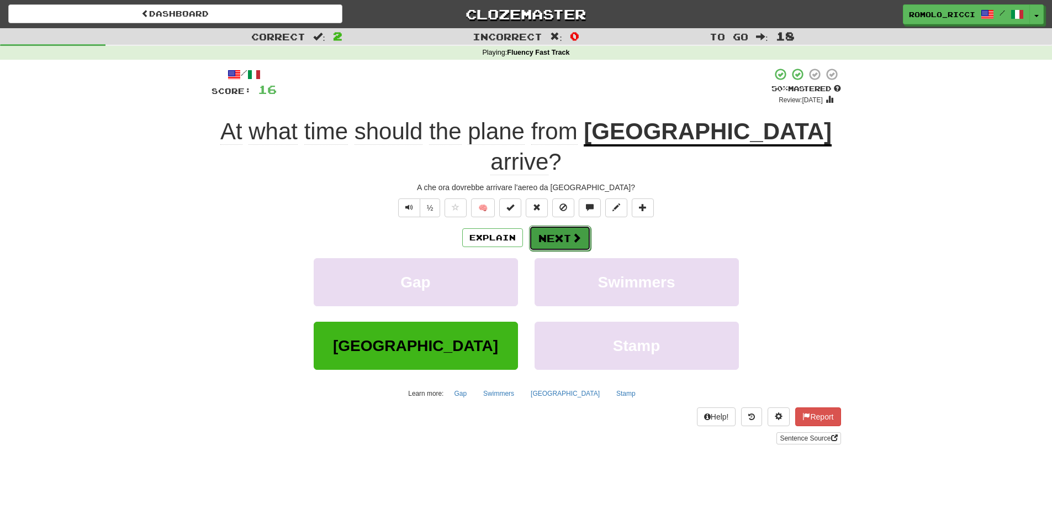
click at [557, 225] on button "Next" at bounding box center [560, 237] width 62 height 25
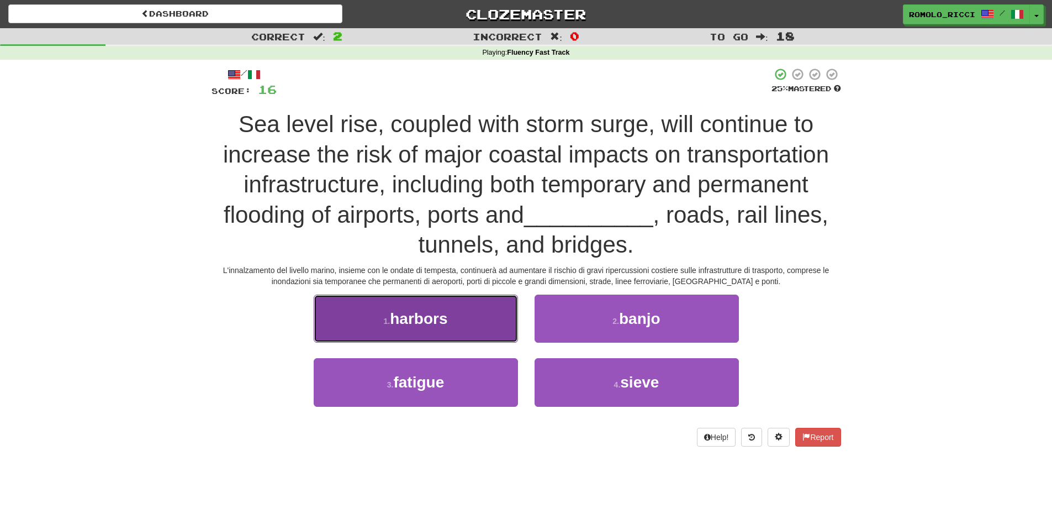
click at [483, 311] on button "1 . harbors" at bounding box center [416, 318] width 204 height 48
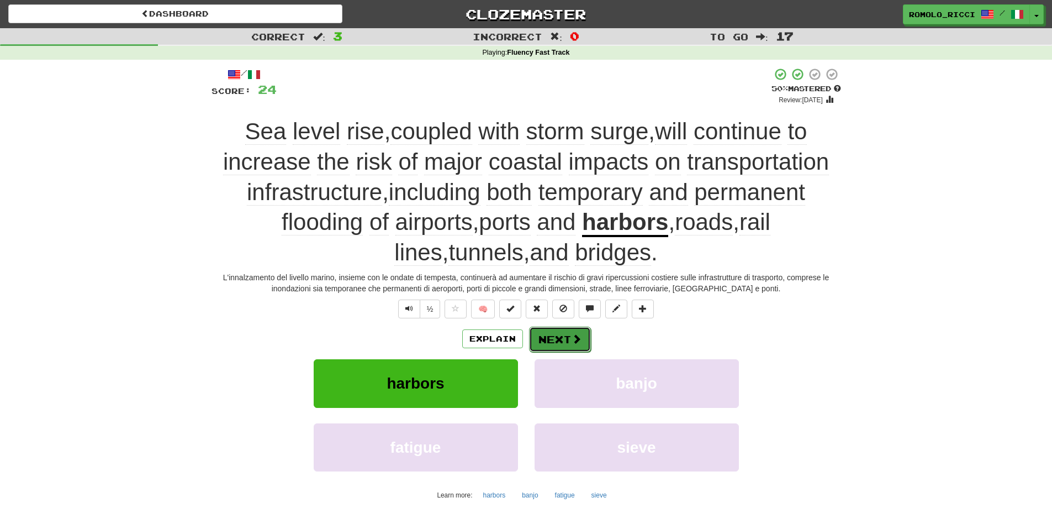
click at [573, 335] on span at bounding box center [577, 339] width 10 height 10
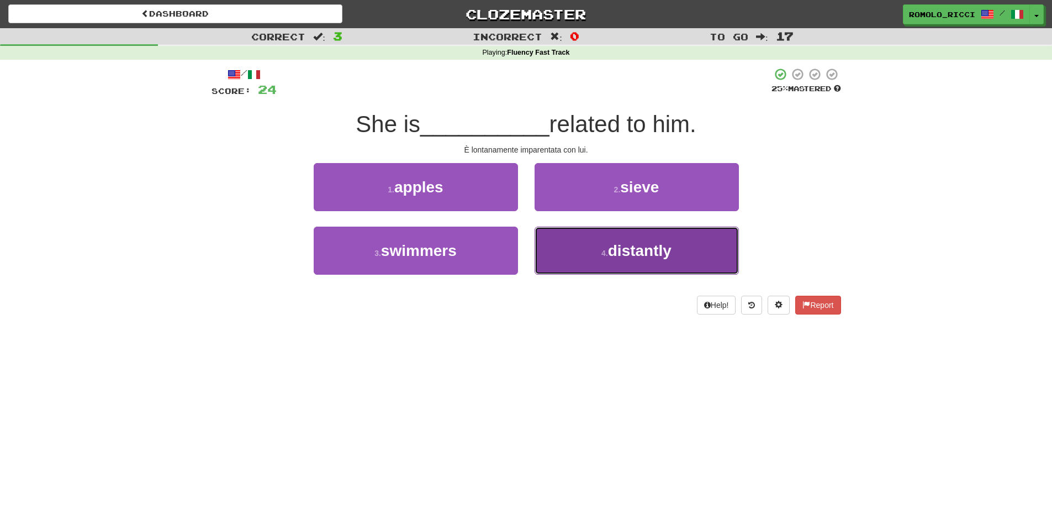
click at [631, 260] on button "4 . distantly" at bounding box center [637, 251] width 204 height 48
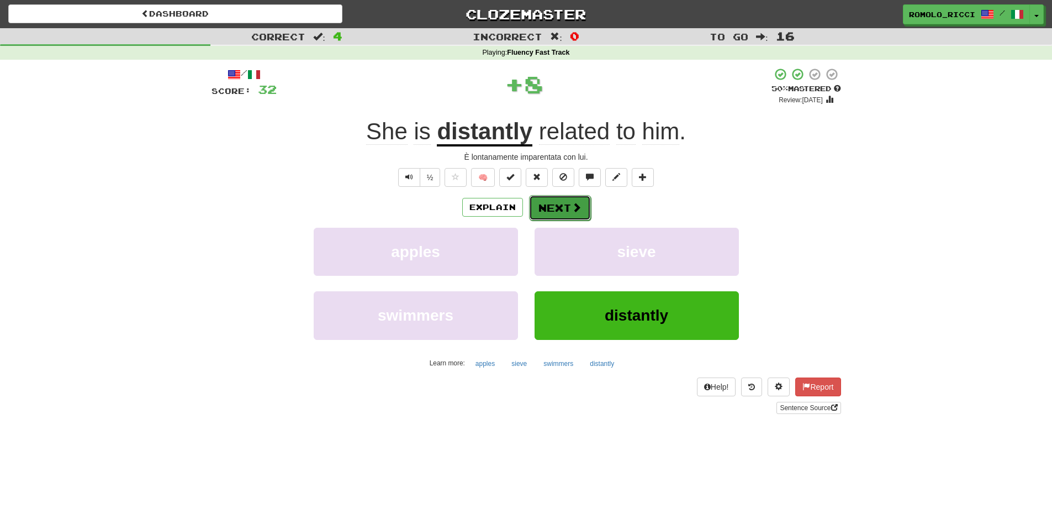
click at [567, 206] on button "Next" at bounding box center [560, 207] width 62 height 25
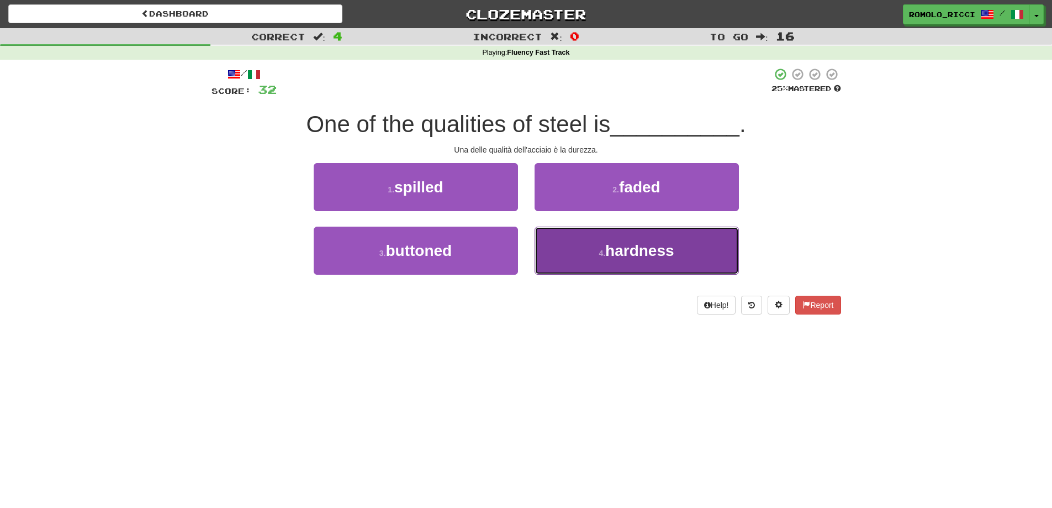
click at [606, 245] on button "4 . hardness" at bounding box center [637, 251] width 204 height 48
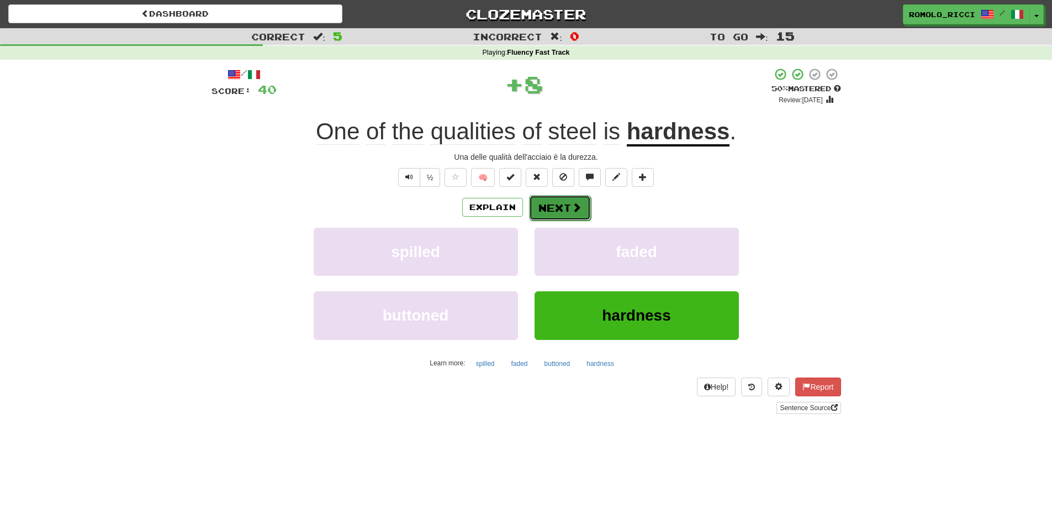
click at [554, 201] on button "Next" at bounding box center [560, 207] width 62 height 25
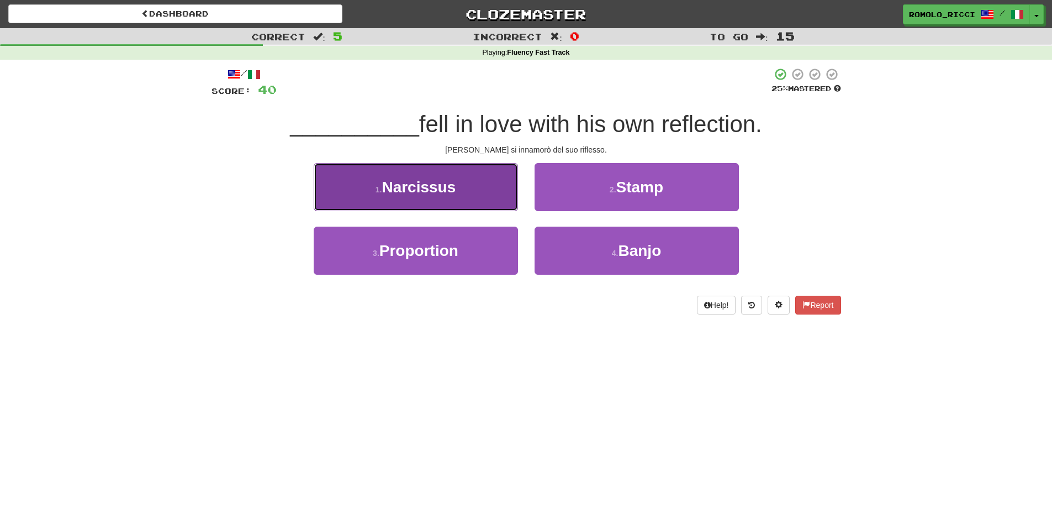
click at [454, 199] on button "1 . Narcissus" at bounding box center [416, 187] width 204 height 48
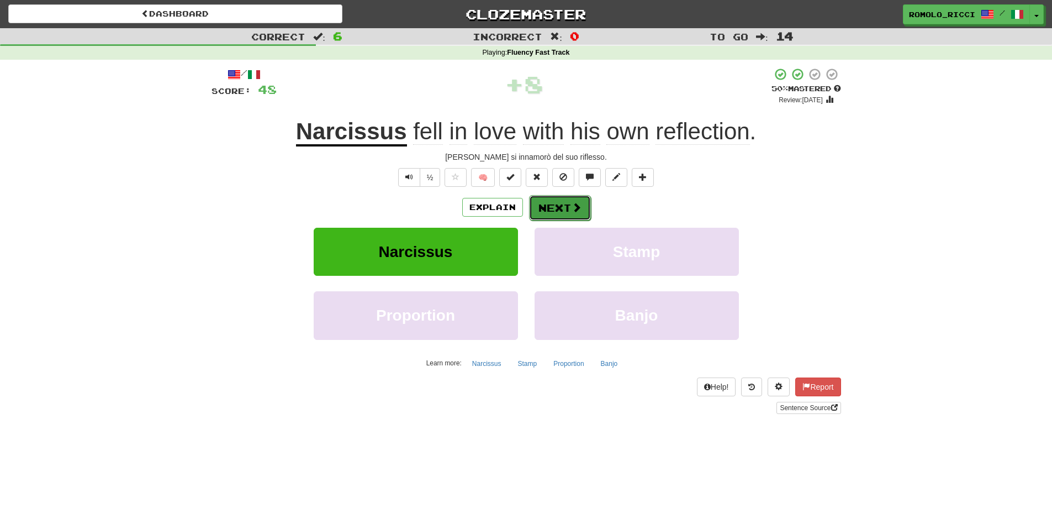
click at [567, 203] on button "Next" at bounding box center [560, 207] width 62 height 25
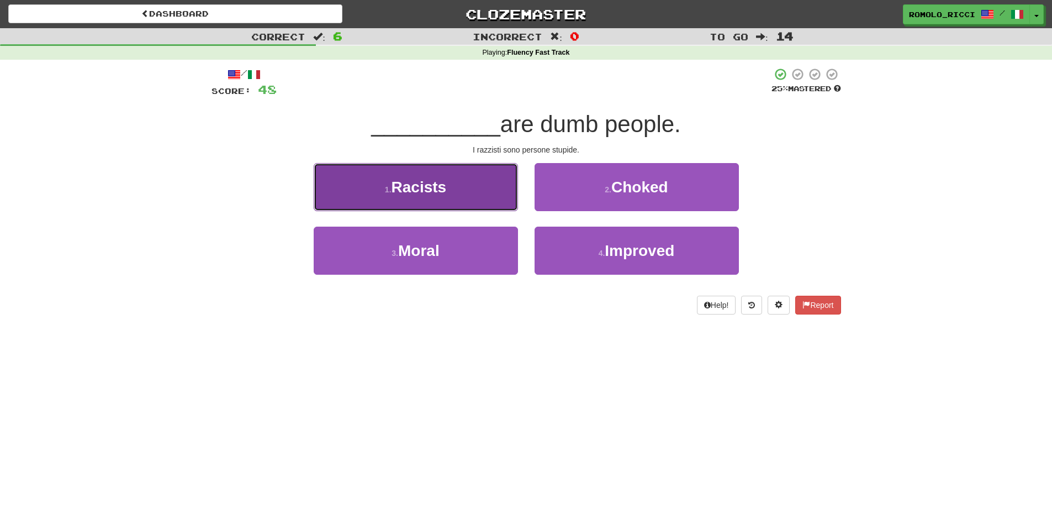
click at [481, 195] on button "1 . Racists" at bounding box center [416, 187] width 204 height 48
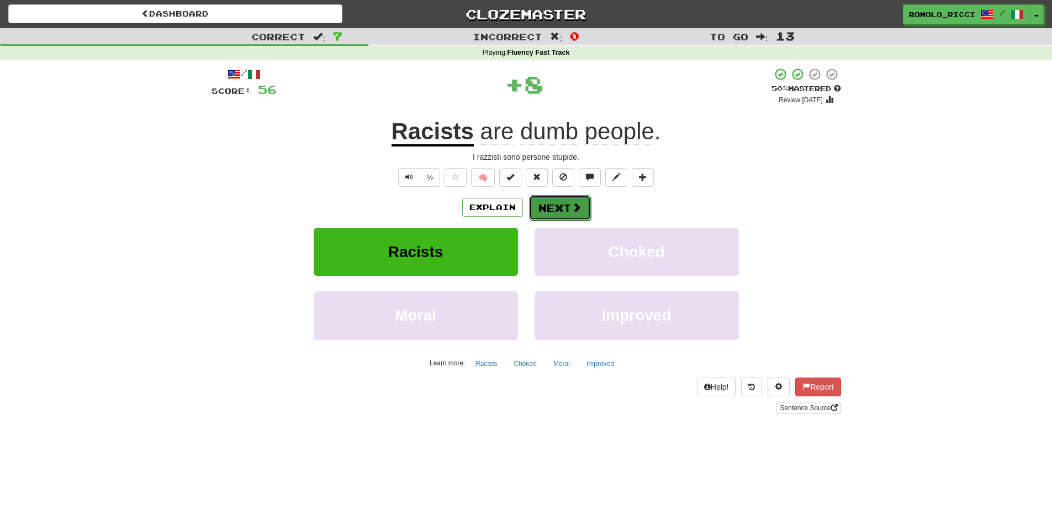
click at [559, 213] on button "Next" at bounding box center [560, 207] width 62 height 25
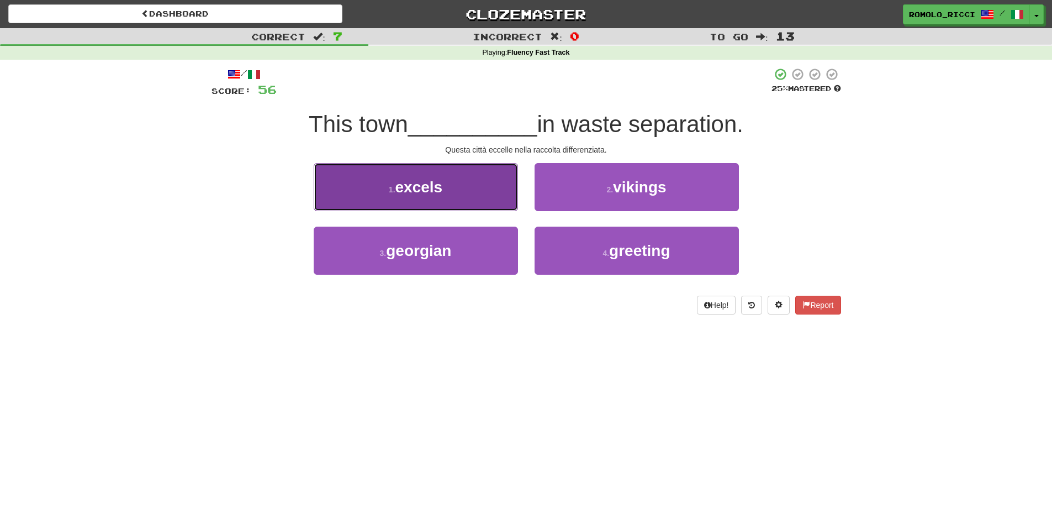
click at [420, 206] on button "1 . excels" at bounding box center [416, 187] width 204 height 48
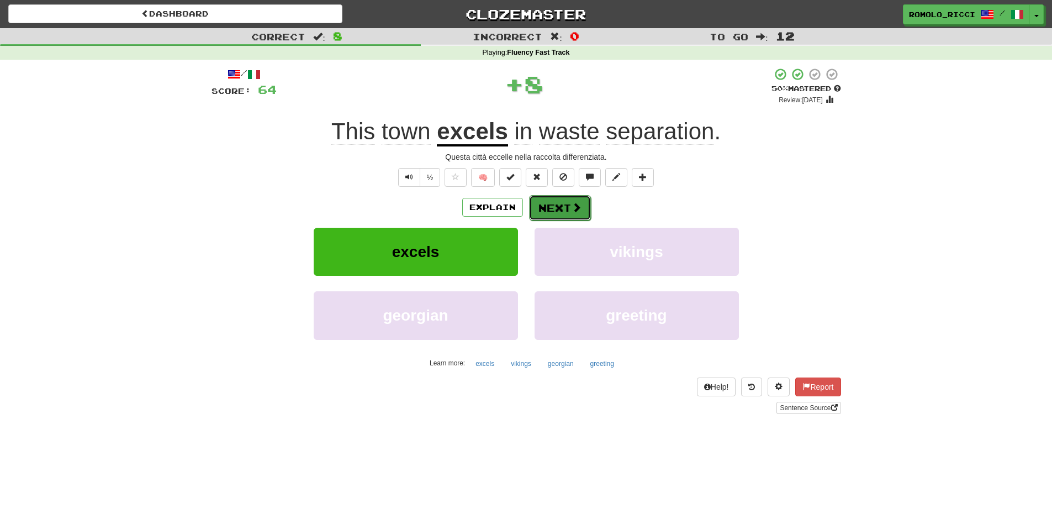
click at [563, 206] on button "Next" at bounding box center [560, 207] width 62 height 25
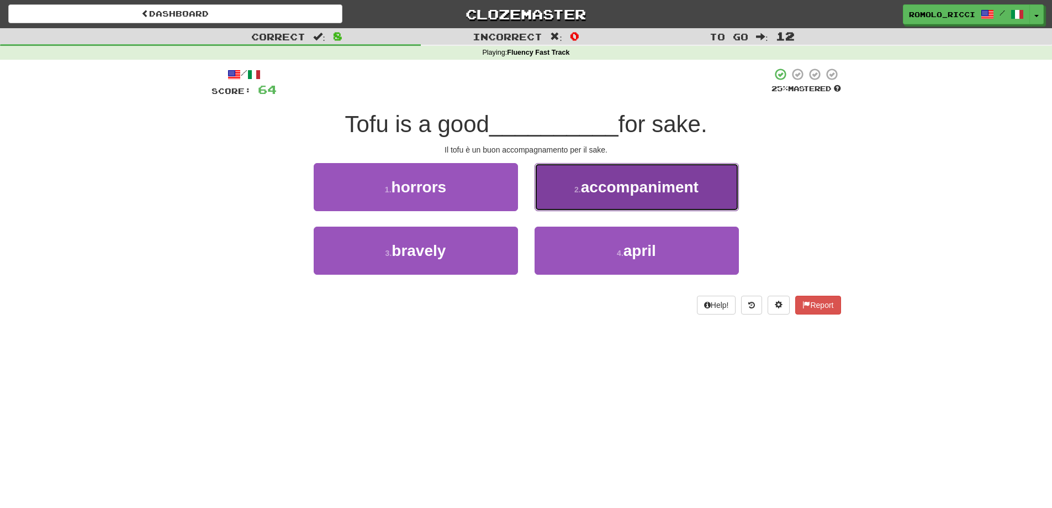
click at [613, 201] on button "2 . accompaniment" at bounding box center [637, 187] width 204 height 48
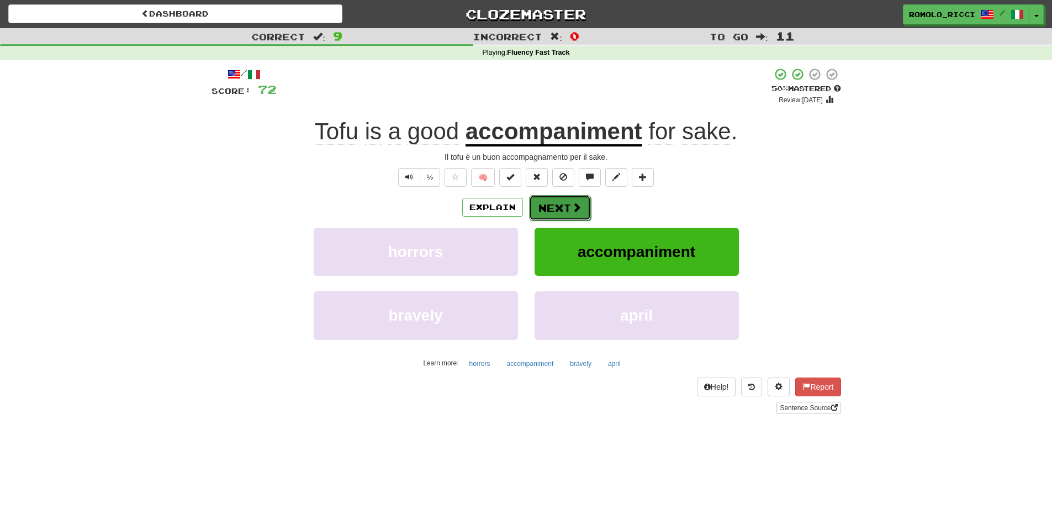
click at [570, 206] on button "Next" at bounding box center [560, 207] width 62 height 25
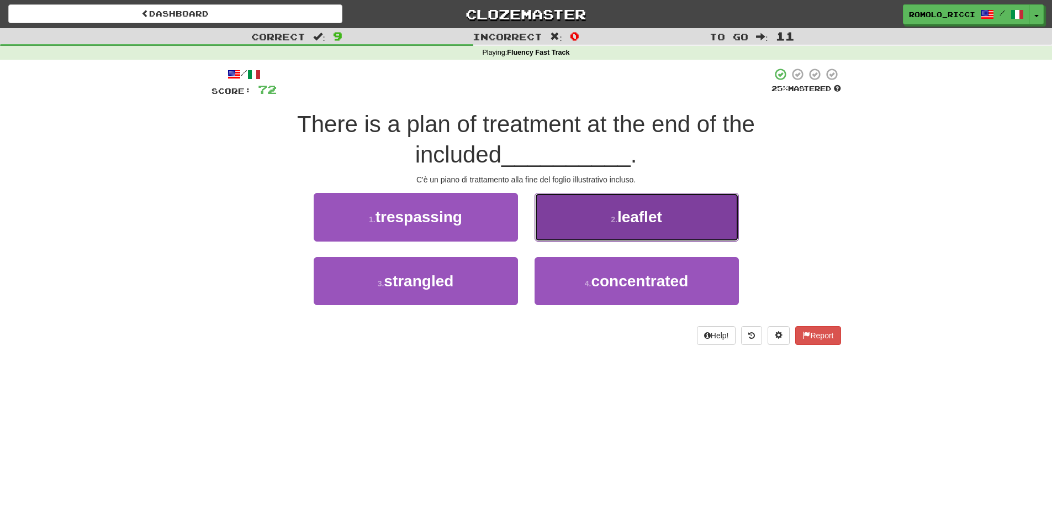
click at [619, 233] on button "2 . leaflet" at bounding box center [637, 217] width 204 height 48
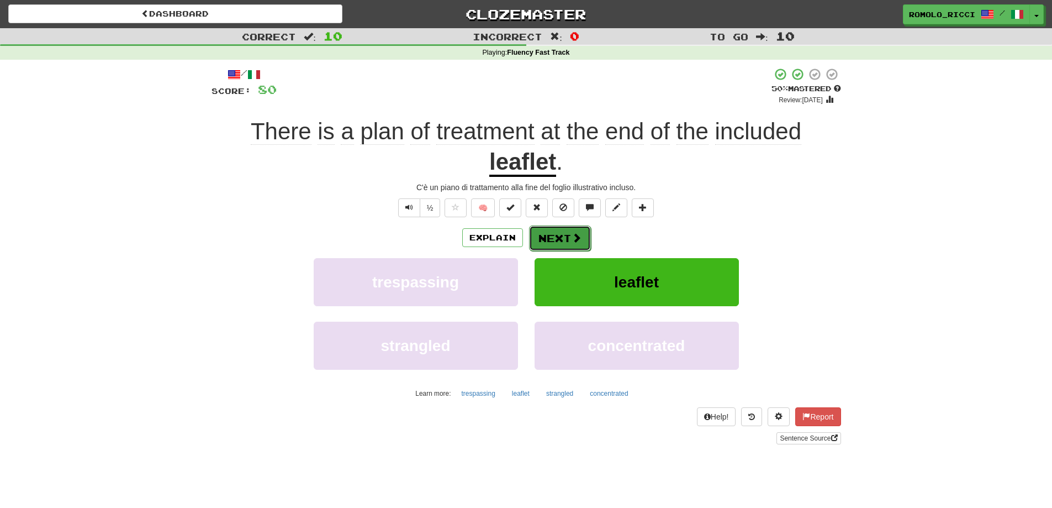
click at [556, 239] on button "Next" at bounding box center [560, 237] width 62 height 25
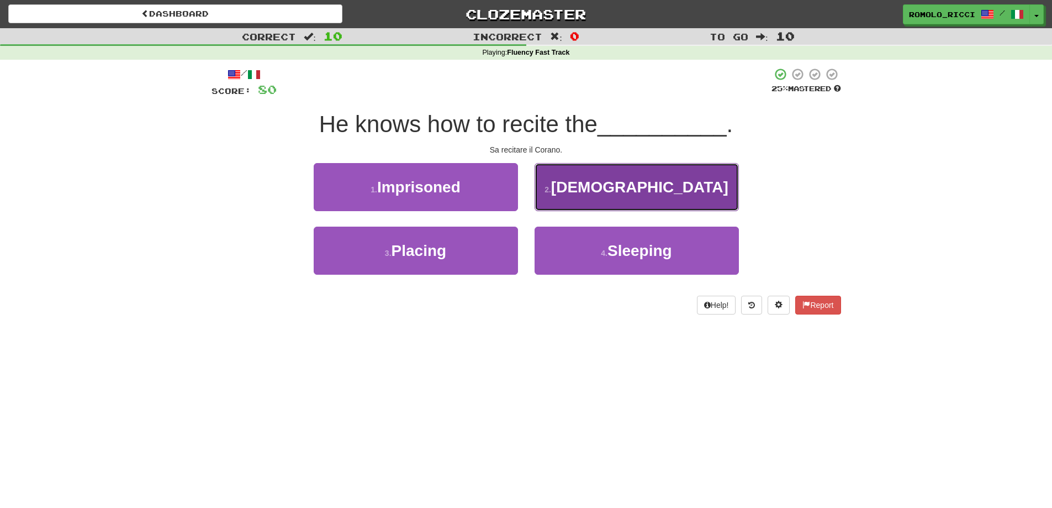
click at [620, 191] on span "Quran" at bounding box center [639, 186] width 177 height 17
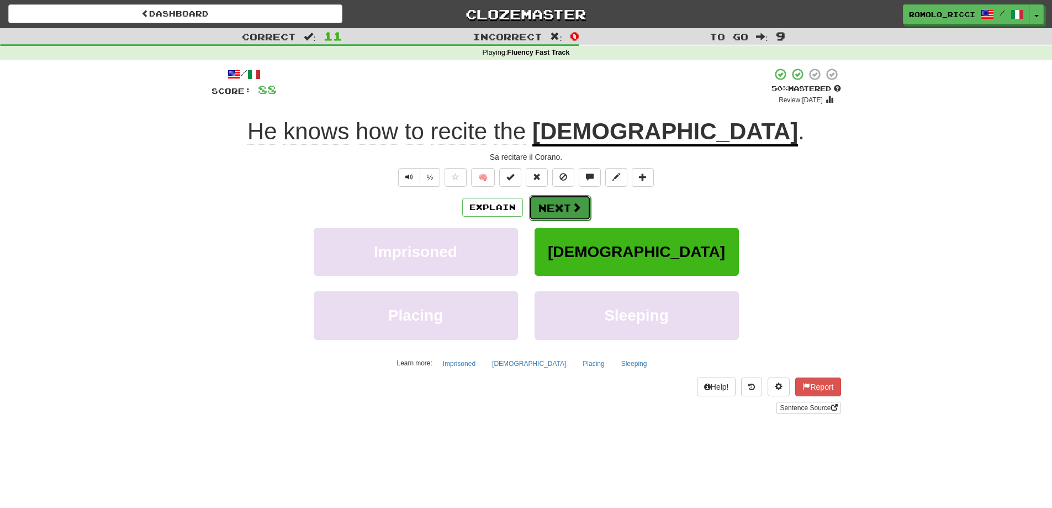
click at [569, 205] on button "Next" at bounding box center [560, 207] width 62 height 25
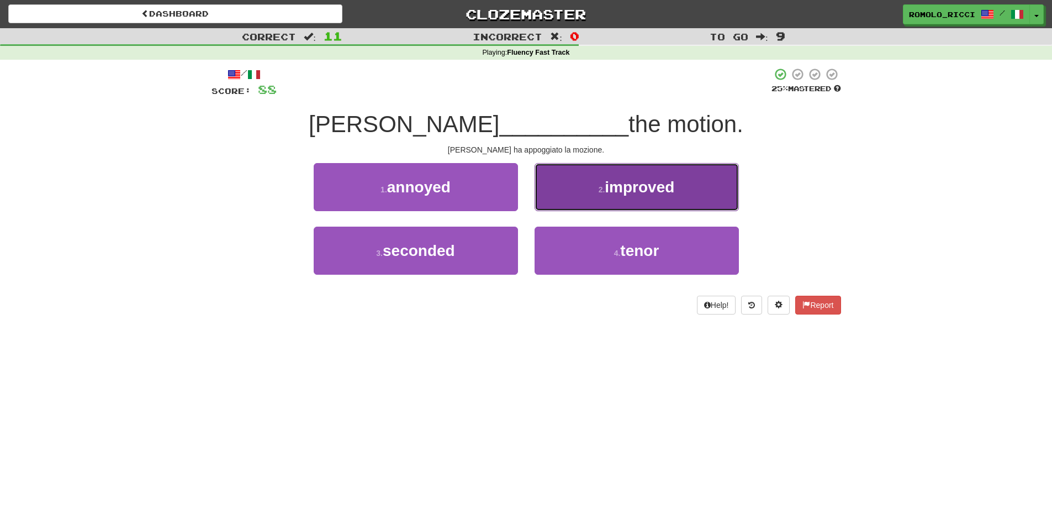
click at [613, 200] on button "2 . improved" at bounding box center [637, 187] width 204 height 48
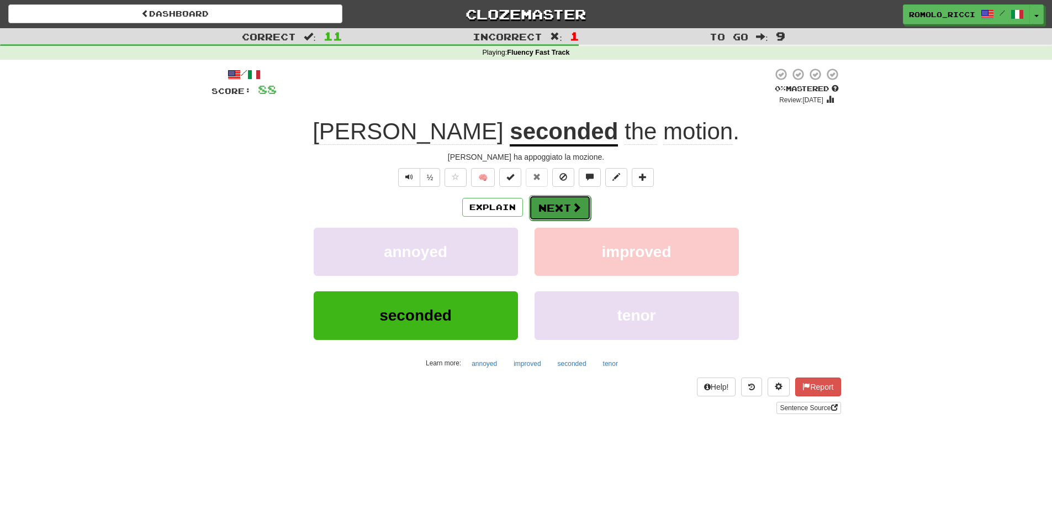
click at [565, 206] on button "Next" at bounding box center [560, 207] width 62 height 25
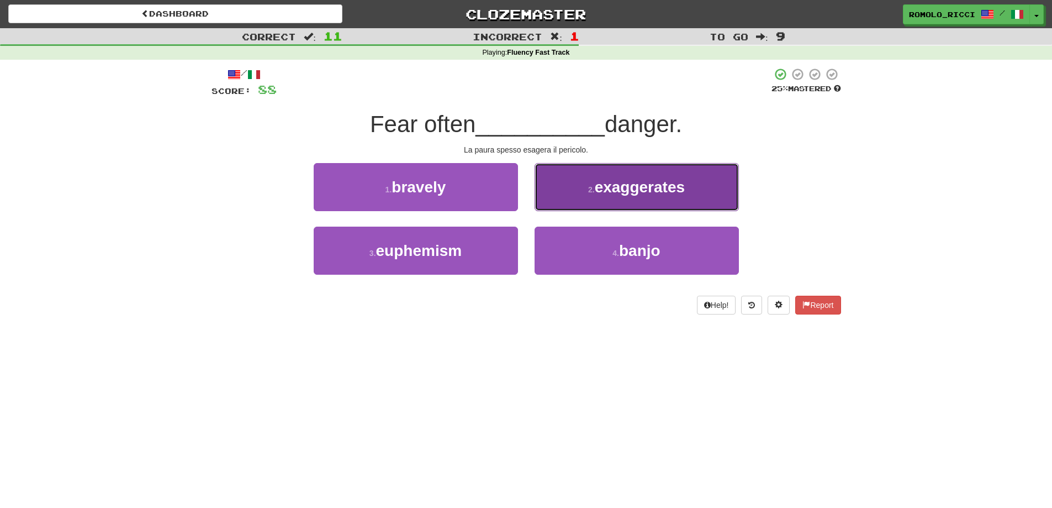
click at [610, 185] on span "exaggerates" at bounding box center [640, 186] width 90 height 17
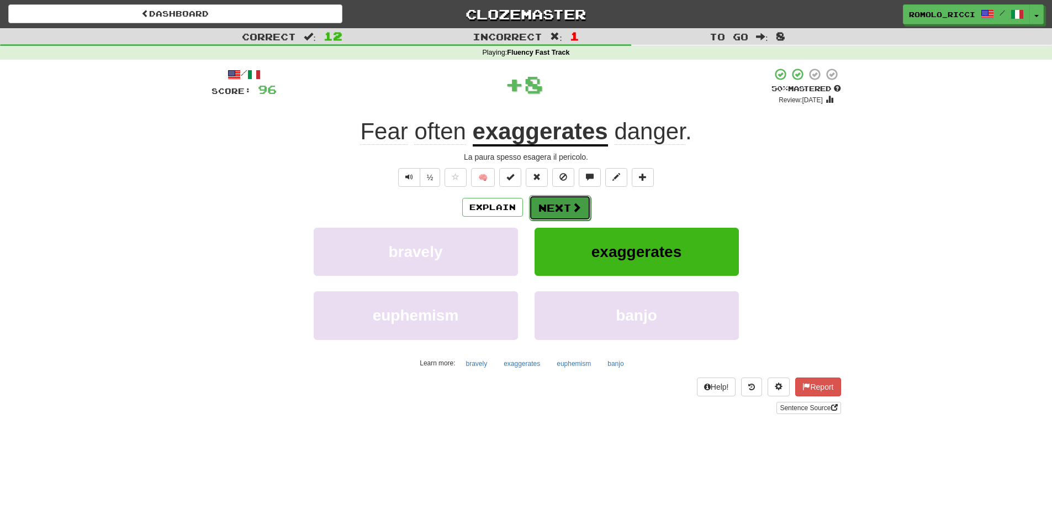
click at [552, 213] on button "Next" at bounding box center [560, 207] width 62 height 25
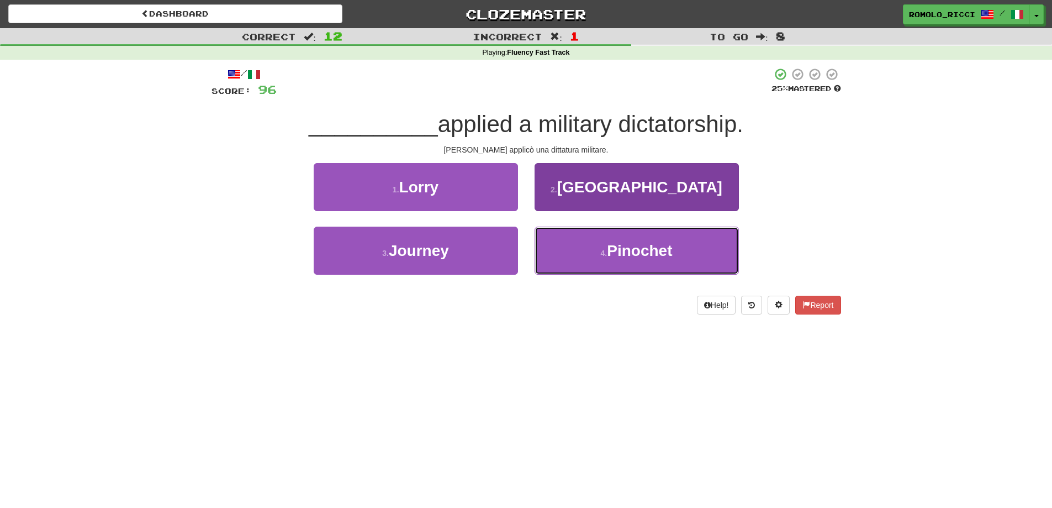
click at [586, 259] on button "4 . Pinochet" at bounding box center [637, 251] width 204 height 48
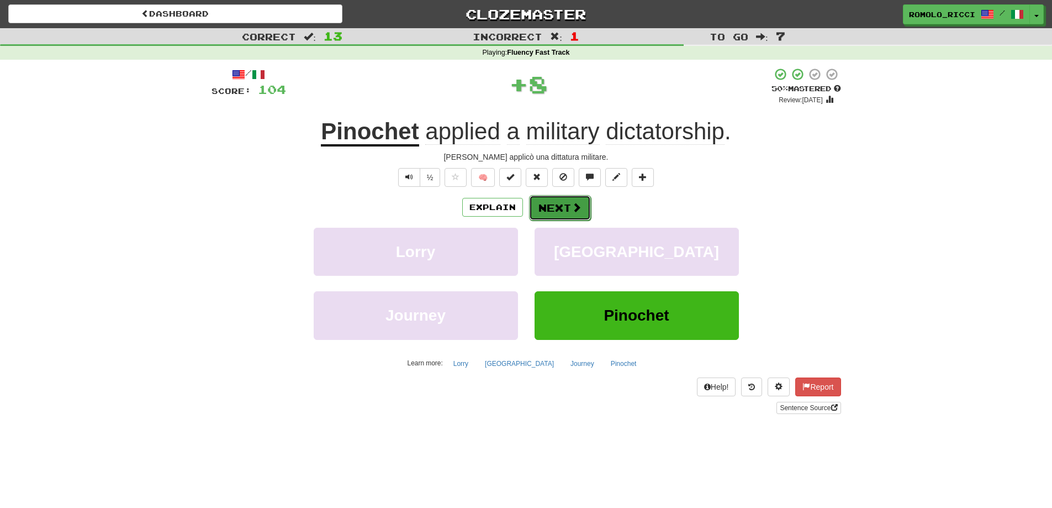
click at [539, 204] on button "Next" at bounding box center [560, 207] width 62 height 25
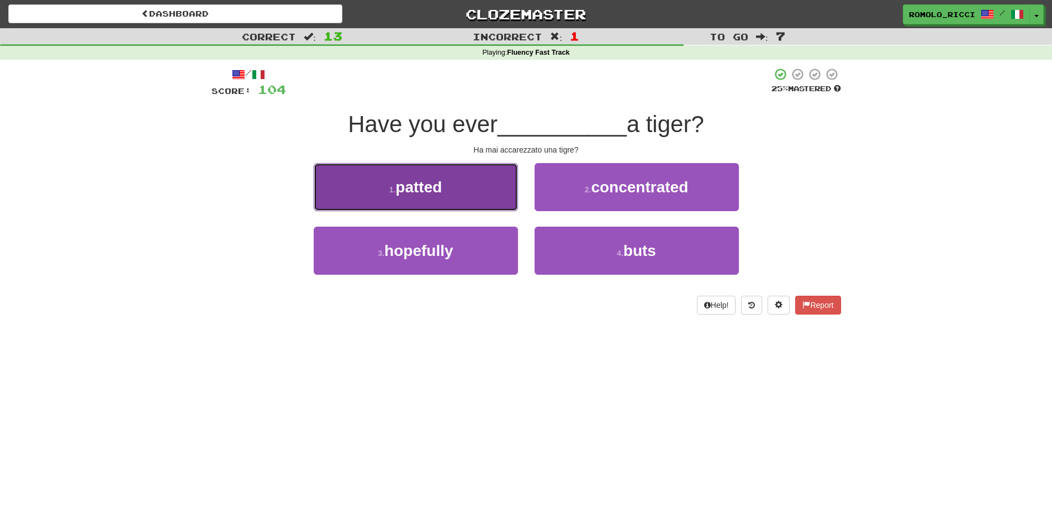
click at [447, 198] on button "1 . patted" at bounding box center [416, 187] width 204 height 48
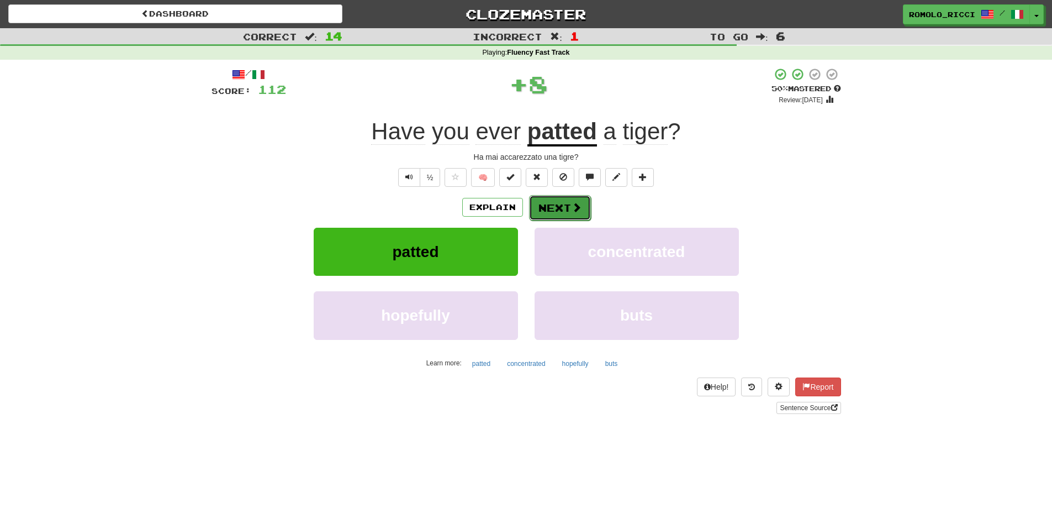
click at [572, 211] on span at bounding box center [577, 207] width 10 height 10
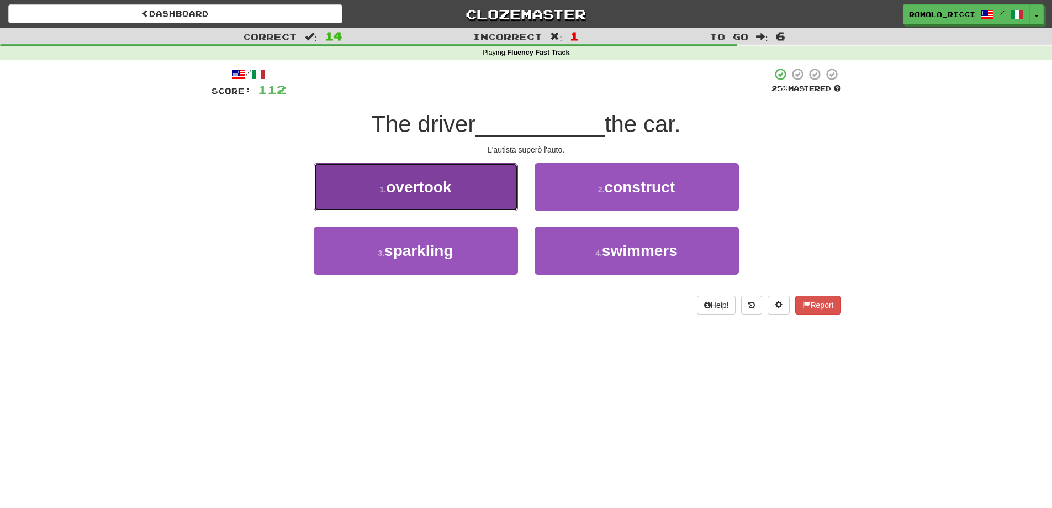
click at [461, 189] on button "1 . overtook" at bounding box center [416, 187] width 204 height 48
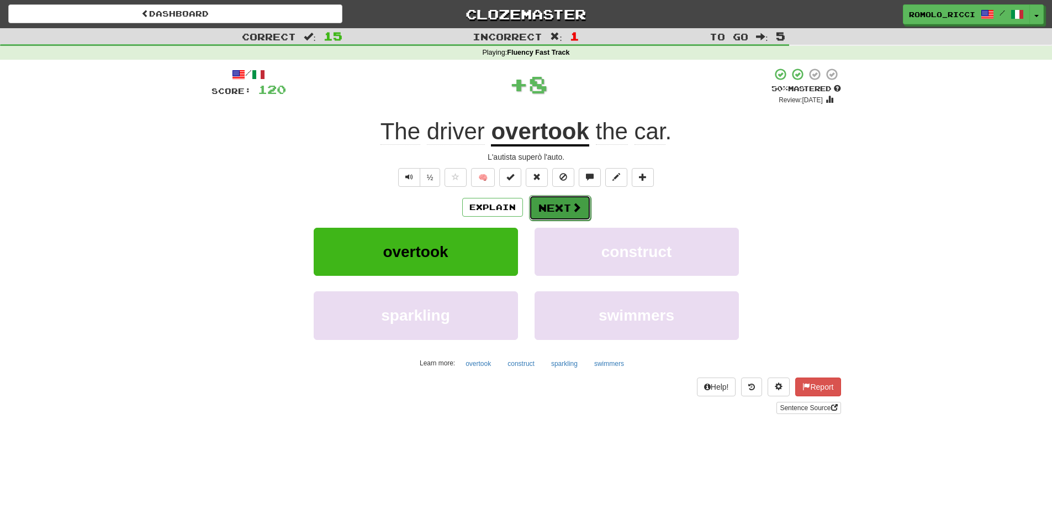
click at [575, 209] on span at bounding box center [577, 207] width 10 height 10
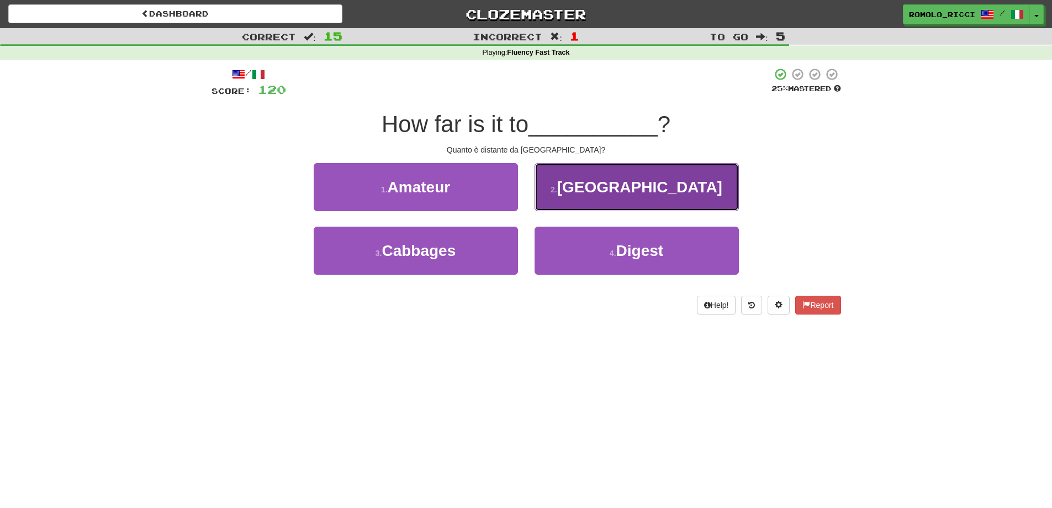
click at [616, 196] on button "2 . Brno" at bounding box center [637, 187] width 204 height 48
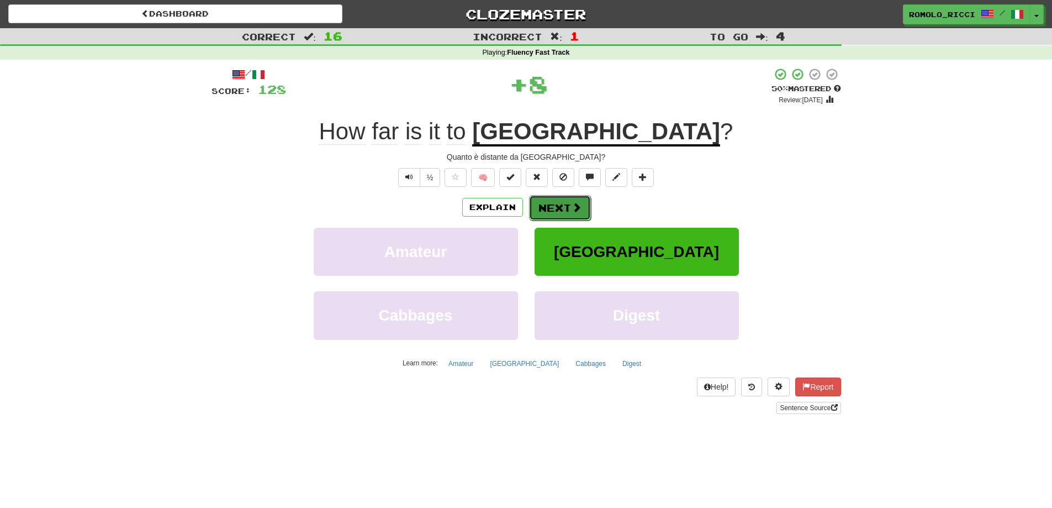
click at [561, 208] on button "Next" at bounding box center [560, 207] width 62 height 25
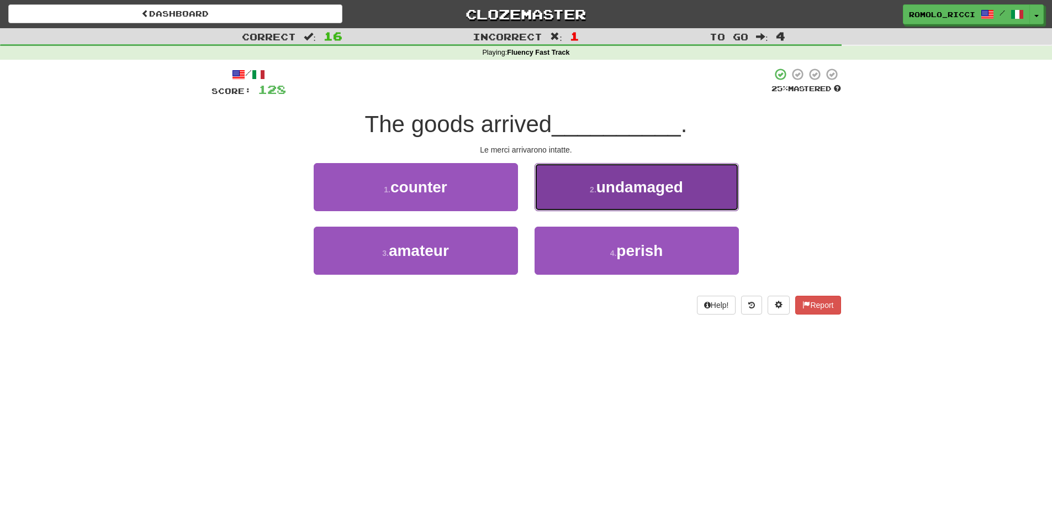
drag, startPoint x: 584, startPoint y: 197, endPoint x: 587, endPoint y: 187, distance: 10.5
click at [584, 197] on button "2 . undamaged" at bounding box center [637, 187] width 204 height 48
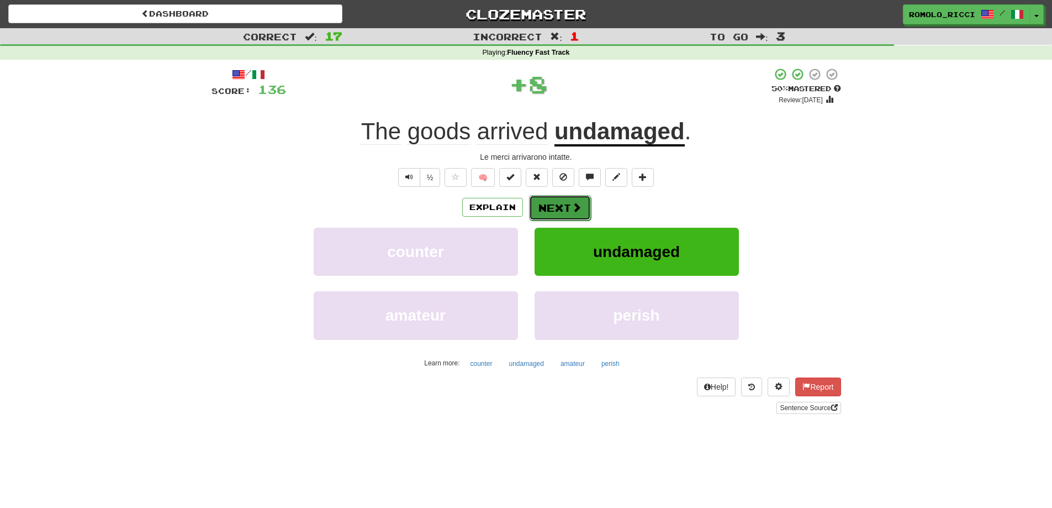
click at [557, 208] on button "Next" at bounding box center [560, 207] width 62 height 25
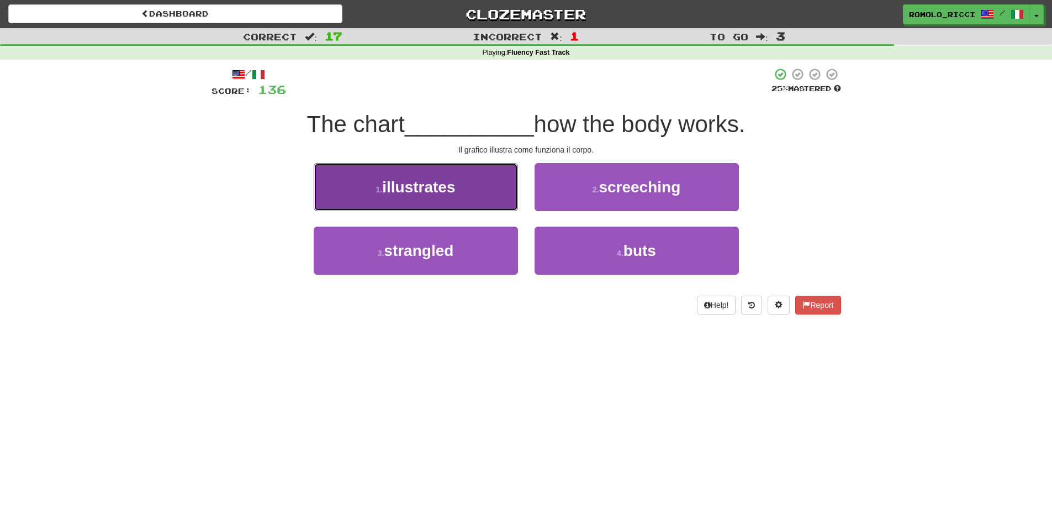
click at [476, 190] on button "1 . illustrates" at bounding box center [416, 187] width 204 height 48
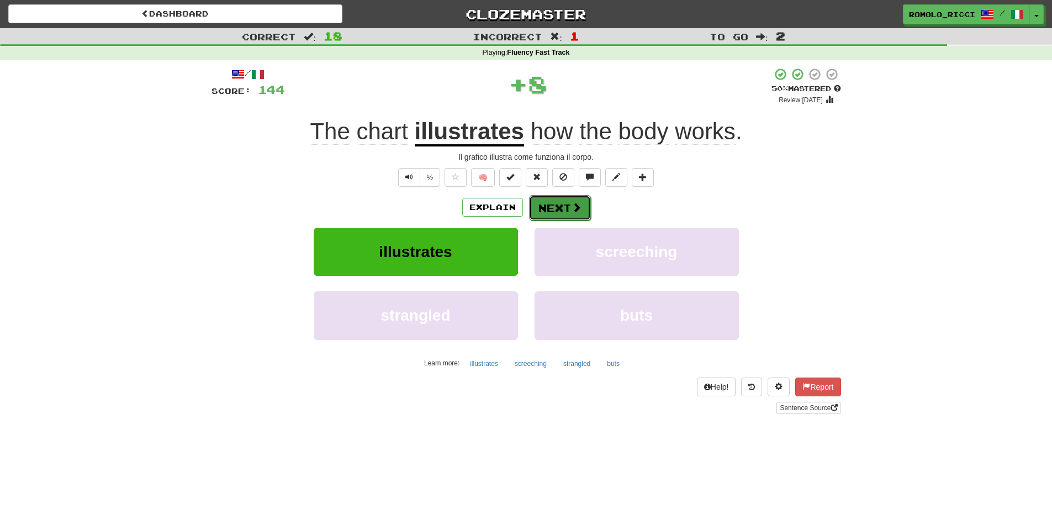
click at [567, 203] on button "Next" at bounding box center [560, 207] width 62 height 25
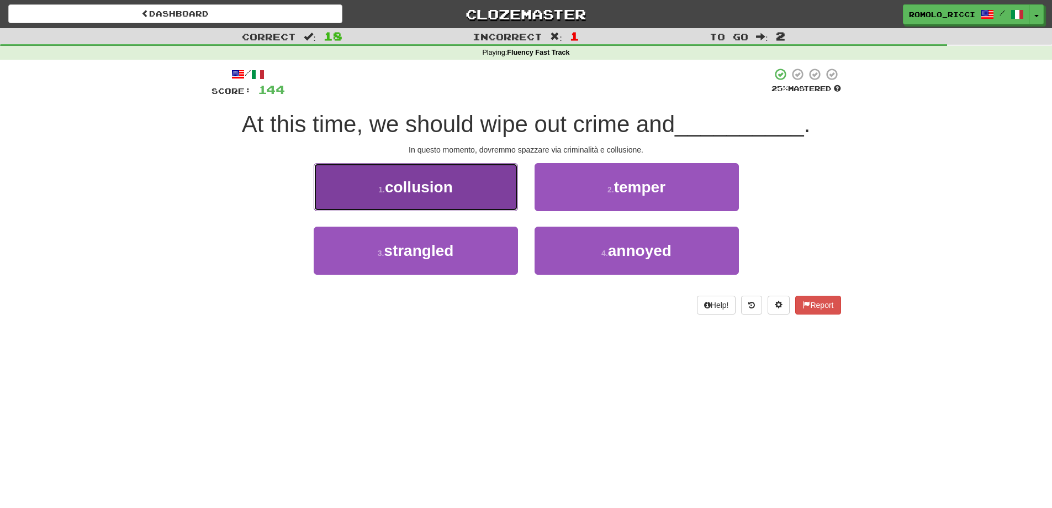
click at [445, 196] on button "1 . collusion" at bounding box center [416, 187] width 204 height 48
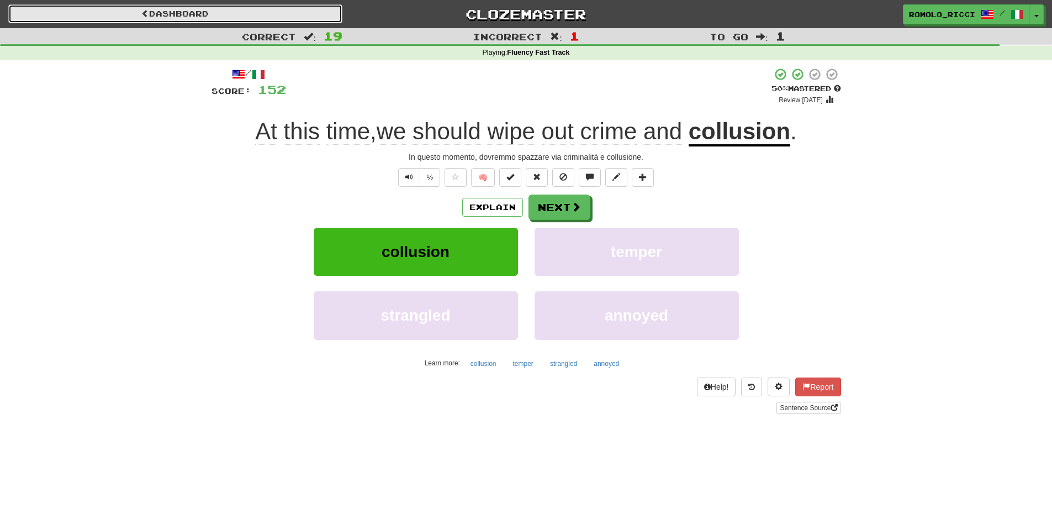
click at [240, 15] on link "Dashboard" at bounding box center [175, 13] width 334 height 19
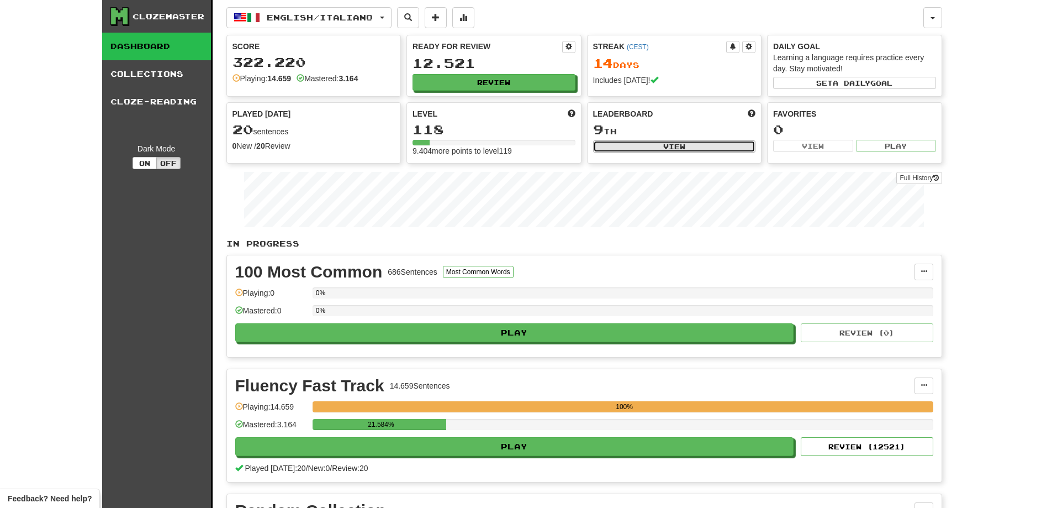
click at [637, 145] on button "View" at bounding box center [674, 146] width 163 height 12
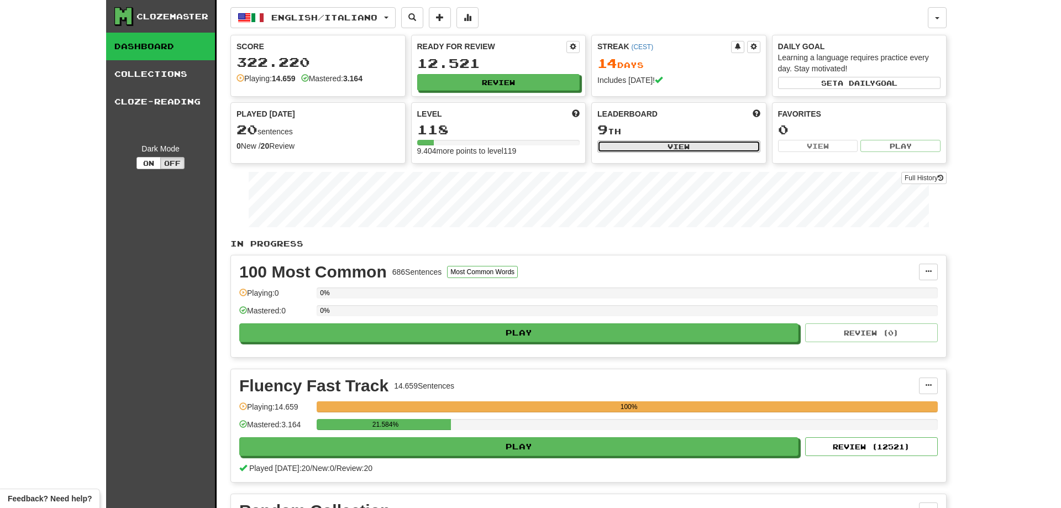
select select "**********"
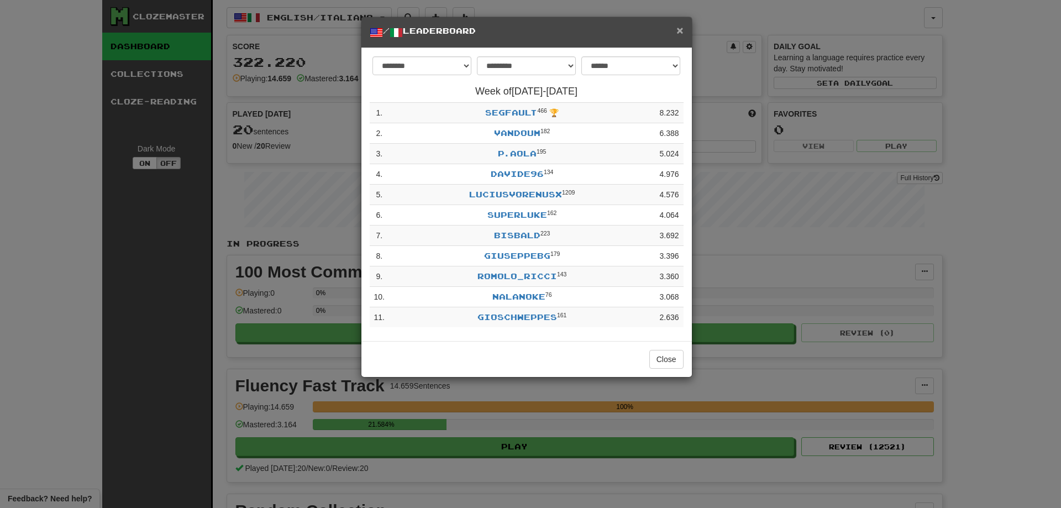
click at [680, 30] on span "×" at bounding box center [679, 30] width 7 height 13
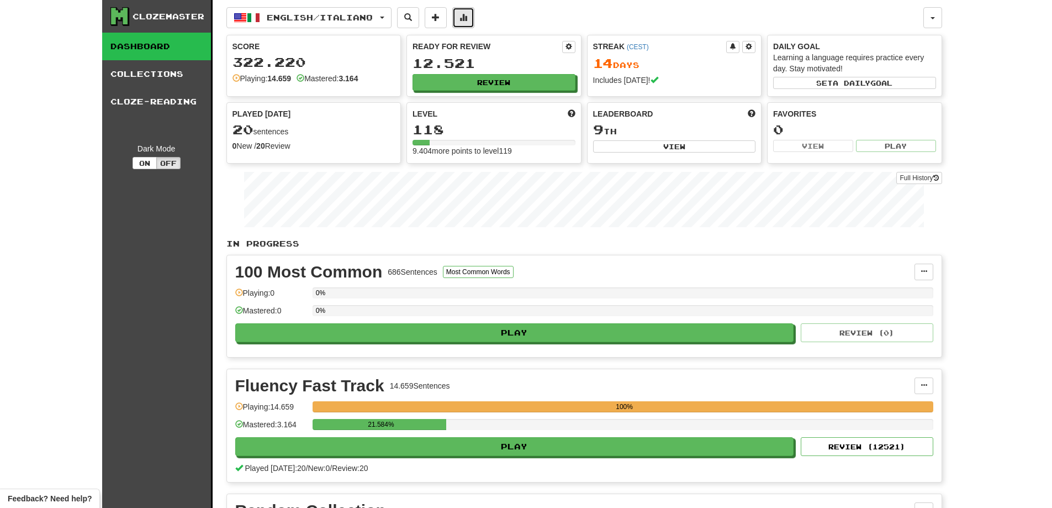
click at [475, 23] on button at bounding box center [463, 17] width 22 height 21
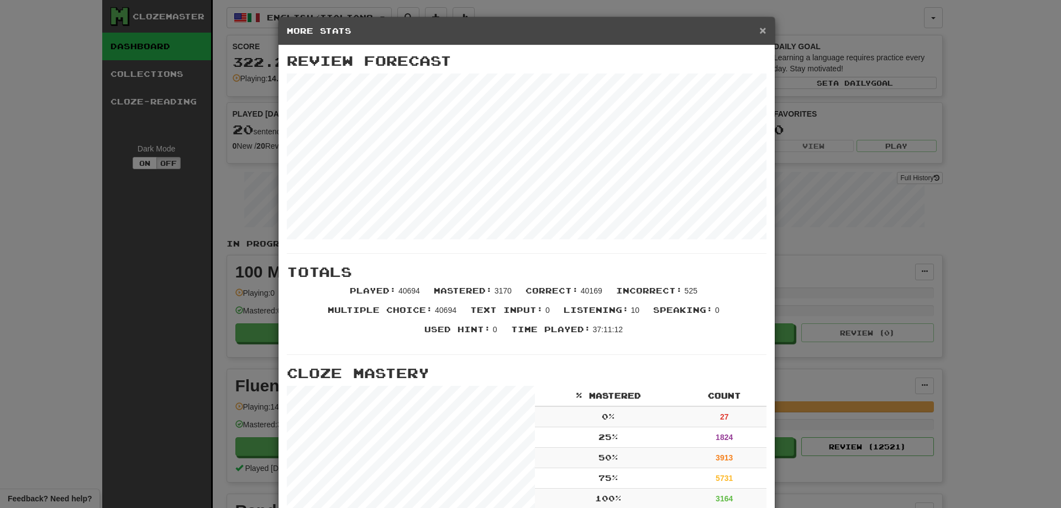
click at [760, 33] on span "×" at bounding box center [762, 30] width 7 height 13
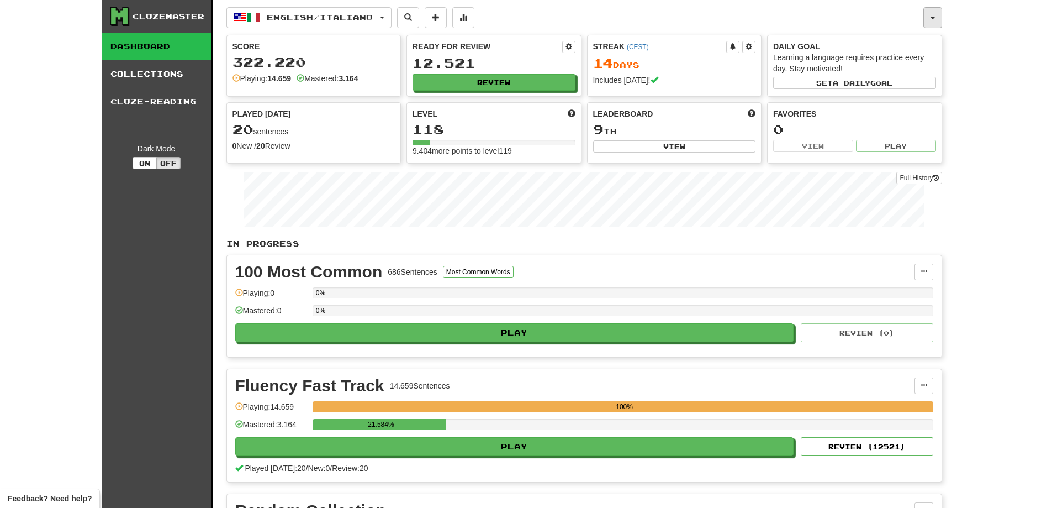
click at [940, 20] on button "button" at bounding box center [933, 17] width 19 height 21
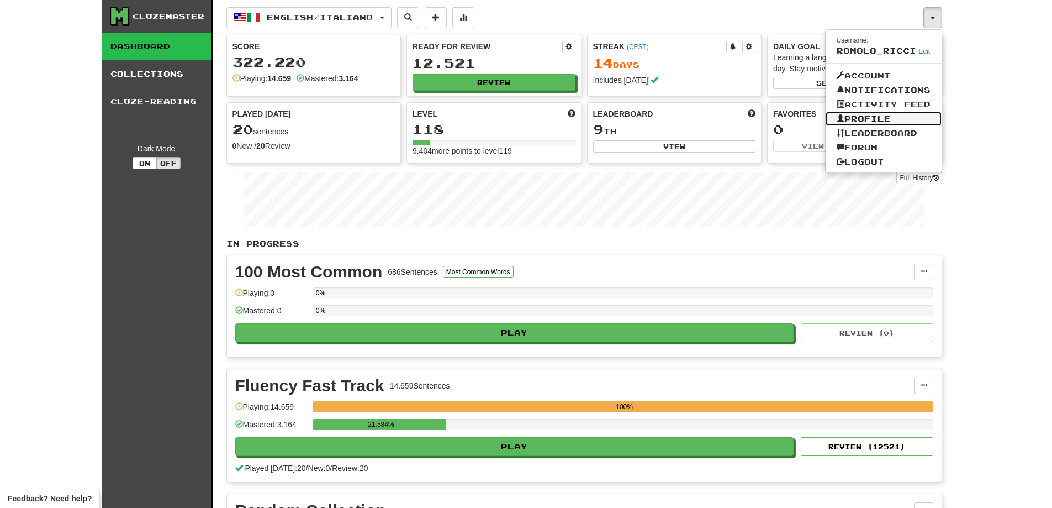
click at [881, 115] on link "Profile" at bounding box center [884, 119] width 116 height 14
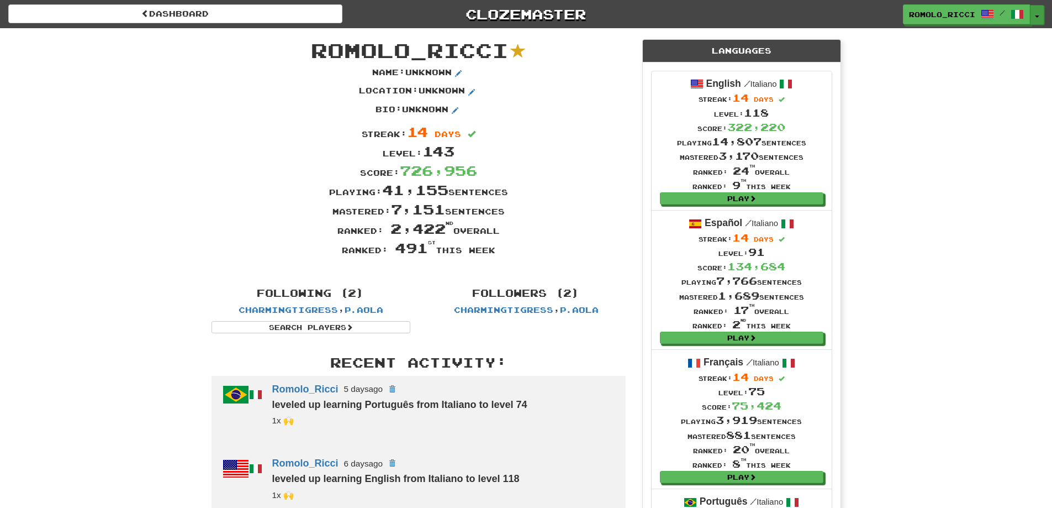
click at [1037, 16] on span "button" at bounding box center [1037, 16] width 4 height 2
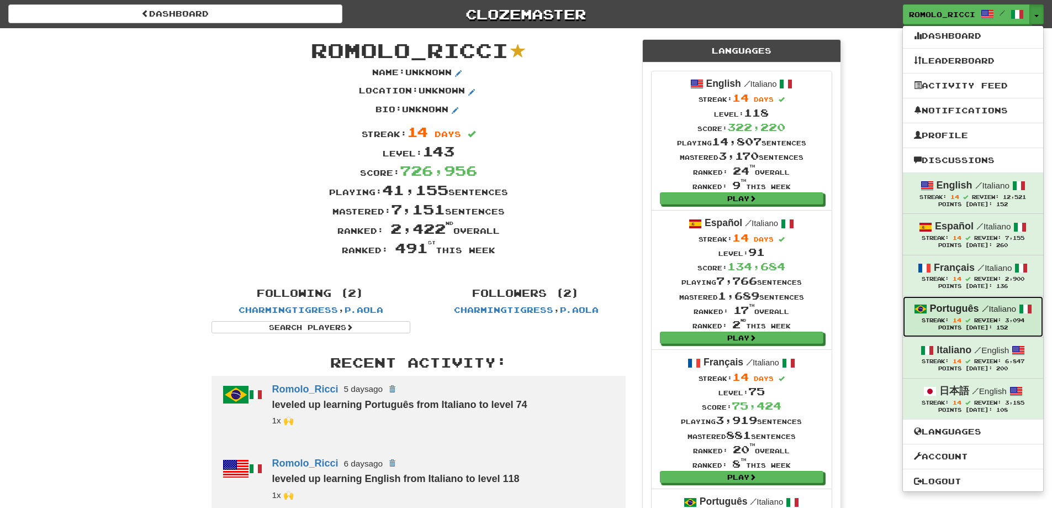
click at [961, 319] on span "Streak: 14" at bounding box center [948, 320] width 52 height 6
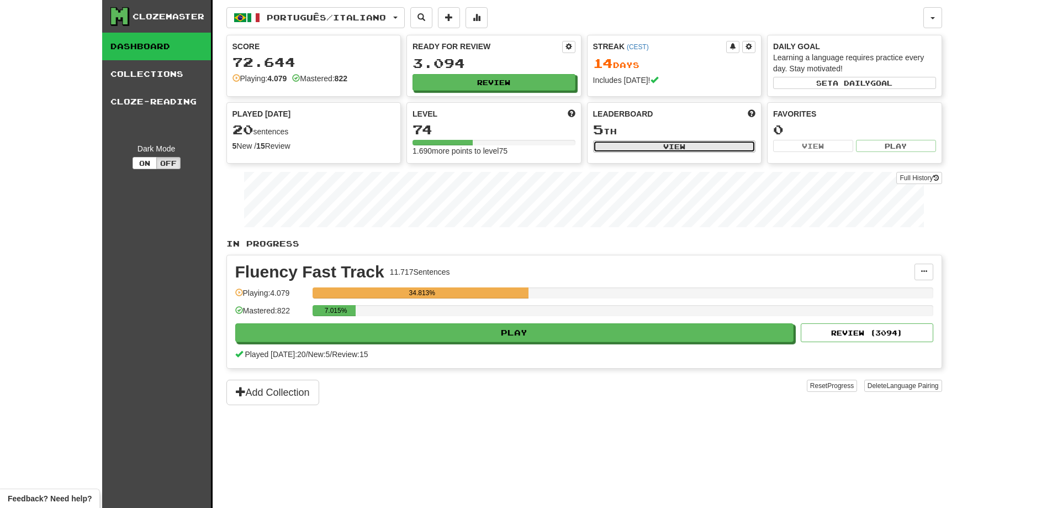
click at [649, 150] on button "View" at bounding box center [674, 146] width 163 height 12
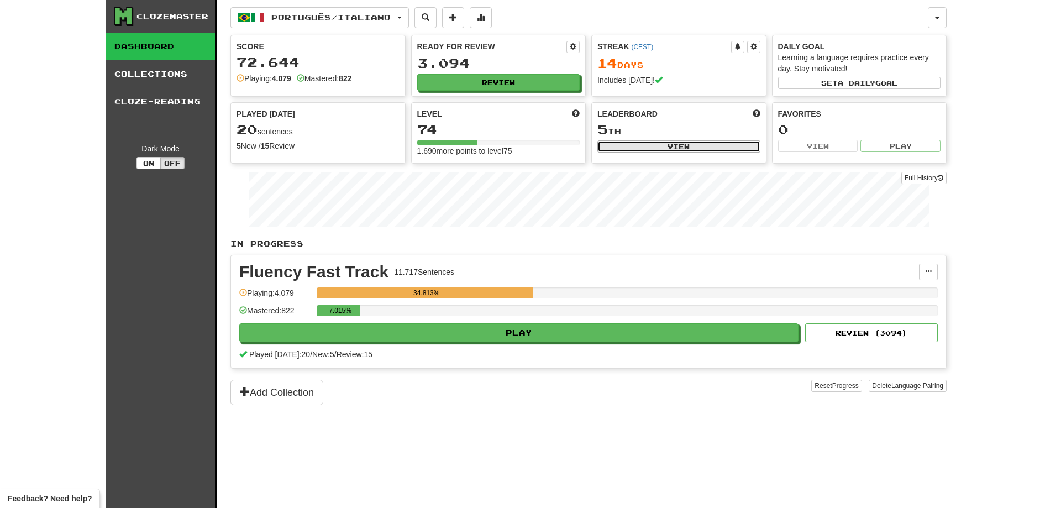
select select "**********"
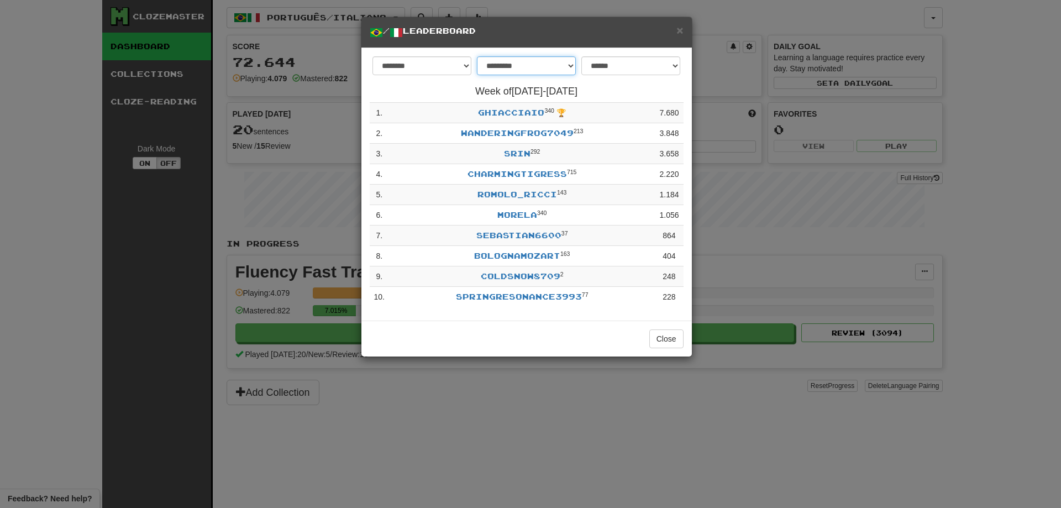
click at [522, 73] on select "**********" at bounding box center [526, 65] width 99 height 19
select select "********"
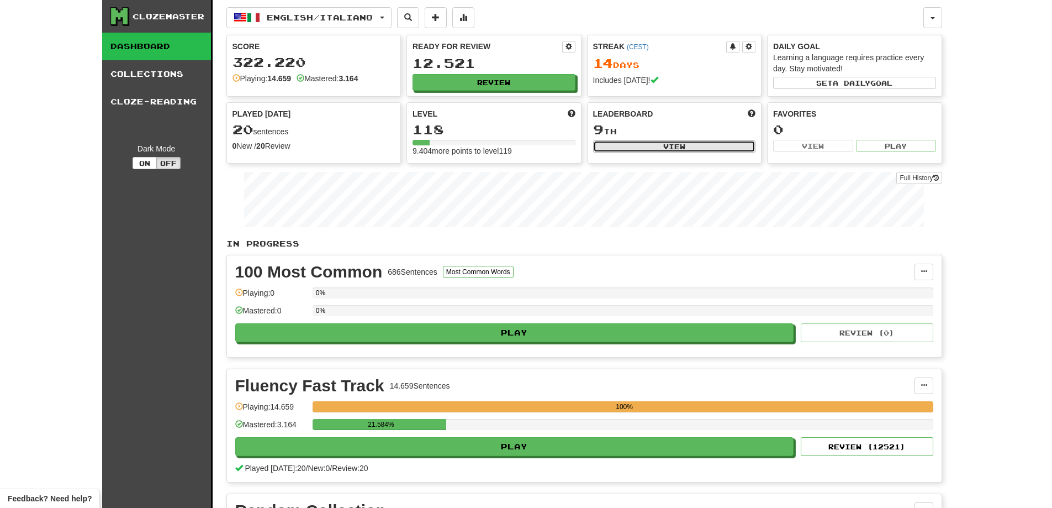
click at [662, 150] on button "View" at bounding box center [674, 146] width 163 height 12
select select "**********"
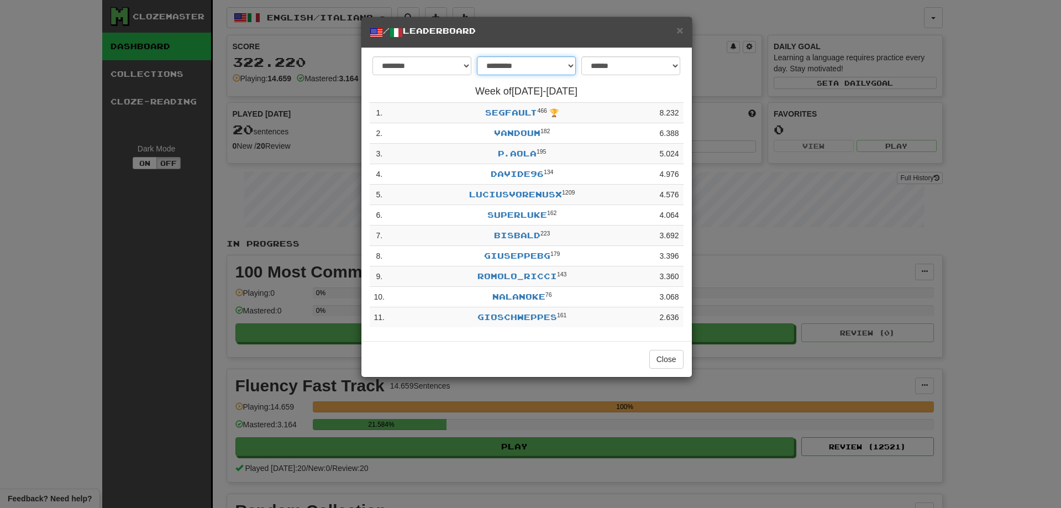
click at [555, 65] on select "**********" at bounding box center [526, 65] width 99 height 19
select select "********"
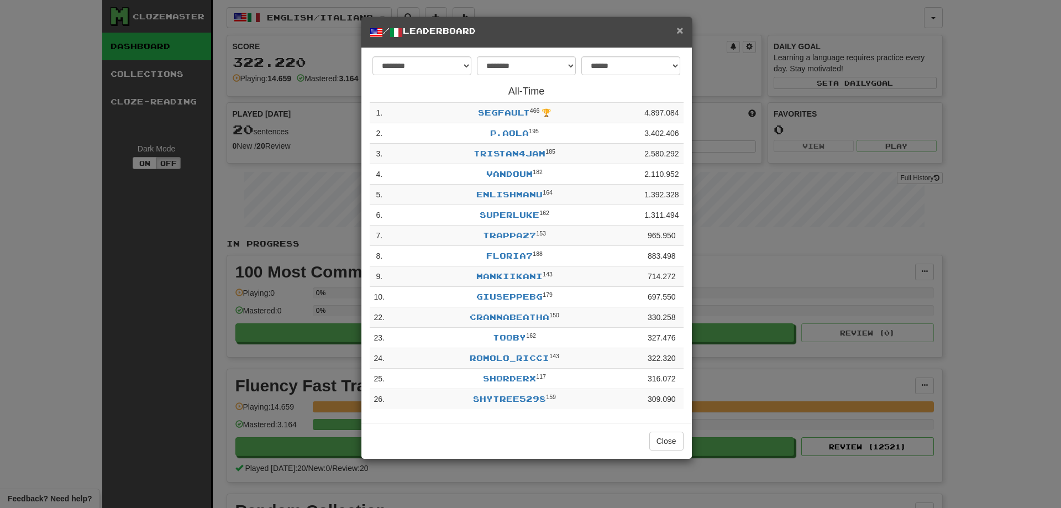
click at [682, 31] on span "×" at bounding box center [679, 30] width 7 height 13
